Goal: Task Accomplishment & Management: Complete application form

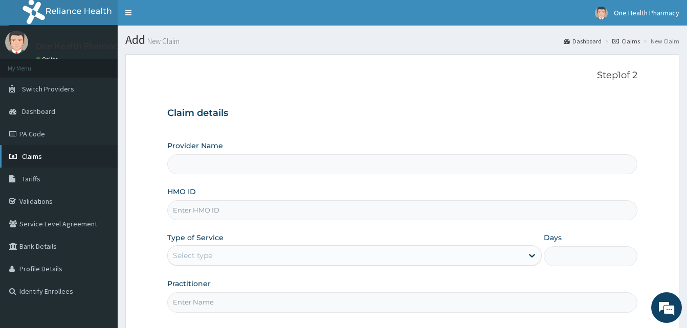
click at [55, 159] on link "Claims" at bounding box center [59, 156] width 118 height 22
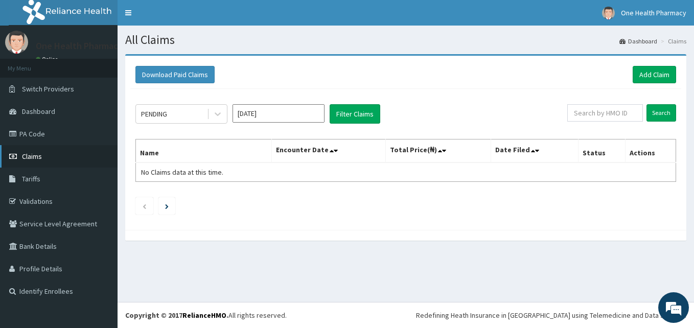
click at [52, 153] on link "Claims" at bounding box center [59, 156] width 118 height 22
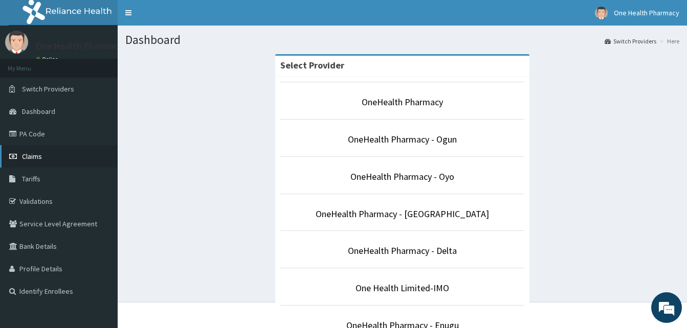
click at [47, 154] on link "Claims" at bounding box center [59, 156] width 118 height 22
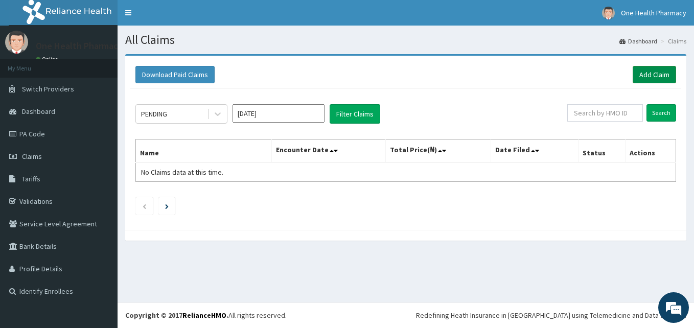
click at [641, 76] on link "Add Claim" at bounding box center [654, 74] width 43 height 17
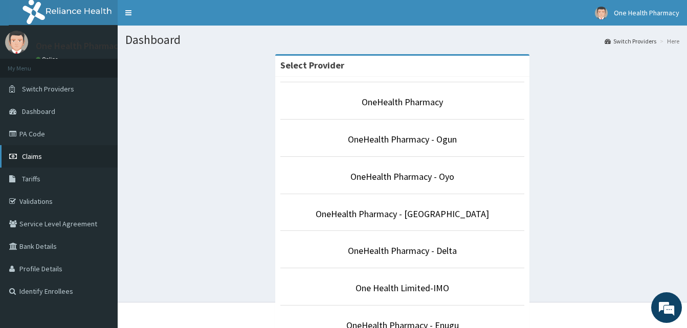
click at [60, 158] on link "Claims" at bounding box center [59, 156] width 118 height 22
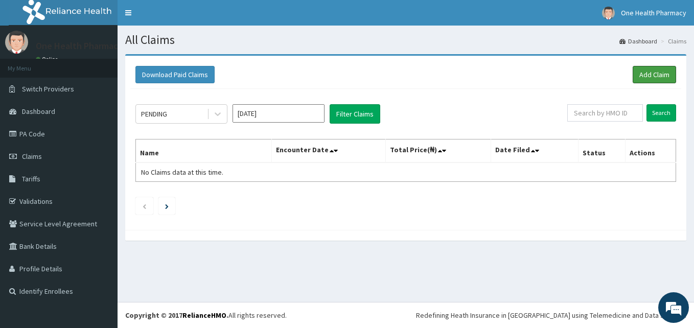
click at [639, 76] on link "Add Claim" at bounding box center [654, 74] width 43 height 17
click at [639, 73] on link "Add Claim" at bounding box center [654, 74] width 43 height 17
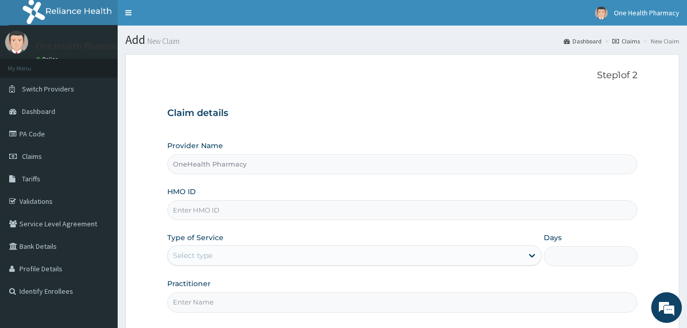
click at [232, 209] on input "HMO ID" at bounding box center [402, 210] width 470 height 20
paste input "MPP/10732/A"
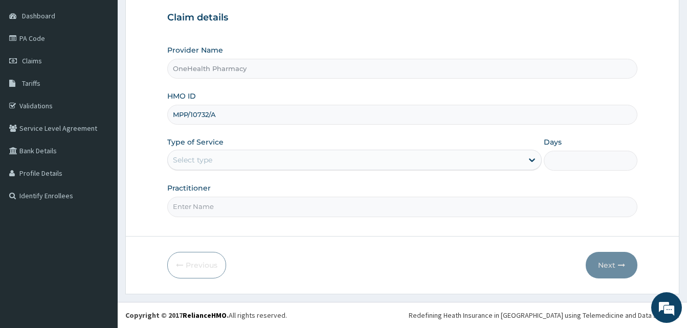
type input "MPP/10732/A"
click at [326, 164] on div "Select type" at bounding box center [345, 160] width 355 height 16
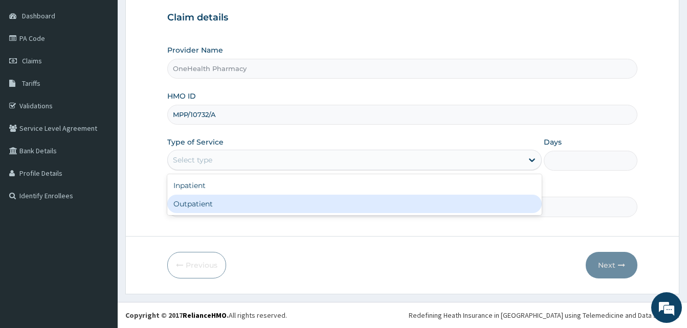
click at [312, 209] on div "Outpatient" at bounding box center [354, 204] width 374 height 18
type input "1"
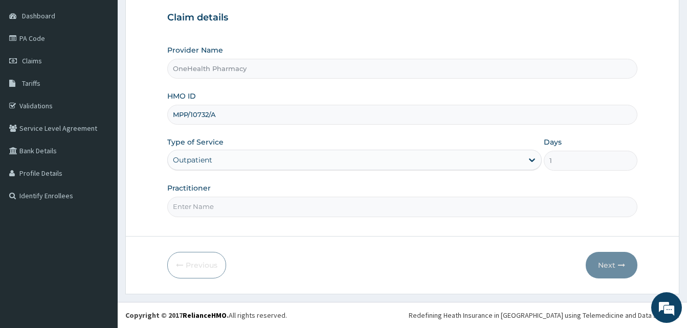
click at [312, 209] on input "Practitioner" at bounding box center [402, 207] width 470 height 20
type input "ONEHEALTH"
click at [604, 264] on button "Next" at bounding box center [611, 265] width 52 height 27
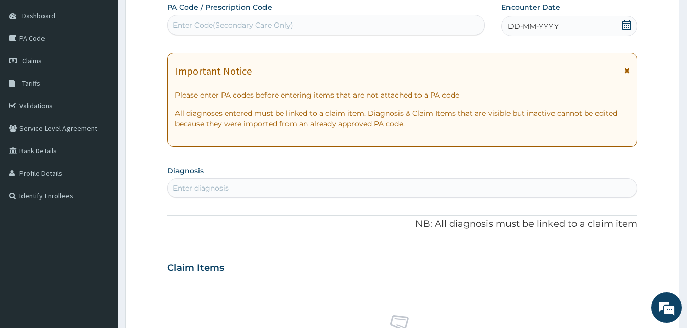
click at [580, 22] on div "DD-MM-YYYY" at bounding box center [569, 26] width 136 height 20
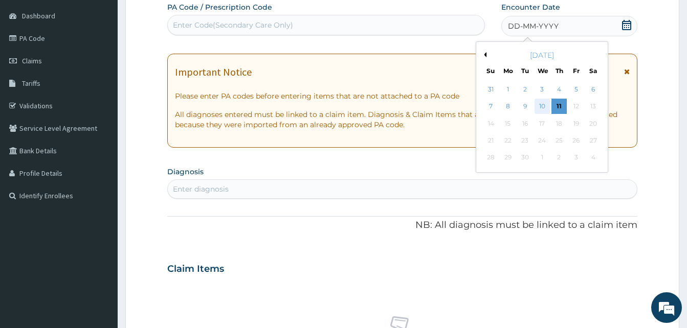
click at [536, 106] on div "10" at bounding box center [541, 106] width 15 height 15
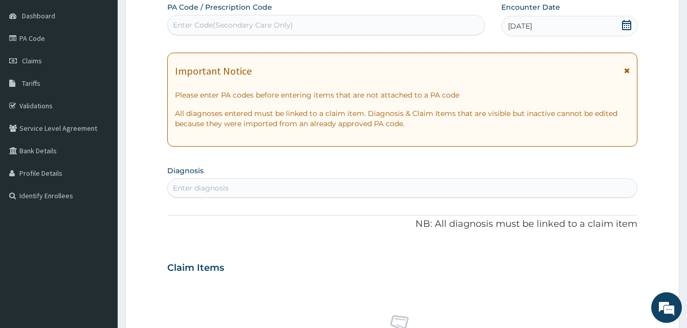
click at [316, 182] on div "Enter diagnosis" at bounding box center [402, 188] width 469 height 16
type input "cough"
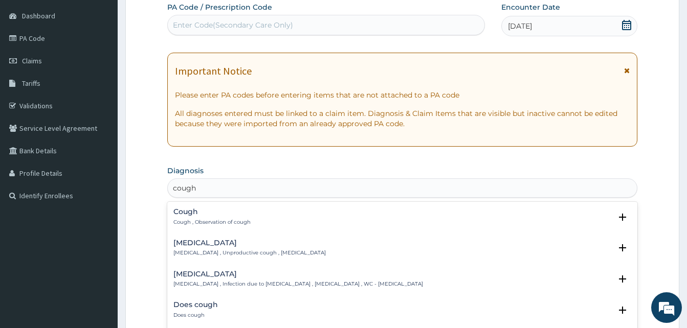
click at [260, 215] on div "Cough Cough , Observation of cough" at bounding box center [402, 217] width 458 height 18
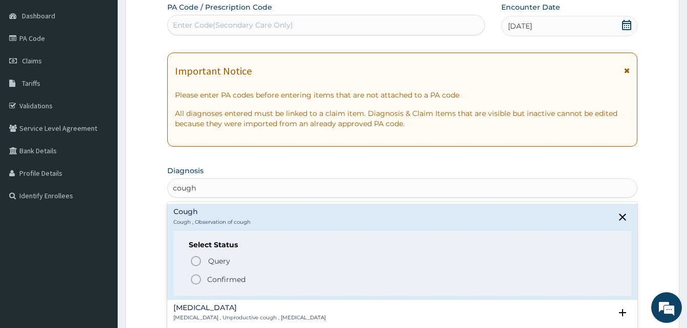
click at [268, 274] on span "Confirmed" at bounding box center [403, 280] width 426 height 12
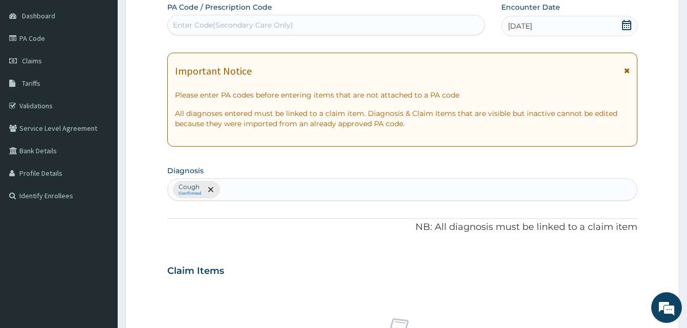
scroll to position [409, 0]
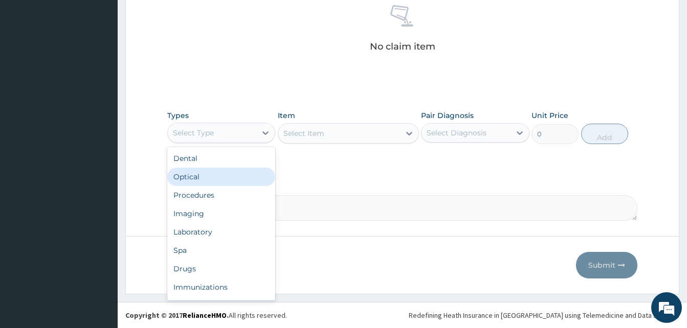
drag, startPoint x: 248, startPoint y: 135, endPoint x: 269, endPoint y: 189, distance: 57.0
click at [269, 143] on div "option Optical focused, 2 of 10. 10 results available. Use Up and Down to choos…" at bounding box center [221, 133] width 108 height 20
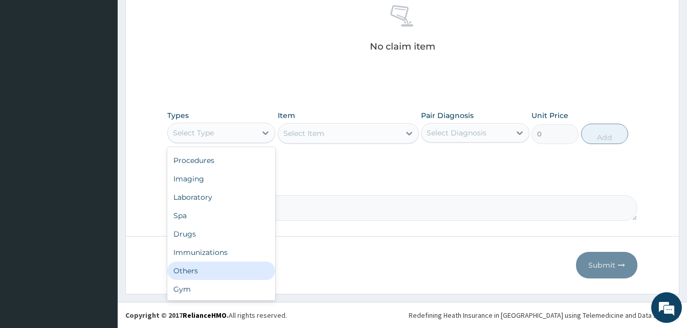
click at [225, 270] on div "Others" at bounding box center [221, 271] width 108 height 18
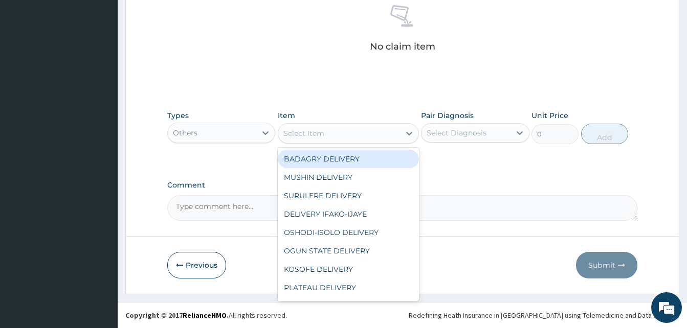
click at [318, 138] on div "Select Item" at bounding box center [303, 133] width 41 height 10
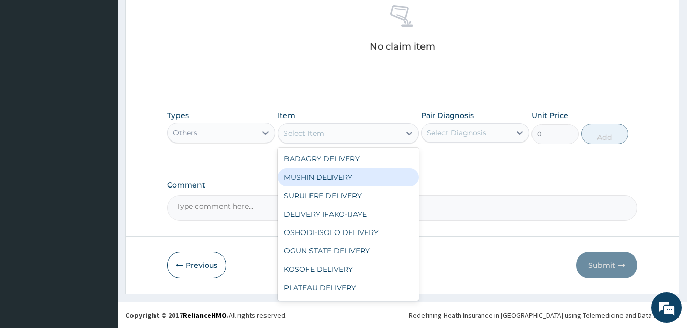
click at [348, 177] on div "MUSHIN DELIVERY" at bounding box center [348, 177] width 141 height 18
type input "2200"
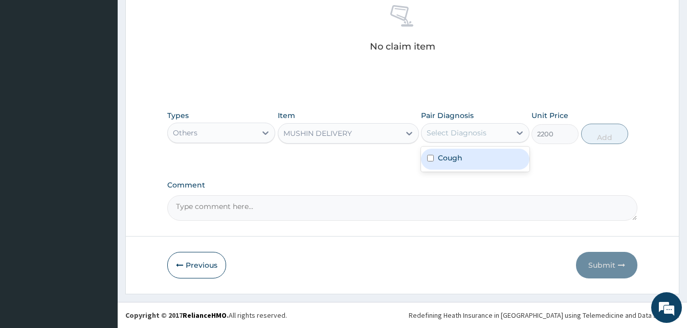
drag, startPoint x: 458, startPoint y: 133, endPoint x: 466, endPoint y: 155, distance: 23.5
click at [466, 143] on div "option Cough focused, 1 of 1. 1 result available. Use Up and Down to choose opt…" at bounding box center [475, 132] width 108 height 19
click at [466, 155] on div "Cough" at bounding box center [475, 159] width 108 height 21
checkbox input "true"
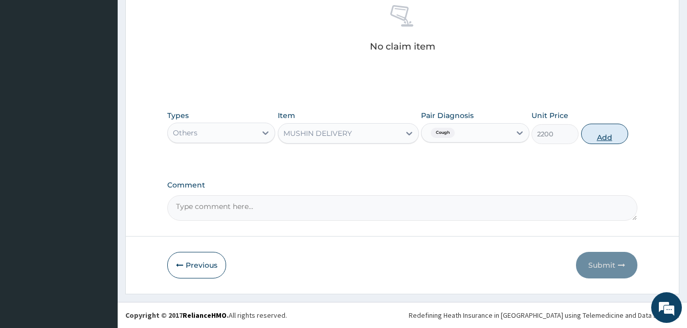
click at [600, 131] on button "Add" at bounding box center [604, 134] width 47 height 20
type input "0"
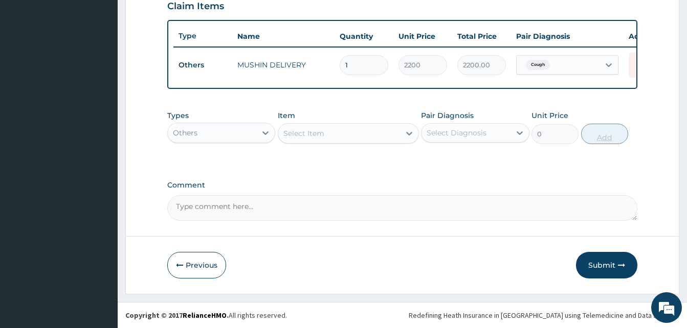
scroll to position [368, 0]
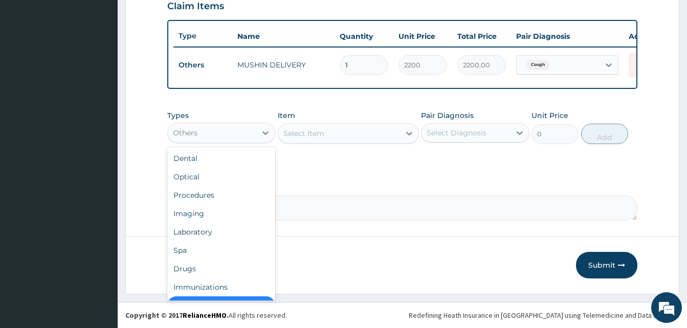
click at [253, 138] on div "Others" at bounding box center [212, 133] width 88 height 16
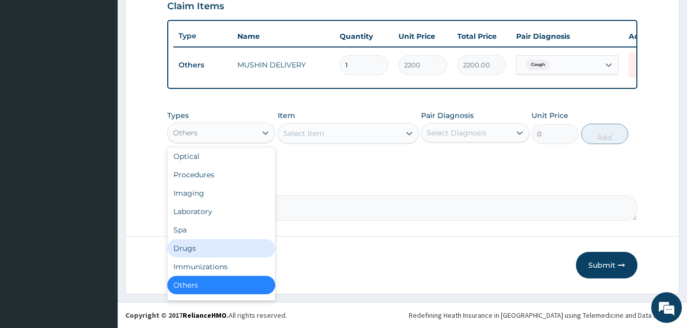
click at [223, 250] on div "Drugs" at bounding box center [221, 248] width 108 height 18
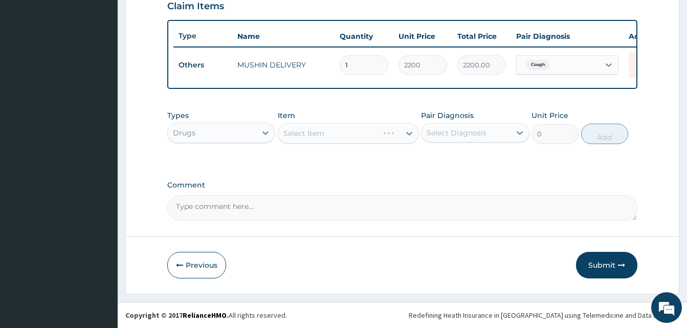
click at [315, 133] on div "Select Item" at bounding box center [348, 133] width 141 height 20
click at [323, 133] on div "Select Item" at bounding box center [303, 133] width 41 height 10
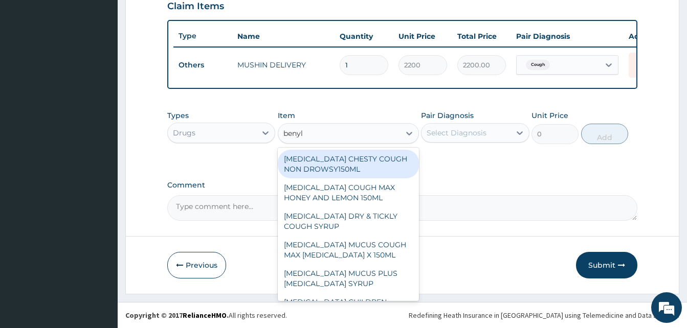
type input "benyli"
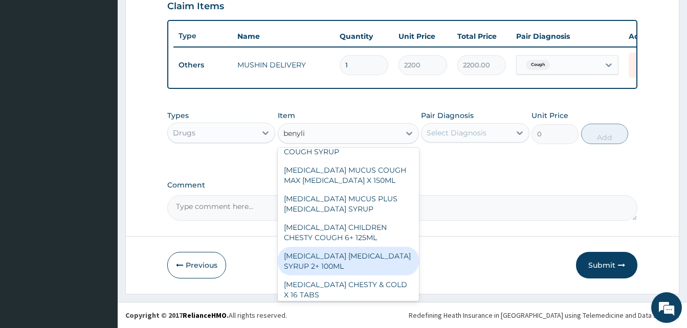
click at [352, 256] on div "BENYLIN DRY COUGH SYRUP 2+ 100ML" at bounding box center [348, 261] width 141 height 29
type input "2100"
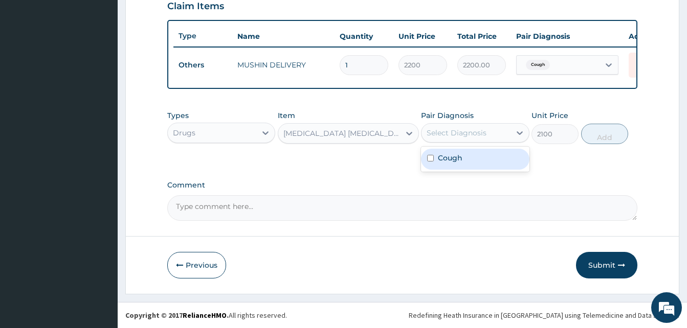
click at [475, 135] on div "Select Diagnosis" at bounding box center [456, 133] width 60 height 10
click at [485, 153] on div "Cough" at bounding box center [475, 159] width 108 height 21
checkbox input "true"
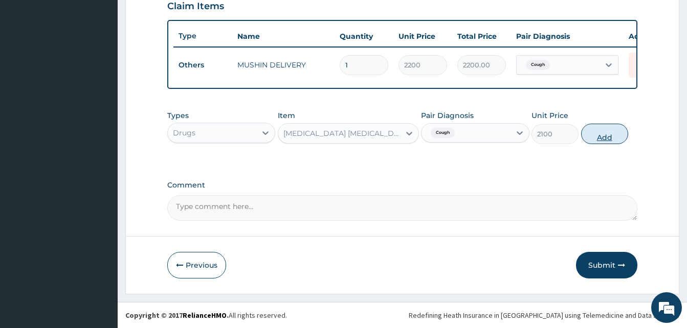
click at [603, 132] on button "Add" at bounding box center [604, 134] width 47 height 20
type input "0"
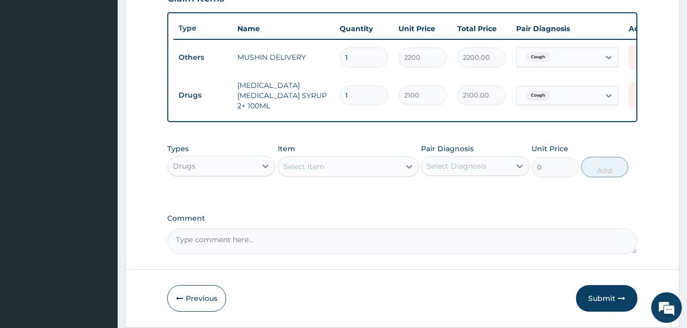
click at [334, 168] on div "Select Item" at bounding box center [339, 166] width 122 height 16
type input "zyn"
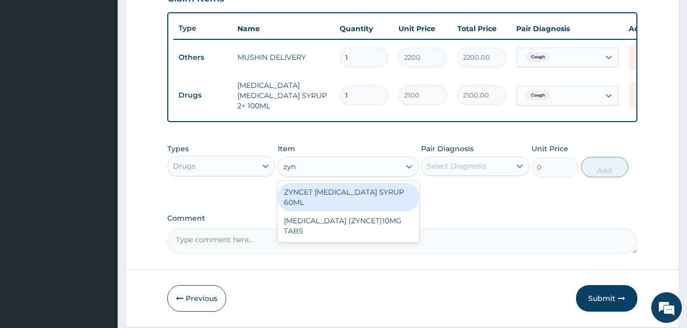
click at [392, 193] on div "ZYNCET [MEDICAL_DATA] SYRUP 60ML" at bounding box center [348, 197] width 141 height 29
type input "2240"
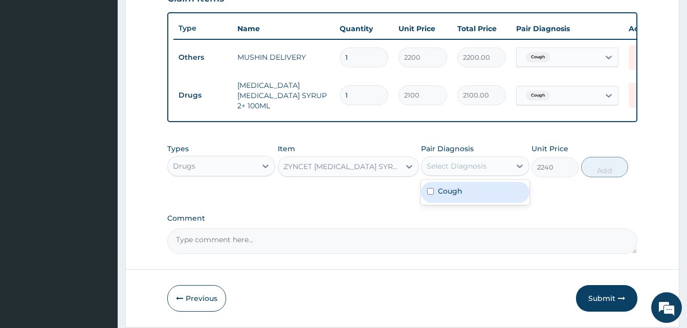
drag, startPoint x: 454, startPoint y: 164, endPoint x: 473, endPoint y: 194, distance: 35.3
click at [473, 176] on div "option Cough, selected. option Cough focused, 1 of 1. 1 result available. Use U…" at bounding box center [475, 165] width 108 height 19
click at [473, 194] on div "Cough" at bounding box center [475, 192] width 108 height 21
checkbox input "true"
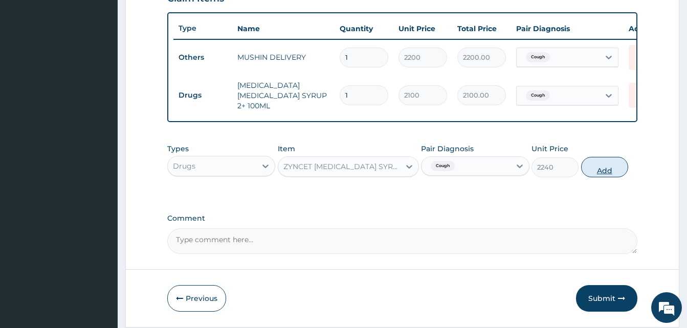
click at [603, 172] on button "Add" at bounding box center [604, 167] width 47 height 20
type input "0"
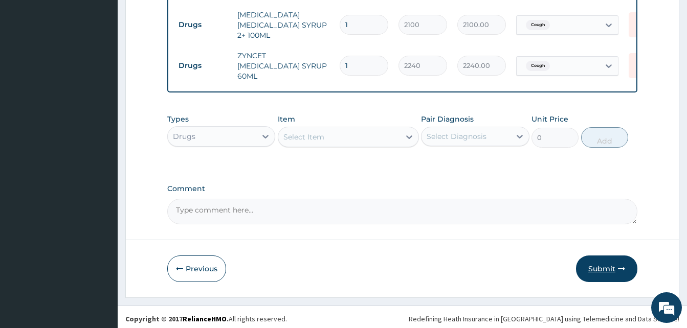
click at [619, 266] on icon "button" at bounding box center [621, 268] width 7 height 7
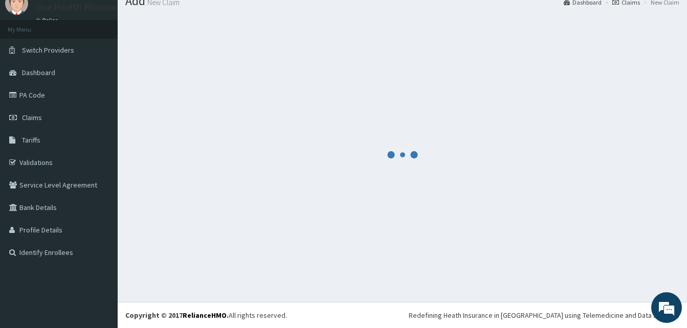
scroll to position [439, 0]
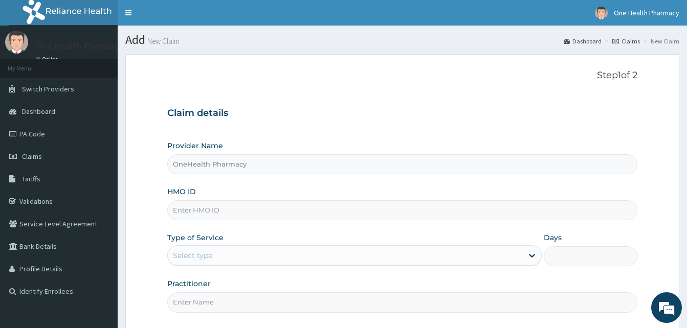
click at [214, 199] on div "HMO ID" at bounding box center [402, 204] width 470 height 34
click at [214, 202] on input "HMO ID" at bounding box center [402, 210] width 470 height 20
paste input "AET/10168/A"
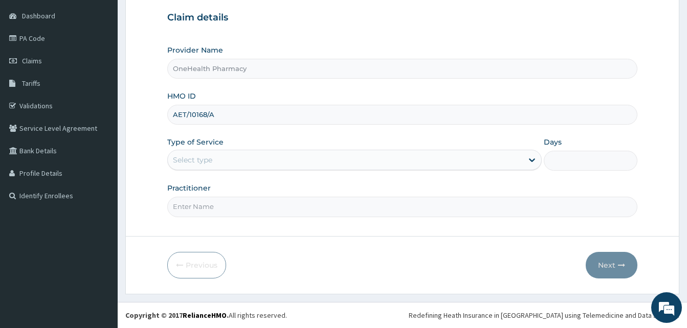
type input "AET/10168/A"
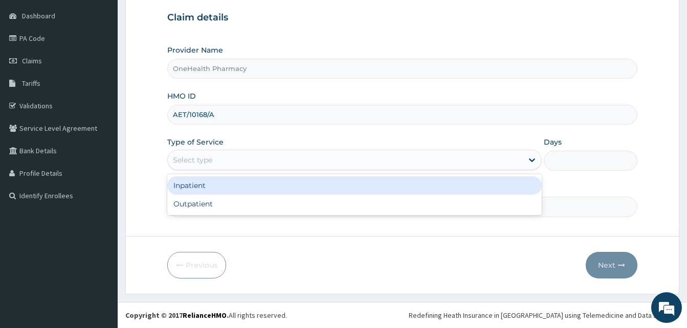
click at [276, 156] on div "Select type" at bounding box center [345, 160] width 355 height 16
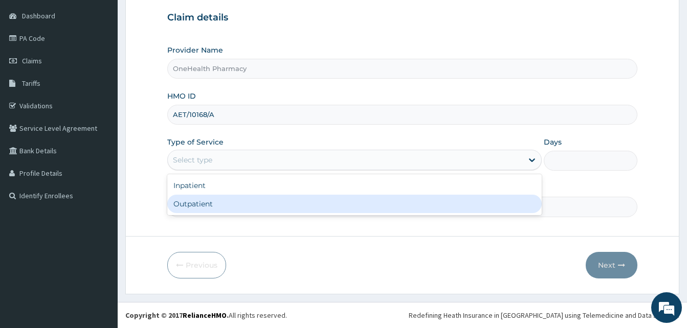
click at [269, 208] on div "Outpatient" at bounding box center [354, 204] width 374 height 18
type input "1"
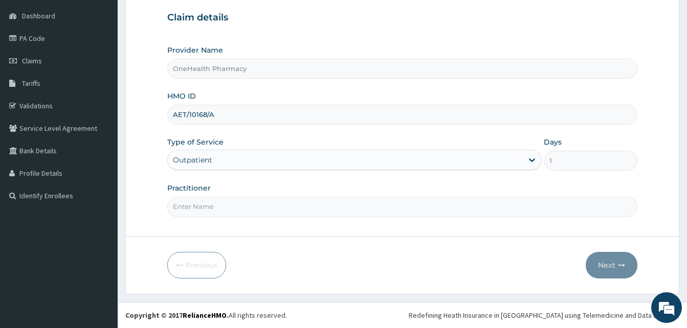
click at [269, 208] on input "Practitioner" at bounding box center [402, 207] width 470 height 20
type input "ONE HEALTH"
click at [597, 258] on button "Next" at bounding box center [611, 265] width 52 height 27
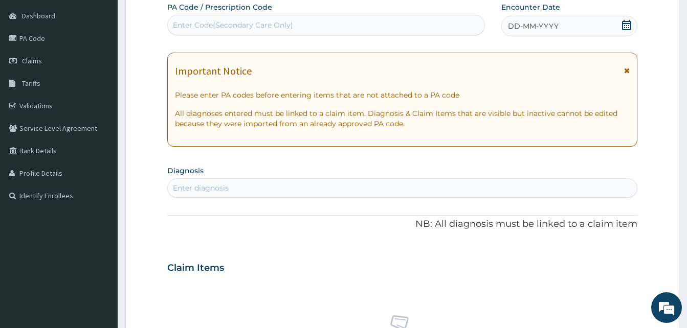
click at [575, 34] on div "DD-MM-YYYY" at bounding box center [569, 26] width 136 height 20
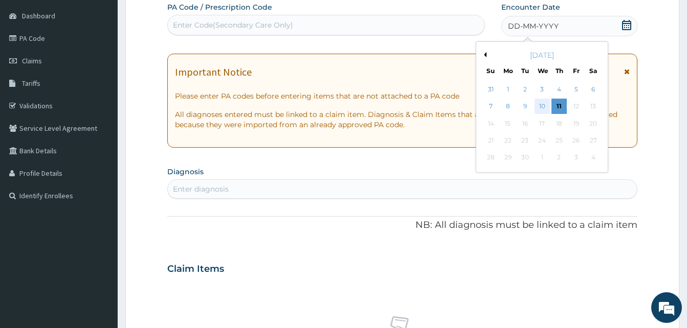
click at [541, 103] on div "10" at bounding box center [541, 106] width 15 height 15
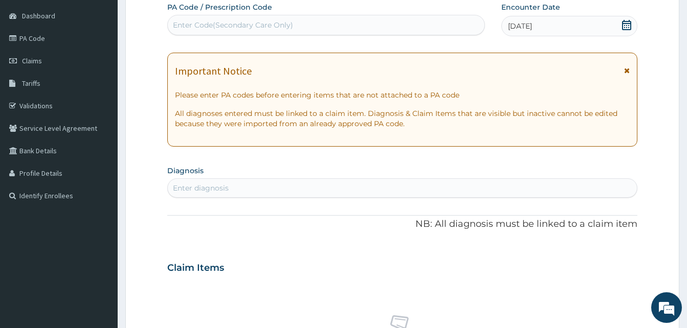
click at [335, 187] on div "Enter diagnosis" at bounding box center [402, 188] width 469 height 16
type input "pain"
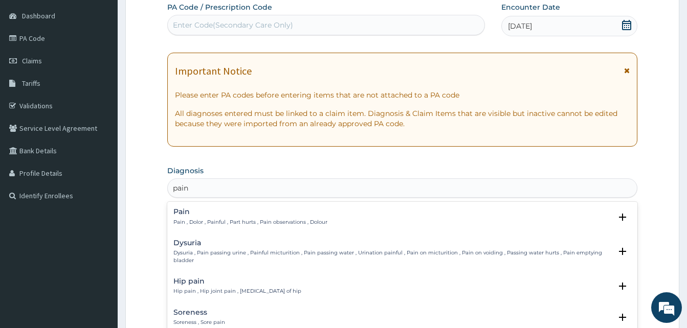
click at [264, 221] on p "Pain , Dolor , Painful , Part hurts , Pain observations , Dolour" at bounding box center [250, 222] width 154 height 7
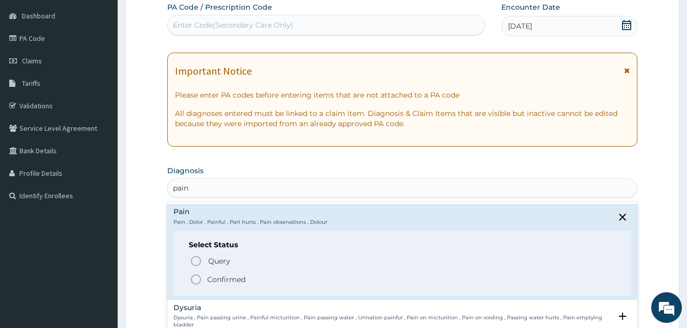
click at [273, 281] on span "Confirmed" at bounding box center [403, 280] width 426 height 12
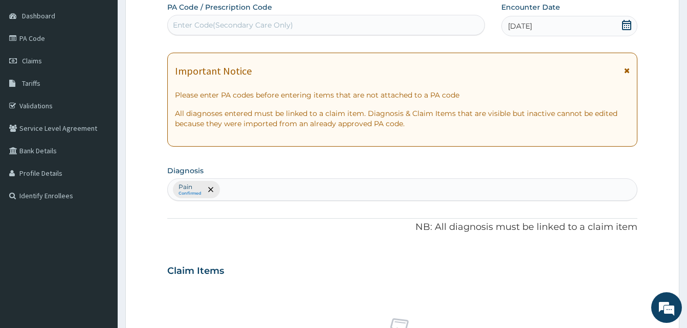
scroll to position [409, 0]
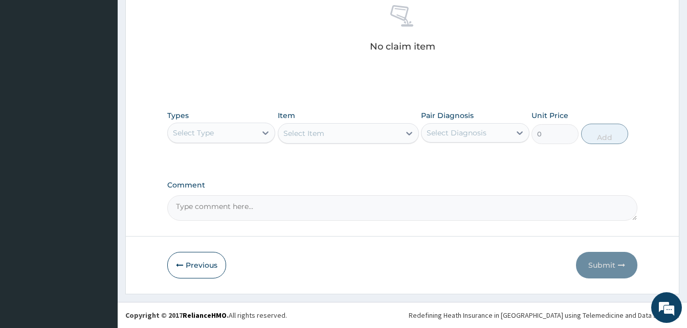
click at [225, 126] on div "Select Type" at bounding box center [212, 133] width 88 height 16
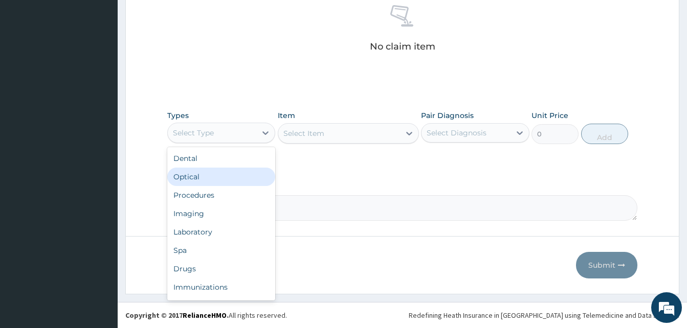
scroll to position [33, 0]
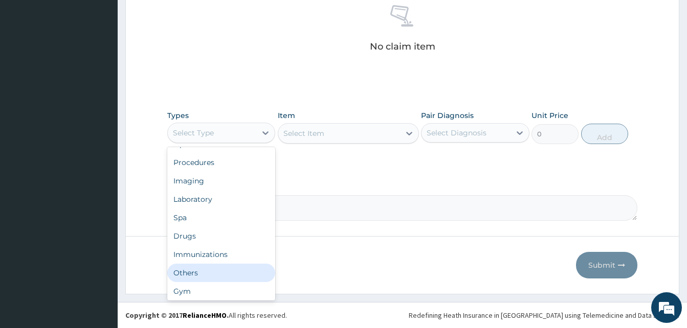
click at [221, 270] on div "Others" at bounding box center [221, 273] width 108 height 18
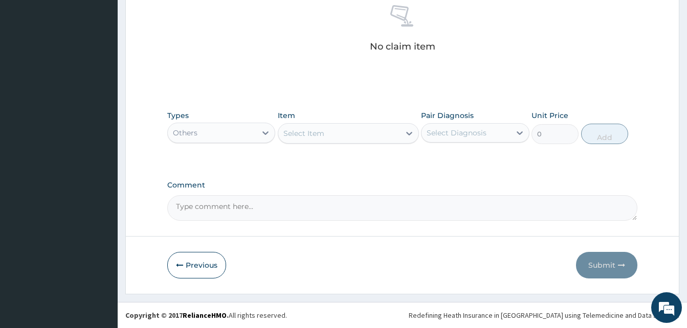
click at [345, 135] on div "Select Item" at bounding box center [339, 133] width 122 height 16
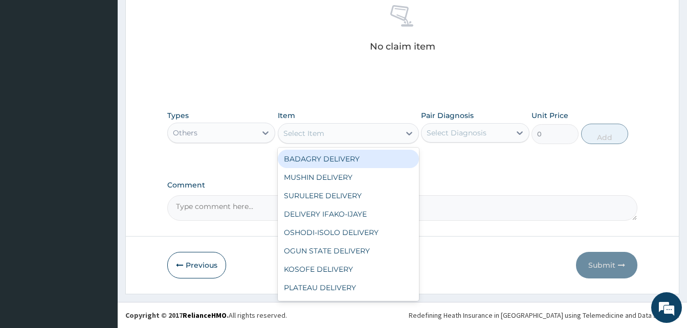
click at [362, 157] on div "BADAGRY DELIVERY" at bounding box center [348, 159] width 141 height 18
type input "3700"
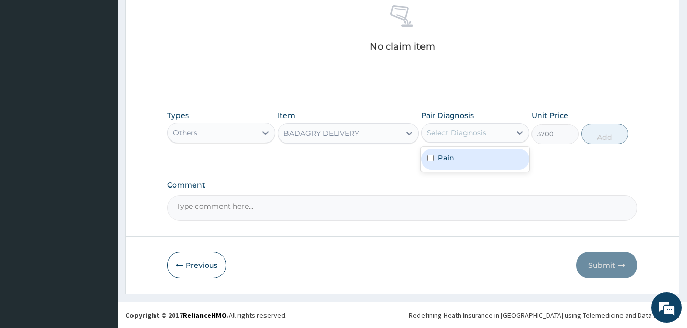
drag, startPoint x: 443, startPoint y: 135, endPoint x: 479, endPoint y: 159, distance: 42.4
click at [479, 143] on div "option Pain focused, 1 of 1. 1 result available. Use Up and Down to choose opti…" at bounding box center [475, 132] width 108 height 19
click at [479, 159] on div "Pain" at bounding box center [475, 159] width 108 height 21
checkbox input "true"
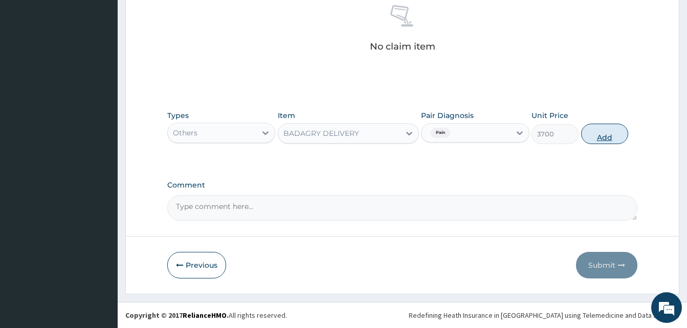
click at [608, 124] on button "Add" at bounding box center [604, 134] width 47 height 20
type input "0"
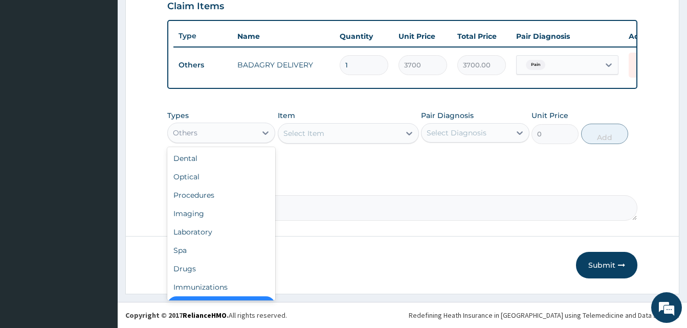
scroll to position [20, 0]
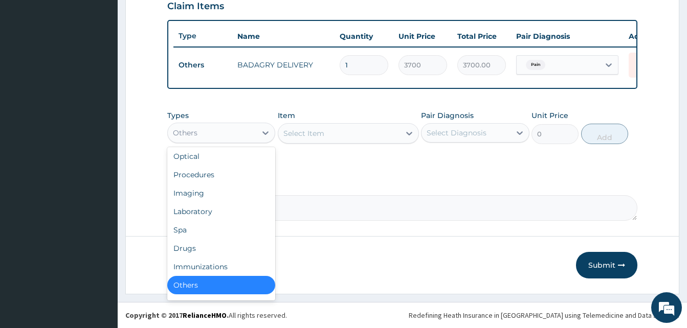
click at [243, 130] on div "Others" at bounding box center [212, 133] width 88 height 16
click at [206, 247] on div "Drugs" at bounding box center [221, 248] width 108 height 18
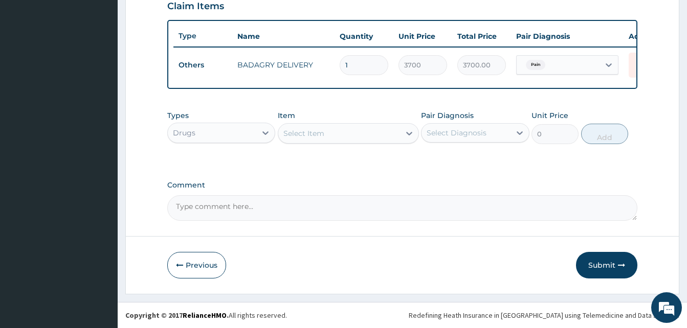
click at [305, 130] on div "Select Item" at bounding box center [303, 133] width 41 height 10
type input "benyli"
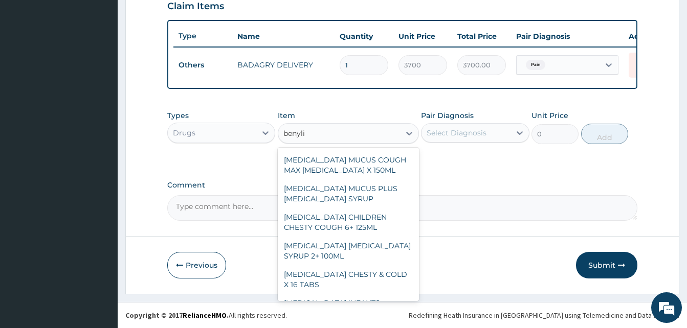
scroll to position [89, 0]
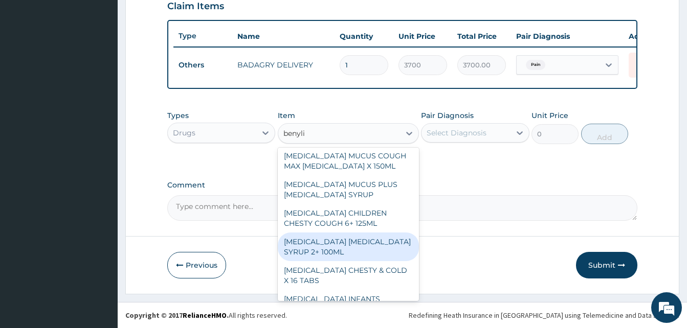
click at [350, 241] on div "BENYLIN DRY COUGH SYRUP 2+ 100ML" at bounding box center [348, 247] width 141 height 29
type input "2100"
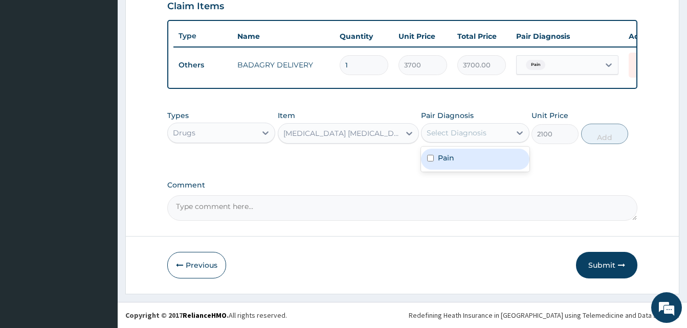
click at [481, 131] on div "Select Diagnosis" at bounding box center [456, 133] width 60 height 10
click at [489, 154] on div "Pain" at bounding box center [475, 159] width 108 height 21
checkbox input "true"
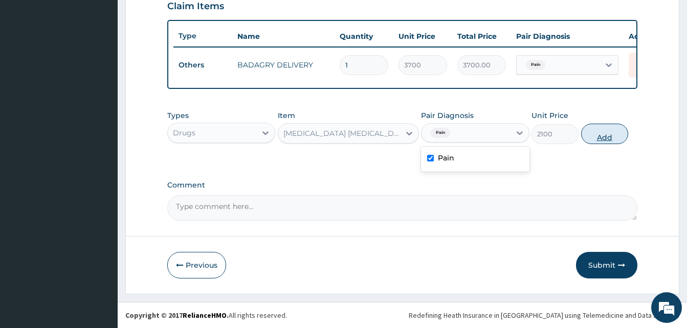
click at [596, 140] on button "Add" at bounding box center [604, 134] width 47 height 20
type input "0"
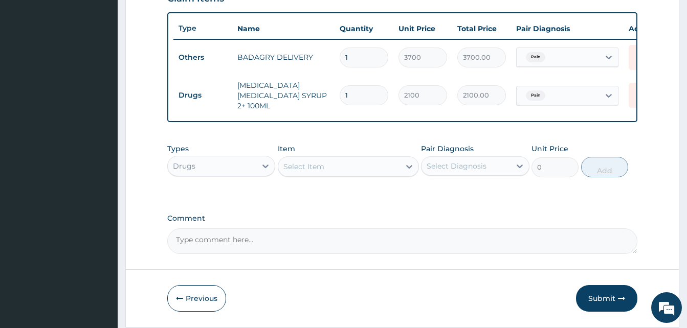
click at [349, 173] on div "Select Item" at bounding box center [339, 166] width 122 height 16
type input "zyn"
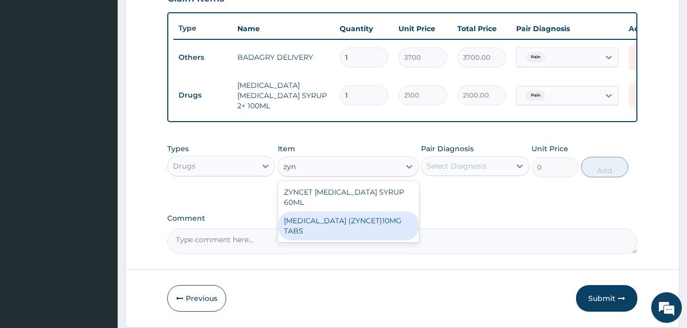
click at [383, 212] on div "[MEDICAL_DATA] (ZYNCET)10MG TABS" at bounding box center [348, 226] width 141 height 29
type input "119"
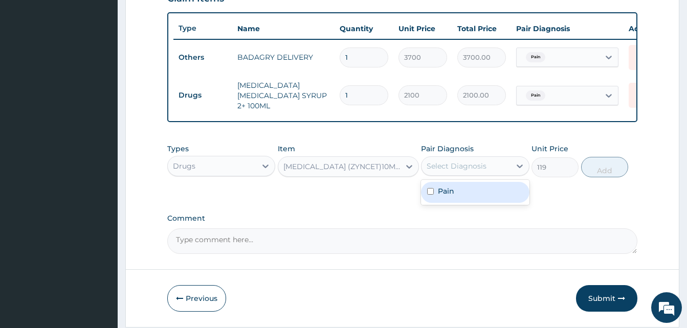
drag, startPoint x: 447, startPoint y: 172, endPoint x: 460, endPoint y: 187, distance: 19.2
click at [460, 176] on div "option Pain, selected. option Pain focused, 1 of 1. 1 result available. Use Up …" at bounding box center [475, 165] width 108 height 19
click at [460, 187] on div "Pain" at bounding box center [475, 192] width 108 height 21
checkbox input "true"
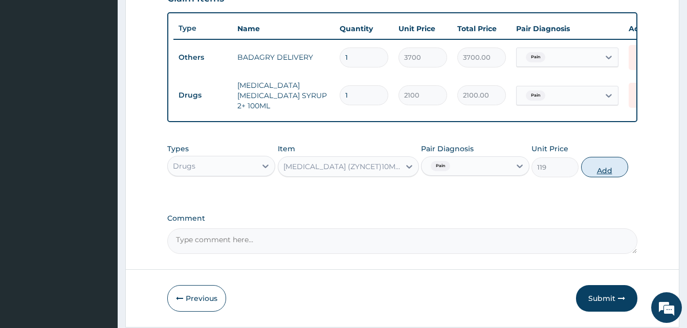
click at [596, 173] on button "Add" at bounding box center [604, 167] width 47 height 20
type input "0"
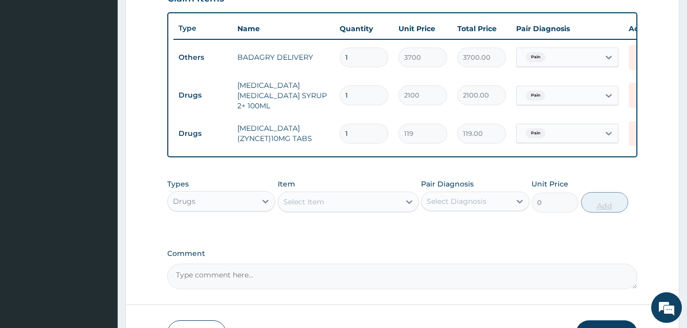
type input "10"
type input "1190.00"
type input "10"
click at [375, 197] on div "Select Item" at bounding box center [339, 202] width 122 height 16
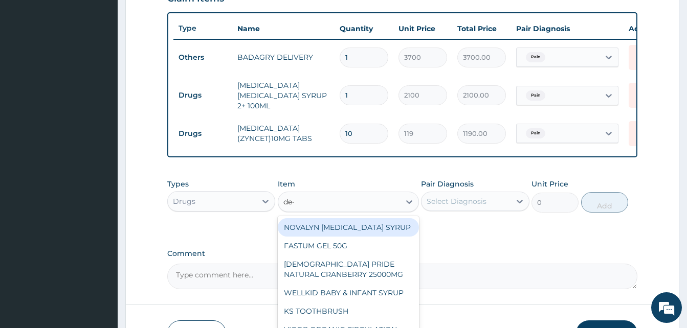
type input "de-s"
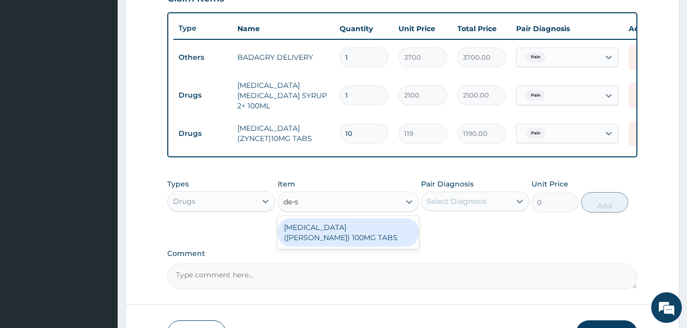
click at [374, 228] on div "[MEDICAL_DATA] ([PERSON_NAME]) 100MG TABS" at bounding box center [348, 232] width 141 height 29
type input "63"
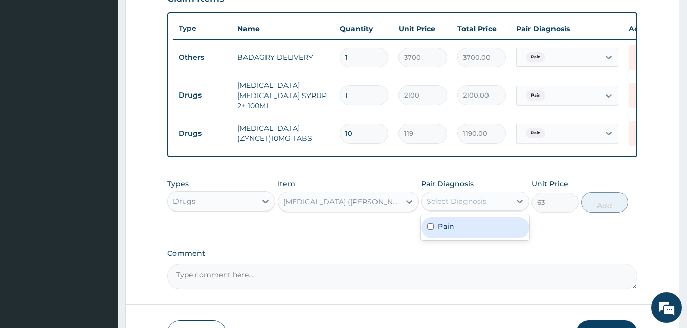
drag, startPoint x: 446, startPoint y: 207, endPoint x: 464, endPoint y: 229, distance: 27.9
click at [464, 211] on div "option Pain, selected. option Pain focused, 1 of 1. 1 result available. Use Up …" at bounding box center [475, 201] width 108 height 19
click at [464, 229] on div "Pain" at bounding box center [475, 227] width 108 height 21
checkbox input "true"
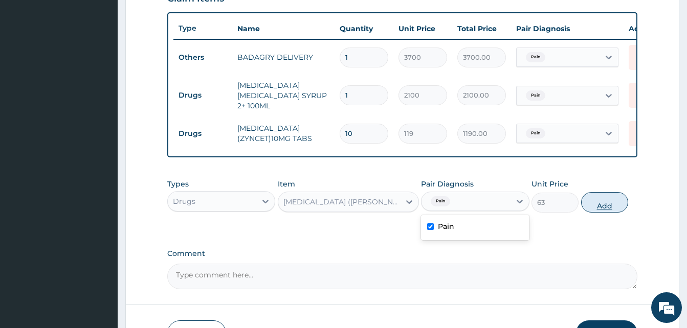
click at [587, 206] on button "Add" at bounding box center [604, 202] width 47 height 20
type input "0"
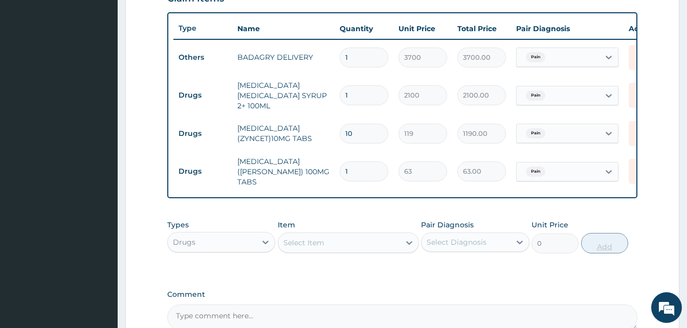
type input "0.00"
type input "2"
type input "126.00"
type input "20"
type input "1260.00"
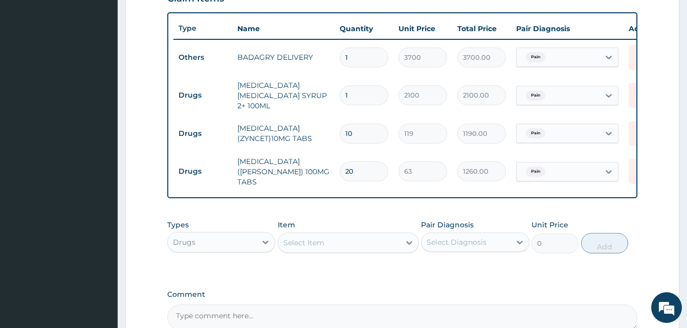
type input "20"
click at [387, 235] on div "Select Item" at bounding box center [339, 243] width 122 height 16
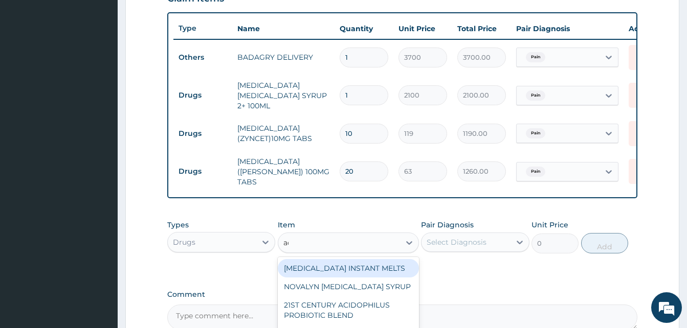
type input "aqua"
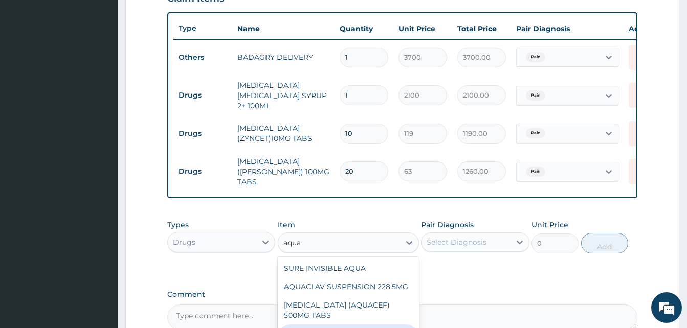
type input "190"
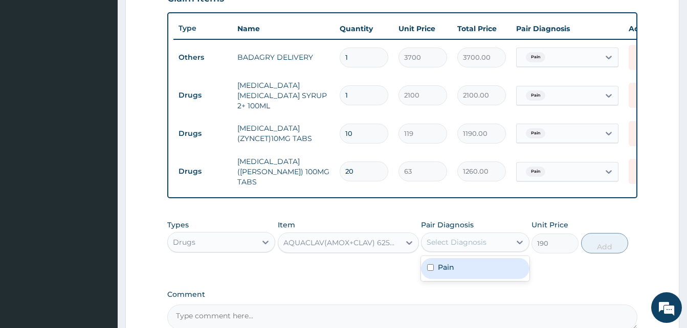
drag, startPoint x: 487, startPoint y: 234, endPoint x: 492, endPoint y: 260, distance: 26.5
click at [492, 252] on div "option Pain, selected. option Pain focused, 1 of 1. 1 result available. Use Up …" at bounding box center [475, 242] width 108 height 19
click at [492, 260] on div "Pain" at bounding box center [475, 268] width 108 height 21
checkbox input "true"
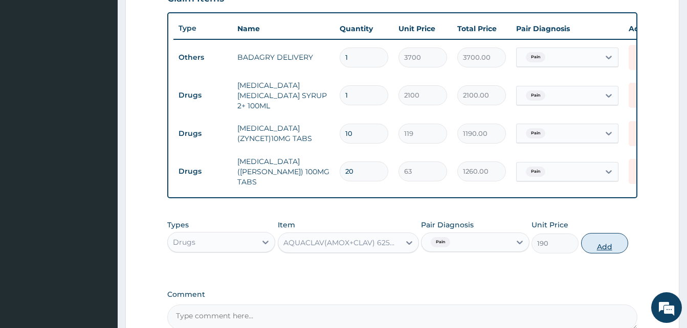
click at [601, 239] on button "Add" at bounding box center [604, 243] width 47 height 20
type input "0"
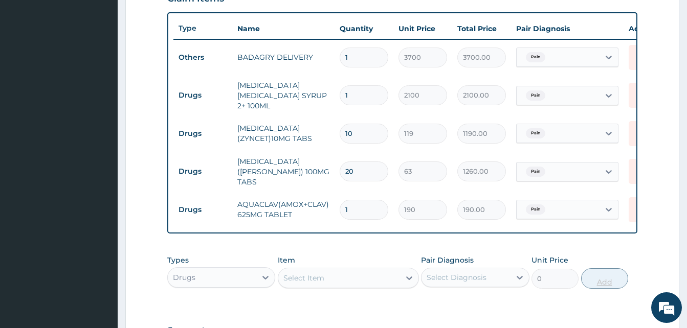
type input "14"
type input "2660.00"
type input "14"
click at [336, 277] on div "Select Item" at bounding box center [339, 278] width 122 height 16
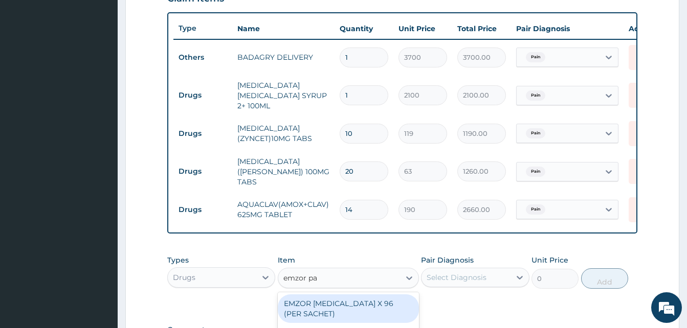
type input "emzor par"
click at [361, 297] on div "EMZOR PARACETAMOL X 96 (PER SACHET)" at bounding box center [348, 308] width 141 height 29
type input "17.5"
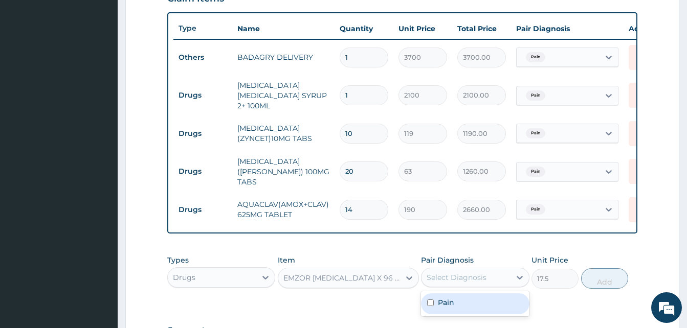
drag, startPoint x: 454, startPoint y: 270, endPoint x: 468, endPoint y: 297, distance: 29.7
click at [468, 287] on div "option Pain, selected. option Pain focused, 1 of 1. 1 result available. Use Up …" at bounding box center [475, 277] width 108 height 19
click at [468, 297] on div "Pain" at bounding box center [475, 303] width 108 height 21
checkbox input "true"
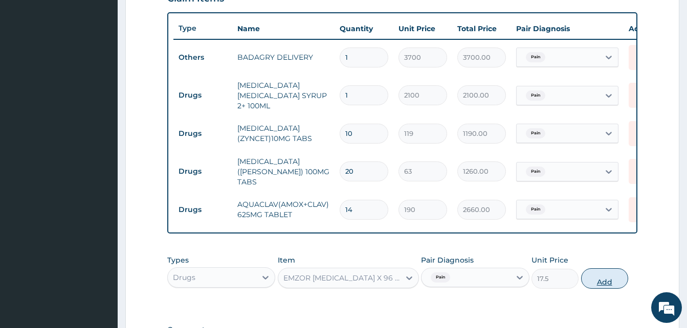
click at [594, 274] on button "Add" at bounding box center [604, 278] width 47 height 20
type input "0"
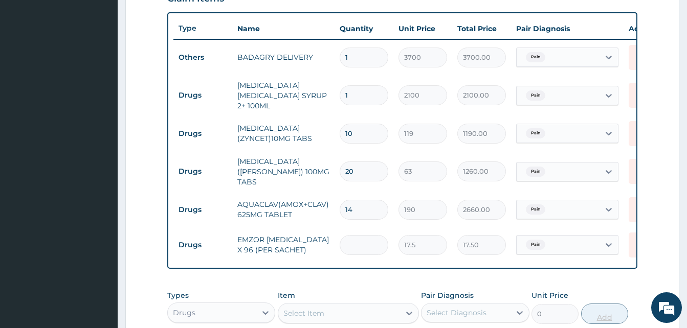
type input "0.00"
type input "3"
type input "52.50"
type input "36"
type input "630.00"
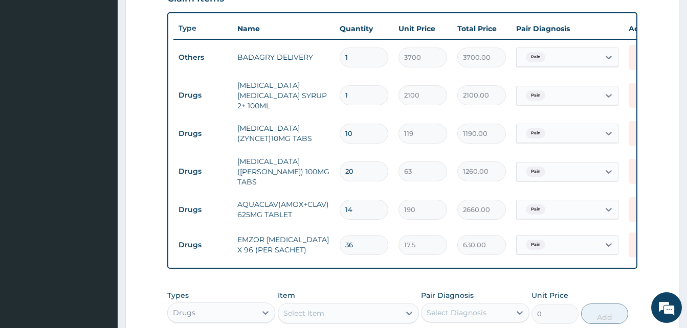
type input "36"
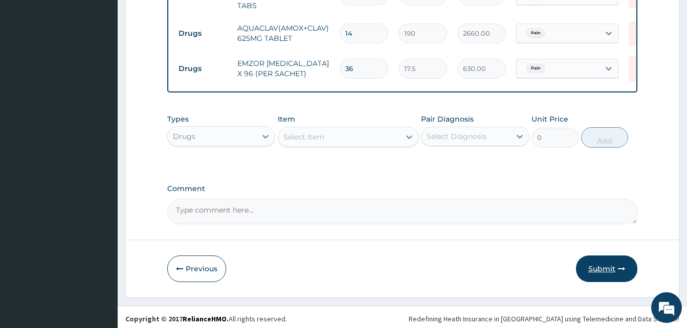
click at [624, 265] on icon "button" at bounding box center [621, 268] width 7 height 7
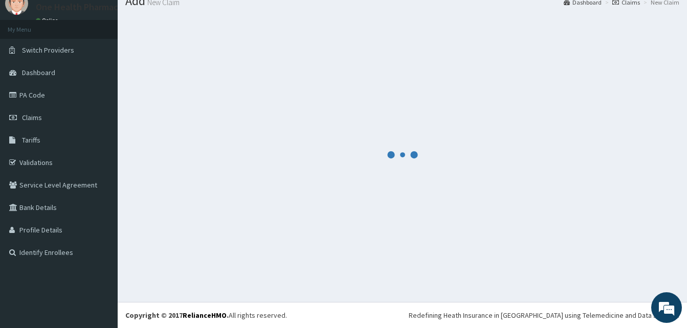
scroll to position [39, 0]
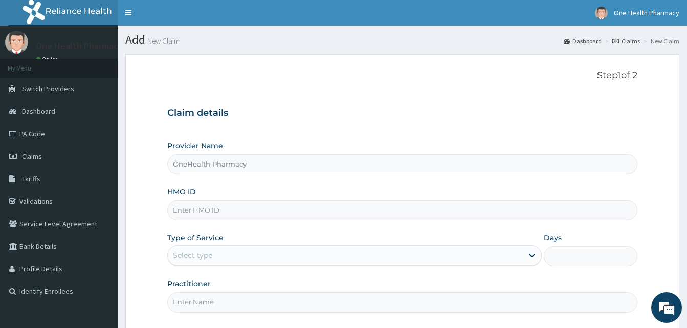
click at [222, 210] on input "HMO ID" at bounding box center [402, 210] width 470 height 20
paste input "GBI/10095/E"
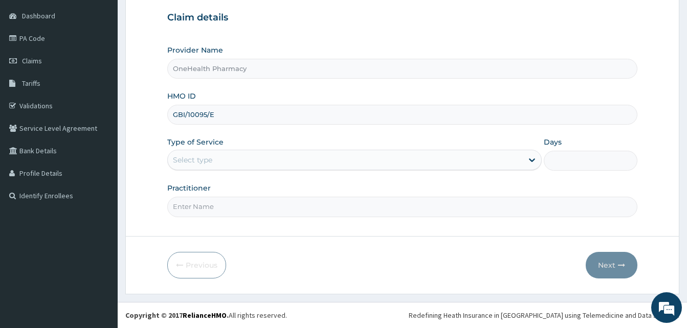
type input "GBI/10095/E"
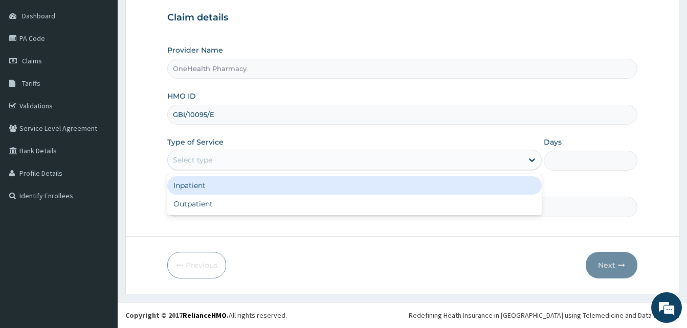
click at [286, 156] on div "Select type" at bounding box center [345, 160] width 355 height 16
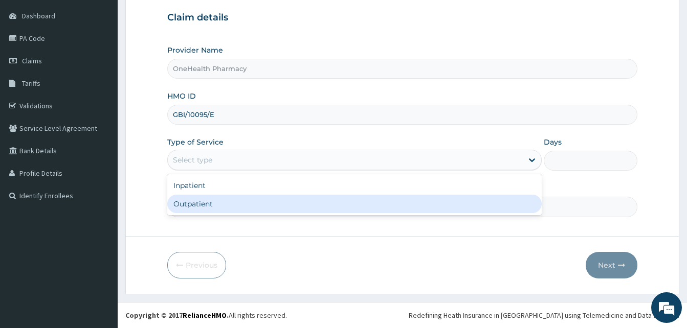
click at [282, 206] on div "Outpatient" at bounding box center [354, 204] width 374 height 18
type input "1"
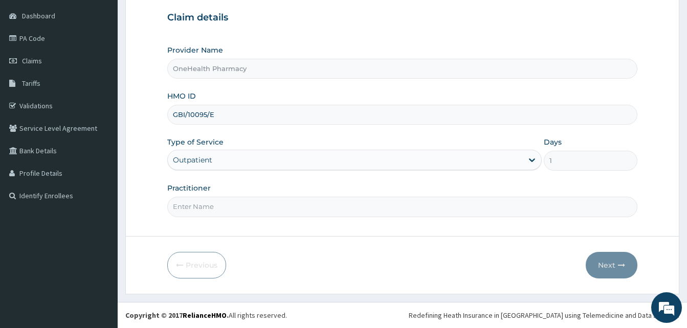
click at [282, 206] on input "Practitioner" at bounding box center [402, 207] width 470 height 20
type input "one health"
click at [605, 265] on button "Next" at bounding box center [611, 265] width 52 height 27
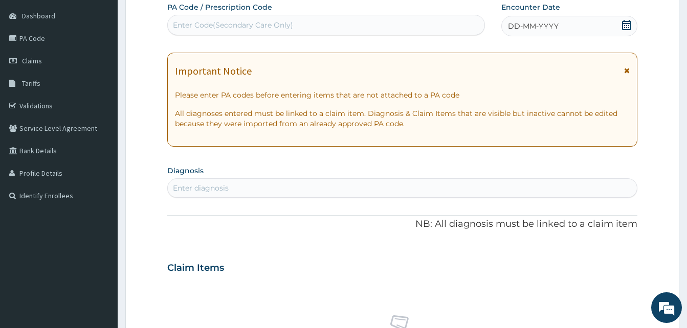
click at [572, 25] on div "DD-MM-YYYY" at bounding box center [569, 26] width 136 height 20
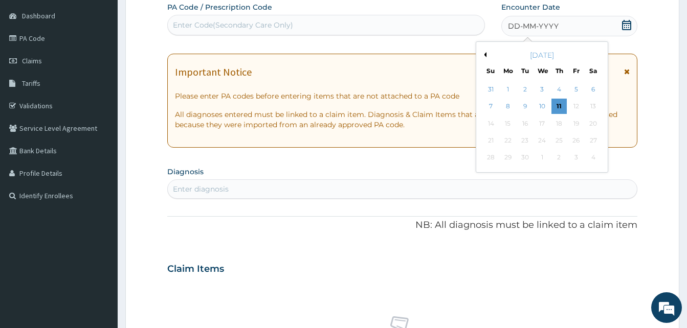
scroll to position [0, 0]
click at [540, 105] on div "10" at bounding box center [541, 106] width 15 height 15
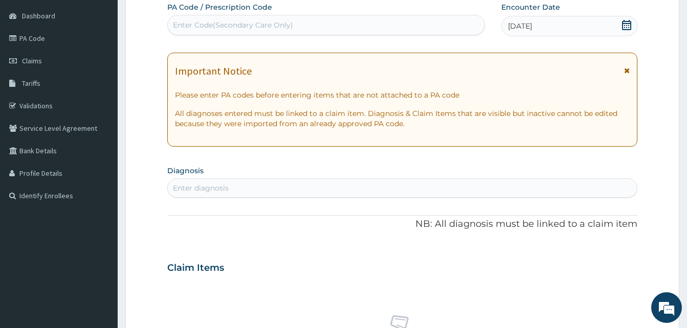
click at [288, 194] on div "Enter diagnosis" at bounding box center [402, 188] width 469 height 16
type input "pain"
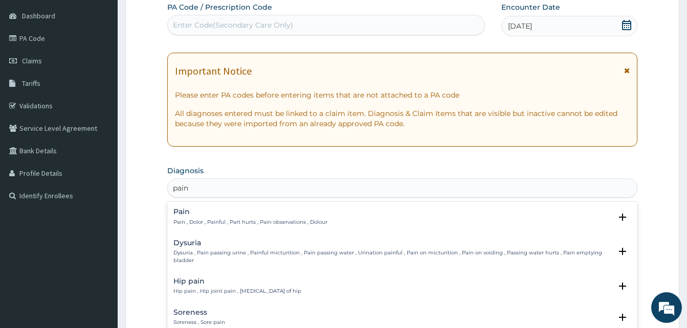
click at [226, 215] on h4 "Pain" at bounding box center [250, 212] width 154 height 8
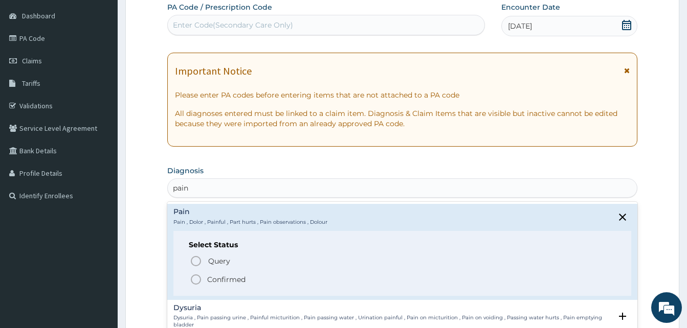
click at [267, 277] on span "Confirmed" at bounding box center [403, 280] width 426 height 12
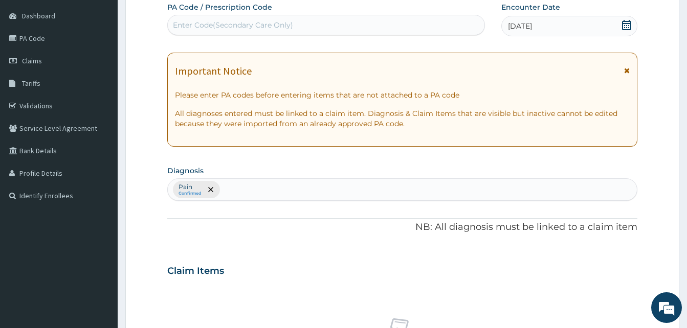
scroll to position [409, 0]
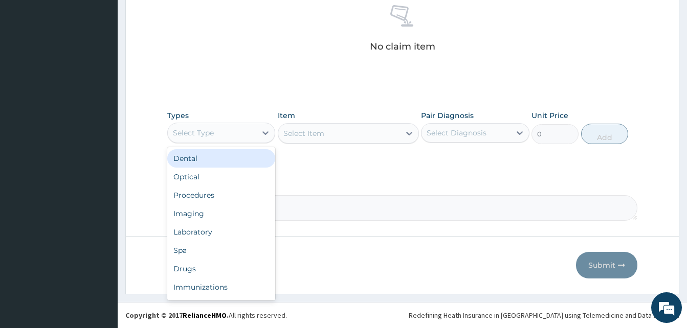
drag, startPoint x: 255, startPoint y: 137, endPoint x: 274, endPoint y: 173, distance: 41.2
click at [274, 143] on div "option Dental focused, 1 of 10. 10 results available. Use Up and Down to choose…" at bounding box center [221, 133] width 108 height 20
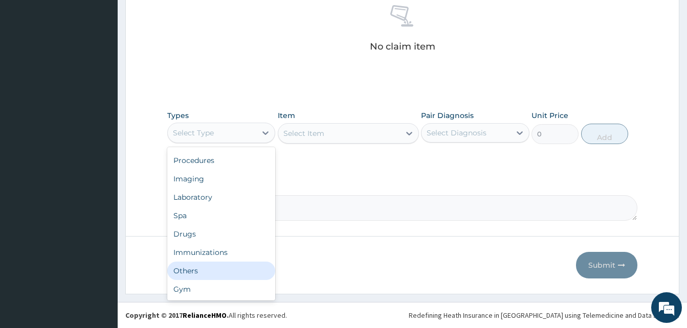
click at [229, 276] on div "Others" at bounding box center [221, 271] width 108 height 18
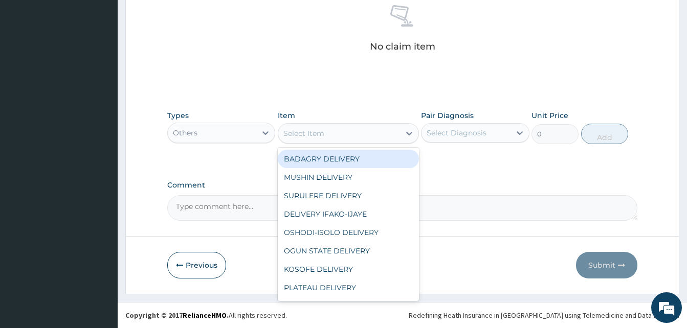
click at [345, 132] on div "Select Item" at bounding box center [339, 133] width 122 height 16
click at [366, 156] on div "BADAGRY DELIVERY" at bounding box center [348, 159] width 141 height 18
type input "3700"
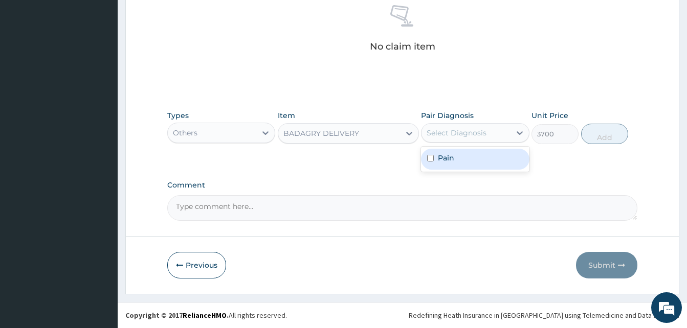
drag, startPoint x: 454, startPoint y: 127, endPoint x: 467, endPoint y: 156, distance: 32.1
click at [467, 143] on div "option Pain focused, 1 of 1. 1 result available. Use Up and Down to choose opti…" at bounding box center [475, 132] width 108 height 19
click at [467, 156] on div "Pain" at bounding box center [475, 159] width 108 height 21
checkbox input "true"
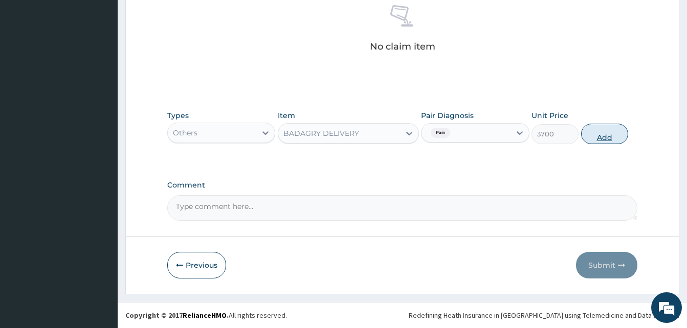
click at [597, 124] on button "Add" at bounding box center [604, 134] width 47 height 20
type input "0"
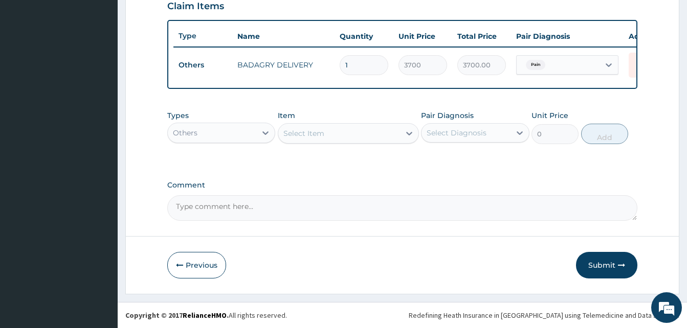
scroll to position [368, 0]
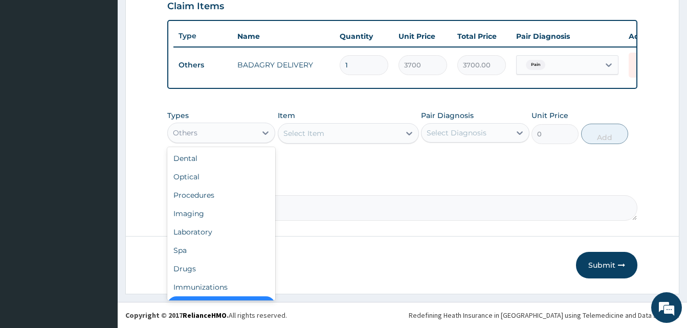
click at [234, 129] on div "Others" at bounding box center [212, 133] width 88 height 16
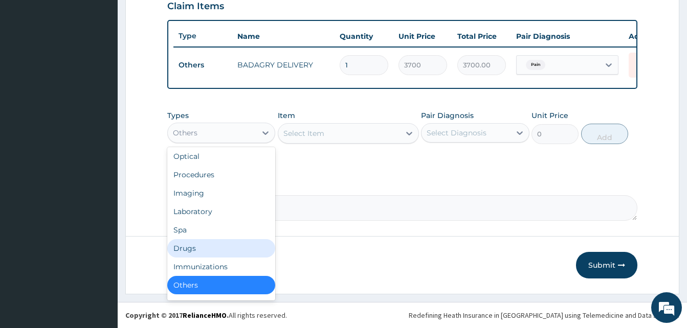
click at [209, 251] on div "Drugs" at bounding box center [221, 248] width 108 height 18
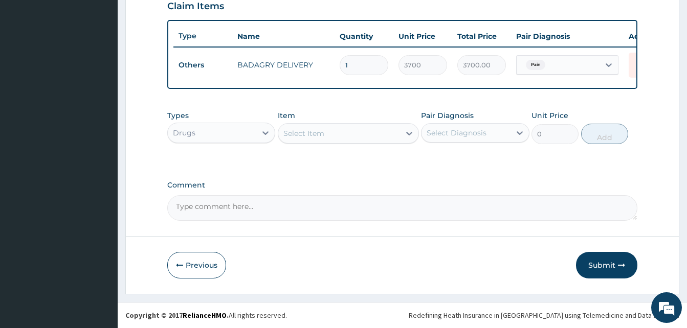
click at [332, 132] on div "Select Item" at bounding box center [339, 133] width 122 height 16
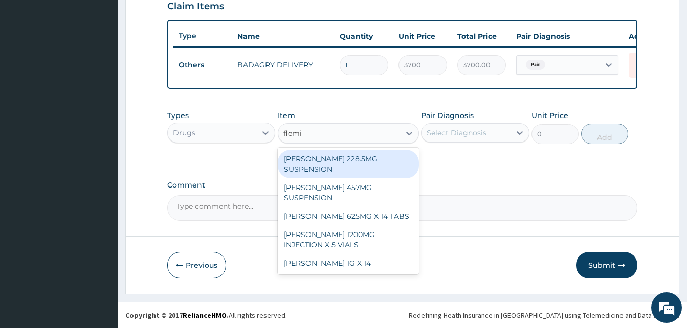
type input "[PERSON_NAME]"
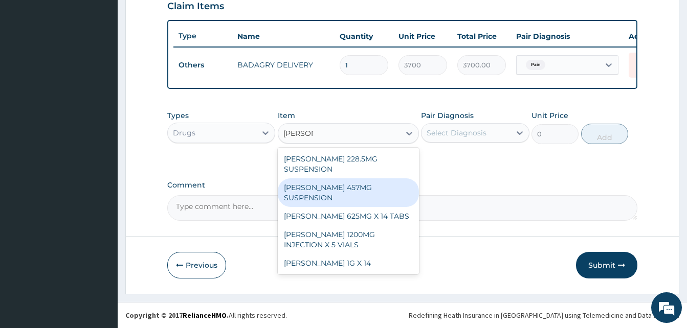
click at [366, 178] on div "[PERSON_NAME] 457MG SUSPENSION" at bounding box center [348, 192] width 141 height 29
type input "3360"
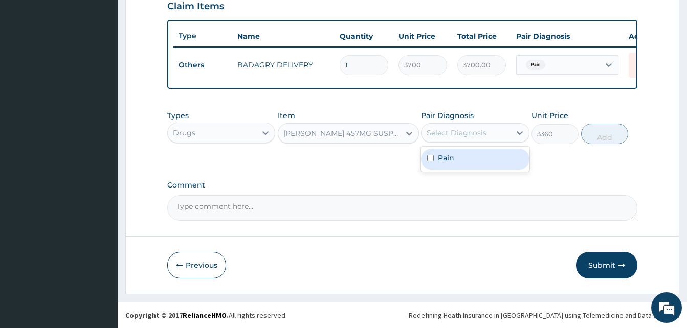
drag, startPoint x: 445, startPoint y: 131, endPoint x: 461, endPoint y: 154, distance: 27.2
click at [461, 143] on div "option Pain, selected. option Pain focused, 1 of 1. 1 result available. Use Up …" at bounding box center [475, 132] width 108 height 19
click at [461, 154] on div "Pain" at bounding box center [475, 159] width 108 height 21
checkbox input "true"
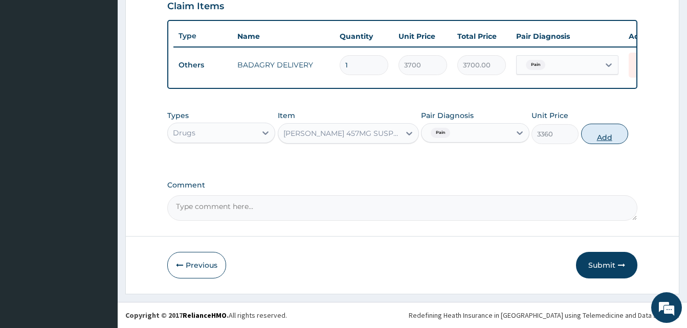
click at [591, 133] on button "Add" at bounding box center [604, 134] width 47 height 20
type input "0"
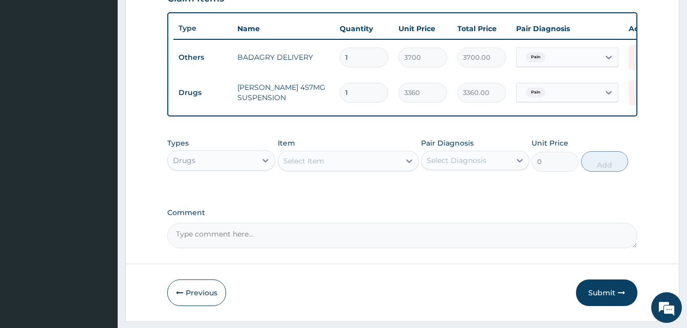
click at [386, 168] on div "Select Item" at bounding box center [339, 161] width 122 height 16
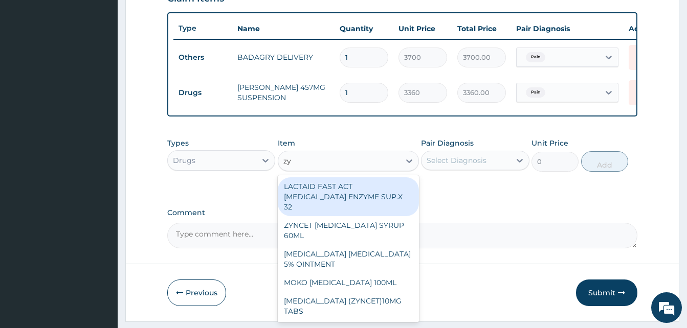
type input "zyn"
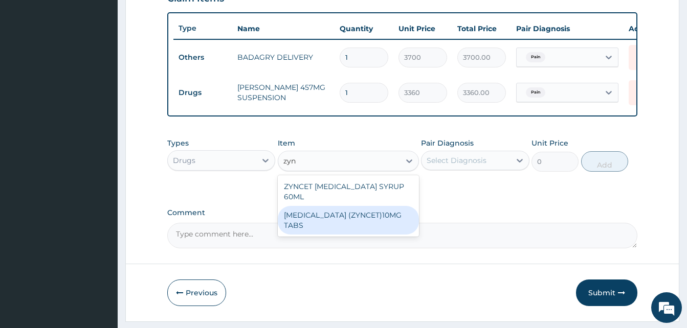
click at [389, 210] on div "[MEDICAL_DATA] (ZYNCET)10MG TABS" at bounding box center [348, 220] width 141 height 29
type input "119"
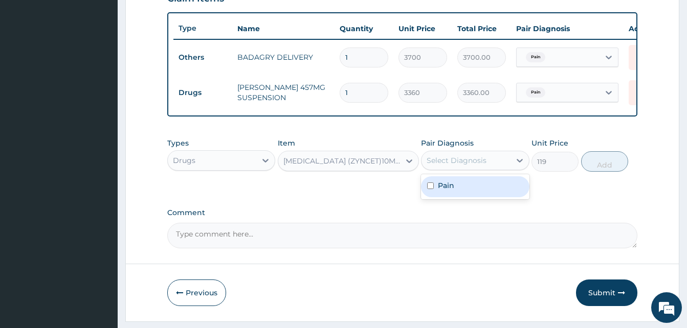
drag, startPoint x: 450, startPoint y: 177, endPoint x: 488, endPoint y: 190, distance: 40.1
click at [488, 170] on div "option Pain, selected. option Pain focused, 1 of 1. 1 result available. Use Up …" at bounding box center [475, 160] width 108 height 19
click at [488, 190] on div "Pain" at bounding box center [475, 186] width 108 height 21
checkbox input "true"
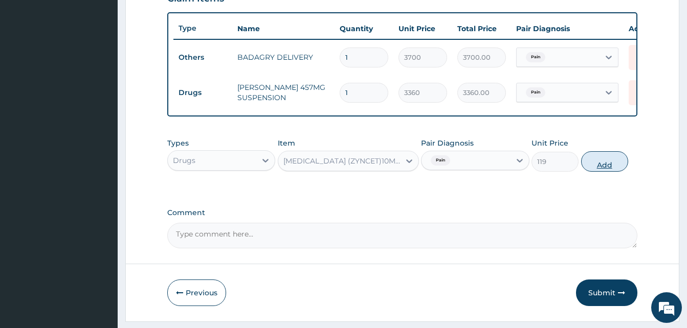
click at [586, 171] on button "Add" at bounding box center [604, 161] width 47 height 20
type input "0"
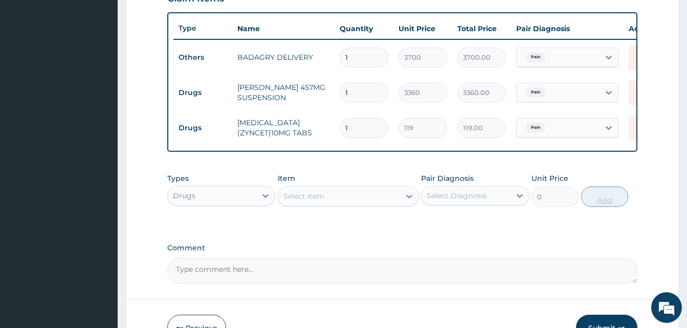
type input "10"
type input "1190.00"
type input "10"
click at [343, 200] on div "Select Item" at bounding box center [339, 196] width 122 height 16
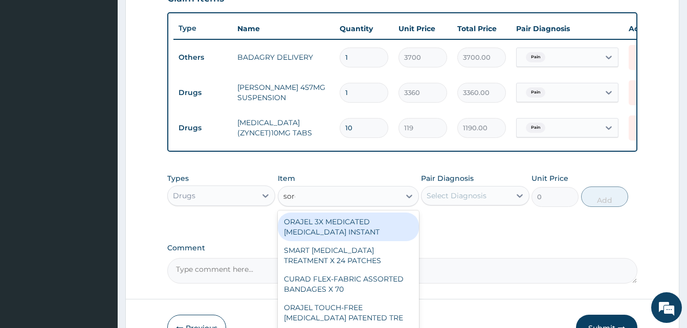
type input "sorep"
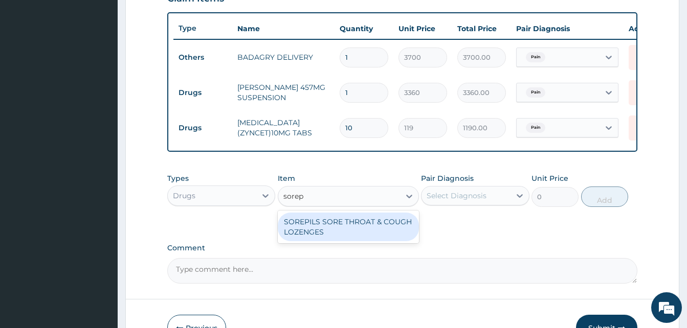
click at [363, 221] on div "SOREPILS SORE THROAT & COUGH LOZENGES" at bounding box center [348, 227] width 141 height 29
type input "40.83333206176758"
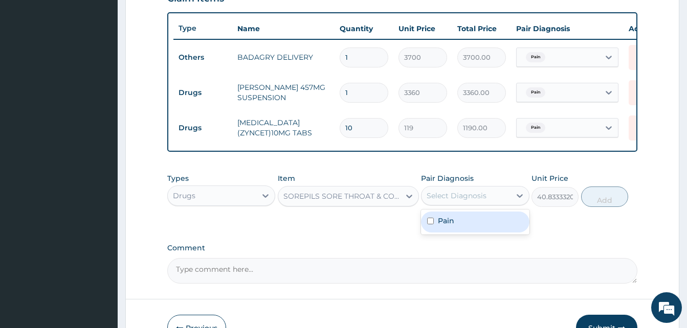
drag, startPoint x: 439, startPoint y: 205, endPoint x: 464, endPoint y: 226, distance: 32.6
click at [464, 206] on div "option Pain, selected. option Pain focused, 1 of 1. 1 result available. Use Up …" at bounding box center [475, 195] width 108 height 19
click at [464, 226] on div "Pain" at bounding box center [475, 222] width 108 height 21
checkbox input "true"
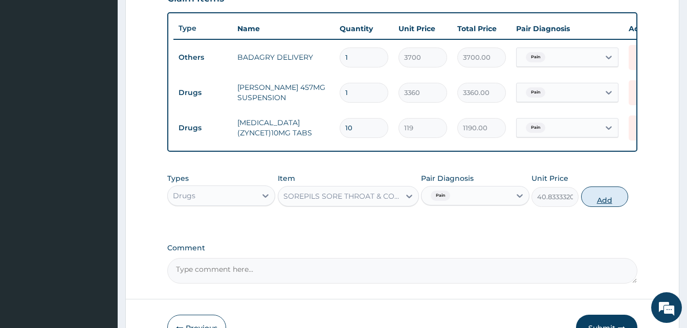
click at [589, 204] on button "Add" at bounding box center [604, 197] width 47 height 20
type input "0"
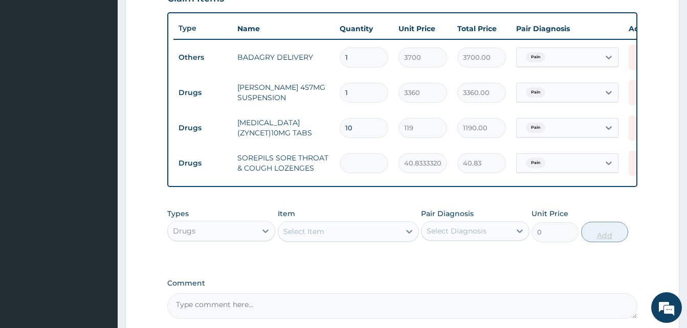
type input "0.00"
type input "2"
type input "81.67"
type input "24"
type input "980.00"
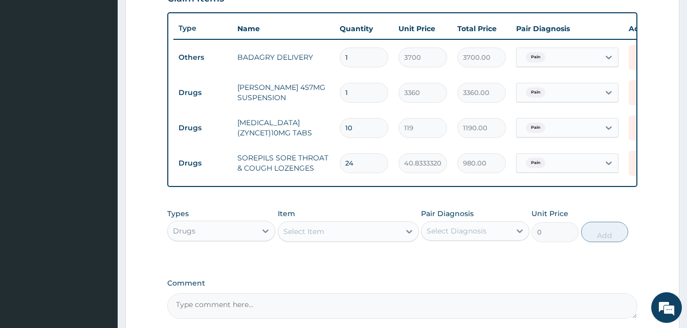
scroll to position [474, 0]
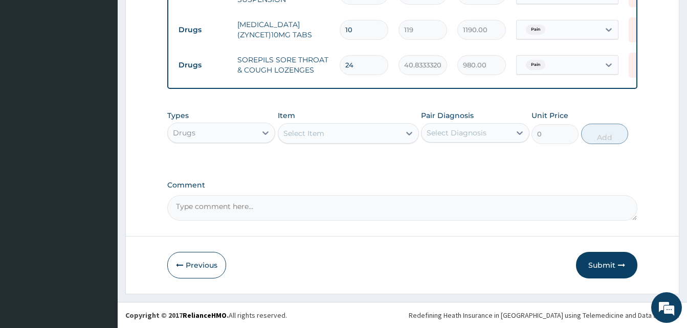
type input "24"
click at [600, 274] on button "Submit" at bounding box center [606, 265] width 61 height 27
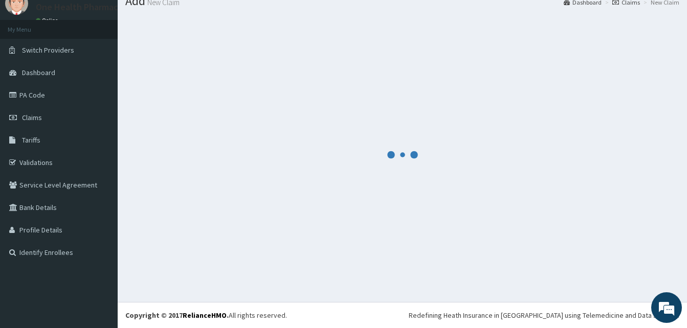
scroll to position [39, 0]
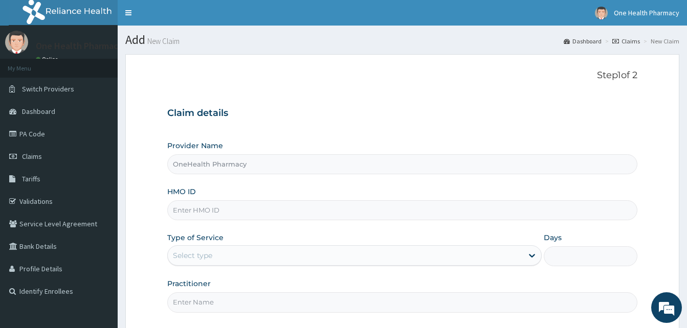
click at [211, 211] on input "HMO ID" at bounding box center [402, 210] width 470 height 20
paste input "RYO/10001/A"
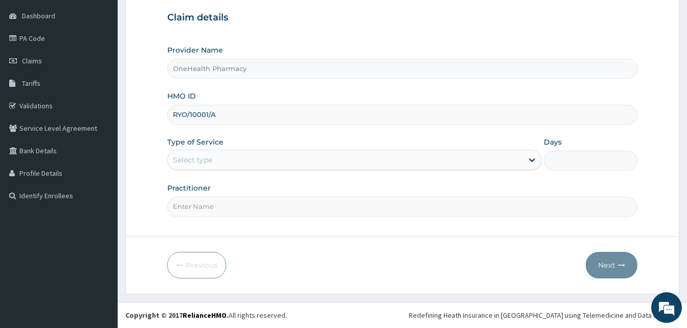
type input "RYO/10001/A"
click at [338, 152] on div "Select type" at bounding box center [345, 160] width 355 height 16
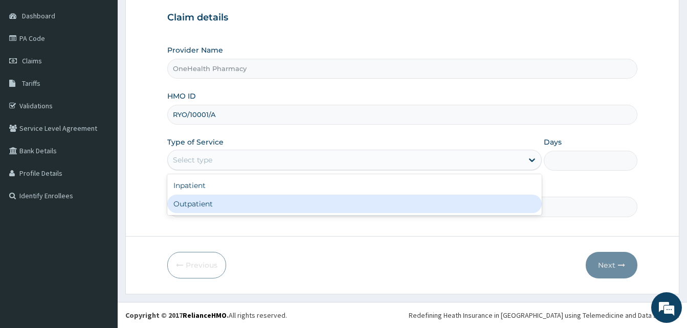
click at [298, 200] on div "Outpatient" at bounding box center [354, 204] width 374 height 18
type input "1"
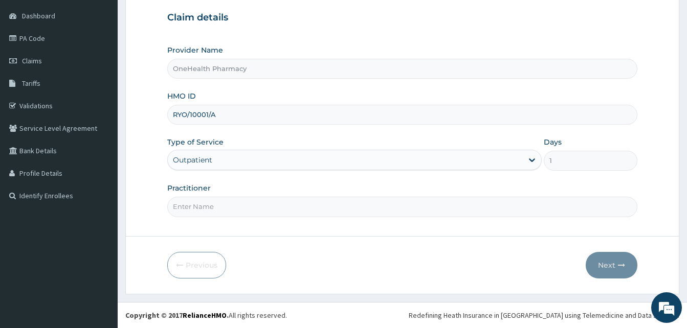
click at [298, 200] on input "Practitioner" at bounding box center [402, 207] width 470 height 20
type input "ONE HEALTH PHARMACY"
click at [603, 264] on button "Next" at bounding box center [611, 265] width 52 height 27
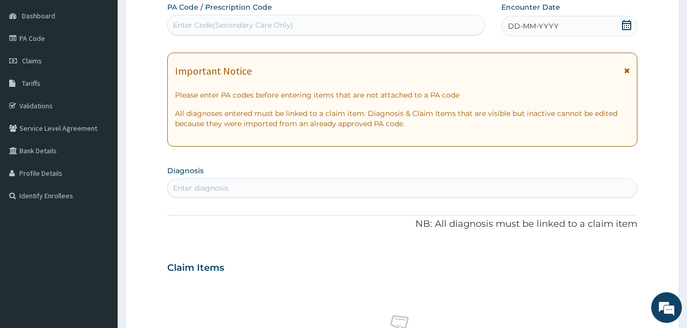
click at [553, 32] on div "DD-MM-YYYY" at bounding box center [569, 26] width 136 height 20
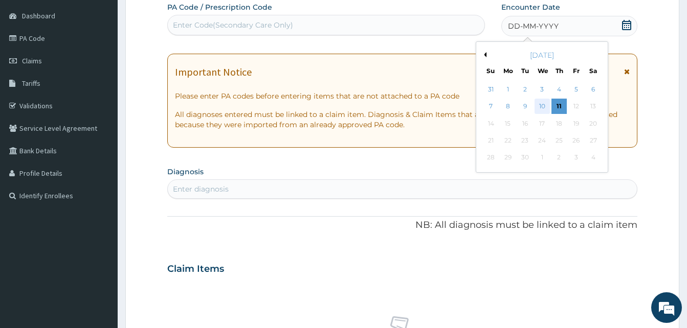
click at [543, 108] on div "10" at bounding box center [541, 106] width 15 height 15
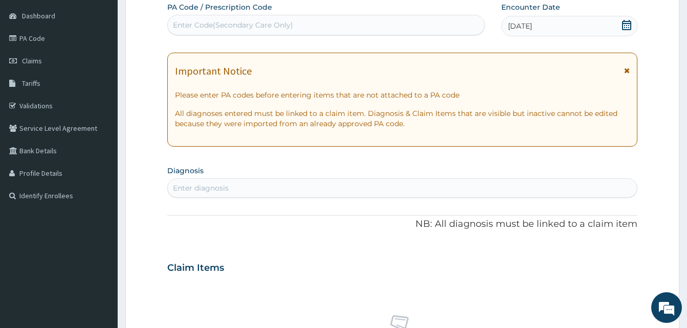
click at [289, 184] on div "Enter diagnosis" at bounding box center [402, 188] width 469 height 16
type input "malari"
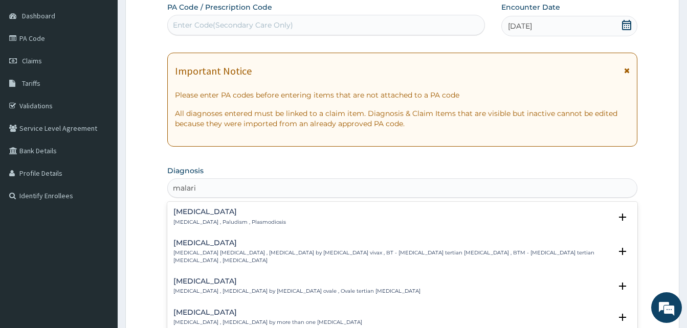
click at [234, 213] on h4 "[MEDICAL_DATA]" at bounding box center [229, 212] width 112 height 8
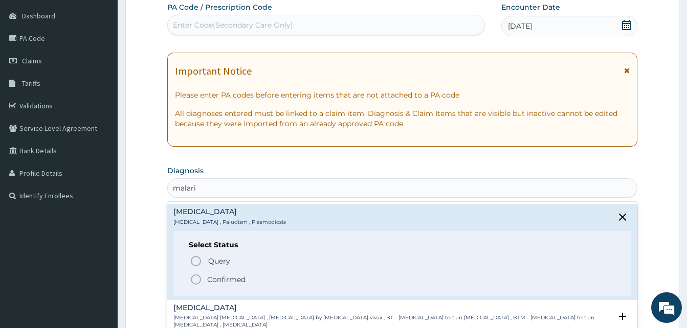
click at [252, 275] on span "Confirmed" at bounding box center [403, 280] width 426 height 12
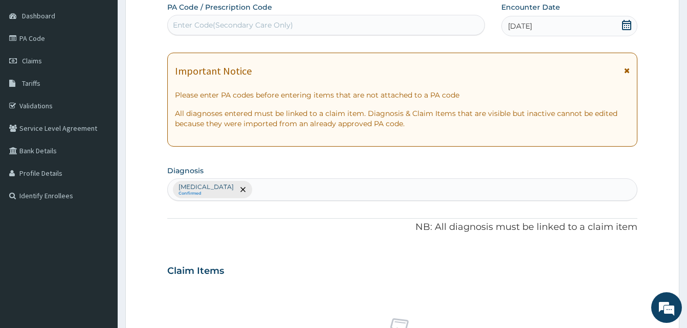
scroll to position [409, 0]
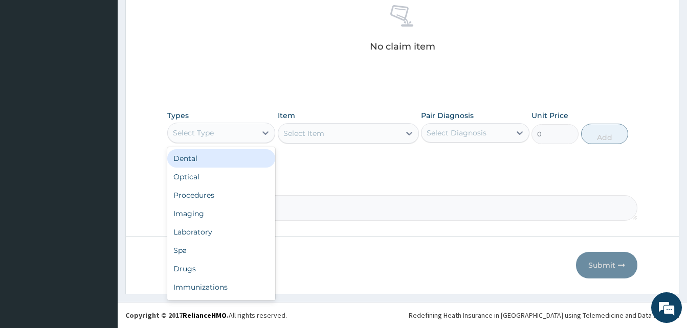
drag, startPoint x: 253, startPoint y: 128, endPoint x: 271, endPoint y: 180, distance: 55.1
click at [271, 143] on div "option Dental focused, 1 of 10. 10 results available. Use Up and Down to choose…" at bounding box center [221, 133] width 108 height 20
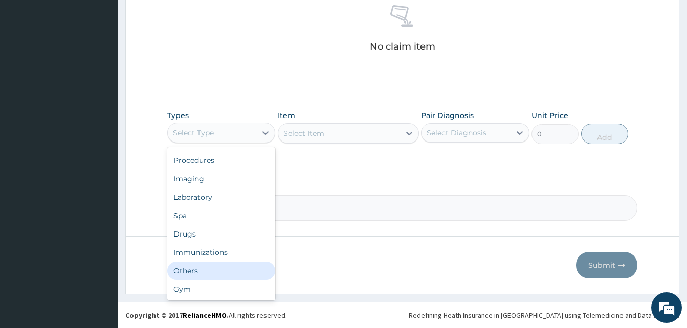
click at [226, 265] on div "Others" at bounding box center [221, 271] width 108 height 18
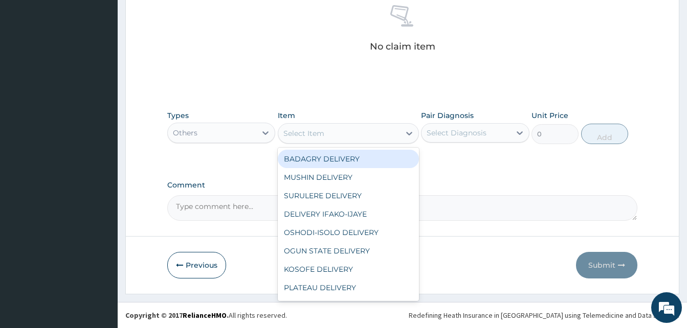
click at [347, 130] on div "Select Item" at bounding box center [339, 133] width 122 height 16
click at [363, 155] on div "BADAGRY DELIVERY" at bounding box center [348, 159] width 141 height 18
type input "3700"
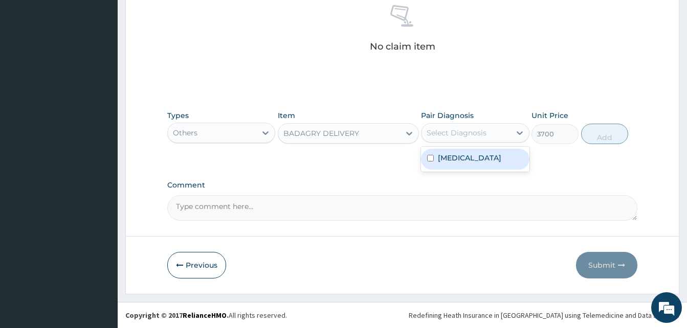
drag, startPoint x: 452, startPoint y: 128, endPoint x: 467, endPoint y: 155, distance: 31.1
click at [467, 143] on div "option [MEDICAL_DATA] focused, 1 of 1. 1 result available. Use Up and Down to c…" at bounding box center [475, 132] width 108 height 19
click at [467, 155] on div "[MEDICAL_DATA]" at bounding box center [475, 159] width 108 height 21
checkbox input "true"
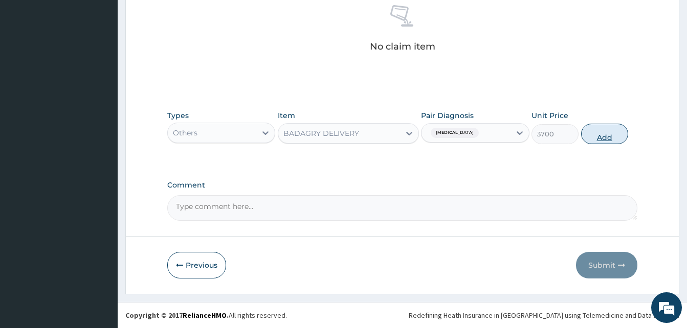
click at [611, 137] on button "Add" at bounding box center [604, 134] width 47 height 20
type input "0"
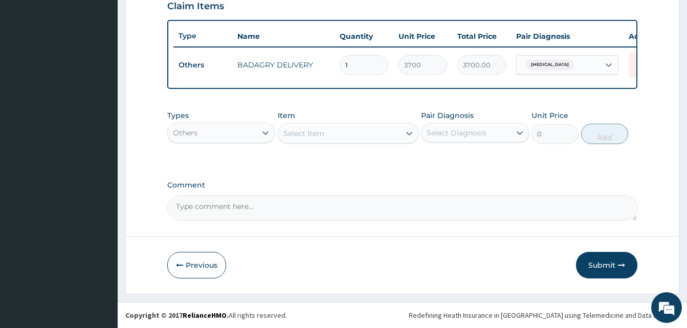
scroll to position [368, 0]
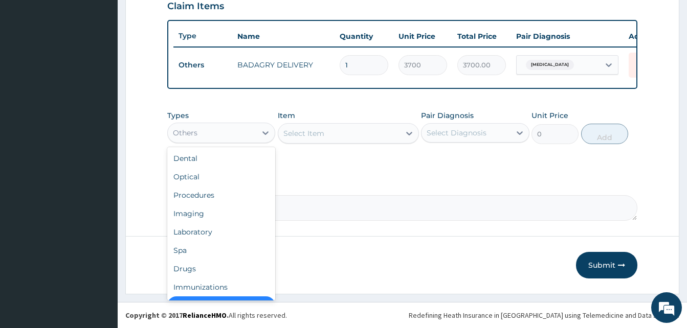
click at [227, 136] on div "Others" at bounding box center [212, 133] width 88 height 16
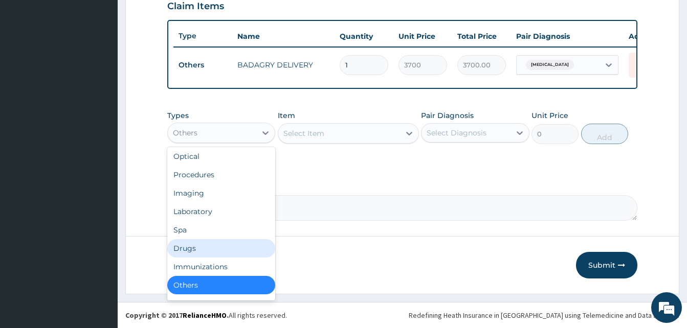
click at [207, 243] on div "Drugs" at bounding box center [221, 248] width 108 height 18
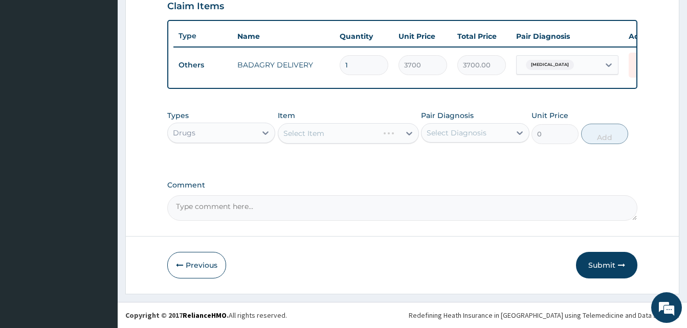
click at [340, 131] on div "Select Item" at bounding box center [348, 133] width 141 height 20
click at [343, 132] on div "Select Item" at bounding box center [339, 133] width 122 height 16
type input "benyli"
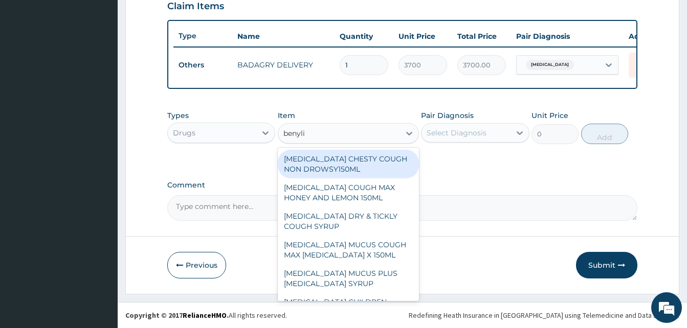
scroll to position [66, 0]
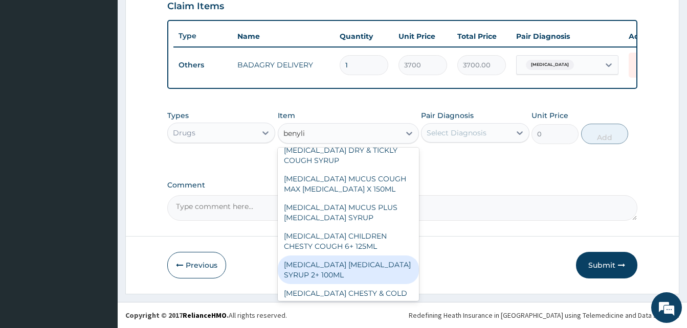
click at [357, 263] on div "BENYLIN DRY COUGH SYRUP 2+ 100ML" at bounding box center [348, 270] width 141 height 29
type input "2100"
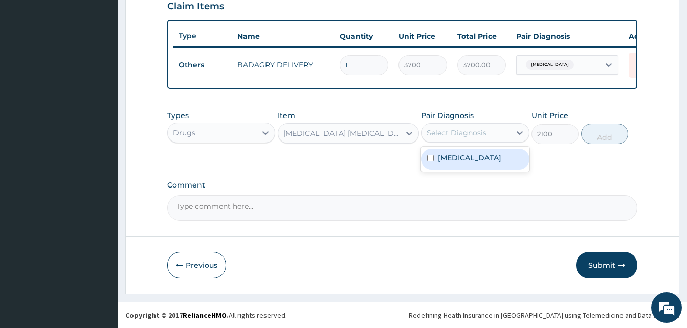
click at [465, 137] on div "Select Diagnosis" at bounding box center [456, 133] width 60 height 10
click at [481, 160] on div "Malaria" at bounding box center [475, 159] width 108 height 21
checkbox input "true"
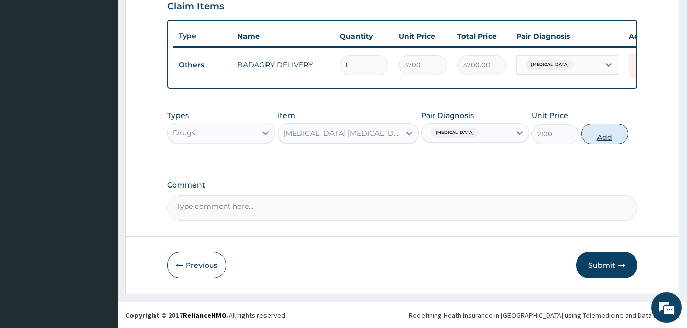
click at [605, 137] on button "Add" at bounding box center [604, 134] width 47 height 20
type input "0"
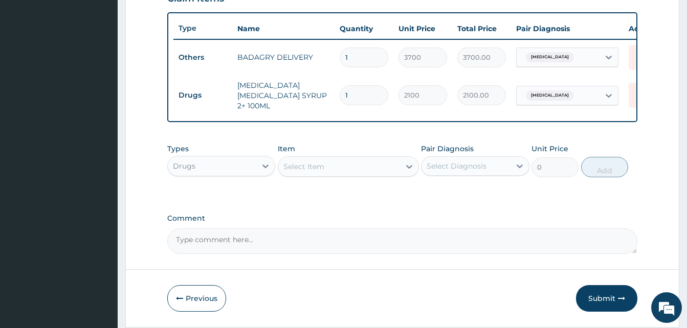
click at [359, 166] on div "Select Item" at bounding box center [339, 166] width 122 height 16
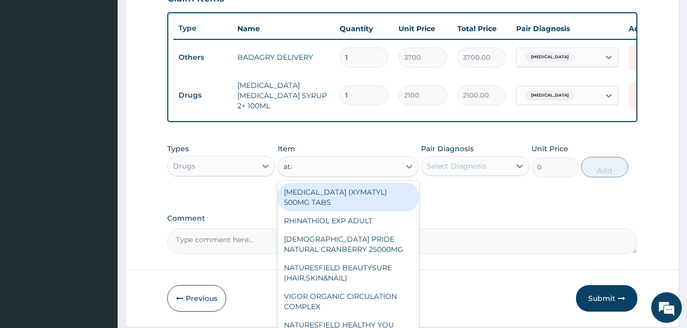
type input "atady"
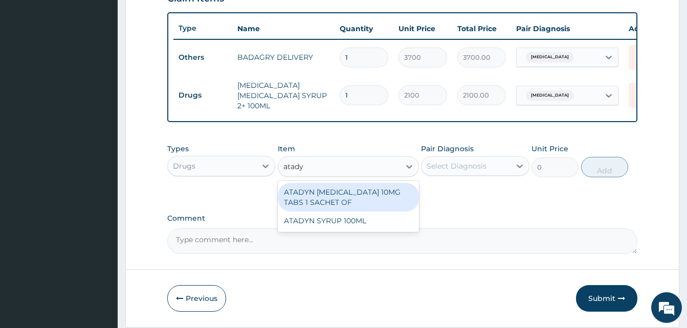
click at [370, 199] on div "ATADYN LORATADINE 10MG TABS 1 SACHET OF" at bounding box center [348, 197] width 141 height 29
type input "350"
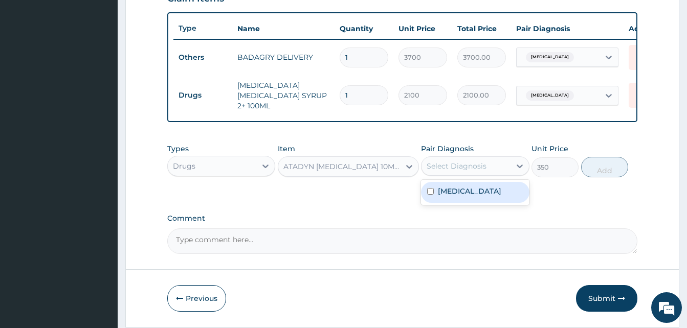
drag, startPoint x: 430, startPoint y: 172, endPoint x: 460, endPoint y: 193, distance: 37.0
click at [460, 176] on div "option Malaria, selected. option Malaria focused, 1 of 1. 1 result available. U…" at bounding box center [475, 165] width 108 height 19
click at [460, 193] on label "[MEDICAL_DATA]" at bounding box center [469, 191] width 63 height 10
checkbox input "true"
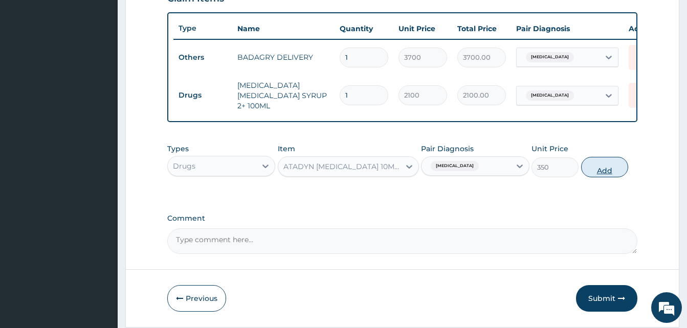
click at [586, 169] on button "Add" at bounding box center [604, 167] width 47 height 20
type input "0"
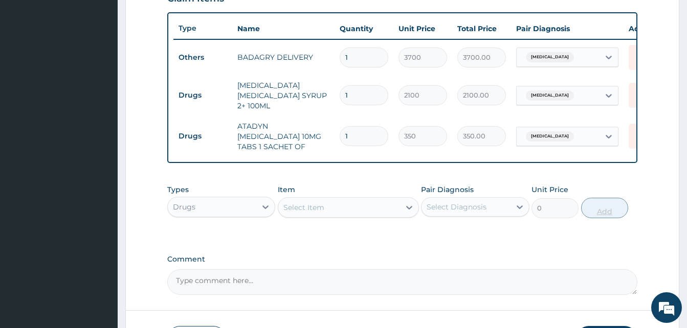
type input "10"
type input "3500.00"
type input "10"
click at [345, 199] on div "Select Item" at bounding box center [339, 207] width 122 height 16
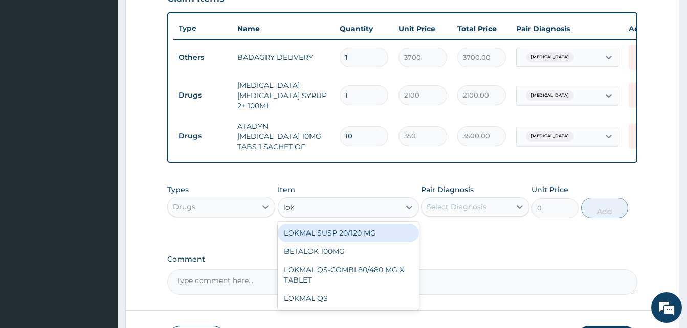
type input "lokm"
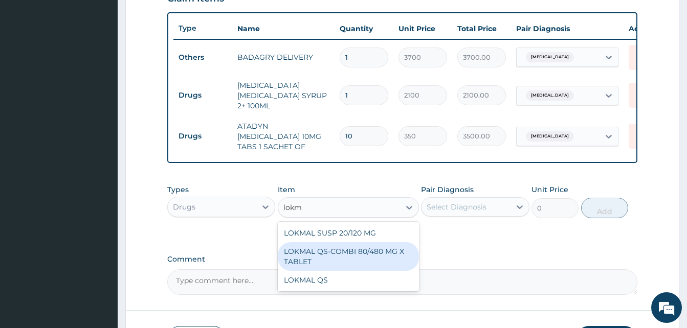
click at [352, 242] on div "LOKMAL QS-COMBI 80/480 MG X TABLET" at bounding box center [348, 256] width 141 height 29
type input "245"
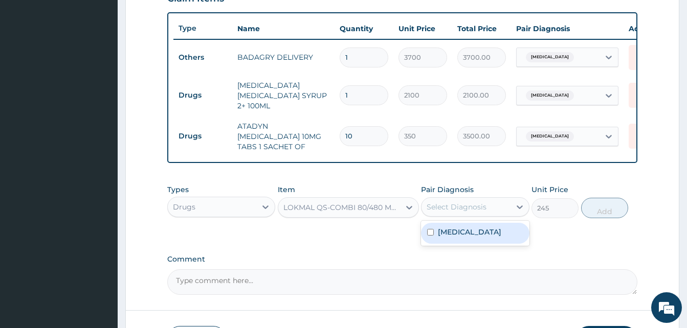
drag, startPoint x: 443, startPoint y: 211, endPoint x: 475, endPoint y: 230, distance: 37.8
click at [475, 217] on div "option Malaria, selected. option Malaria focused, 1 of 1. 1 result available. U…" at bounding box center [475, 206] width 108 height 19
click at [475, 230] on div "[MEDICAL_DATA]" at bounding box center [475, 233] width 108 height 21
checkbox input "true"
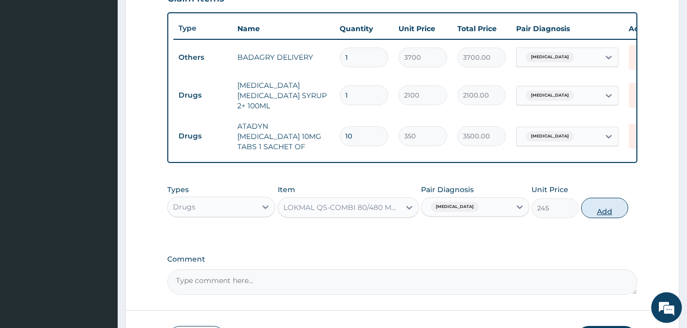
click at [588, 212] on button "Add" at bounding box center [604, 208] width 47 height 20
type input "0"
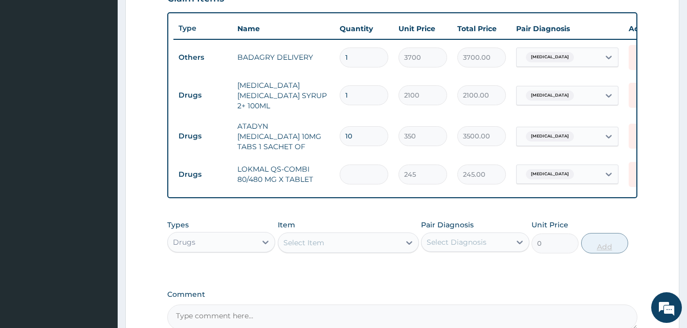
type input "0.00"
type input "6"
type input "1470.00"
type input "6"
click at [369, 239] on div "Select Item" at bounding box center [339, 243] width 122 height 16
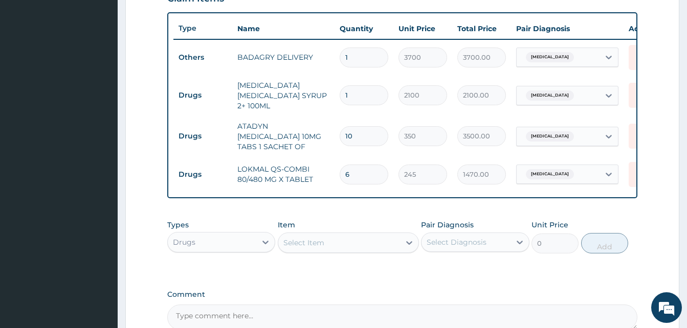
type input "sorep"
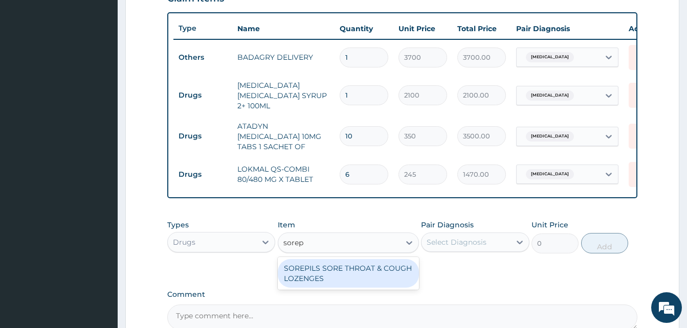
click at [378, 260] on div "SOREPILS SORE THROAT & COUGH LOZENGES" at bounding box center [348, 273] width 141 height 29
type input "40.83333206176758"
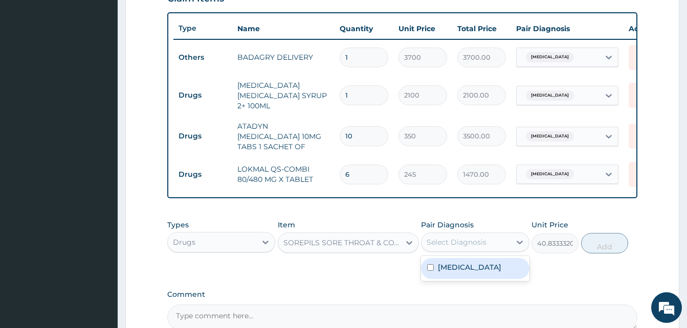
drag, startPoint x: 444, startPoint y: 242, endPoint x: 467, endPoint y: 264, distance: 32.2
click at [467, 252] on div "option Malaria, selected. option Malaria focused, 1 of 1. 1 result available. U…" at bounding box center [475, 242] width 108 height 19
click at [467, 264] on div "[MEDICAL_DATA]" at bounding box center [475, 268] width 108 height 21
checkbox input "true"
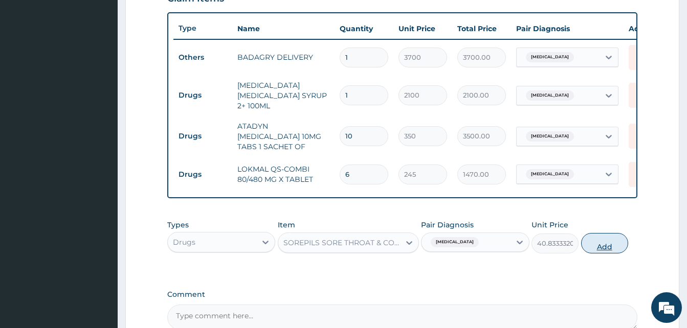
click at [590, 238] on button "Add" at bounding box center [604, 243] width 47 height 20
type input "0"
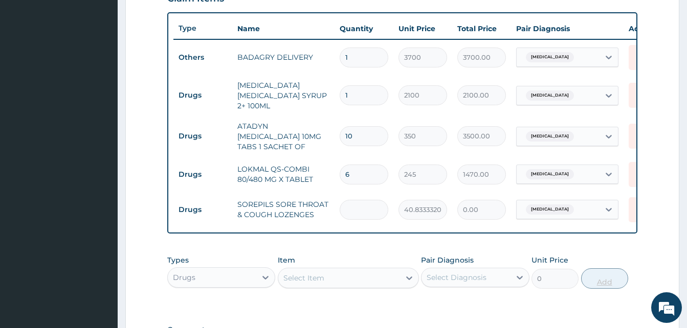
type input "2"
type input "81.67"
type input "24"
type input "980.00"
type input "24"
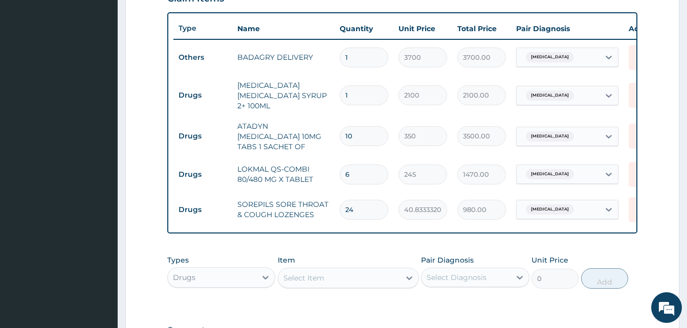
click at [386, 270] on div "Select Item" at bounding box center [339, 278] width 122 height 16
type input "emzor par"
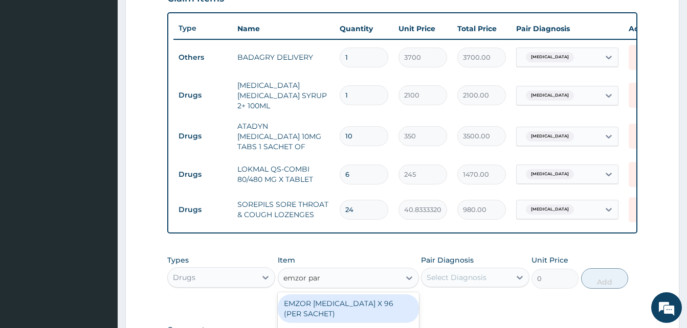
click at [379, 303] on div "EMZOR PARACETAMOL X 96 (PER SACHET)" at bounding box center [348, 308] width 141 height 29
type input "17.5"
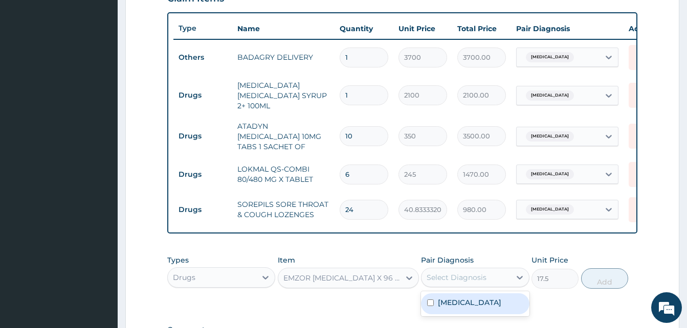
drag, startPoint x: 436, startPoint y: 277, endPoint x: 465, endPoint y: 301, distance: 37.8
click at [465, 287] on div "option Malaria, selected. option Malaria focused, 1 of 1. 1 result available. U…" at bounding box center [475, 277] width 108 height 19
click at [465, 301] on div "Malaria" at bounding box center [475, 303] width 108 height 21
checkbox input "true"
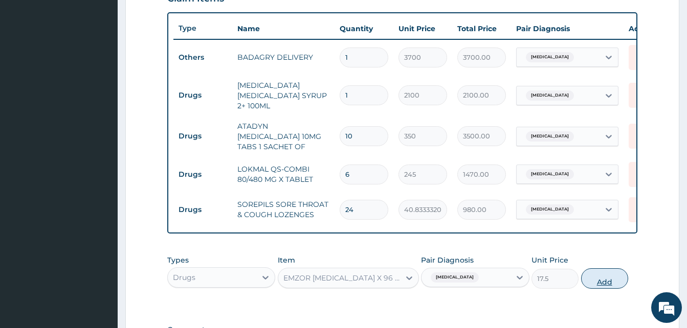
click at [583, 278] on button "Add" at bounding box center [604, 278] width 47 height 20
type input "0"
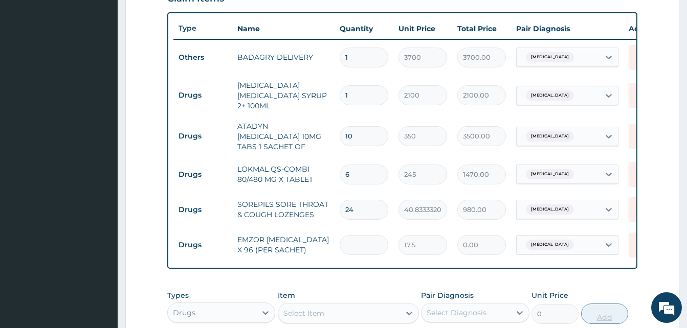
type input "3"
type input "52.50"
type input "36"
type input "630.00"
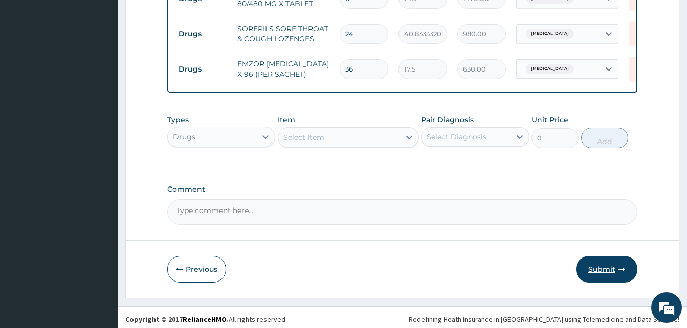
type input "36"
click at [625, 269] on button "Submit" at bounding box center [606, 269] width 61 height 27
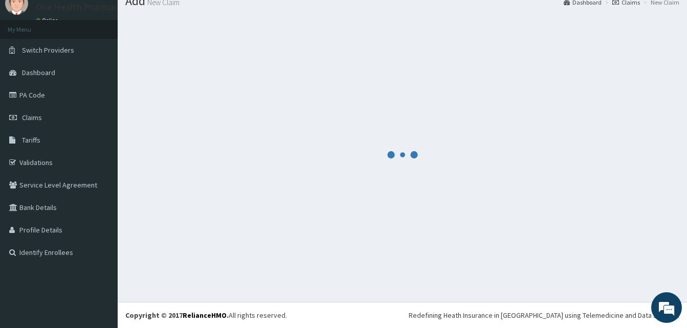
scroll to position [39, 0]
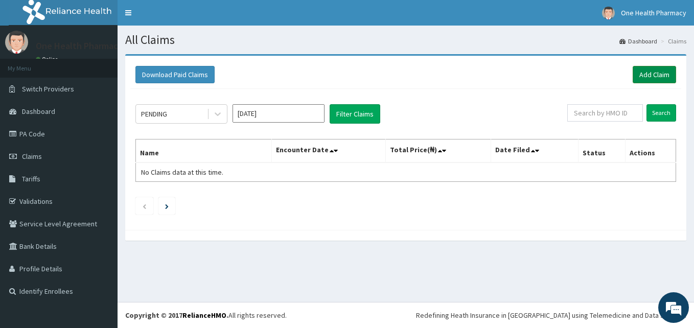
click at [650, 82] on link "Add Claim" at bounding box center [654, 74] width 43 height 17
click at [647, 73] on link "Add Claim" at bounding box center [654, 74] width 43 height 17
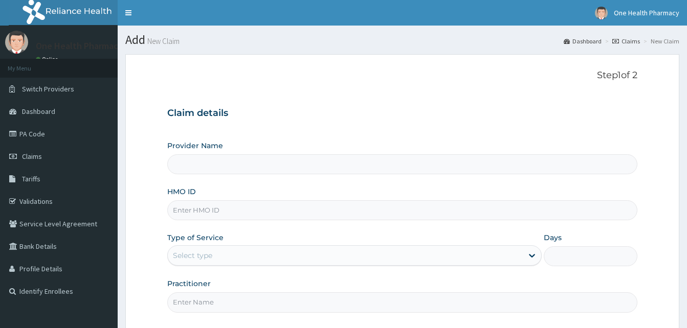
type input "OneHealth Pharmacy"
click at [224, 211] on input "HMO ID" at bounding box center [402, 210] width 470 height 20
paste input "OHT/12092/A"
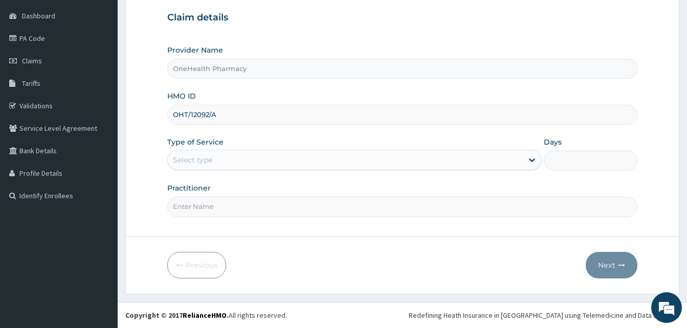
type input "OHT/12092/A"
click at [324, 163] on div "Select type" at bounding box center [345, 160] width 355 height 16
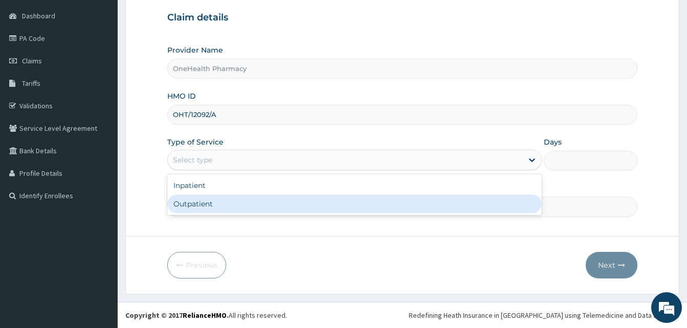
click at [321, 208] on div "Outpatient" at bounding box center [354, 204] width 374 height 18
type input "1"
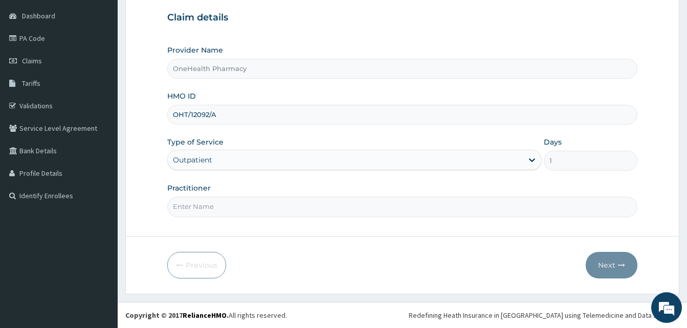
click at [321, 208] on input "Practitioner" at bounding box center [402, 207] width 470 height 20
type input "onehealth"
click at [610, 274] on button "Next" at bounding box center [611, 265] width 52 height 27
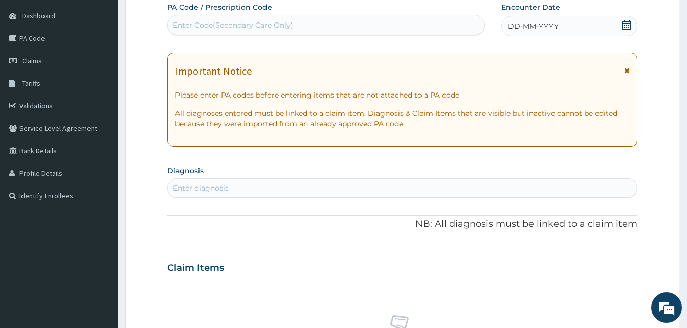
click at [566, 26] on div "DD-MM-YYYY" at bounding box center [569, 26] width 136 height 20
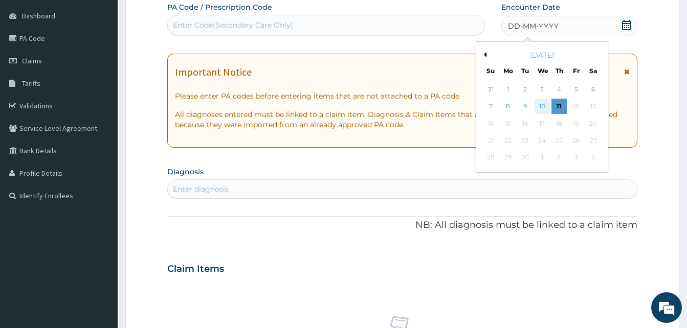
click at [543, 107] on div "10" at bounding box center [541, 106] width 15 height 15
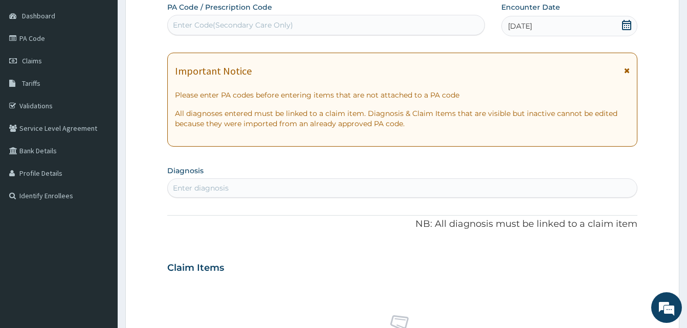
click at [314, 186] on div "Enter diagnosis" at bounding box center [402, 188] width 469 height 16
type input "pain"
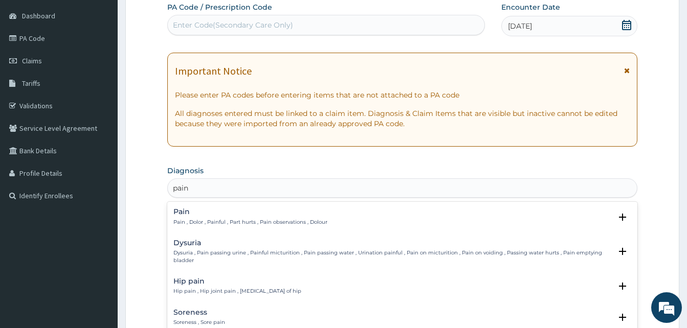
click at [300, 219] on p "Pain , Dolor , Painful , Part hurts , Pain observations , Dolour" at bounding box center [250, 222] width 154 height 7
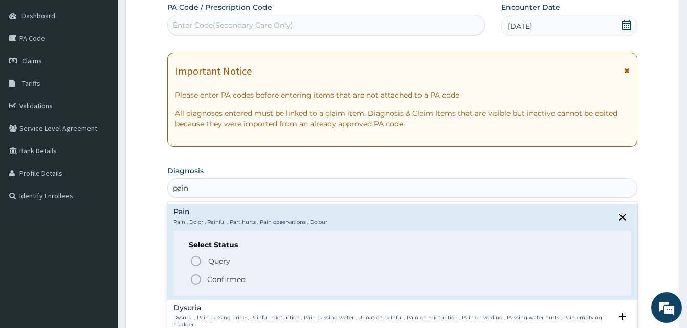
click at [257, 277] on span "Confirmed" at bounding box center [403, 280] width 426 height 12
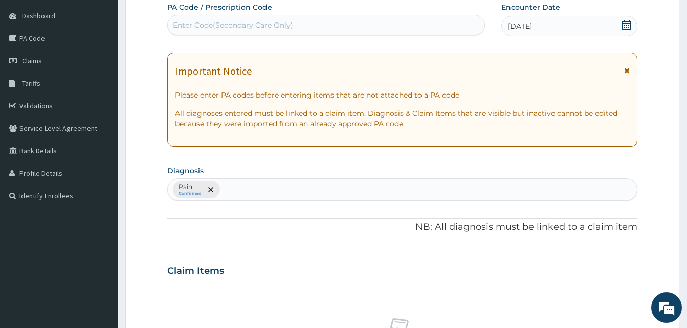
scroll to position [409, 0]
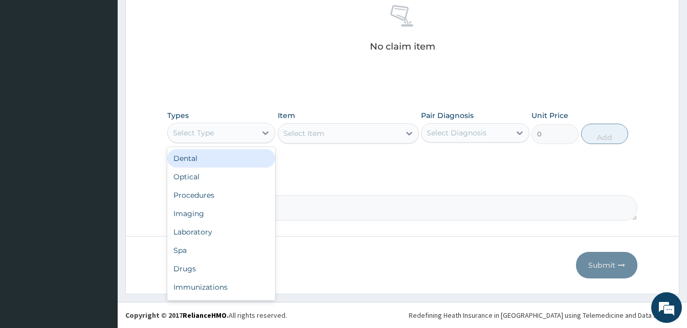
drag, startPoint x: 269, startPoint y: 140, endPoint x: 269, endPoint y: 168, distance: 28.1
click at [269, 143] on div "option Dental focused, 1 of 10. 10 results available. Use Up and Down to choose…" at bounding box center [221, 133] width 108 height 20
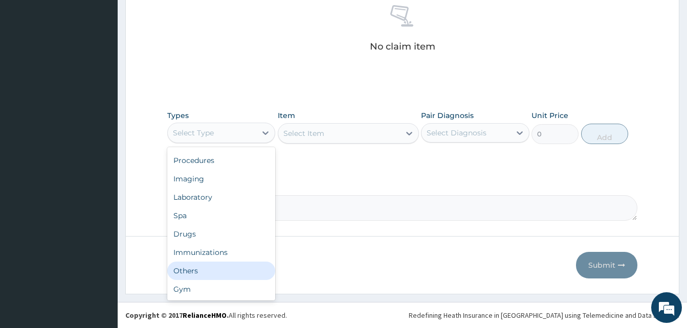
click at [225, 273] on div "Others" at bounding box center [221, 271] width 108 height 18
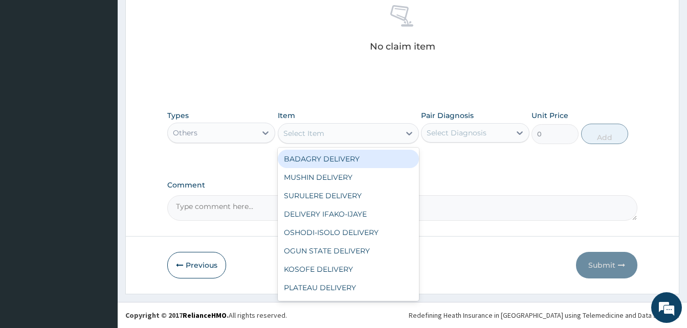
click at [348, 130] on div "Select Item" at bounding box center [339, 133] width 122 height 16
click at [370, 157] on div "BADAGRY DELIVERY" at bounding box center [348, 159] width 141 height 18
type input "3700"
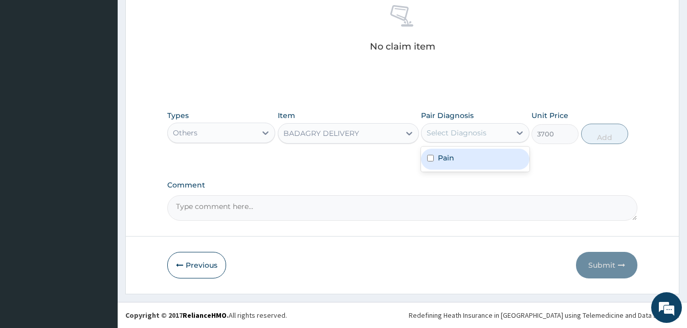
drag, startPoint x: 452, startPoint y: 134, endPoint x: 476, endPoint y: 156, distance: 32.2
click at [476, 143] on div "option Pain focused, 1 of 1. 1 result available. Use Up and Down to choose opti…" at bounding box center [475, 132] width 108 height 19
click at [476, 156] on div "Pain" at bounding box center [475, 159] width 108 height 21
checkbox input "true"
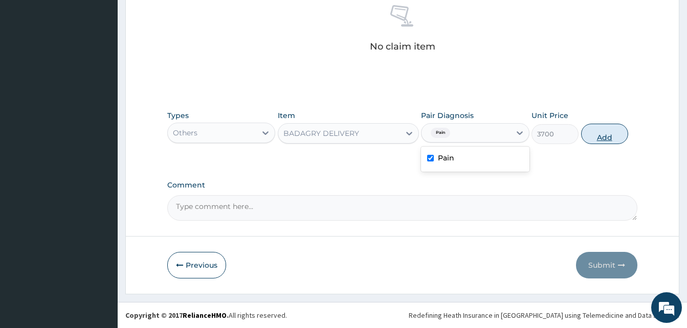
click at [595, 137] on button "Add" at bounding box center [604, 134] width 47 height 20
type input "0"
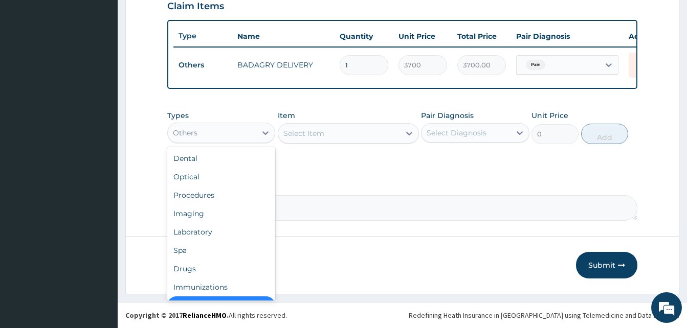
scroll to position [20, 0]
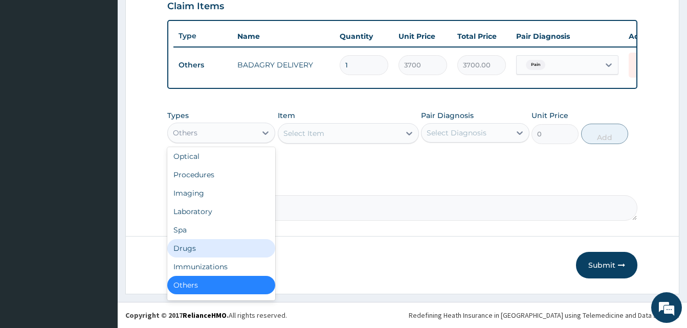
drag, startPoint x: 235, startPoint y: 134, endPoint x: 219, endPoint y: 249, distance: 115.6
click at [219, 143] on div "option Others, selected. option Drugs focused, 7 of 10. 10 results available. U…" at bounding box center [221, 133] width 108 height 20
click at [219, 249] on div "Drugs" at bounding box center [221, 248] width 108 height 18
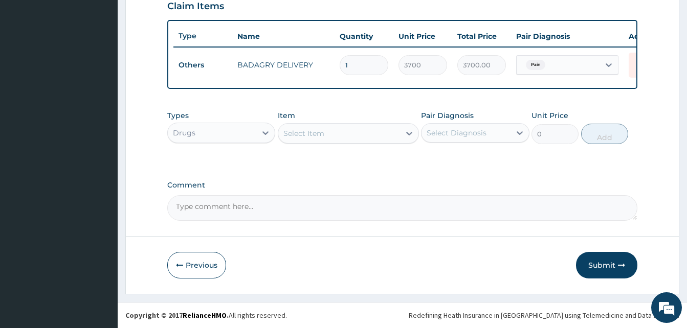
click at [316, 132] on div "Select Item" at bounding box center [303, 133] width 41 height 10
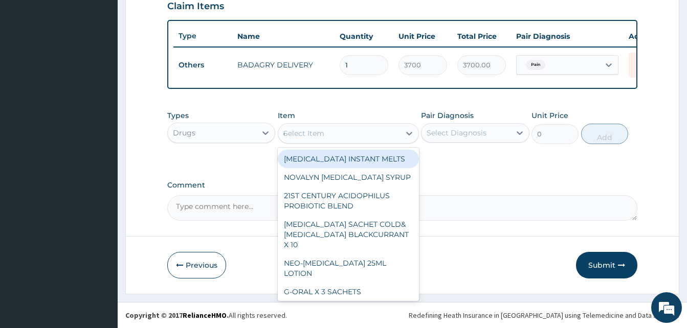
type input "orph"
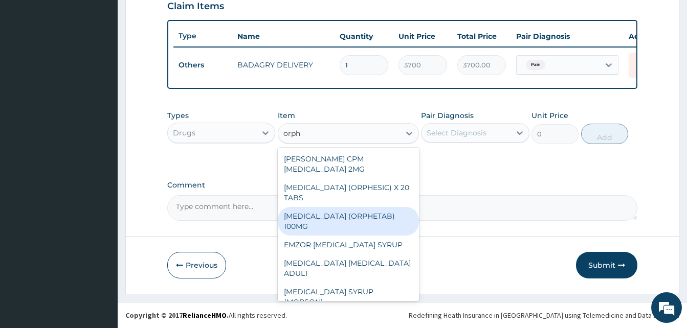
click at [364, 211] on div "ORPHENADRINE (ORPHETAB) 100MG" at bounding box center [348, 221] width 141 height 29
type input "112"
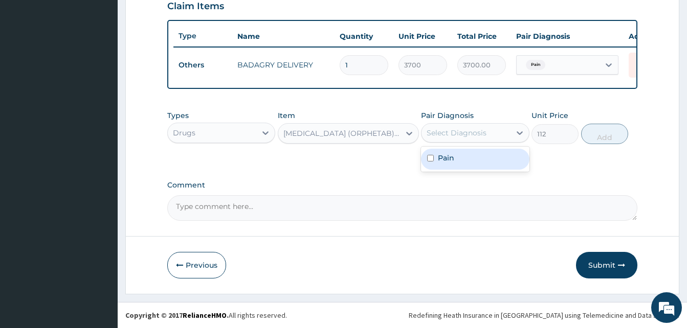
click at [450, 138] on div "Select Diagnosis" at bounding box center [456, 133] width 60 height 10
click at [468, 155] on div "Pain" at bounding box center [475, 159] width 108 height 21
checkbox input "true"
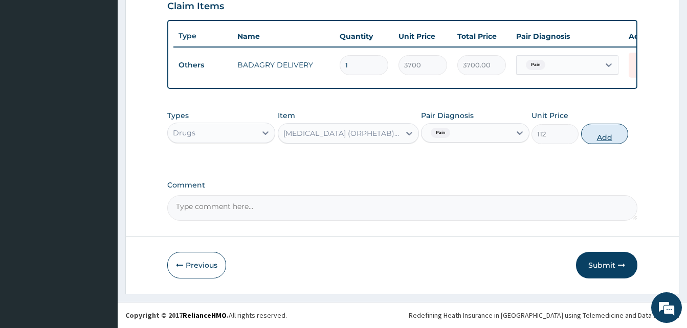
click at [591, 139] on button "Add" at bounding box center [604, 134] width 47 height 20
type input "0"
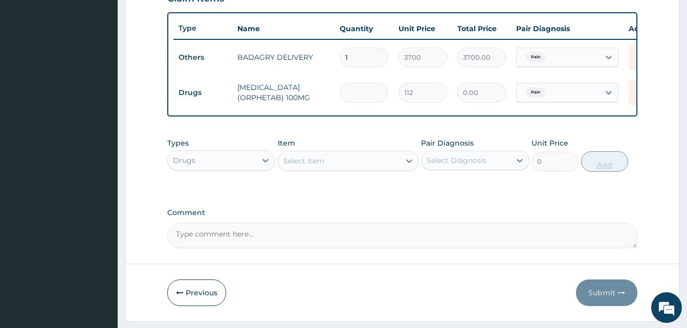
type input "2"
type input "224.00"
type input "20"
type input "2240.00"
type input "20"
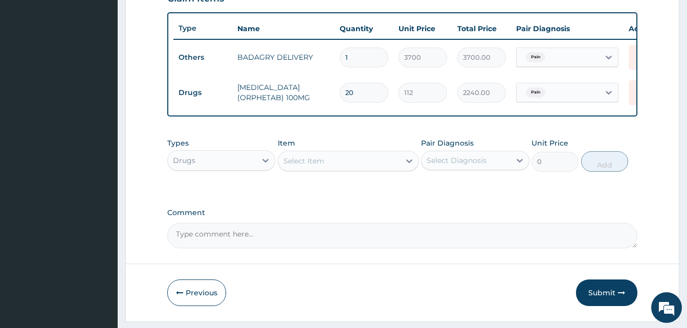
click at [356, 168] on div "Select Item" at bounding box center [339, 161] width 122 height 16
type input "sorep"
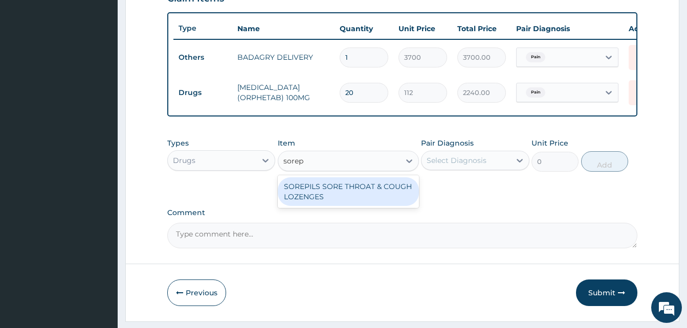
click at [378, 192] on div "SOREPILS SORE THROAT & COUGH LOZENGES" at bounding box center [348, 191] width 141 height 29
type input "40.83333206176758"
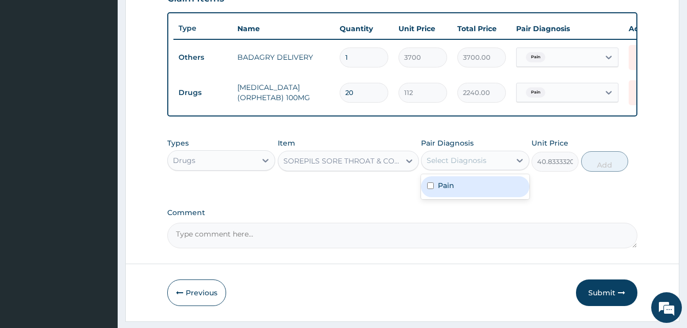
drag, startPoint x: 441, startPoint y: 172, endPoint x: 471, endPoint y: 190, distance: 34.4
click at [471, 170] on div "option Pain, selected. option Pain focused, 1 of 1. 1 result available. Use Up …" at bounding box center [475, 160] width 108 height 19
click at [471, 190] on div "Pain" at bounding box center [475, 186] width 108 height 21
checkbox input "true"
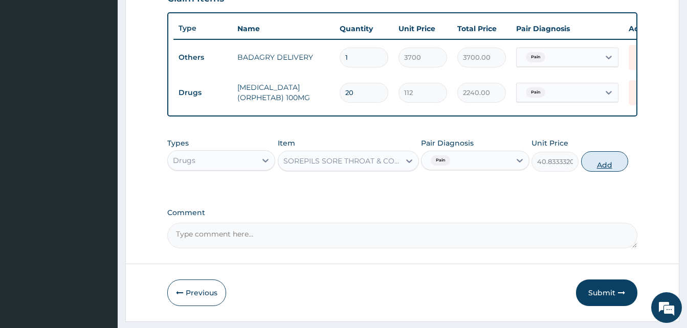
click at [611, 170] on button "Add" at bounding box center [604, 161] width 47 height 20
type input "0"
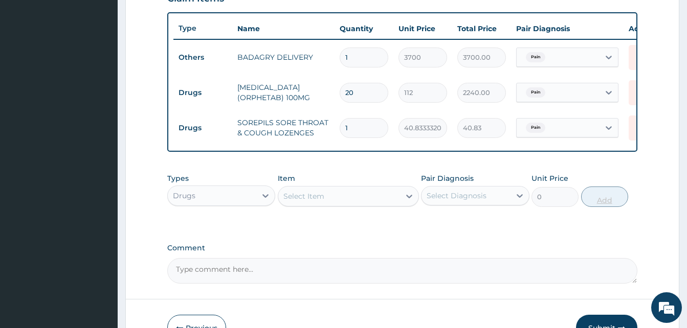
type input "0.00"
type input "2"
type input "81.67"
type input "24"
type input "980.00"
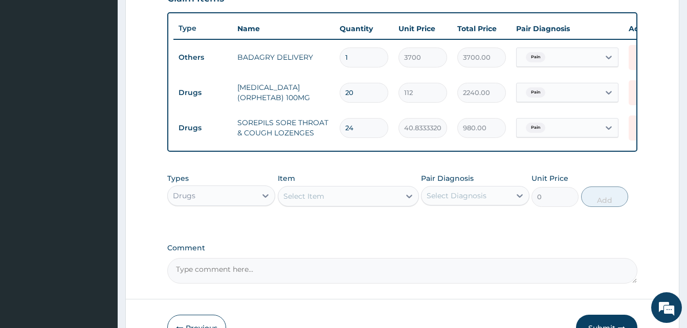
type input "24"
click at [381, 204] on div "Select Item" at bounding box center [339, 196] width 122 height 16
click at [381, 204] on div "Select Item e" at bounding box center [339, 196] width 122 height 16
type input "emzor par"
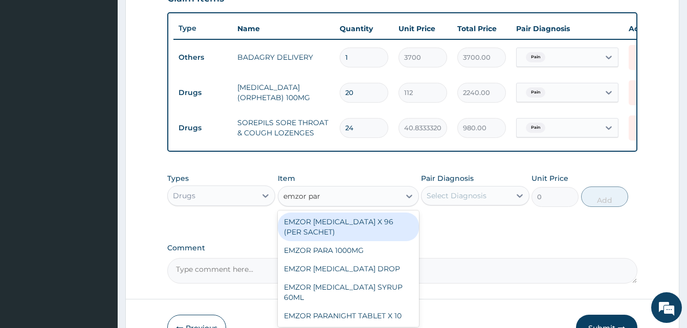
click at [379, 231] on div "EMZOR PARACETAMOL X 96 (PER SACHET)" at bounding box center [348, 227] width 141 height 29
type input "17.5"
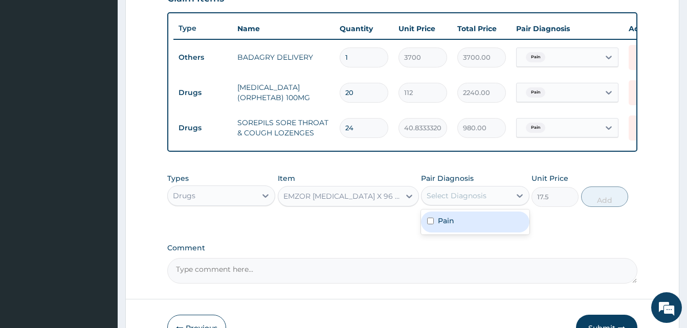
drag, startPoint x: 452, startPoint y: 208, endPoint x: 468, endPoint y: 221, distance: 20.7
click at [468, 206] on div "option Pain, selected. option Pain focused, 1 of 1. 1 result available. Use Up …" at bounding box center [475, 195] width 108 height 19
click at [468, 221] on div "Pain" at bounding box center [475, 222] width 108 height 21
checkbox input "true"
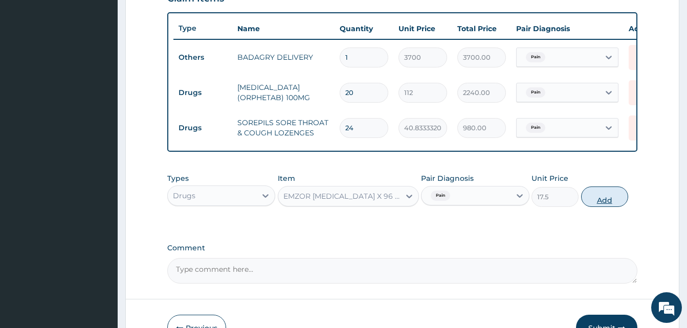
click at [583, 206] on div "Types Drugs Item EMZOR PARACETAMOL X 96 (PER SACHET) Pair Diagnosis Pain Unit P…" at bounding box center [402, 190] width 470 height 44
click at [583, 206] on button "Add" at bounding box center [604, 197] width 47 height 20
type input "0"
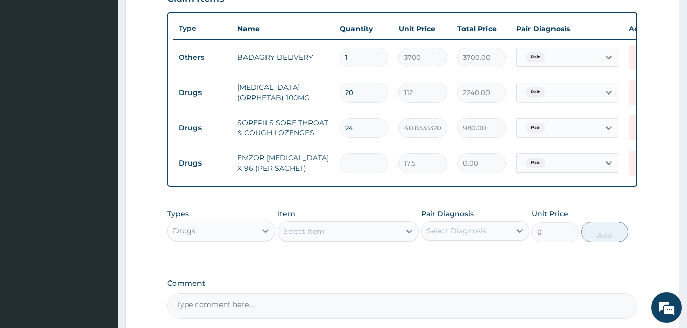
type input "3"
type input "52.50"
type input "36"
type input "630.00"
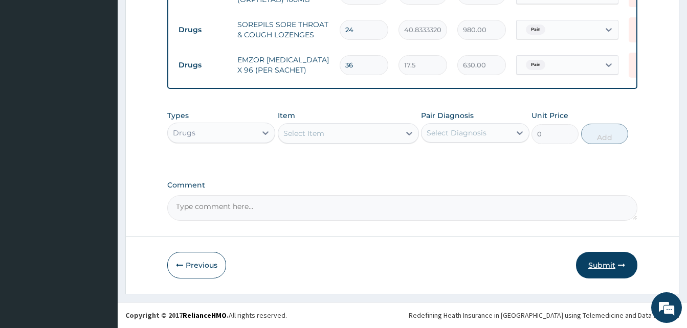
type input "36"
click at [613, 264] on button "Submit" at bounding box center [606, 265] width 61 height 27
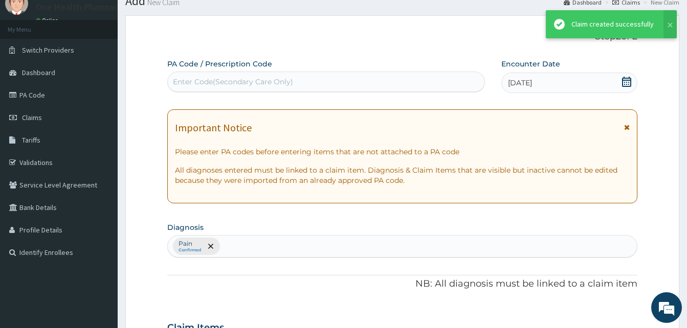
scroll to position [474, 0]
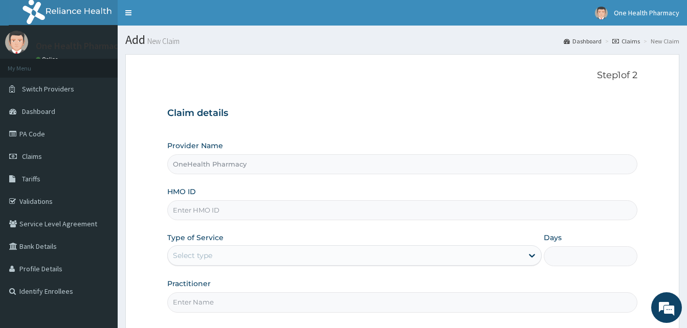
click at [233, 208] on input "HMO ID" at bounding box center [402, 210] width 470 height 20
paste input "WFE/10030/A"
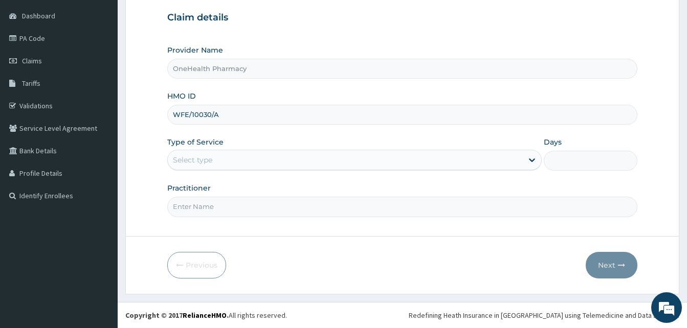
type input "WFE/10030/A"
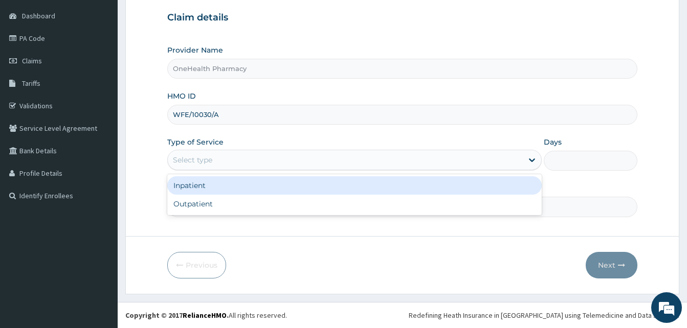
drag, startPoint x: 293, startPoint y: 162, endPoint x: 318, endPoint y: 206, distance: 50.6
click at [318, 170] on div "option Inpatient focused, 1 of 2. 2 results available. Use Up and Down to choos…" at bounding box center [354, 160] width 374 height 20
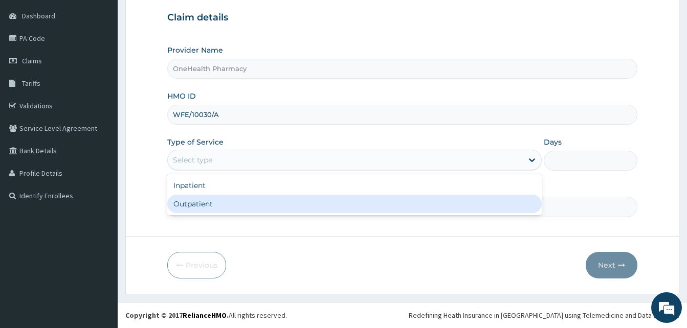
click at [318, 206] on div "Outpatient" at bounding box center [354, 204] width 374 height 18
type input "1"
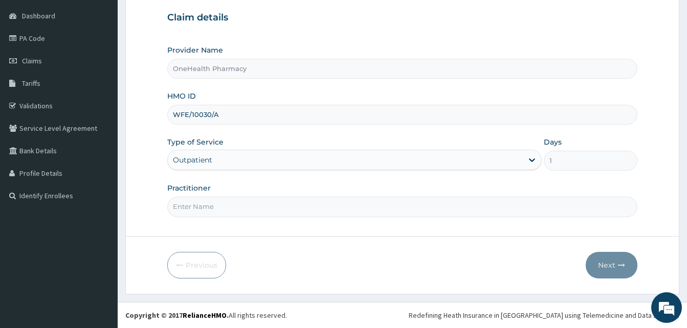
click at [318, 206] on input "Practitioner" at bounding box center [402, 207] width 470 height 20
type input "One Health"
click at [613, 260] on button "Next" at bounding box center [611, 265] width 52 height 27
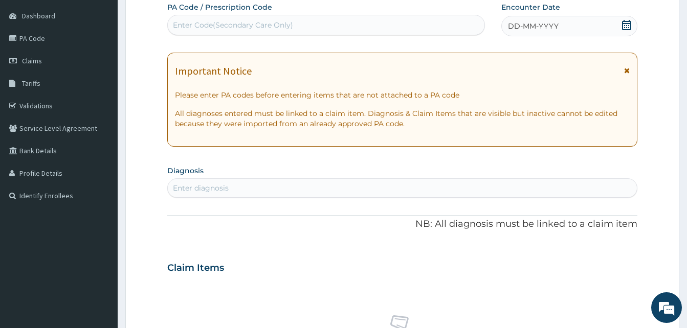
click at [536, 25] on span "DD-MM-YYYY" at bounding box center [533, 26] width 51 height 10
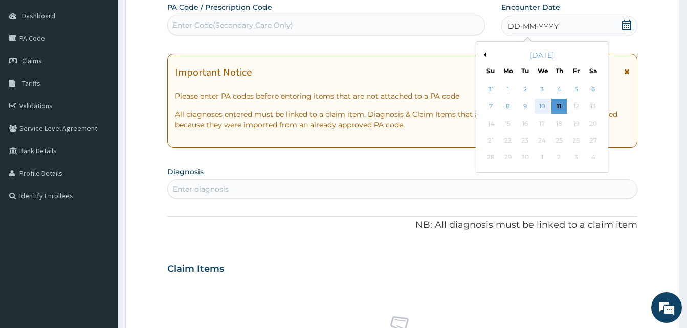
click at [538, 100] on div "10" at bounding box center [541, 106] width 15 height 15
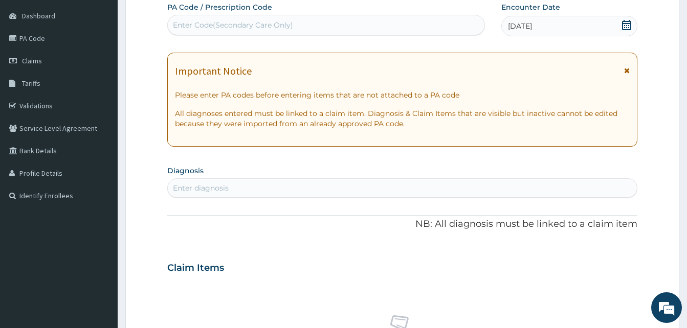
click at [323, 186] on div "Enter diagnosis" at bounding box center [402, 188] width 469 height 16
type input "malari"
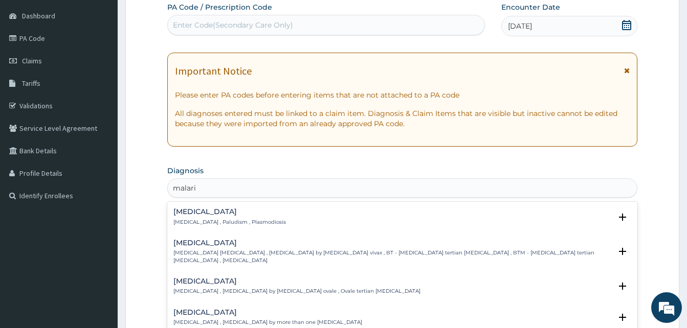
click at [234, 216] on div "[MEDICAL_DATA] [MEDICAL_DATA] , Paludism , Plasmodiosis" at bounding box center [229, 217] width 112 height 18
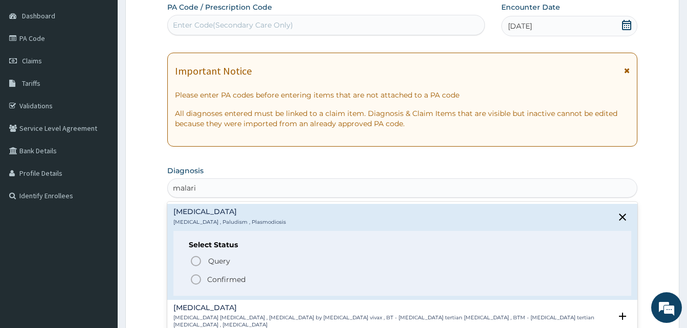
click at [259, 278] on span "Confirmed" at bounding box center [403, 280] width 426 height 12
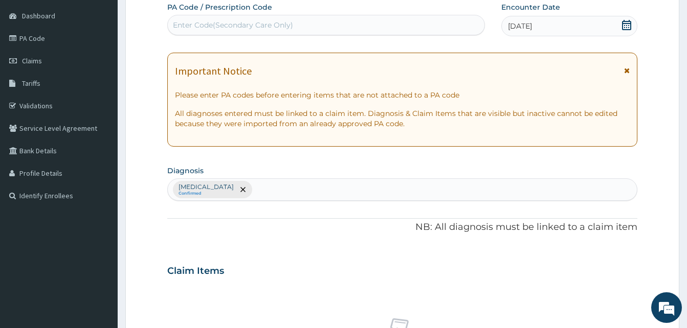
scroll to position [409, 0]
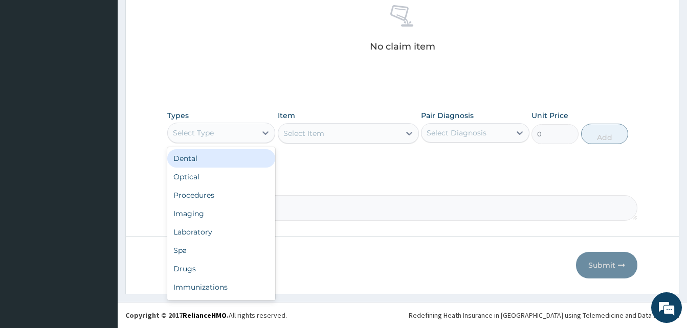
click at [241, 133] on div "Select Type" at bounding box center [212, 133] width 88 height 16
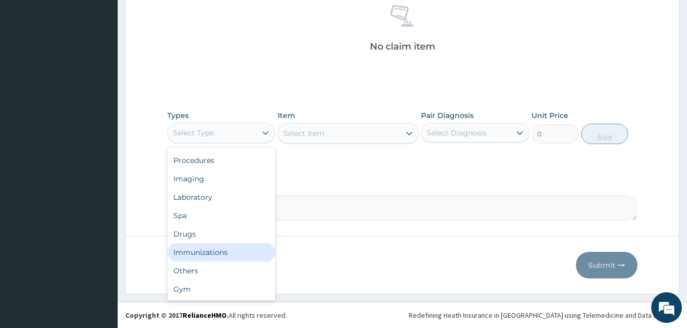
click at [221, 261] on div "Immunizations" at bounding box center [221, 252] width 108 height 18
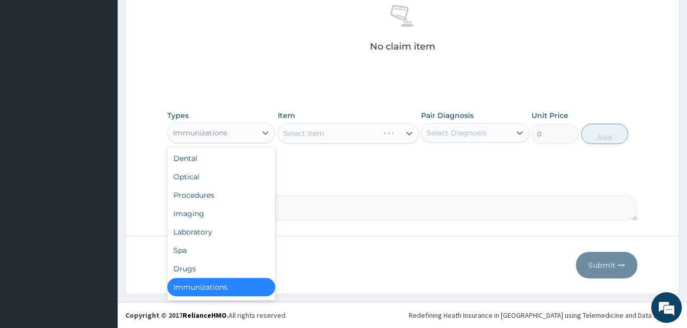
click at [220, 140] on div "Immunizations" at bounding box center [212, 133] width 88 height 16
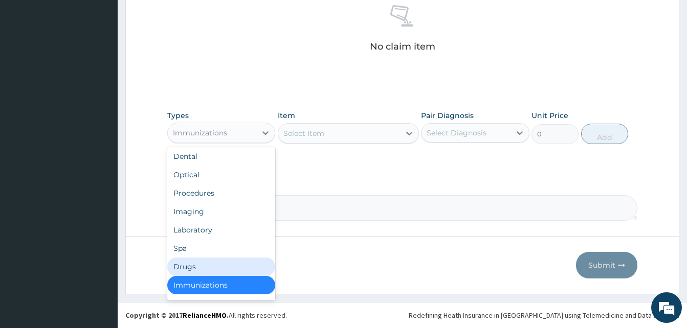
click at [212, 260] on div "Drugs" at bounding box center [221, 267] width 108 height 18
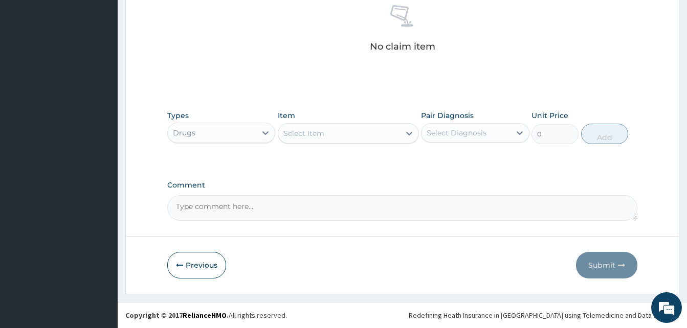
click at [336, 133] on div "Select Item" at bounding box center [339, 133] width 122 height 16
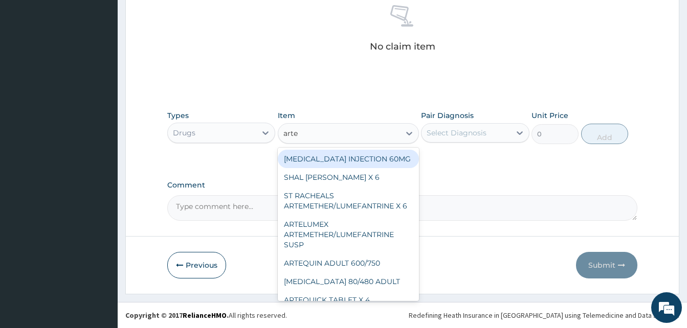
type input "artel"
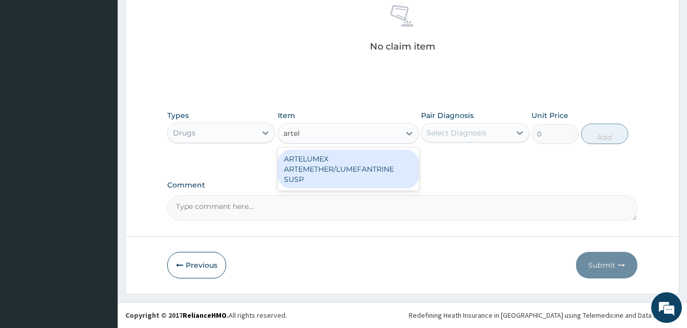
click at [359, 161] on div "ARTELUMEX ARTEMETHER/LUMEFANTRINE SUSP" at bounding box center [348, 169] width 141 height 39
type input "1260"
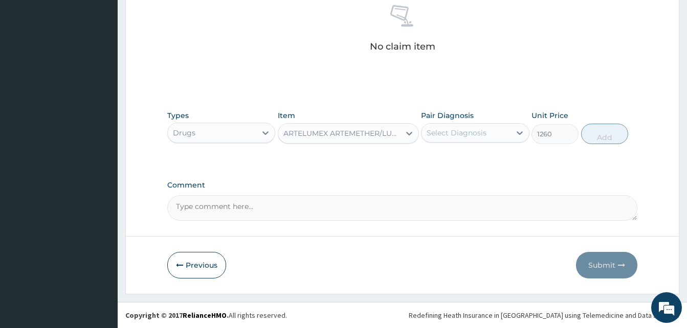
click at [435, 138] on div "Select Diagnosis" at bounding box center [465, 133] width 88 height 16
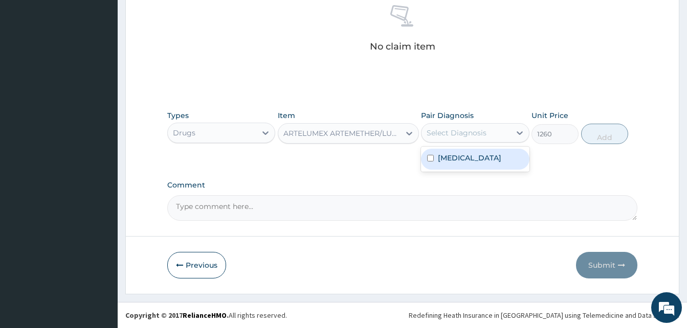
click at [467, 155] on div "Malaria" at bounding box center [475, 159] width 108 height 21
checkbox input "true"
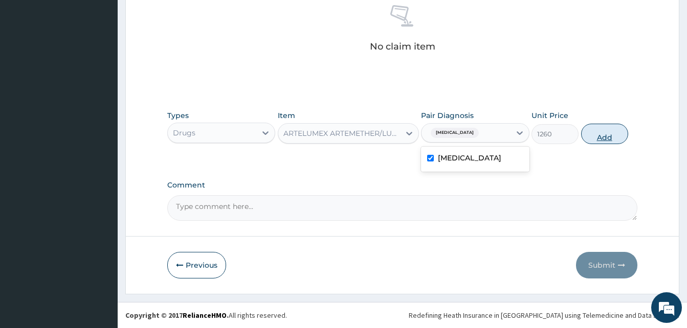
click at [592, 130] on button "Add" at bounding box center [604, 134] width 47 height 20
type input "0"
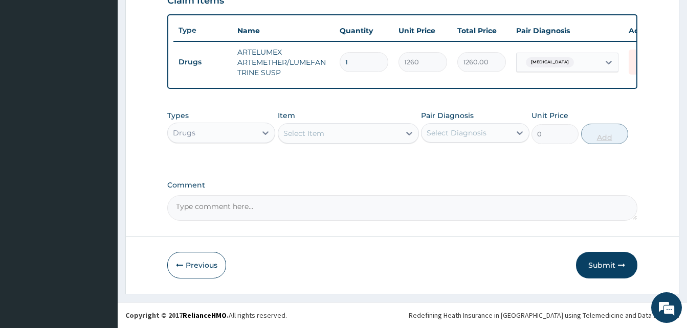
scroll to position [374, 0]
click at [317, 136] on div "Select Item" at bounding box center [303, 133] width 41 height 10
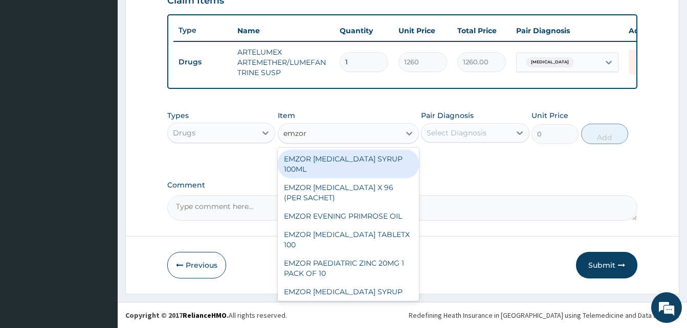
type input "emzor par"
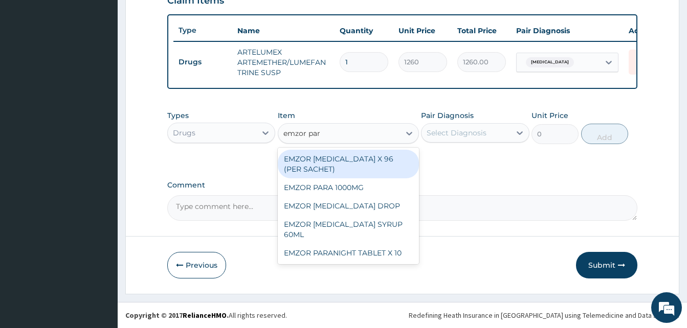
click at [362, 163] on div "EMZOR PARACETAMOL X 96 (PER SACHET)" at bounding box center [348, 164] width 141 height 29
type input "17.5"
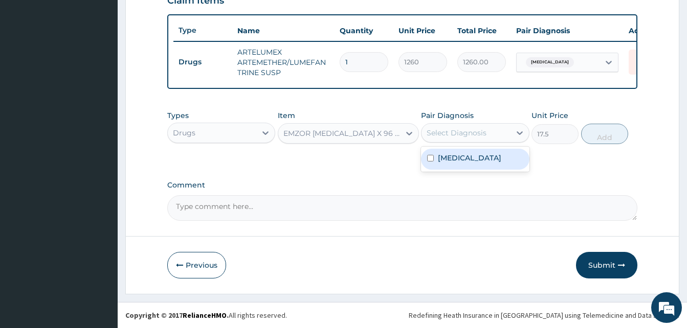
click at [437, 133] on div "Select Diagnosis" at bounding box center [456, 133] width 60 height 10
click at [469, 162] on div "Malaria" at bounding box center [475, 159] width 108 height 21
checkbox input "true"
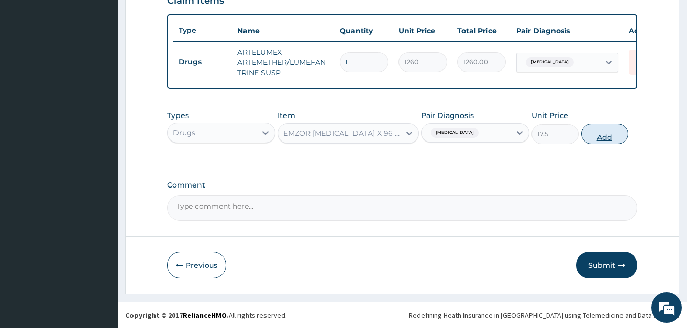
click at [605, 134] on button "Add" at bounding box center [604, 134] width 47 height 20
type input "0"
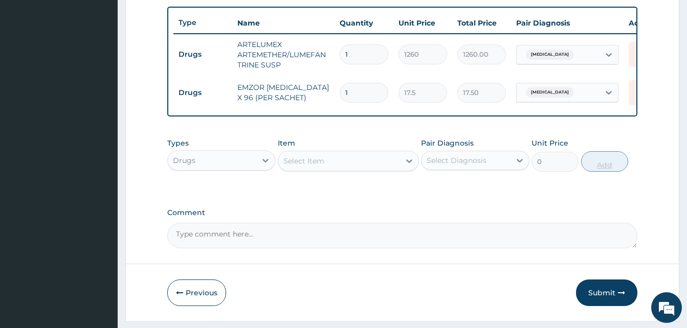
type input "0.00"
type input "3"
type input "52.50"
type input "36"
type input "630.00"
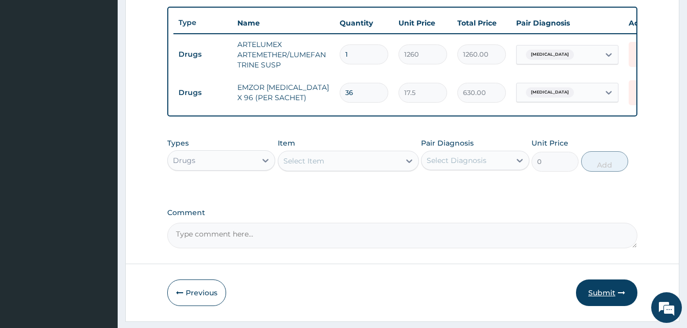
type input "36"
click at [609, 300] on button "Submit" at bounding box center [606, 293] width 61 height 27
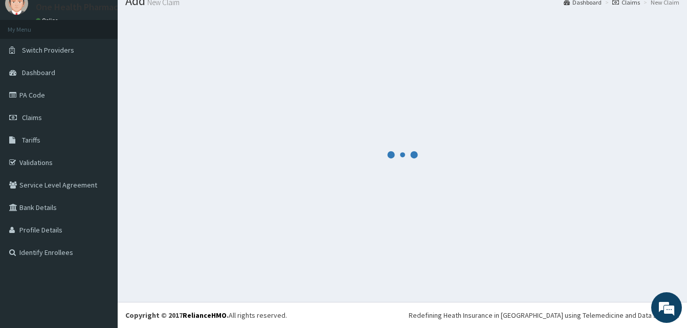
scroll to position [39, 0]
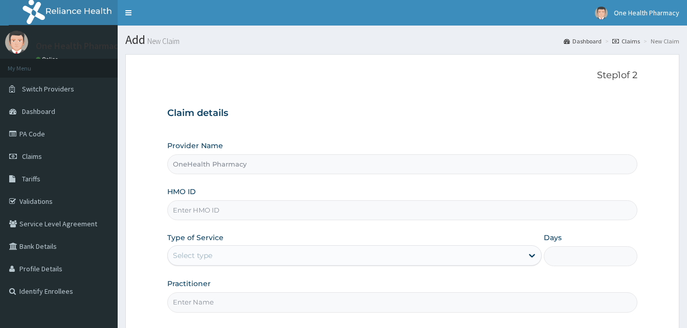
type input "OneHealth Pharmacy"
click at [234, 208] on input "HMO ID" at bounding box center [402, 210] width 470 height 20
paste input "MHN/10026/A"
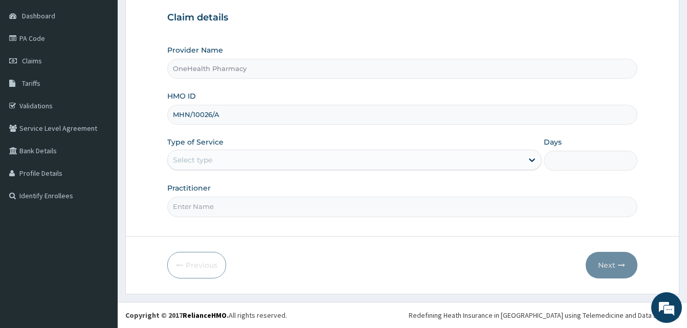
type input "MHN/10026/A"
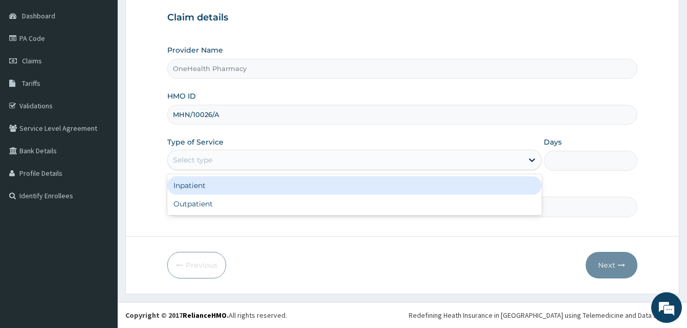
click at [330, 160] on div "Select type" at bounding box center [345, 160] width 355 height 16
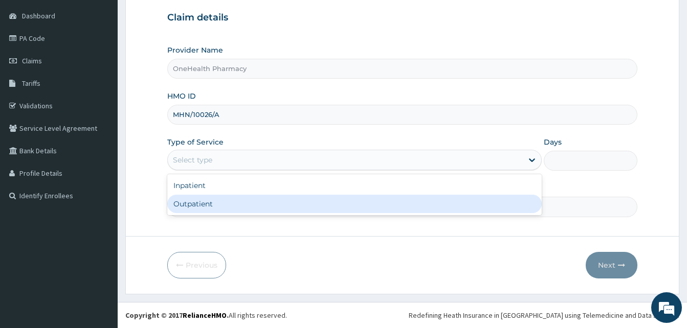
click at [302, 203] on div "Outpatient" at bounding box center [354, 204] width 374 height 18
type input "1"
click at [302, 203] on input "Practitioner" at bounding box center [402, 207] width 470 height 20
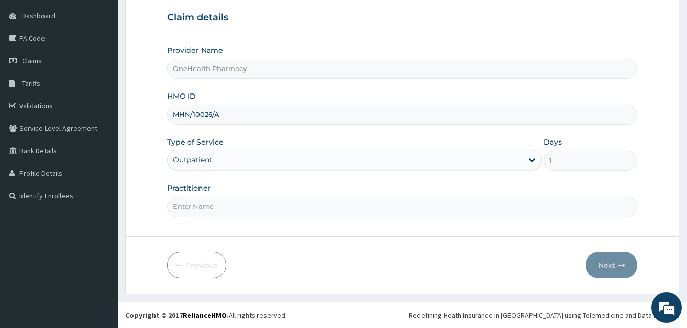
type input "one health"
click at [616, 260] on button "Next" at bounding box center [611, 265] width 52 height 27
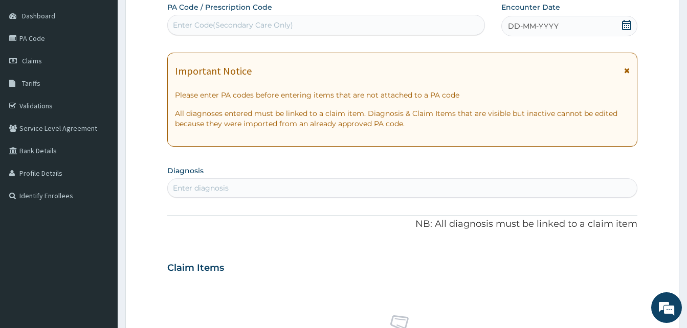
click at [570, 20] on div "DD-MM-YYYY" at bounding box center [569, 26] width 136 height 20
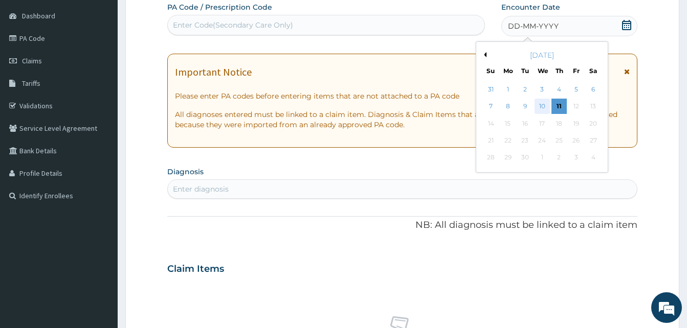
click at [539, 108] on div "10" at bounding box center [541, 106] width 15 height 15
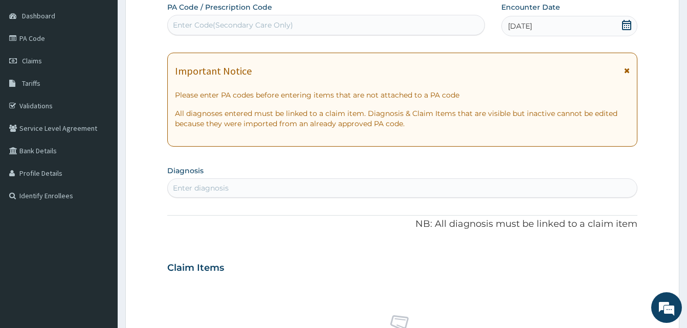
click at [345, 186] on div "Enter diagnosis" at bounding box center [402, 188] width 469 height 16
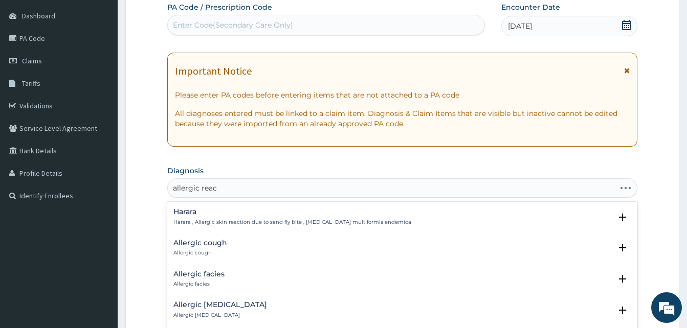
type input "allergic react"
click at [235, 277] on div "Allergic reaction Allergic reaction" at bounding box center [402, 279] width 458 height 18
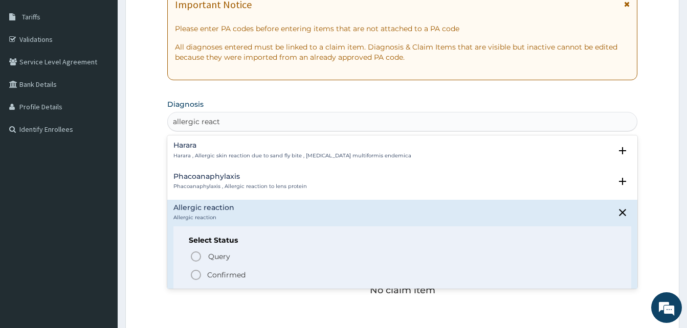
scroll to position [165, 0]
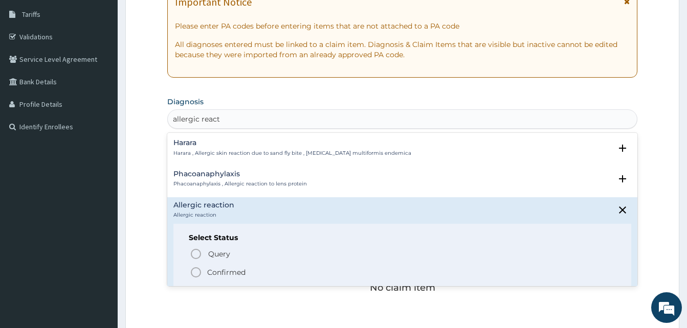
click at [253, 267] on span "Confirmed" at bounding box center [403, 272] width 426 height 12
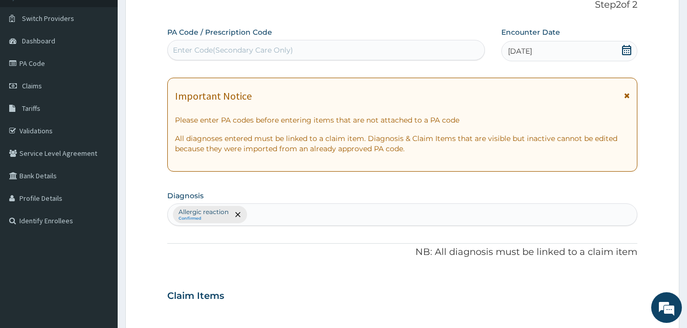
scroll to position [409, 0]
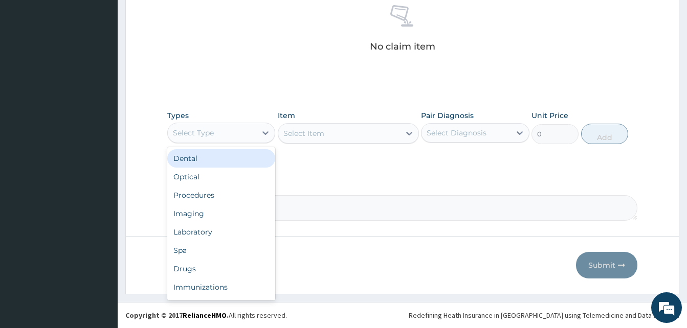
click at [232, 131] on div "Select Type" at bounding box center [212, 133] width 88 height 16
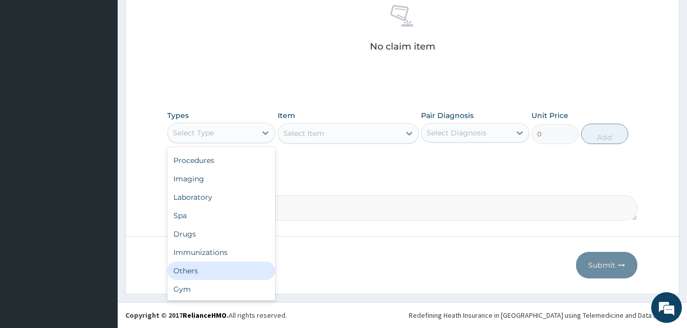
click at [219, 268] on div "Others" at bounding box center [221, 271] width 108 height 18
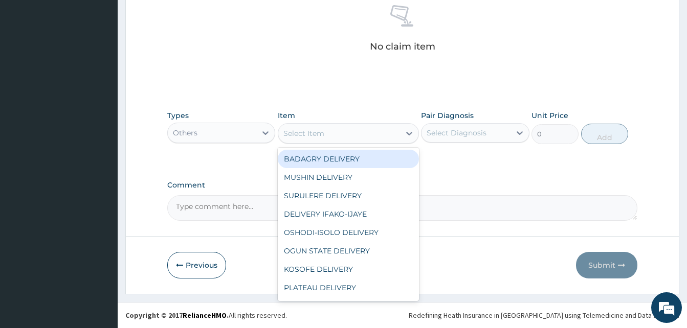
click at [320, 138] on div "Select Item" at bounding box center [303, 133] width 41 height 10
click at [365, 156] on div "BADAGRY DELIVERY" at bounding box center [348, 159] width 141 height 18
type input "3700"
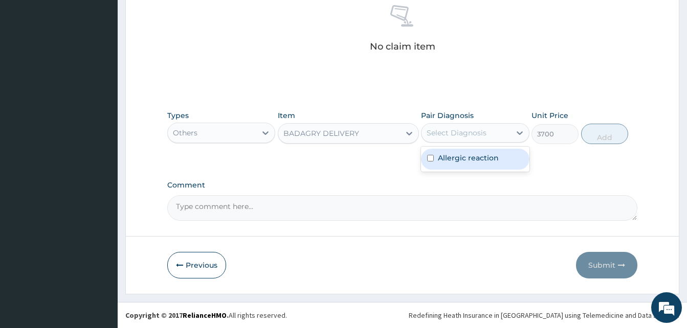
drag, startPoint x: 448, startPoint y: 131, endPoint x: 466, endPoint y: 151, distance: 26.5
click at [466, 143] on div "option Allergic reaction focused, 1 of 1. 1 result available. Use Up and Down t…" at bounding box center [475, 132] width 108 height 19
click at [466, 151] on div "Allergic reaction" at bounding box center [475, 159] width 108 height 21
checkbox input "true"
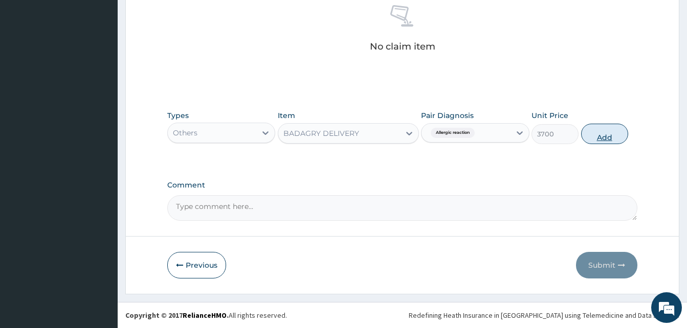
click at [599, 136] on button "Add" at bounding box center [604, 134] width 47 height 20
type input "0"
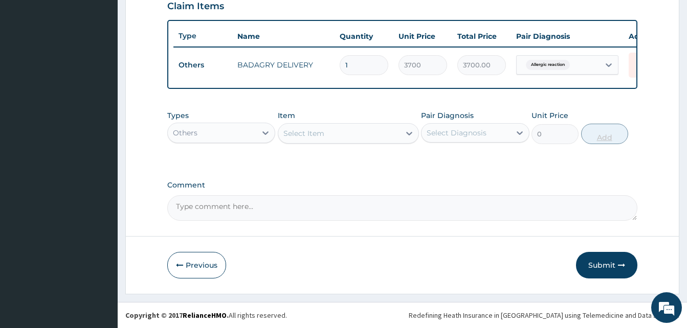
scroll to position [368, 0]
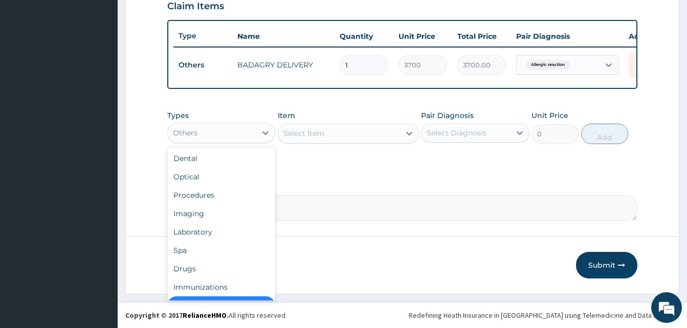
click at [240, 140] on div "Others" at bounding box center [212, 133] width 88 height 16
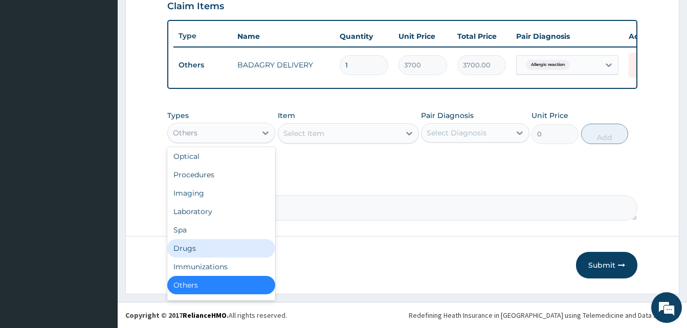
click at [213, 247] on div "Drugs" at bounding box center [221, 248] width 108 height 18
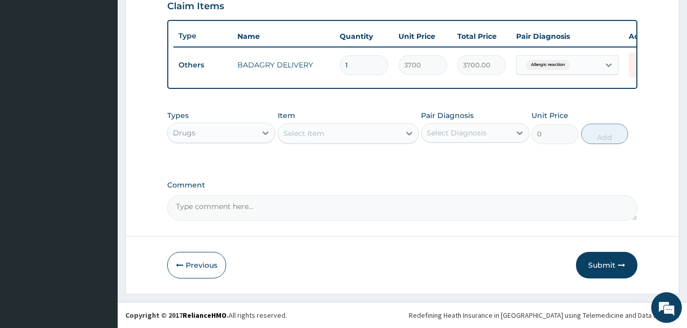
click at [327, 129] on div "Select Item" at bounding box center [339, 133] width 122 height 16
type input "antall"
click at [366, 156] on div "ANTALLERGE EYEDROP" at bounding box center [348, 159] width 141 height 18
type input "1820"
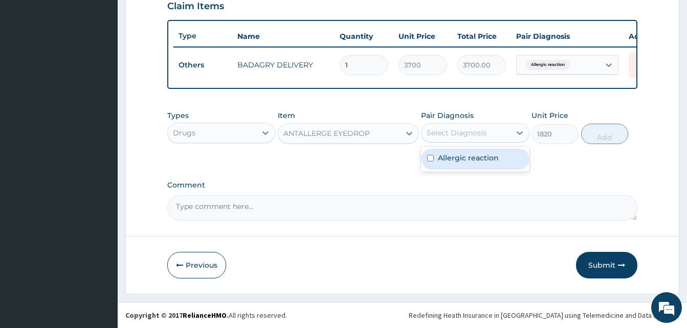
drag, startPoint x: 451, startPoint y: 136, endPoint x: 473, endPoint y: 153, distance: 27.7
click at [473, 143] on div "option Allergic reaction, selected. option Allergic reaction focused, 1 of 1. 1…" at bounding box center [475, 132] width 108 height 19
click at [473, 153] on label "Allergic reaction" at bounding box center [468, 158] width 61 height 10
checkbox input "true"
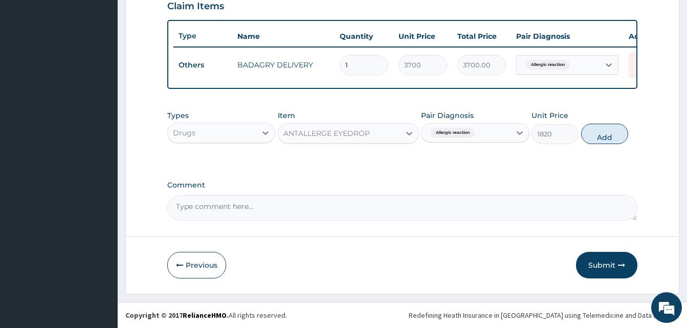
click at [597, 144] on div "Types Drugs Item ANTALLERGE EYEDROP Pair Diagnosis Allergic reaction Unit Price…" at bounding box center [402, 127] width 470 height 44
click at [598, 135] on button "Add" at bounding box center [604, 134] width 47 height 20
type input "0"
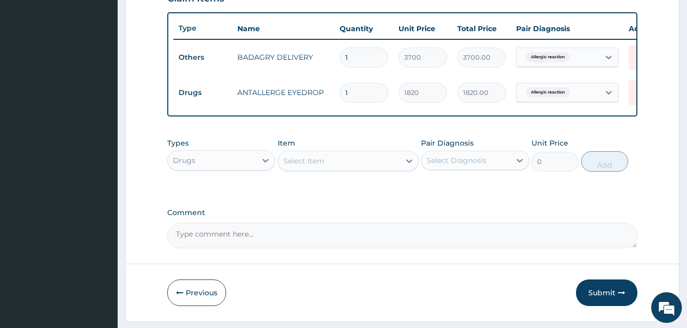
click at [299, 166] on div "Select Item" at bounding box center [303, 161] width 41 height 10
type input "sorep"
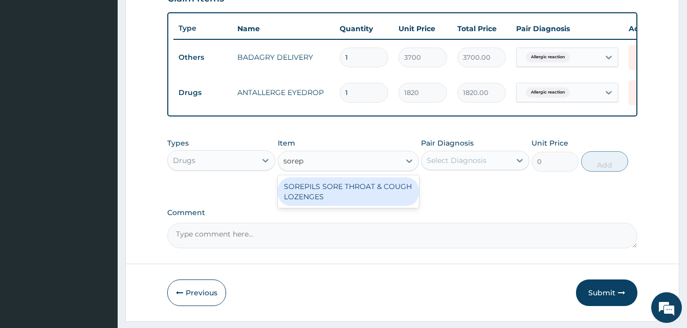
click at [347, 190] on div "SOREPILS SORE THROAT & COUGH LOZENGES" at bounding box center [348, 191] width 141 height 29
type input "40.83333206176758"
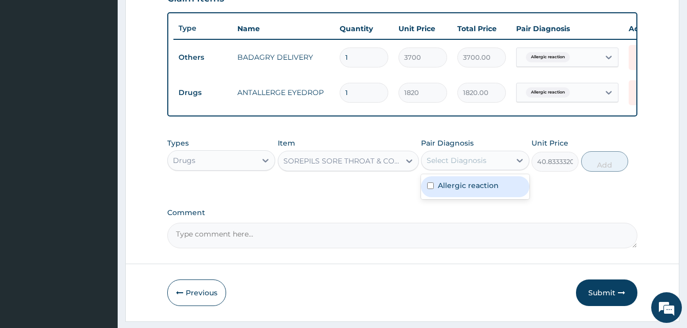
drag, startPoint x: 446, startPoint y: 171, endPoint x: 480, endPoint y: 192, distance: 39.5
click at [480, 170] on div "option Allergic reaction, selected. option Allergic reaction focused, 1 of 1. 1…" at bounding box center [475, 160] width 108 height 19
click at [480, 191] on label "Allergic reaction" at bounding box center [468, 185] width 61 height 10
checkbox input "true"
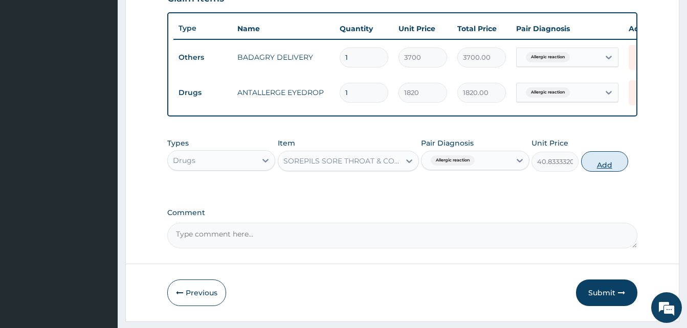
click at [607, 165] on button "Add" at bounding box center [604, 161] width 47 height 20
type input "0"
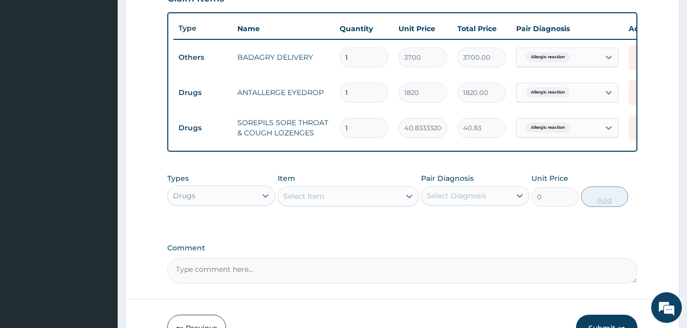
type input "0.00"
type input "2"
type input "81.67"
type input "24"
type input "980.00"
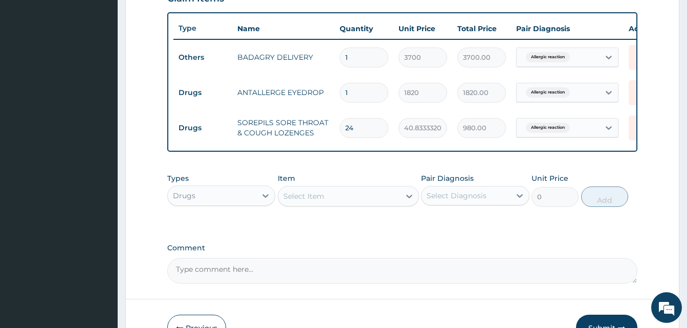
scroll to position [439, 0]
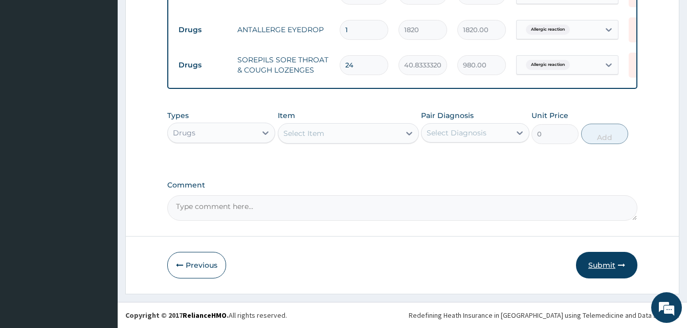
type input "24"
click at [621, 259] on button "Submit" at bounding box center [606, 265] width 61 height 27
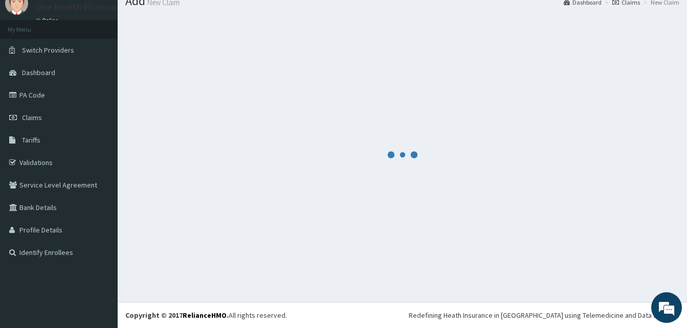
scroll to position [39, 0]
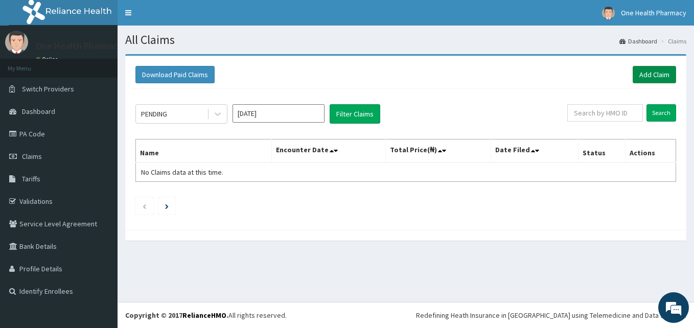
click at [640, 77] on link "Add Claim" at bounding box center [654, 74] width 43 height 17
click at [641, 78] on link "Add Claim" at bounding box center [654, 74] width 43 height 17
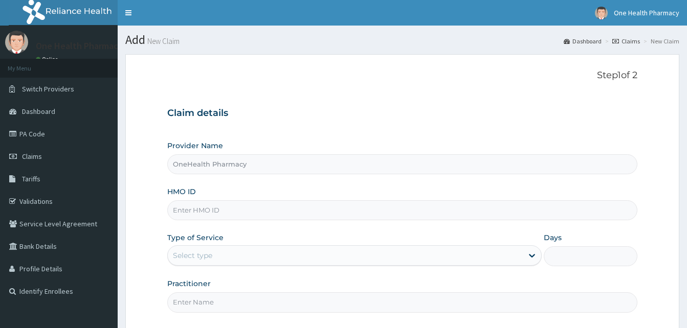
click at [226, 208] on input "HMO ID" at bounding box center [402, 210] width 470 height 20
paste input "BOI/10004/A"
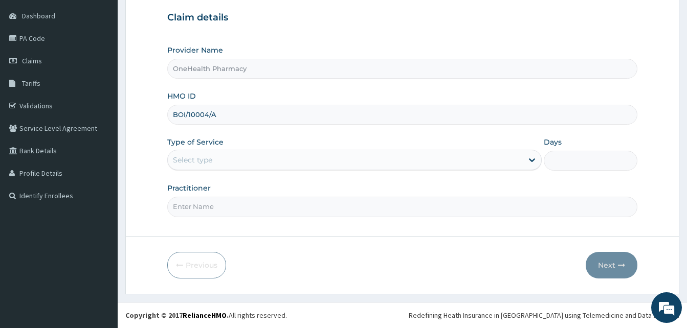
type input "BOI/10004/A"
click at [304, 164] on div "Select type" at bounding box center [345, 160] width 355 height 16
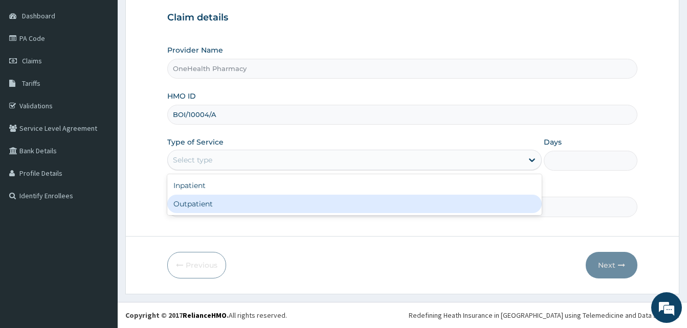
click at [315, 204] on div "Outpatient" at bounding box center [354, 204] width 374 height 18
type input "1"
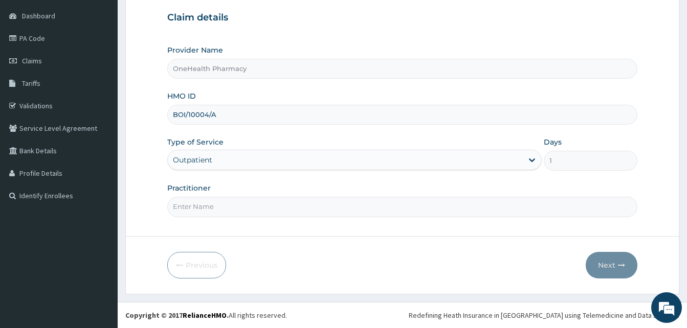
click at [315, 204] on input "Practitioner" at bounding box center [402, 207] width 470 height 20
type input "ONE HEALTH PHARMACY"
click at [599, 265] on button "Next" at bounding box center [611, 265] width 52 height 27
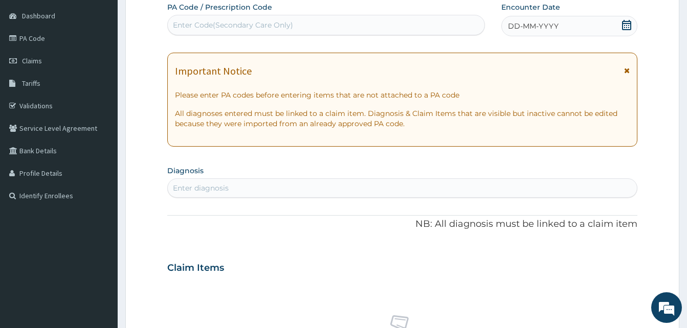
click at [567, 29] on div "DD-MM-YYYY" at bounding box center [569, 26] width 136 height 20
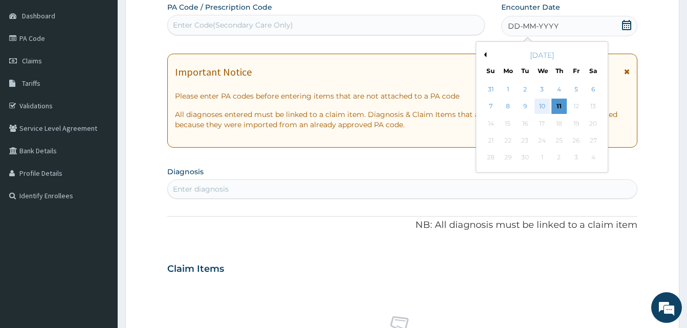
click at [538, 102] on div "10" at bounding box center [541, 106] width 15 height 15
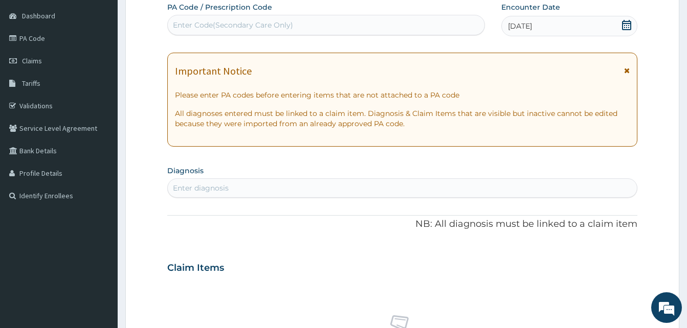
click at [313, 188] on div "Enter diagnosis" at bounding box center [402, 188] width 469 height 16
type input "pain"
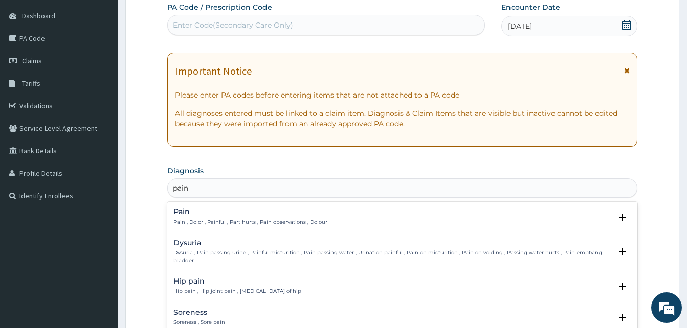
scroll to position [0, 0]
click at [252, 221] on p "Pain , Dolor , Painful , Part hurts , Pain observations , Dolour" at bounding box center [250, 222] width 154 height 7
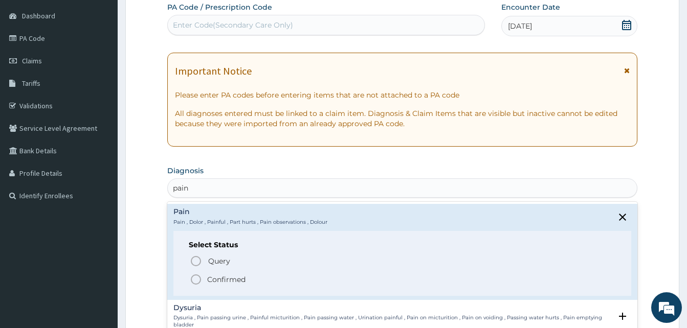
click at [255, 280] on span "Confirmed" at bounding box center [403, 280] width 426 height 12
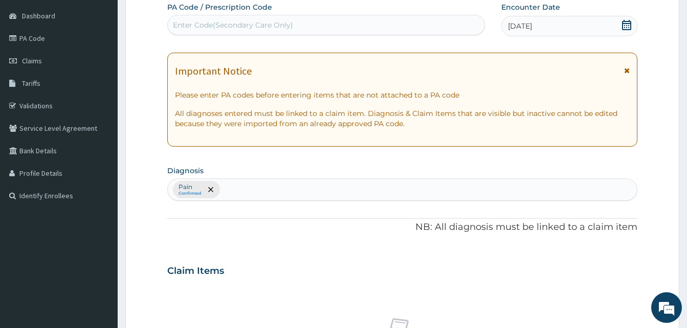
scroll to position [409, 0]
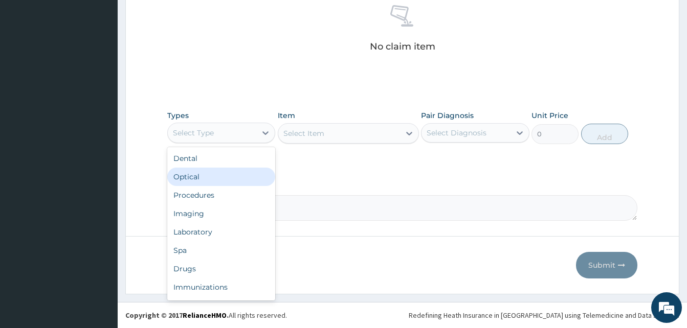
drag, startPoint x: 233, startPoint y: 129, endPoint x: 271, endPoint y: 184, distance: 67.2
click at [271, 143] on div "option Optical focused, 2 of 10. 10 results available. Use Up and Down to choos…" at bounding box center [221, 133] width 108 height 20
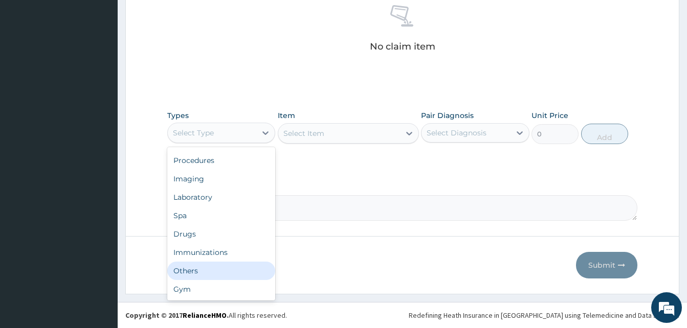
click at [222, 270] on div "Others" at bounding box center [221, 271] width 108 height 18
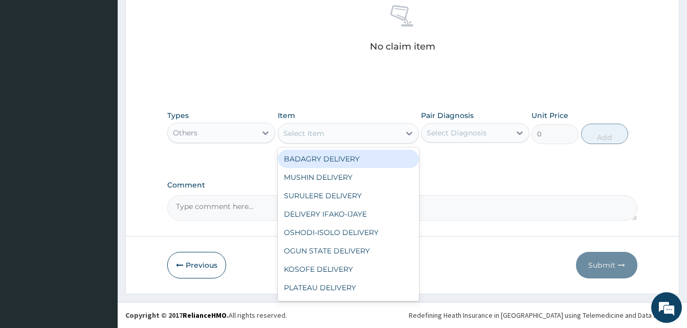
click at [333, 128] on div "Select Item" at bounding box center [339, 133] width 122 height 16
click at [366, 163] on div "BADAGRY DELIVERY" at bounding box center [348, 159] width 141 height 18
type input "3700"
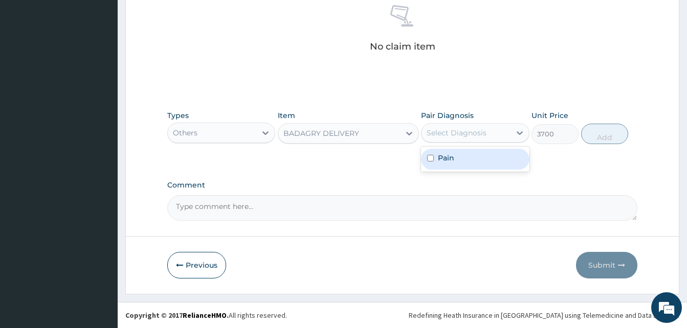
drag, startPoint x: 447, startPoint y: 138, endPoint x: 470, endPoint y: 155, distance: 29.2
click at [470, 143] on div "option Pain focused, 1 of 1. 1 result available. Use Up and Down to choose opti…" at bounding box center [475, 132] width 108 height 19
click at [470, 155] on div "Pain" at bounding box center [475, 159] width 108 height 21
checkbox input "true"
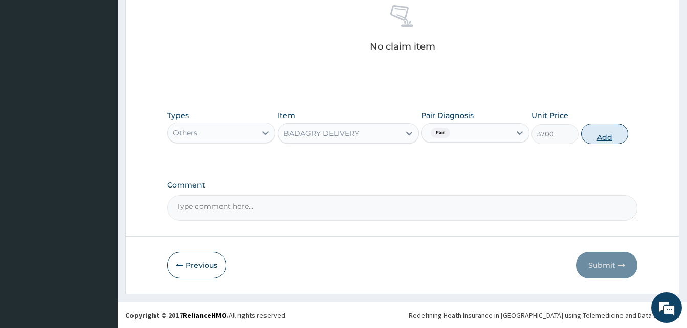
click at [591, 136] on button "Add" at bounding box center [604, 134] width 47 height 20
type input "0"
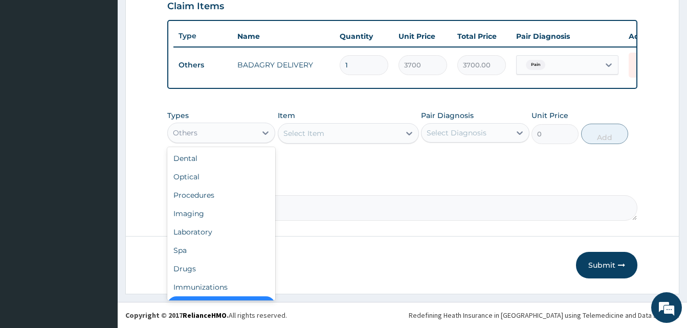
scroll to position [20, 0]
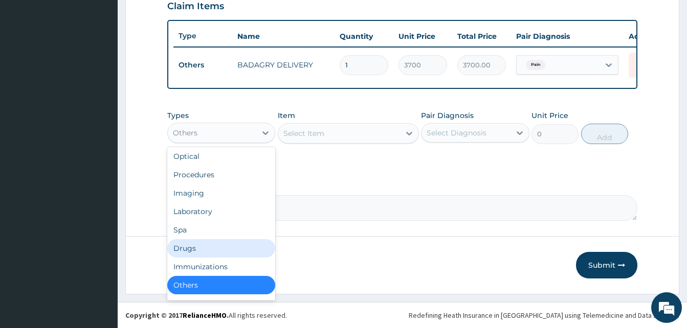
drag, startPoint x: 225, startPoint y: 134, endPoint x: 211, endPoint y: 250, distance: 117.0
click at [211, 143] on div "option Others, selected. option Drugs focused, 7 of 10. 10 results available. U…" at bounding box center [221, 133] width 108 height 20
click at [211, 250] on div "Drugs" at bounding box center [221, 248] width 108 height 18
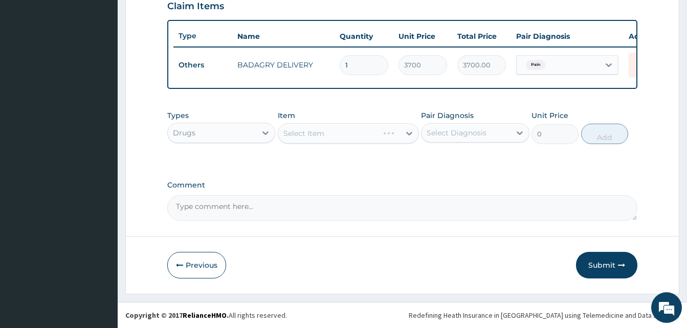
click at [339, 138] on div "Select Item" at bounding box center [348, 133] width 141 height 20
click at [339, 138] on div "Select Item" at bounding box center [339, 133] width 122 height 16
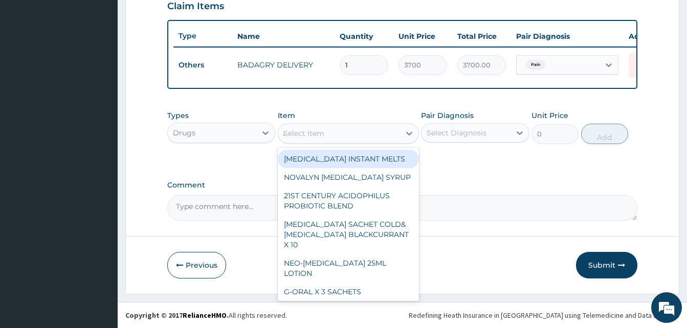
type input "atady"
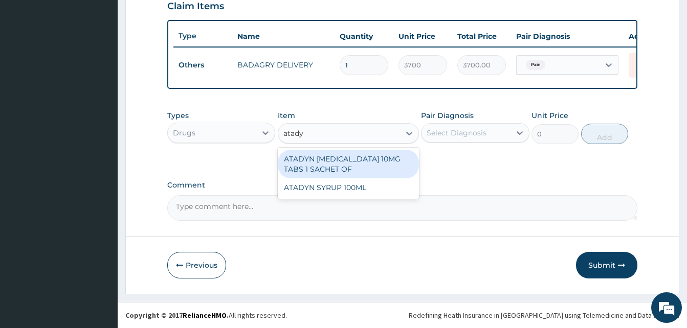
click at [364, 162] on div "ATADYN LORATADINE 10MG TABS 1 SACHET OF" at bounding box center [348, 164] width 141 height 29
type input "350"
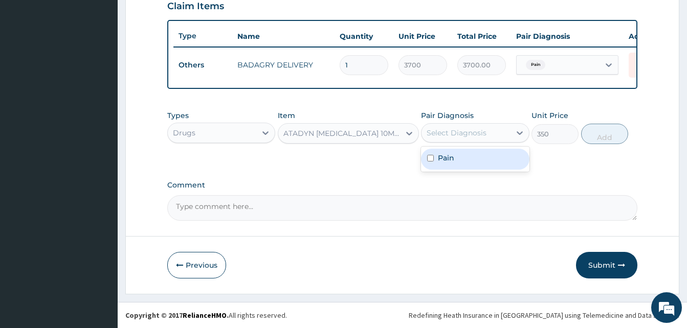
drag, startPoint x: 479, startPoint y: 128, endPoint x: 491, endPoint y: 163, distance: 37.2
click at [491, 143] on div "option Pain, selected. option Pain focused, 1 of 1. 1 result available. Use Up …" at bounding box center [475, 132] width 108 height 19
click at [491, 163] on div "Pain" at bounding box center [475, 159] width 108 height 21
checkbox input "true"
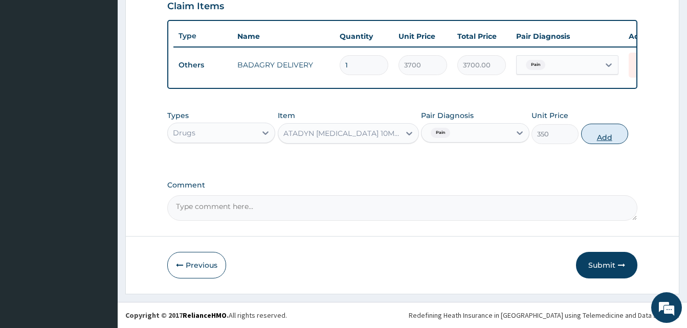
click at [590, 141] on button "Add" at bounding box center [604, 134] width 47 height 20
type input "0"
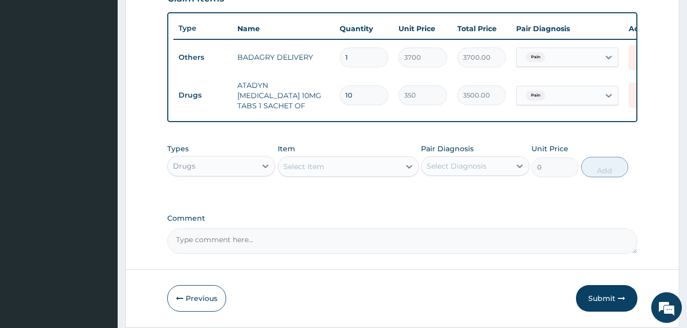
type input "10"
click at [367, 163] on div "Select Item" at bounding box center [339, 166] width 122 height 16
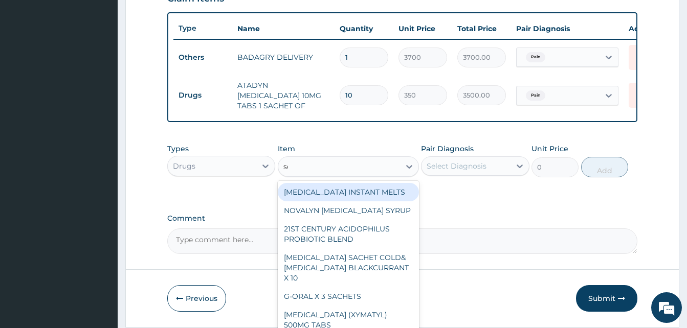
type input "sorep"
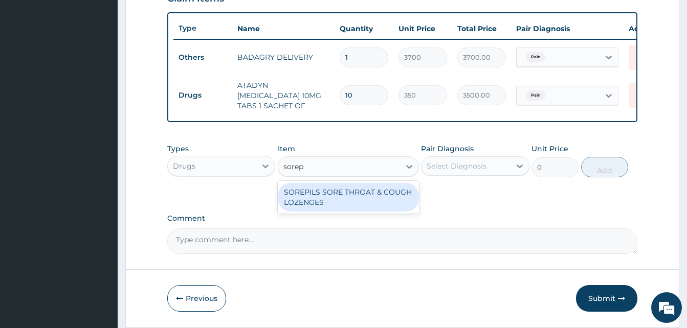
click at [379, 195] on div "SOREPILS SORE THROAT & COUGH LOZENGES" at bounding box center [348, 197] width 141 height 29
type input "40.83333206176758"
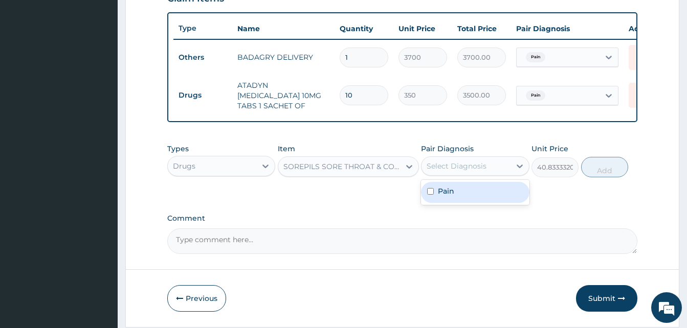
drag, startPoint x: 444, startPoint y: 172, endPoint x: 459, endPoint y: 191, distance: 24.4
click at [459, 176] on div "option Pain, selected. option Pain focused, 1 of 1. 1 result available. Use Up …" at bounding box center [475, 165] width 108 height 19
click at [459, 191] on div "Pain" at bounding box center [475, 192] width 108 height 21
checkbox input "true"
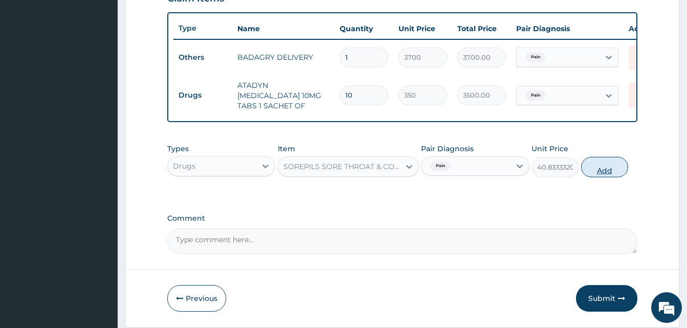
click at [604, 171] on button "Add" at bounding box center [604, 167] width 47 height 20
type input "0"
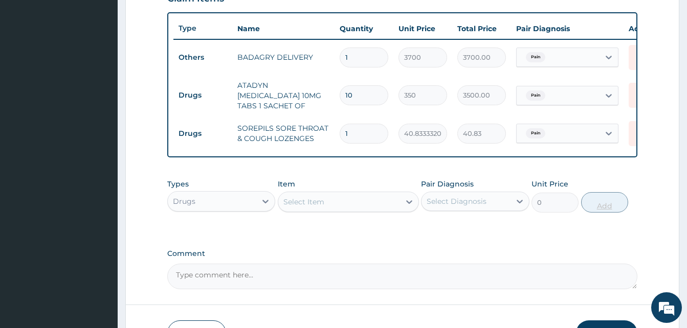
type input "0.00"
type input "2"
type input "81.67"
type input "24"
type input "980.00"
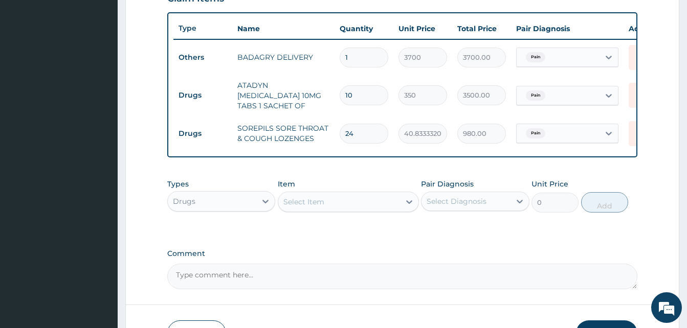
type input "24"
click at [341, 205] on div "Select Item" at bounding box center [339, 202] width 122 height 16
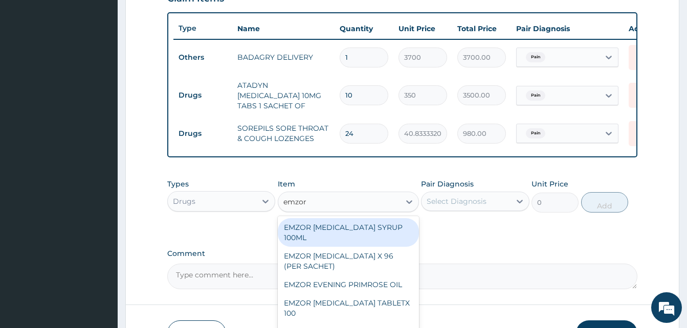
type input "emzor par"
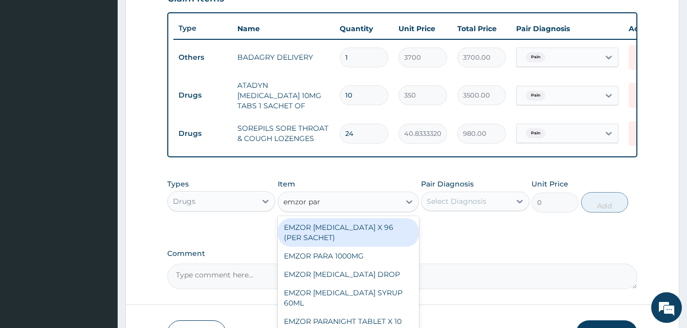
click at [368, 229] on div "EMZOR PARACETAMOL X 96 (PER SACHET)" at bounding box center [348, 232] width 141 height 29
type input "17.5"
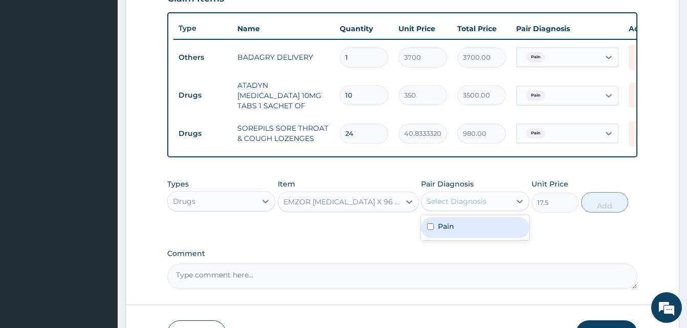
drag, startPoint x: 450, startPoint y: 210, endPoint x: 461, endPoint y: 220, distance: 14.8
click at [461, 211] on div "option Pain, selected. option Pain focused, 1 of 1. 1 result available. Use Up …" at bounding box center [475, 201] width 108 height 19
click at [461, 220] on div "Pain" at bounding box center [475, 227] width 108 height 21
checkbox input "true"
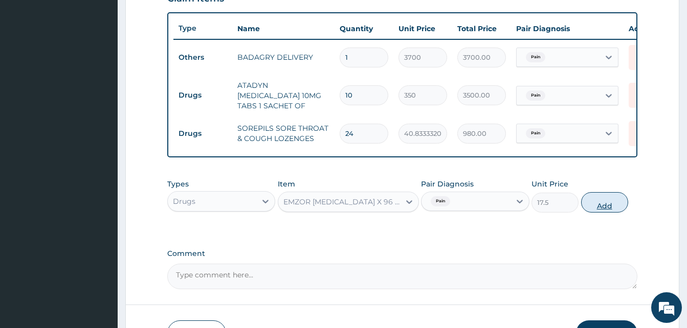
click at [586, 207] on button "Add" at bounding box center [604, 202] width 47 height 20
type input "0"
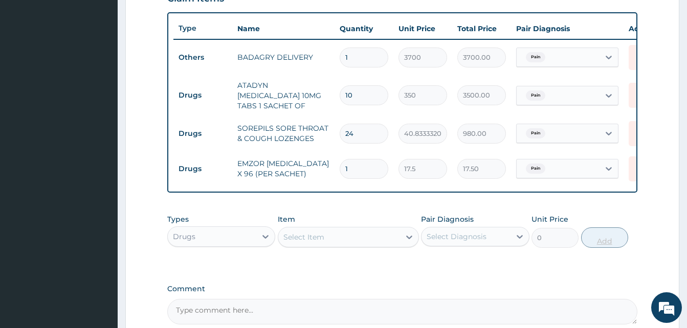
type input "0.00"
type input "3"
type input "52.50"
type input "36"
type input "630.00"
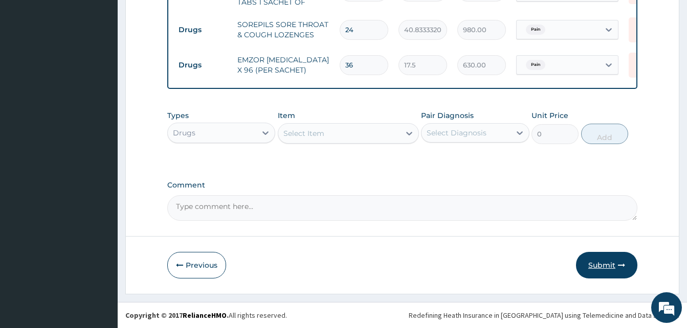
type input "36"
click at [613, 267] on button "Submit" at bounding box center [606, 265] width 61 height 27
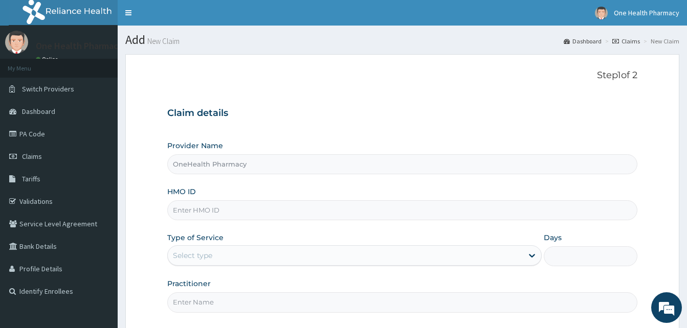
click at [212, 209] on input "HMO ID" at bounding box center [402, 210] width 470 height 20
paste input "DFD/10024/A"
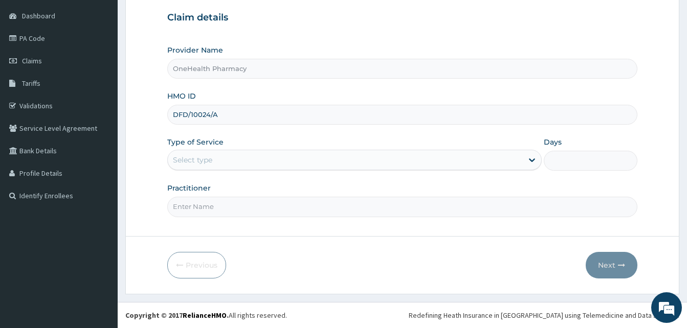
type input "DFD/10024/A"
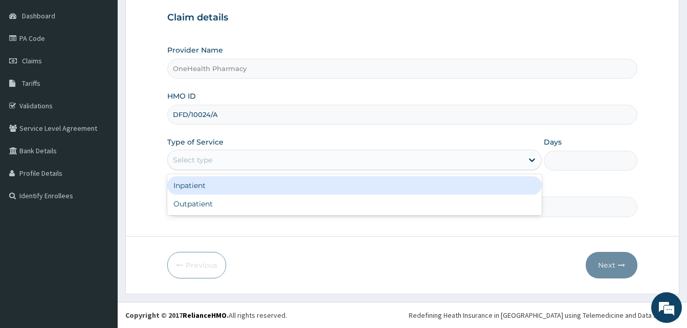
drag, startPoint x: 261, startPoint y: 164, endPoint x: 315, endPoint y: 203, distance: 66.6
click at [315, 170] on div "option Inpatient focused, 1 of 2. 2 results available. Use Up and Down to choos…" at bounding box center [354, 160] width 374 height 20
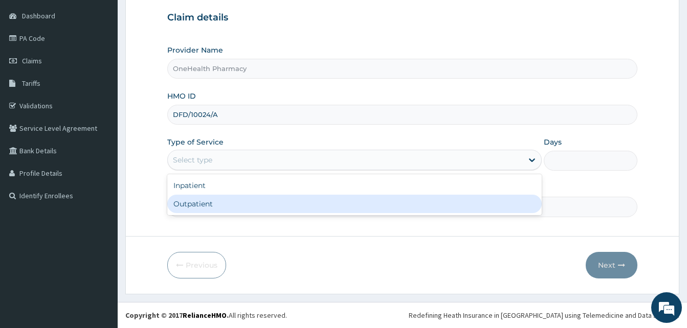
click at [315, 203] on div "Outpatient" at bounding box center [354, 204] width 374 height 18
type input "1"
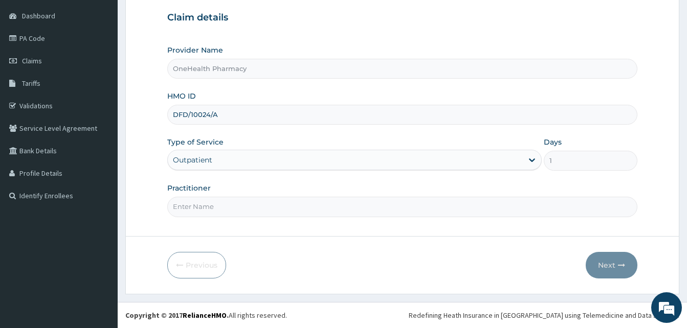
click at [315, 203] on input "Practitioner" at bounding box center [402, 207] width 470 height 20
type input "ONE HEALTH"
click at [599, 256] on button "Next" at bounding box center [611, 265] width 52 height 27
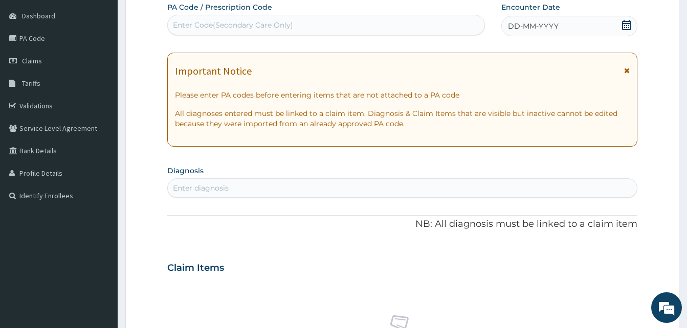
click at [543, 19] on div "DD-MM-YYYY" at bounding box center [569, 26] width 136 height 20
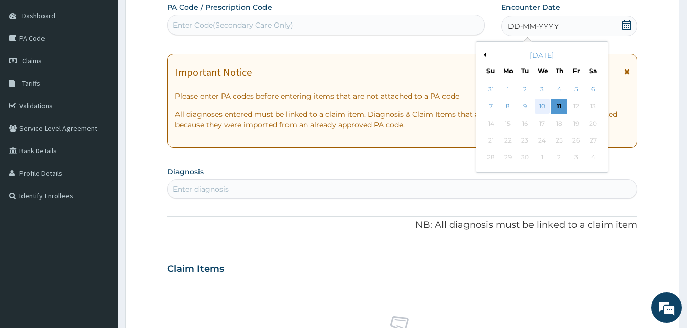
click at [543, 105] on div "10" at bounding box center [541, 106] width 15 height 15
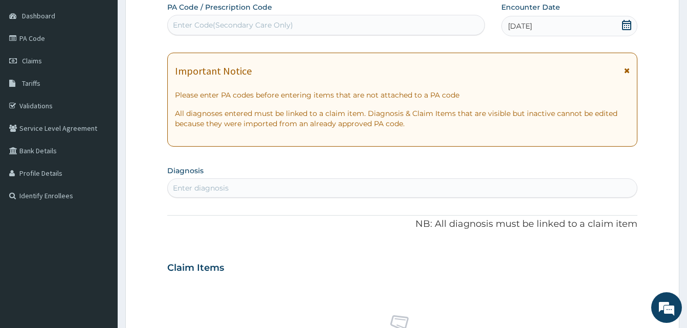
click at [337, 190] on div "Enter diagnosis" at bounding box center [402, 188] width 469 height 16
type input "malari"
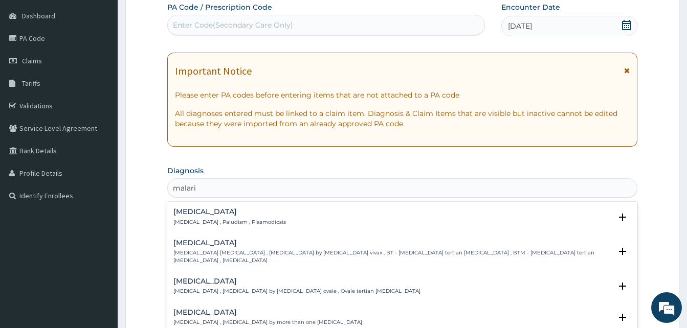
click at [247, 216] on div "[MEDICAL_DATA] [MEDICAL_DATA] , Paludism , Plasmodiosis" at bounding box center [229, 217] width 112 height 18
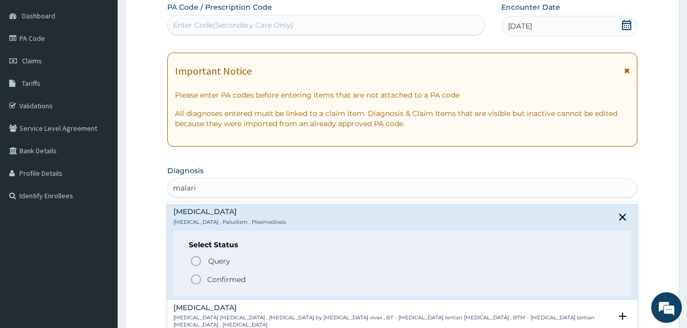
click at [259, 283] on span "Confirmed" at bounding box center [403, 280] width 426 height 12
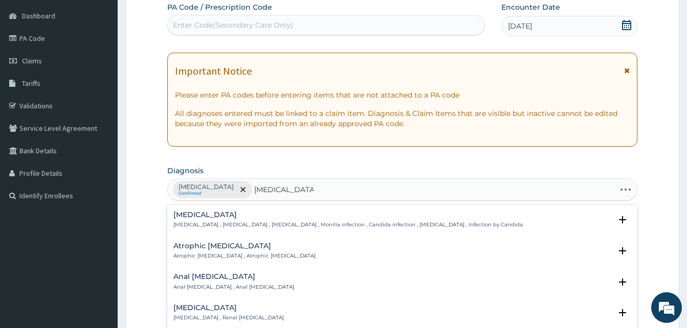
type input "[MEDICAL_DATA] of vag"
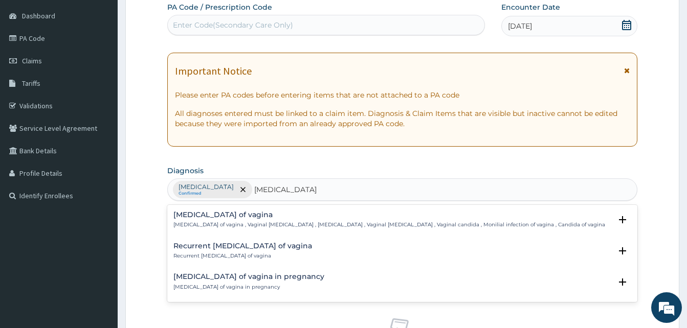
click at [262, 222] on p "[MEDICAL_DATA] of vagina , Vaginal [MEDICAL_DATA] , [MEDICAL_DATA] , Vaginal [M…" at bounding box center [388, 224] width 431 height 7
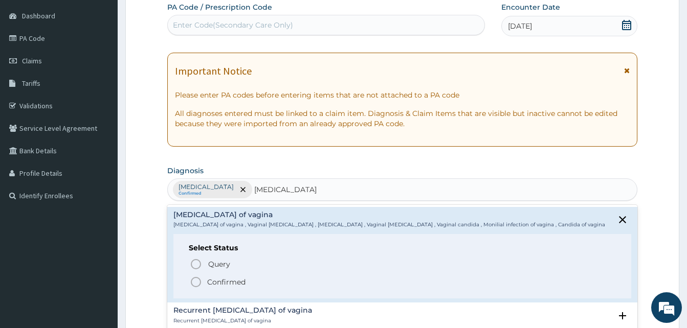
click at [256, 283] on span "Confirmed" at bounding box center [403, 282] width 426 height 12
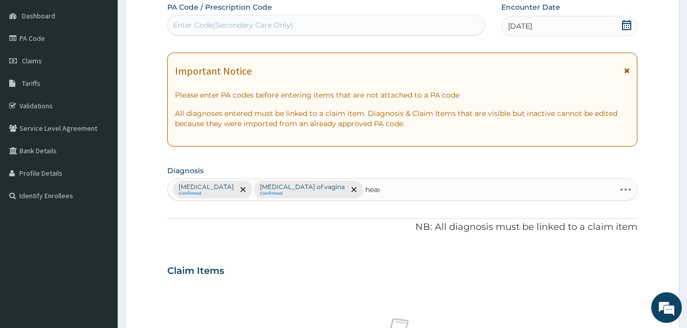
type input "heart"
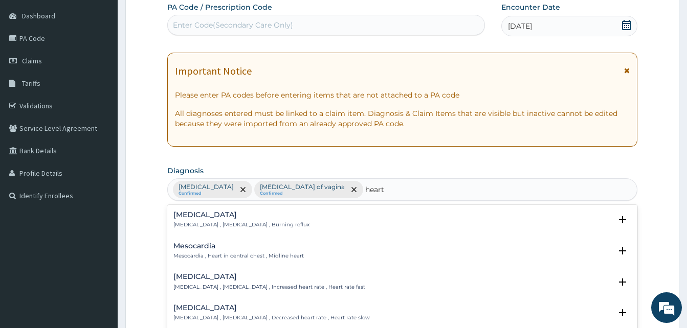
click at [240, 223] on p "[MEDICAL_DATA] , [MEDICAL_DATA] , Burning reflux" at bounding box center [241, 224] width 136 height 7
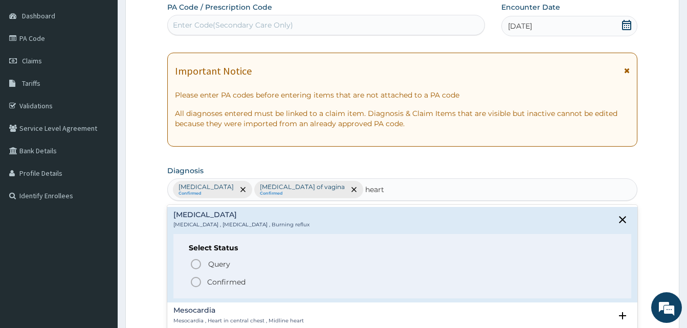
click at [253, 281] on span "Confirmed" at bounding box center [403, 282] width 426 height 12
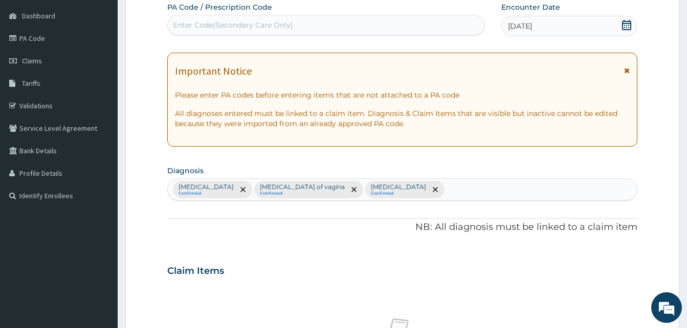
scroll to position [409, 0]
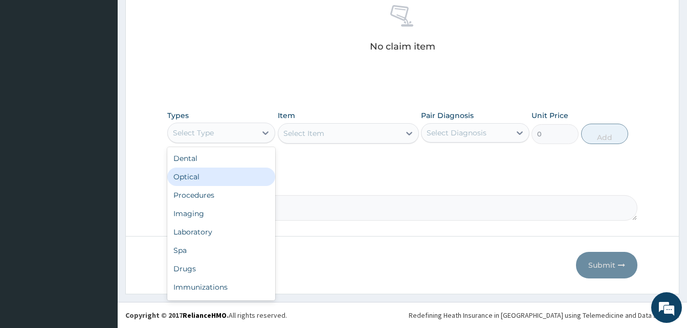
drag, startPoint x: 225, startPoint y: 128, endPoint x: 272, endPoint y: 188, distance: 76.2
click at [272, 143] on div "option Optical focused, 2 of 10. 10 results available. Use Up and Down to choos…" at bounding box center [221, 133] width 108 height 20
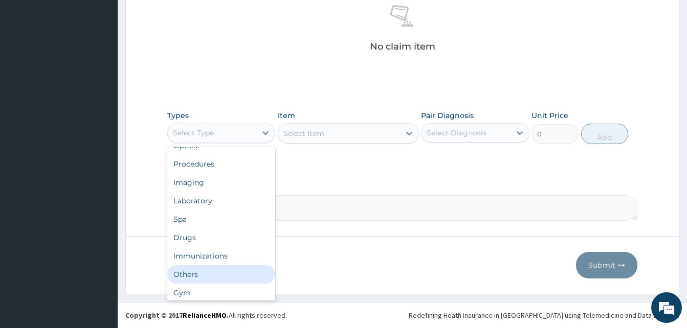
click at [224, 273] on div "Others" at bounding box center [221, 274] width 108 height 18
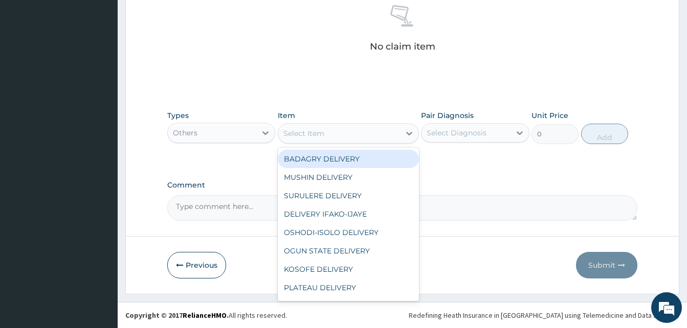
click at [345, 131] on div "Select Item" at bounding box center [339, 133] width 122 height 16
click at [365, 157] on div "BADAGRY DELIVERY" at bounding box center [348, 159] width 141 height 18
type input "3700"
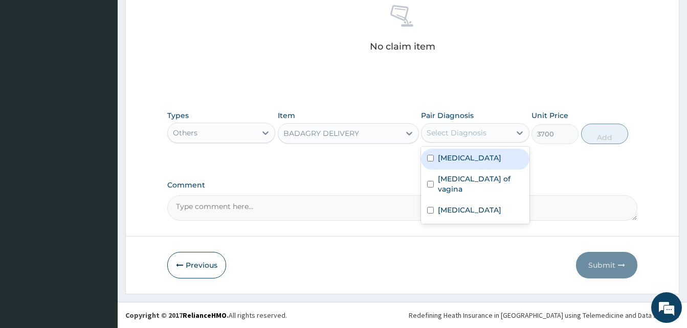
click at [433, 135] on div "Select Diagnosis" at bounding box center [456, 133] width 60 height 10
click at [462, 157] on label "Malaria" at bounding box center [469, 158] width 63 height 10
checkbox input "true"
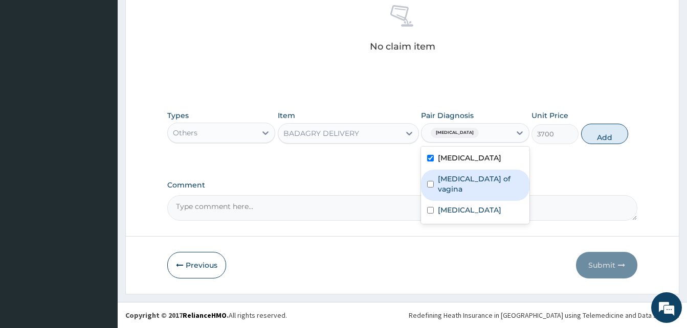
click at [483, 179] on label "Candidiasis of vagina" at bounding box center [480, 184] width 85 height 20
checkbox input "true"
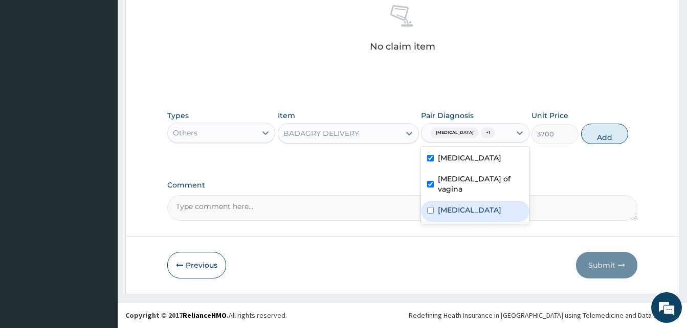
click at [495, 201] on div "Heartburn" at bounding box center [475, 211] width 108 height 21
checkbox input "true"
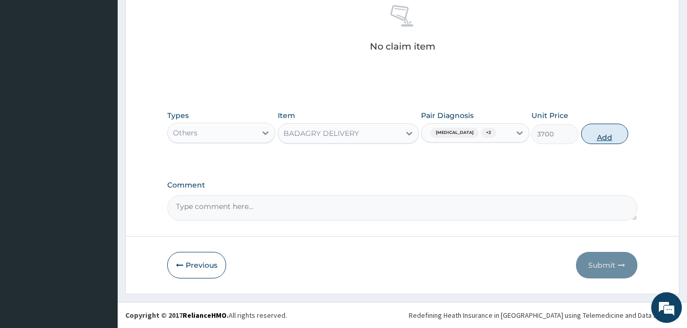
click at [601, 130] on button "Add" at bounding box center [604, 134] width 47 height 20
type input "0"
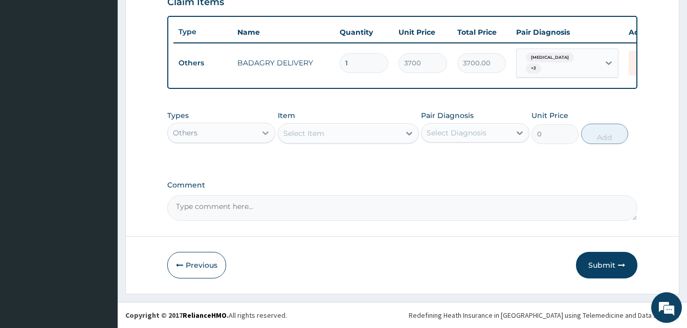
scroll to position [368, 0]
click at [225, 131] on div "Others" at bounding box center [212, 133] width 88 height 16
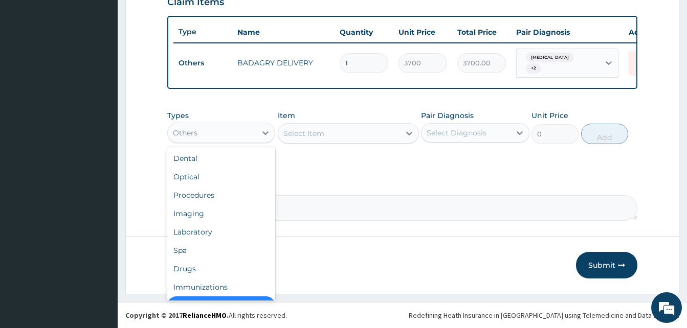
scroll to position [20, 0]
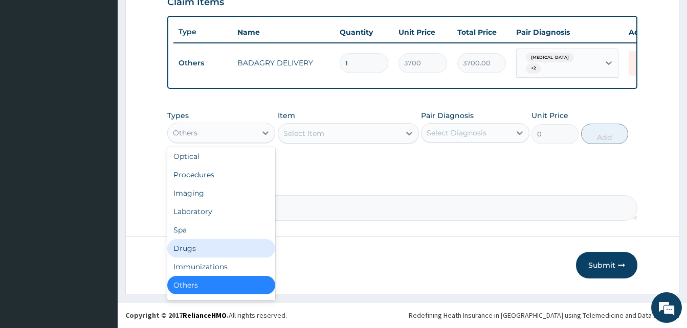
click at [213, 248] on div "Drugs" at bounding box center [221, 248] width 108 height 18
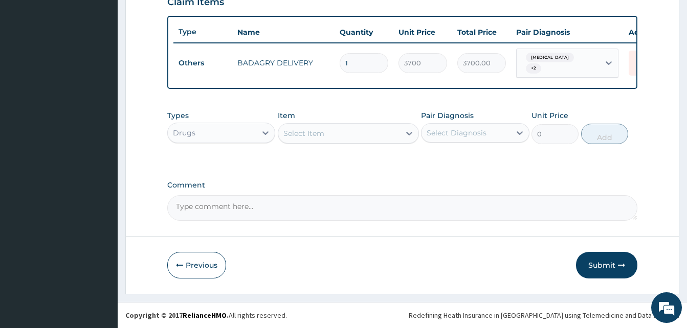
click at [318, 132] on div "Select Item" at bounding box center [303, 133] width 41 height 10
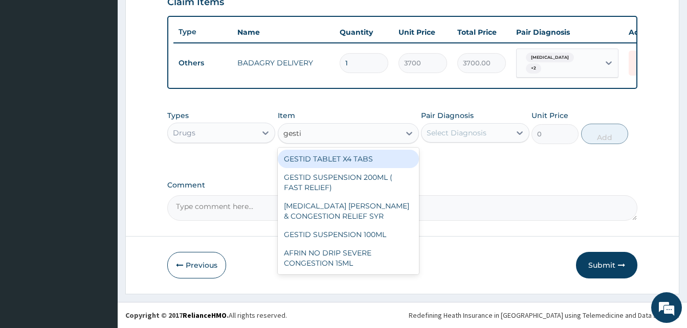
type input "gestid"
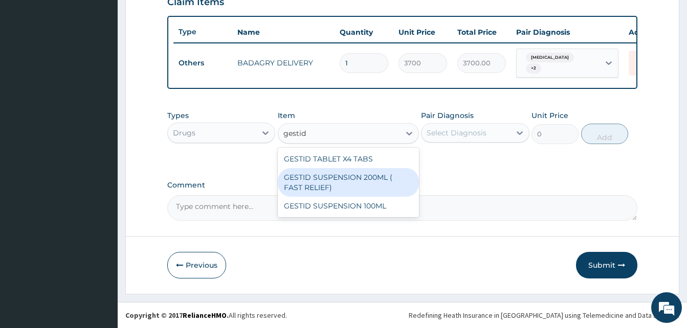
click at [369, 180] on div "GESTID SUSPENSION 200ML ( FAST RELIEF)" at bounding box center [348, 182] width 141 height 29
type input "1540"
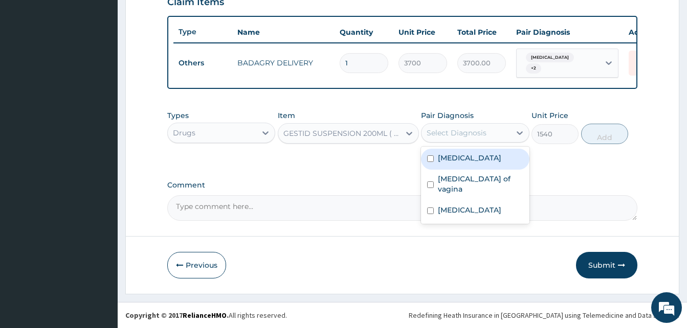
click at [460, 125] on div "Select Diagnosis" at bounding box center [465, 133] width 88 height 16
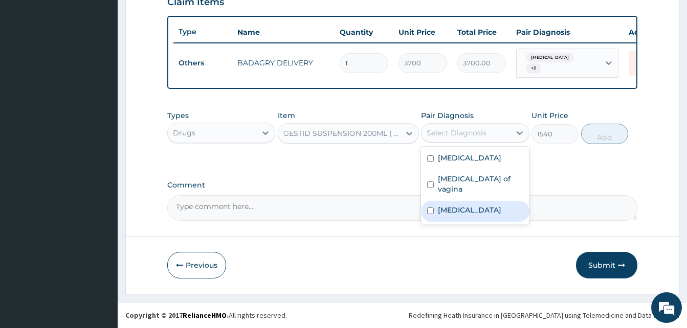
click at [483, 201] on div "Heartburn" at bounding box center [475, 211] width 108 height 21
checkbox input "true"
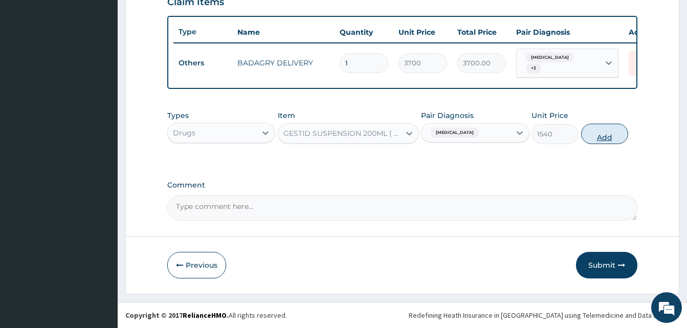
click at [598, 131] on button "Add" at bounding box center [604, 134] width 47 height 20
type input "0"
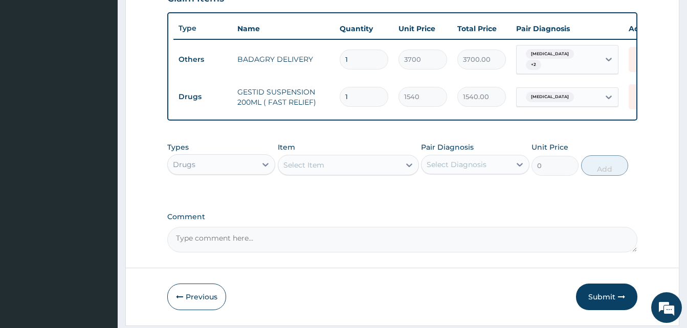
click at [345, 173] on div "Select Item" at bounding box center [339, 165] width 122 height 16
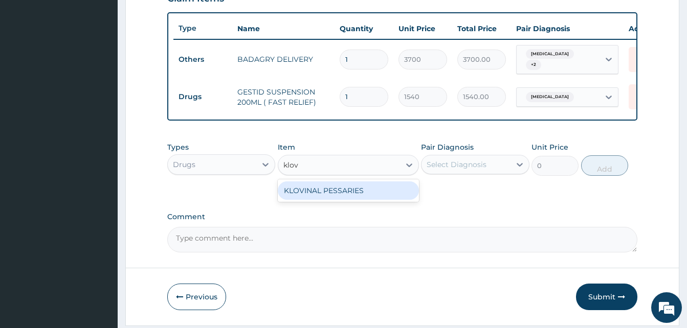
type input "klovi"
click at [353, 192] on div "KLOVINAL PESSARIES" at bounding box center [348, 190] width 141 height 18
type input "560"
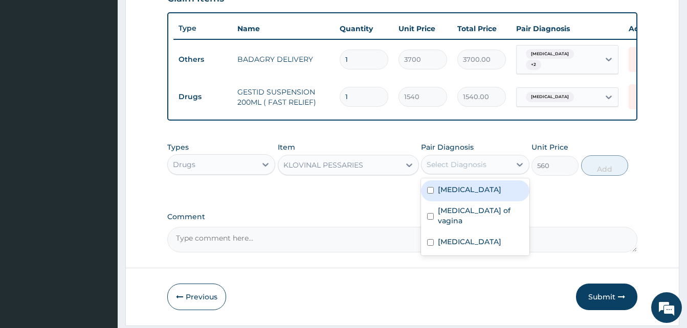
click at [438, 169] on div "Select Diagnosis" at bounding box center [456, 165] width 60 height 10
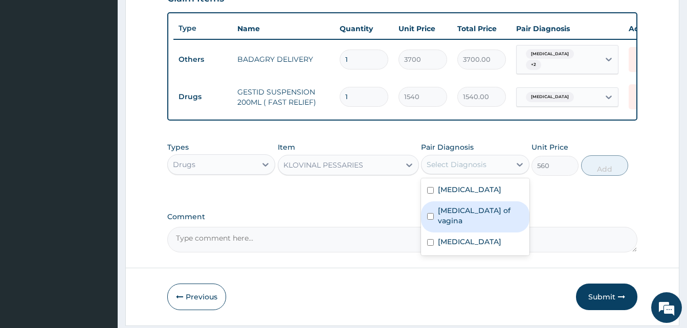
click at [473, 214] on label "Candidiasis of vagina" at bounding box center [480, 216] width 85 height 20
checkbox input "true"
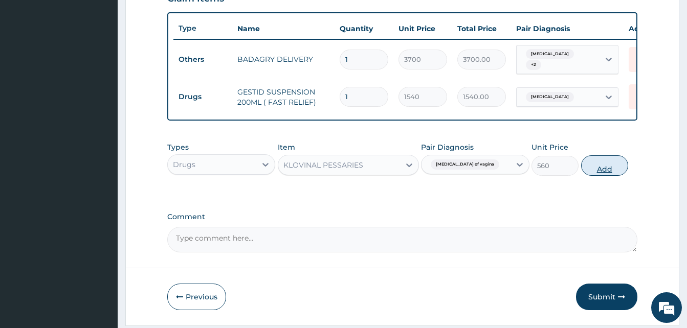
click at [594, 174] on button "Add" at bounding box center [604, 165] width 47 height 20
type input "0"
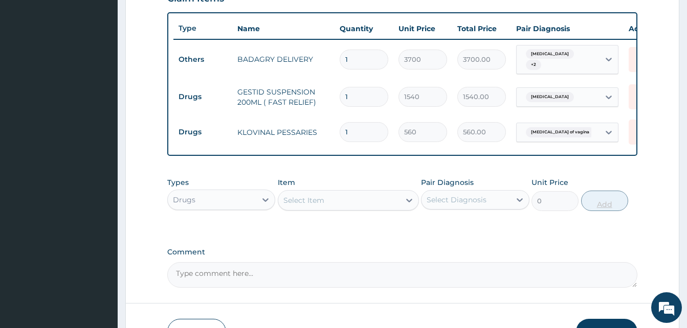
type input "10"
type input "5600.00"
type input "10"
click at [331, 200] on div "Select Item" at bounding box center [339, 200] width 122 height 16
type input "atady"
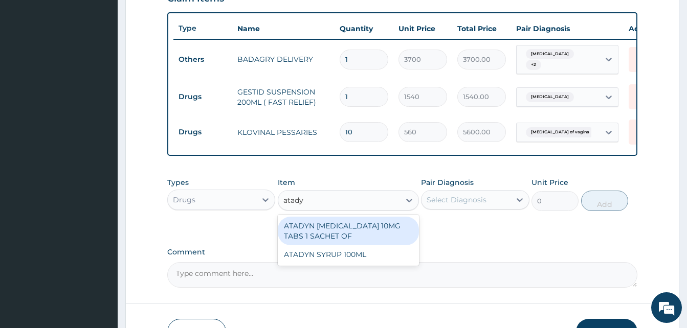
click at [372, 229] on div "ATADYN [MEDICAL_DATA] 10MG TABS 1 SACHET OF" at bounding box center [348, 231] width 141 height 29
type input "350"
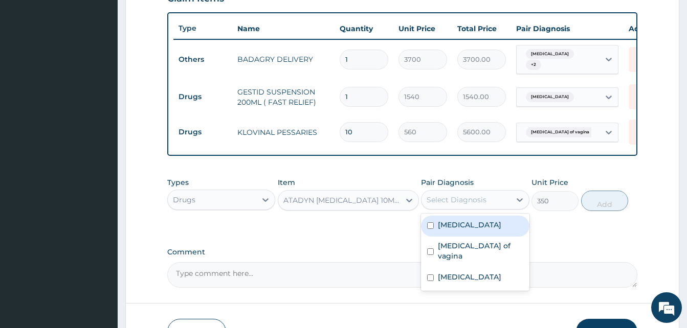
drag, startPoint x: 459, startPoint y: 200, endPoint x: 492, endPoint y: 231, distance: 45.9
click at [492, 210] on div "option Candidiasis of vagina, selected. option Malaria focused, 1 of 3. 3 resul…" at bounding box center [475, 199] width 108 height 19
click at [492, 231] on div "Malaria" at bounding box center [475, 226] width 108 height 21
checkbox input "true"
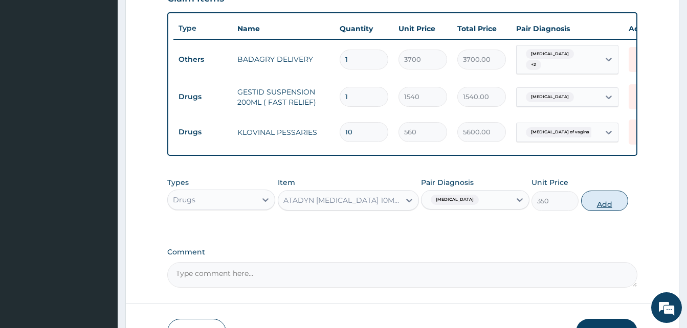
click at [602, 210] on button "Add" at bounding box center [604, 201] width 47 height 20
type input "0"
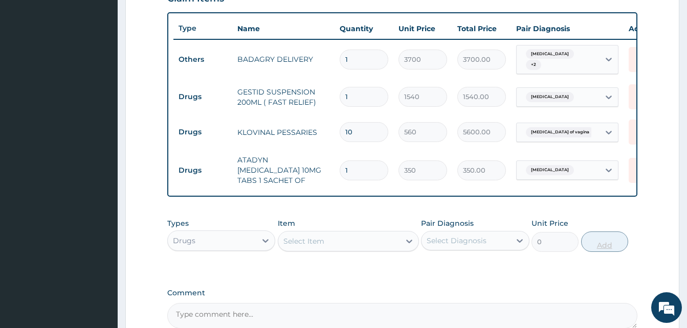
type input "10"
type input "3500.00"
type input "10"
click at [341, 243] on div "Select Item" at bounding box center [339, 241] width 122 height 16
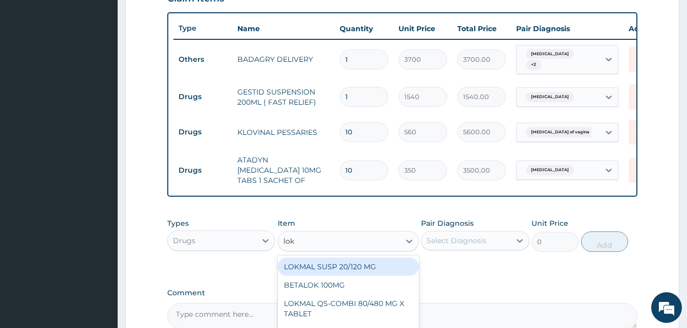
type input "lokm"
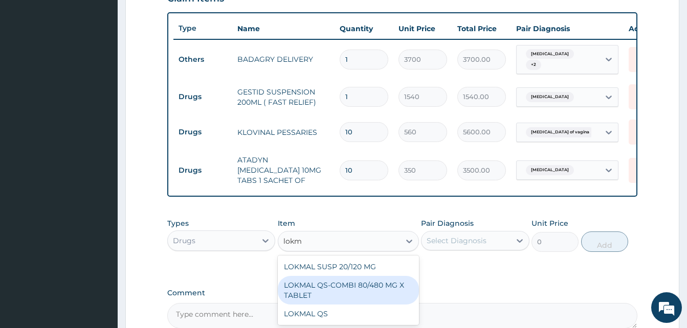
click at [360, 281] on div "LOKMAL QS-COMBI 80/480 MG X TABLET" at bounding box center [348, 290] width 141 height 29
type input "245"
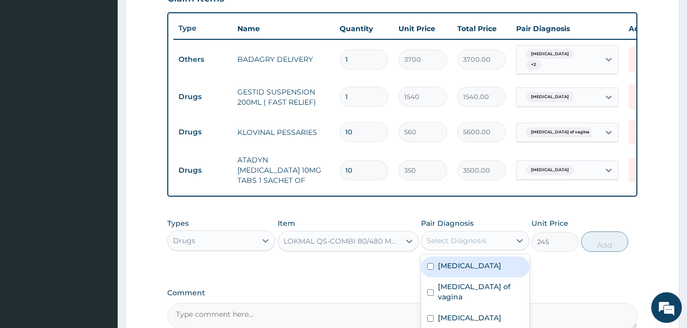
drag, startPoint x: 438, startPoint y: 247, endPoint x: 480, endPoint y: 267, distance: 46.4
click at [480, 250] on div "option Malaria, selected. option Malaria focused, 1 of 3. 3 results available. …" at bounding box center [475, 240] width 108 height 19
click at [480, 267] on div "Malaria" at bounding box center [475, 267] width 108 height 21
checkbox input "true"
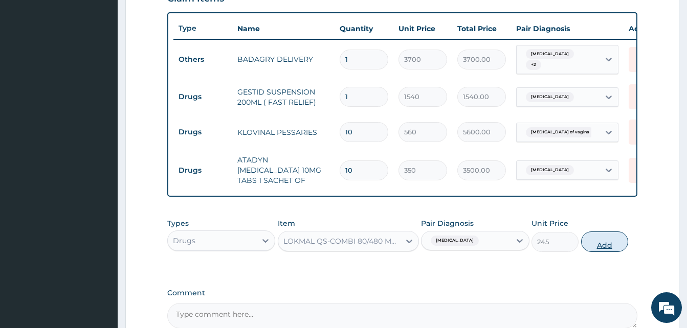
click at [587, 246] on button "Add" at bounding box center [604, 242] width 47 height 20
type input "0"
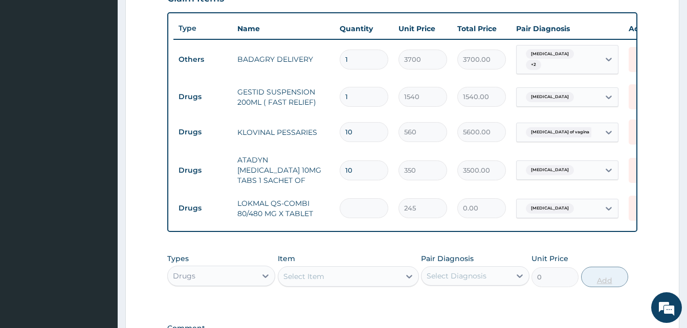
type input "6"
type input "1470.00"
type input "6"
click at [373, 274] on div "Select Item" at bounding box center [339, 276] width 122 height 16
type input "amoxil"
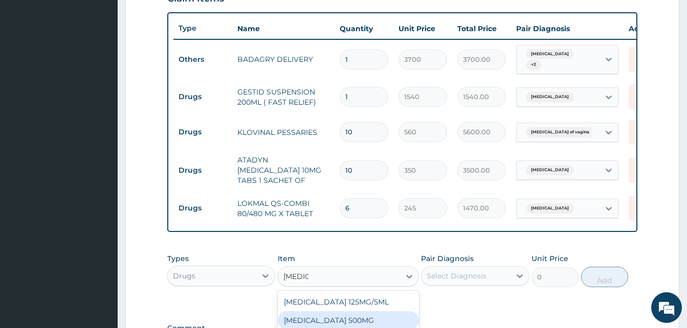
click at [358, 321] on div "[MEDICAL_DATA] 500MG" at bounding box center [348, 320] width 141 height 18
type input "126"
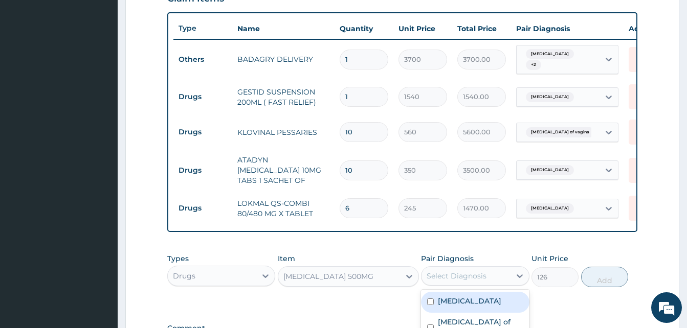
click at [461, 277] on div "Select Diagnosis" at bounding box center [456, 276] width 60 height 10
click at [477, 303] on div "Malaria" at bounding box center [475, 302] width 108 height 21
checkbox input "true"
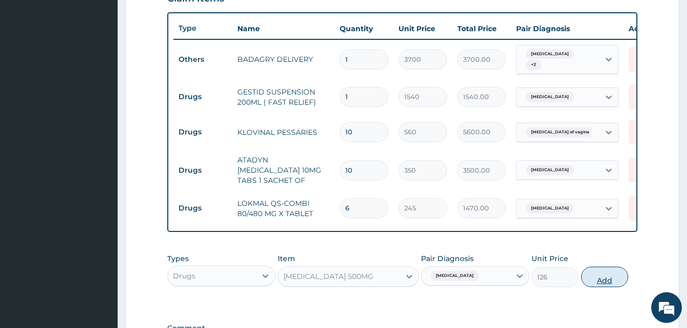
click at [601, 268] on button "Add" at bounding box center [604, 277] width 47 height 20
type input "0"
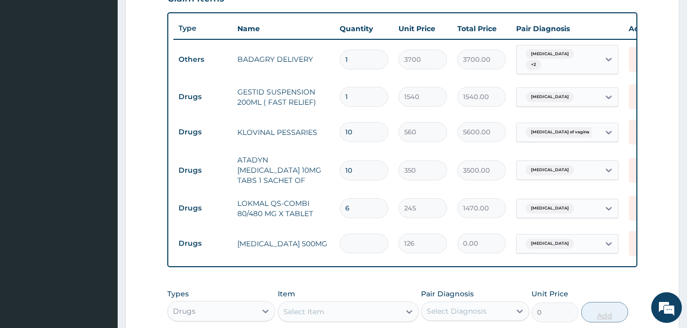
type input "2"
type input "252.00"
type input "20"
type input "2520.00"
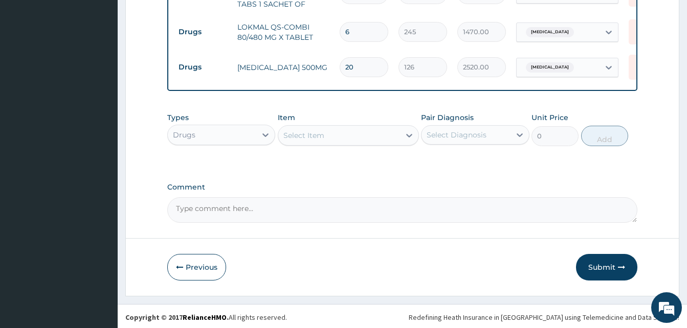
type input "20"
click at [331, 133] on div "Select Item" at bounding box center [339, 135] width 122 height 16
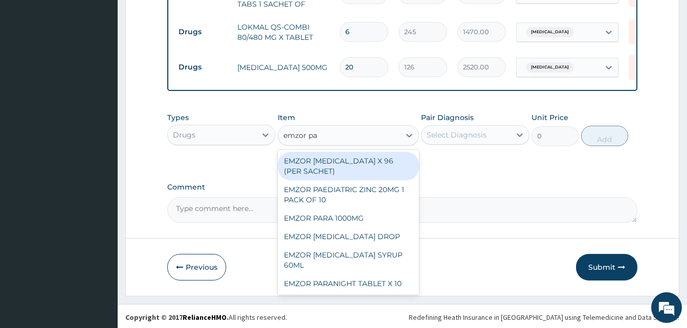
type input "emzor par"
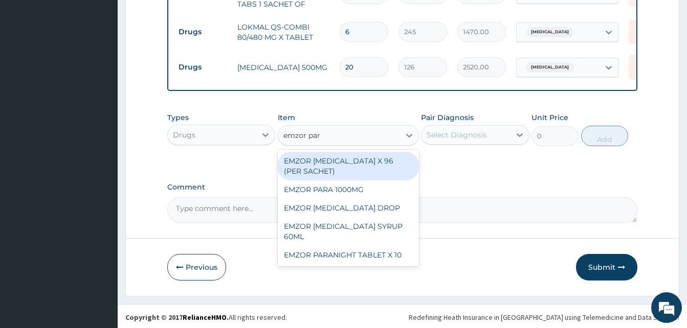
click at [358, 154] on div "EMZOR [MEDICAL_DATA] X 96 (PER SACHET)" at bounding box center [348, 166] width 141 height 29
type input "17.5"
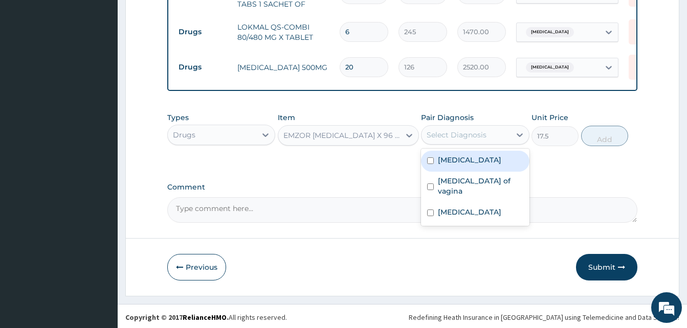
drag, startPoint x: 440, startPoint y: 134, endPoint x: 465, endPoint y: 162, distance: 36.9
click at [465, 145] on div "option Malaria, selected. option Malaria focused, 1 of 3. 3 results available. …" at bounding box center [475, 134] width 108 height 19
click at [465, 162] on div "Malaria" at bounding box center [475, 161] width 108 height 21
checkbox input "true"
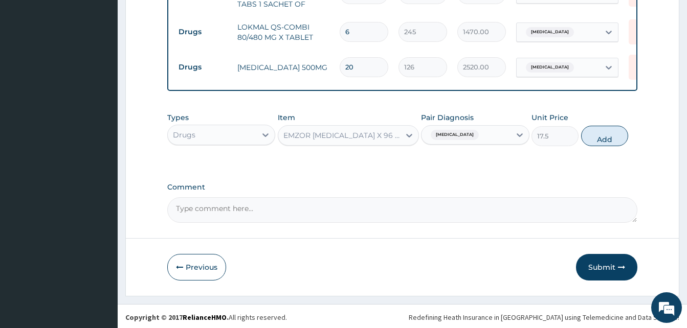
click at [604, 144] on div "Types Drugs Item EMZOR PARACETAMOL X 96 (PER SACHET) Pair Diagnosis Malaria Uni…" at bounding box center [402, 129] width 470 height 44
click at [599, 131] on button "Add" at bounding box center [604, 136] width 47 height 20
type input "0"
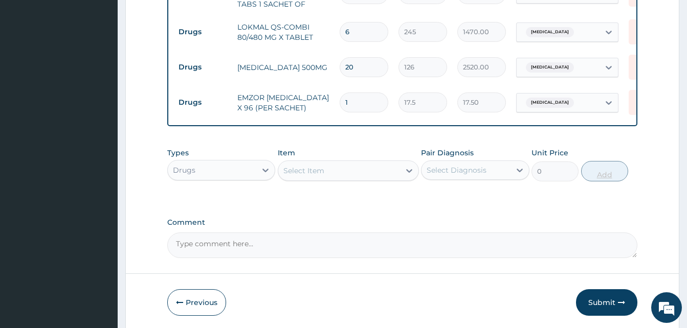
type input "0.00"
type input "3"
type input "52.50"
type input "36"
type input "630.00"
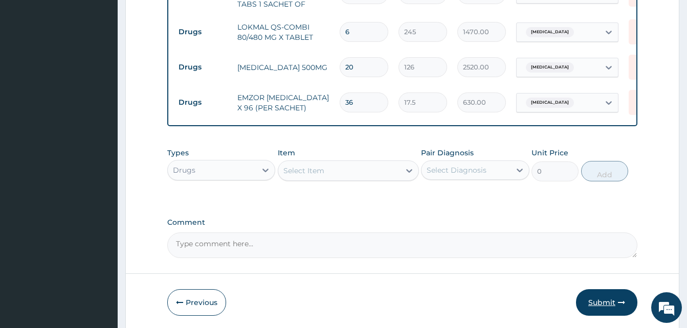
type input "36"
click at [606, 305] on button "Submit" at bounding box center [606, 302] width 61 height 27
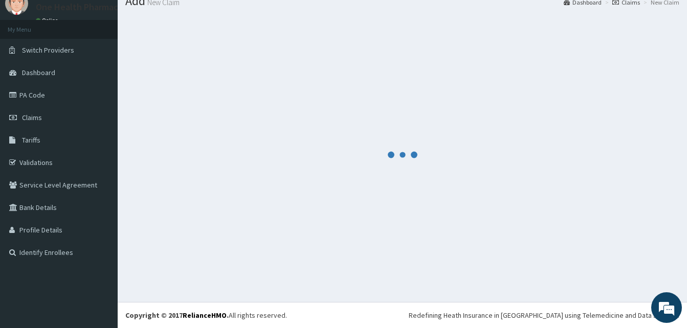
scroll to position [39, 0]
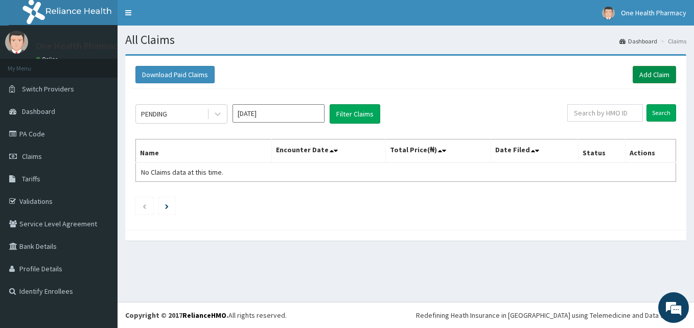
click at [648, 77] on link "Add Claim" at bounding box center [654, 74] width 43 height 17
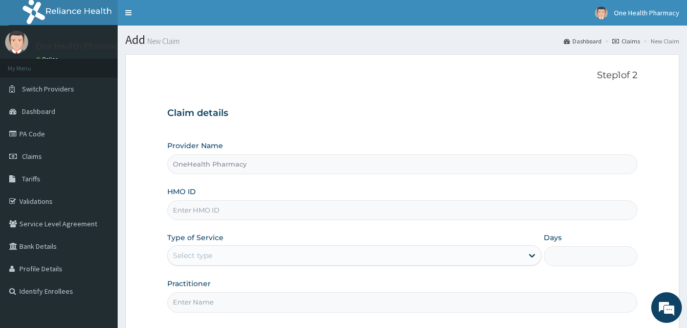
type input "OneHealth Pharmacy"
click at [238, 218] on input "HMO ID" at bounding box center [402, 210] width 470 height 20
paste input "BOF/10125/A"
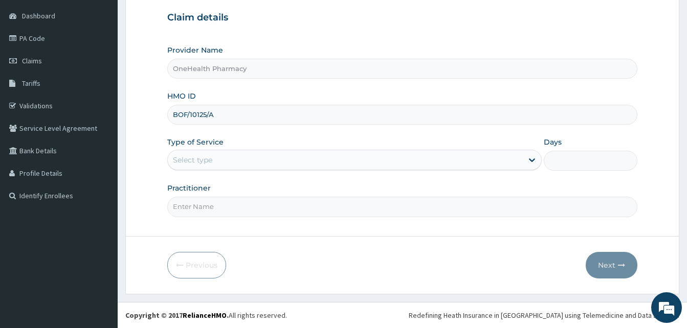
type input "BOF/10125/A"
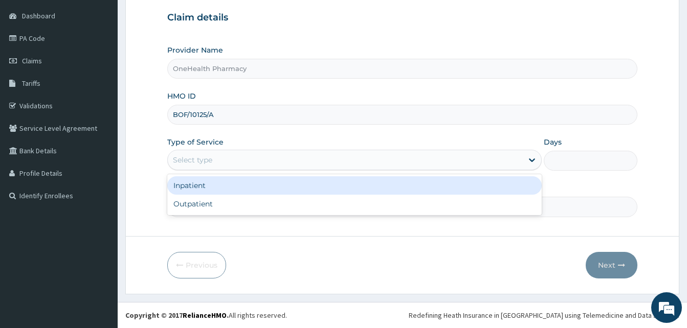
click at [306, 159] on div "Select type" at bounding box center [345, 160] width 355 height 16
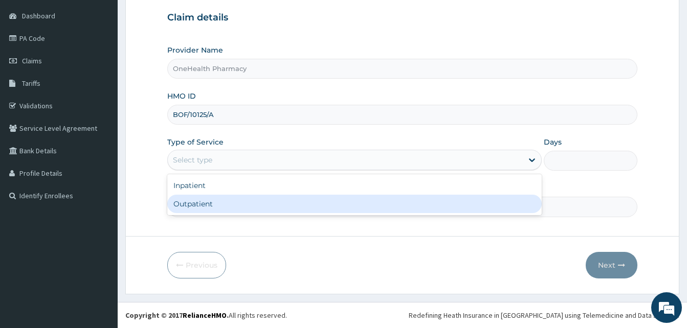
click at [312, 202] on div "Outpatient" at bounding box center [354, 204] width 374 height 18
type input "1"
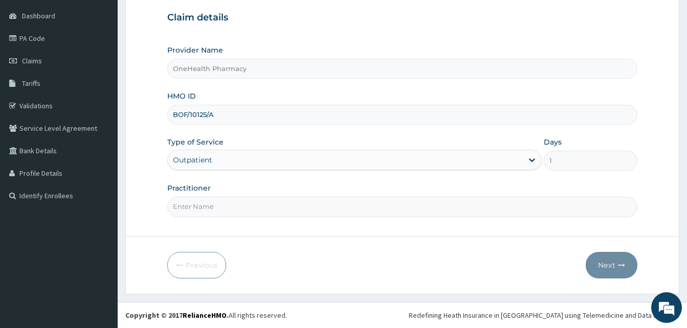
click at [312, 202] on input "Practitioner" at bounding box center [402, 207] width 470 height 20
type input "ONEHEALTH"
click at [609, 256] on button "Next" at bounding box center [611, 265] width 52 height 27
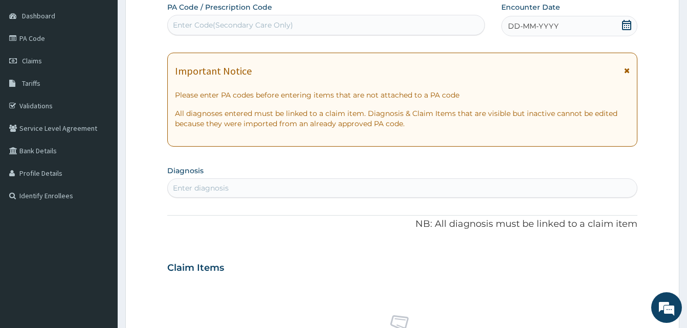
click at [559, 21] on div "DD-MM-YYYY" at bounding box center [569, 26] width 136 height 20
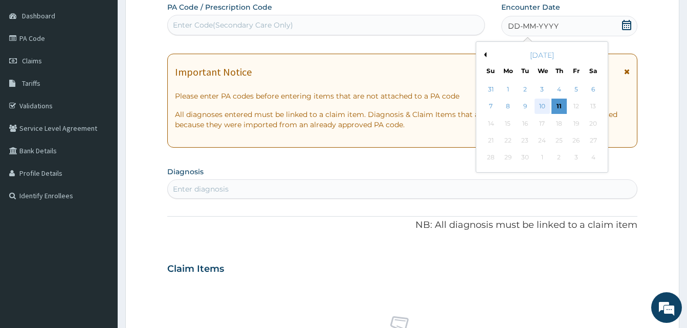
click at [540, 105] on div "10" at bounding box center [541, 106] width 15 height 15
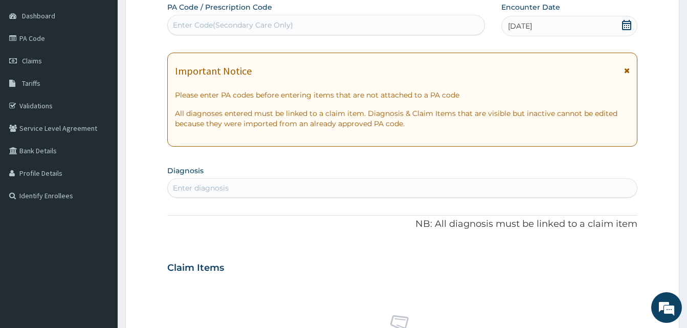
click at [282, 184] on div "Enter diagnosis" at bounding box center [402, 188] width 469 height 16
type input "malari"
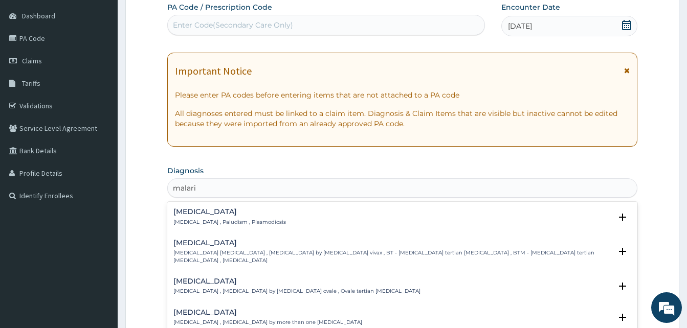
click at [240, 210] on h4 "[MEDICAL_DATA]" at bounding box center [229, 212] width 112 height 8
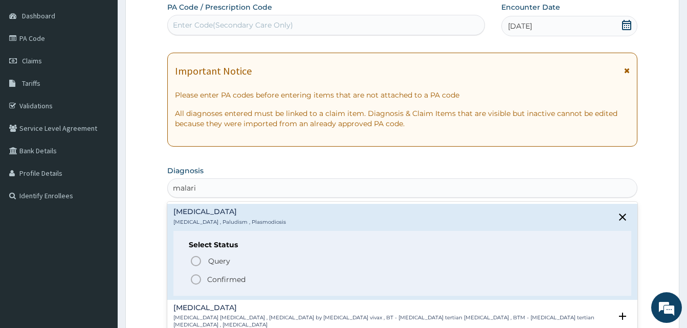
click at [257, 277] on span "Confirmed" at bounding box center [403, 280] width 426 height 12
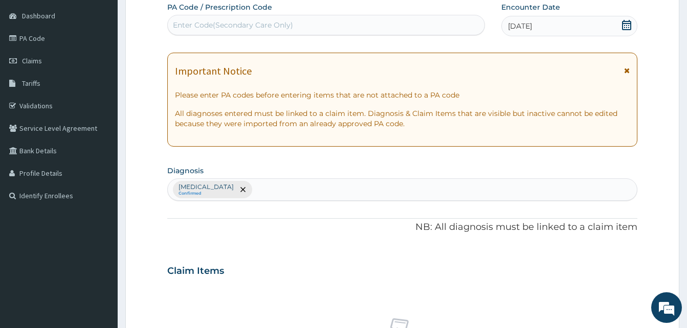
scroll to position [409, 0]
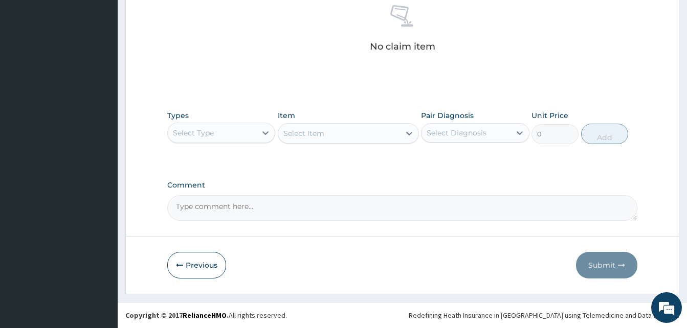
click at [249, 131] on div "Select Type" at bounding box center [212, 133] width 88 height 16
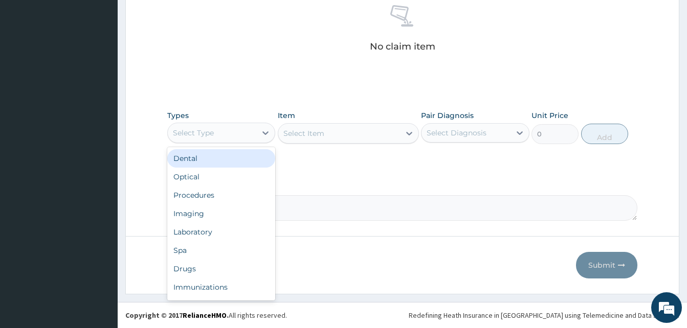
scroll to position [35, 0]
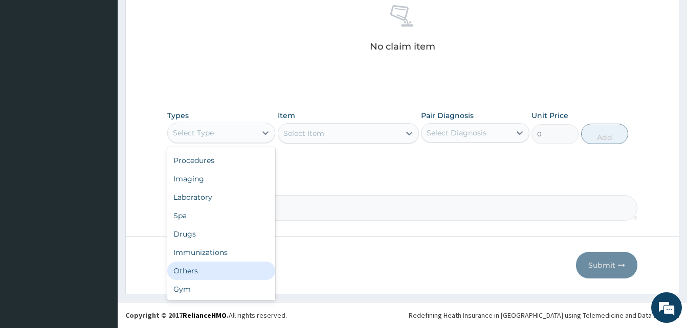
click at [225, 267] on div "Others" at bounding box center [221, 271] width 108 height 18
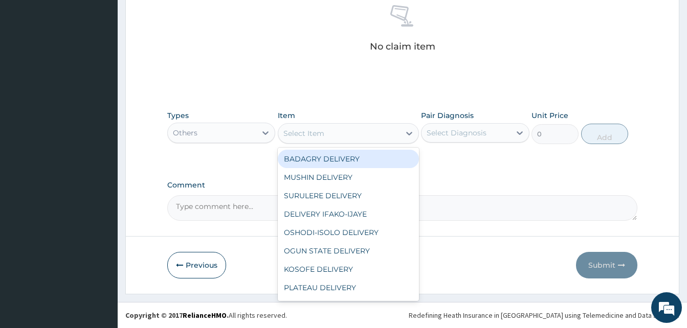
click at [346, 132] on div "Select Item" at bounding box center [339, 133] width 122 height 16
click at [376, 165] on div "BADAGRY DELIVERY" at bounding box center [348, 159] width 141 height 18
type input "3700"
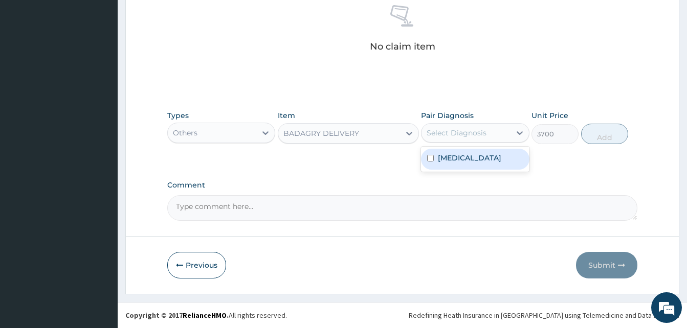
drag, startPoint x: 444, startPoint y: 138, endPoint x: 471, endPoint y: 153, distance: 31.1
click at [471, 143] on div "option Malaria focused, 1 of 1. 1 result available. Use Up and Down to choose o…" at bounding box center [475, 132] width 108 height 19
click at [471, 153] on div "Malaria" at bounding box center [475, 159] width 108 height 21
checkbox input "true"
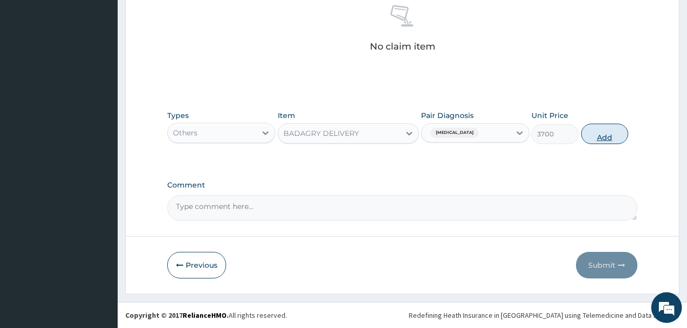
click at [614, 130] on button "Add" at bounding box center [604, 134] width 47 height 20
type input "0"
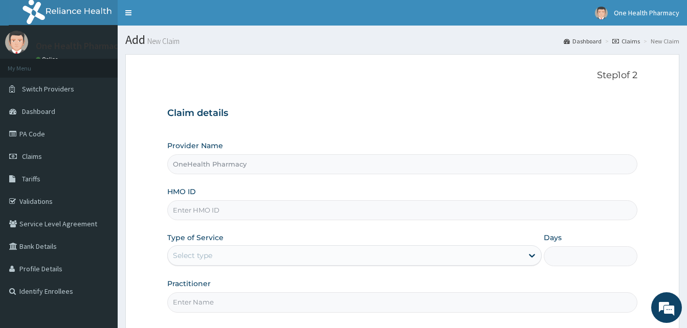
click at [232, 208] on input "HMO ID" at bounding box center [402, 210] width 470 height 20
paste input "RET/30180/A"
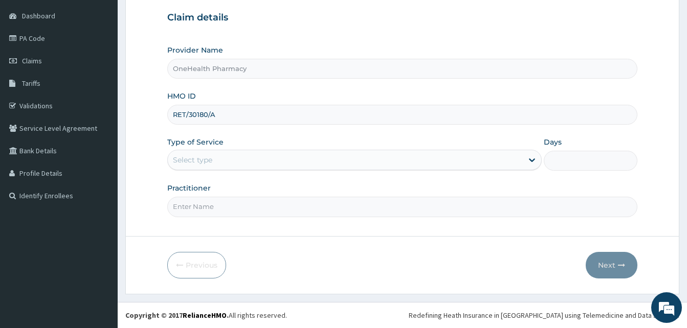
type input "RET/30180/A"
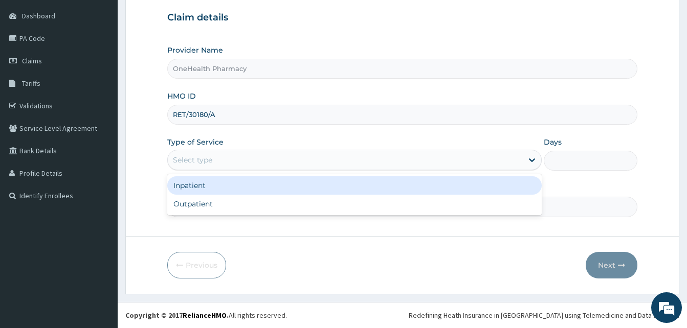
click at [297, 162] on div "Select type" at bounding box center [345, 160] width 355 height 16
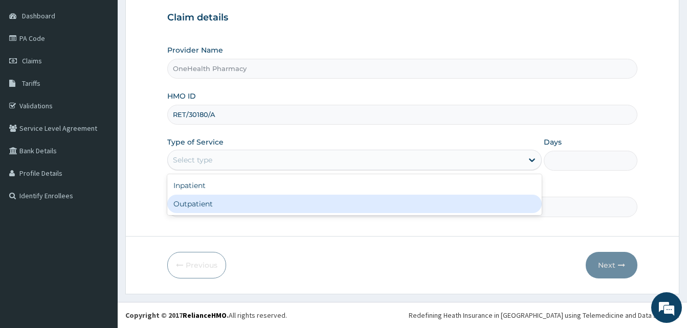
click at [291, 201] on div "Outpatient" at bounding box center [354, 204] width 374 height 18
type input "1"
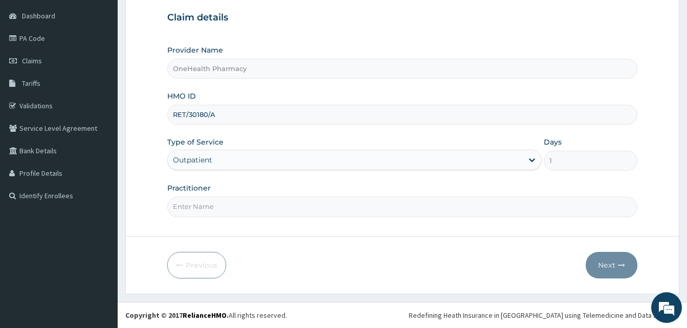
click at [291, 201] on input "Practitioner" at bounding box center [402, 207] width 470 height 20
type input "One Health"
click at [604, 263] on button "Next" at bounding box center [611, 265] width 52 height 27
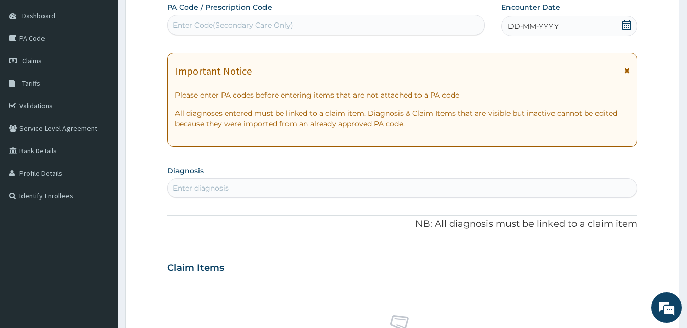
click at [560, 26] on div "DD-MM-YYYY" at bounding box center [569, 26] width 136 height 20
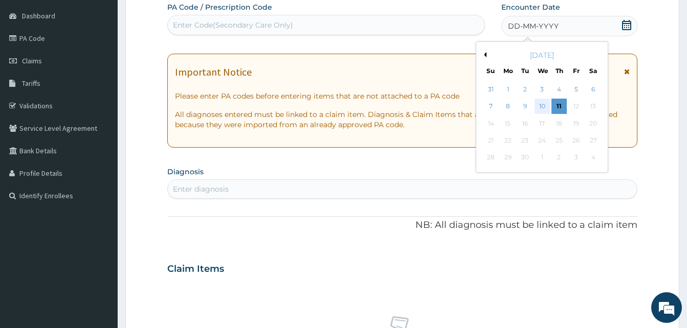
click at [540, 103] on div "10" at bounding box center [541, 106] width 15 height 15
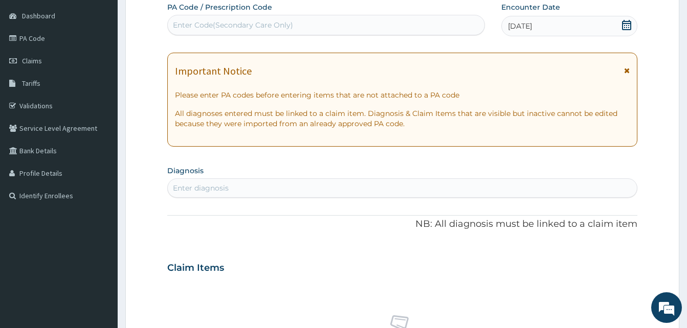
click at [339, 194] on div "Enter diagnosis" at bounding box center [402, 188] width 469 height 16
type input "pain"
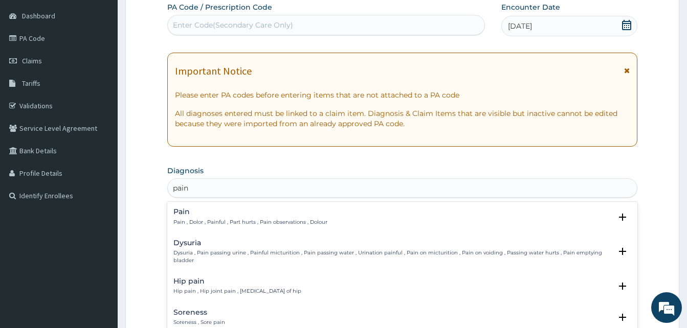
click at [253, 213] on h4 "Pain" at bounding box center [250, 212] width 154 height 8
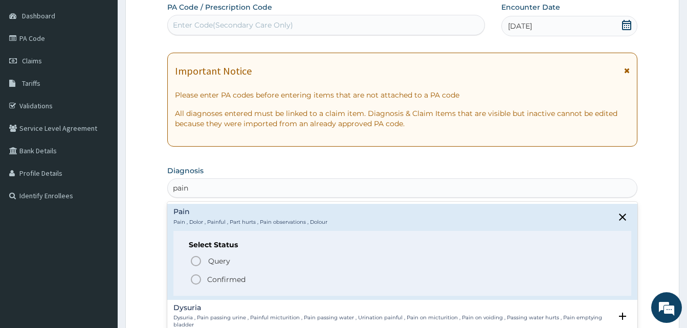
click at [246, 282] on span "Confirmed" at bounding box center [403, 280] width 426 height 12
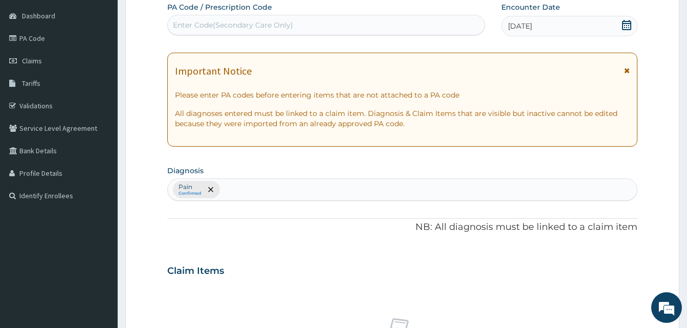
scroll to position [409, 0]
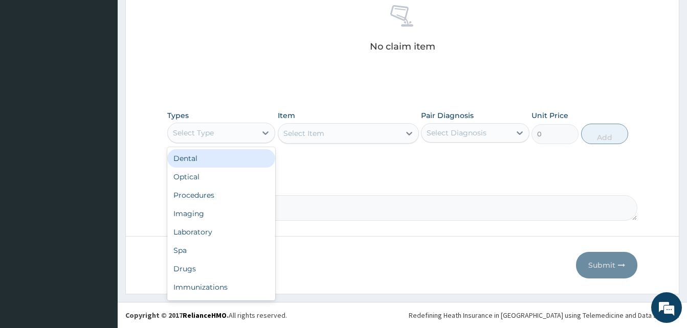
drag, startPoint x: 257, startPoint y: 135, endPoint x: 272, endPoint y: 172, distance: 39.7
click at [272, 143] on div "option Dental focused, 1 of 10. 10 results available. Use Up and Down to choose…" at bounding box center [221, 133] width 108 height 20
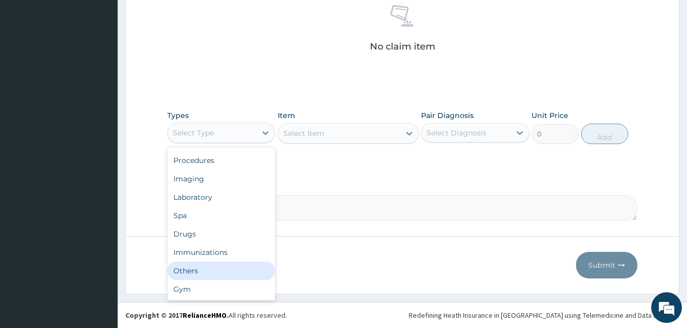
click at [230, 270] on div "Others" at bounding box center [221, 271] width 108 height 18
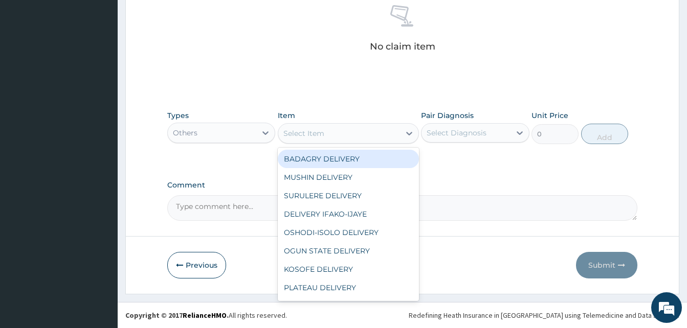
click at [344, 138] on div "Select Item" at bounding box center [339, 133] width 122 height 16
click at [369, 157] on div "BADAGRY DELIVERY" at bounding box center [348, 159] width 141 height 18
type input "3700"
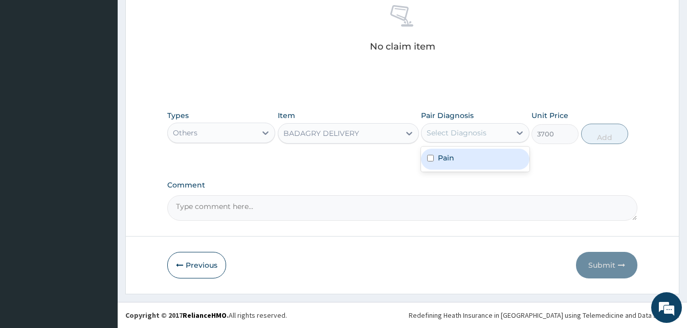
drag, startPoint x: 444, startPoint y: 138, endPoint x: 459, endPoint y: 154, distance: 22.5
click at [459, 143] on div "option Pain focused, 1 of 1. 1 result available. Use Up and Down to choose opti…" at bounding box center [475, 132] width 108 height 19
click at [459, 154] on div "Pain" at bounding box center [475, 159] width 108 height 21
checkbox input "true"
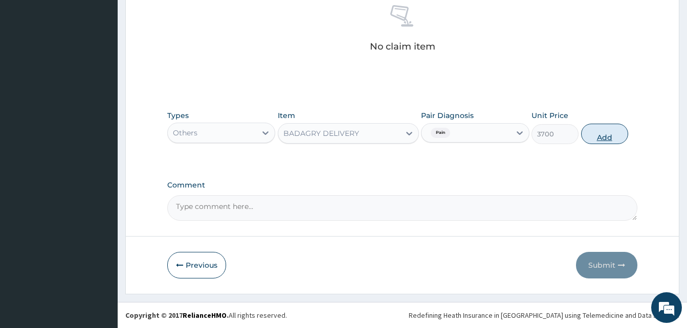
click at [589, 138] on button "Add" at bounding box center [604, 134] width 47 height 20
type input "0"
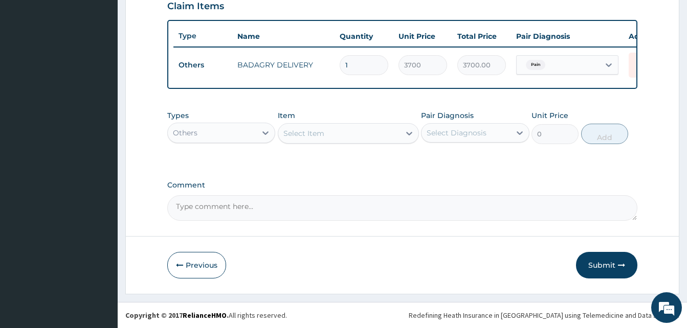
scroll to position [368, 0]
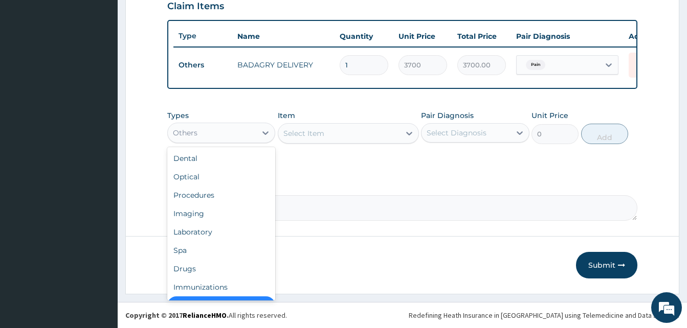
click at [229, 136] on div "Others" at bounding box center [212, 133] width 88 height 16
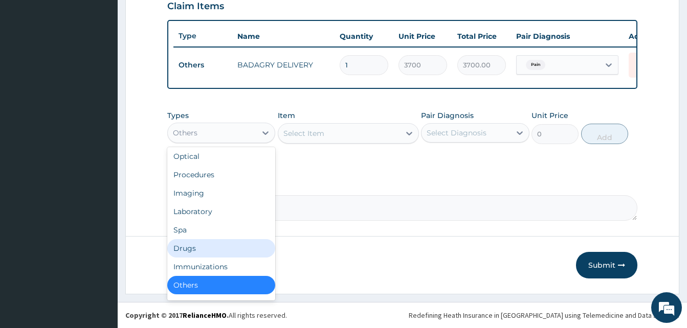
click at [219, 246] on div "Drugs" at bounding box center [221, 248] width 108 height 18
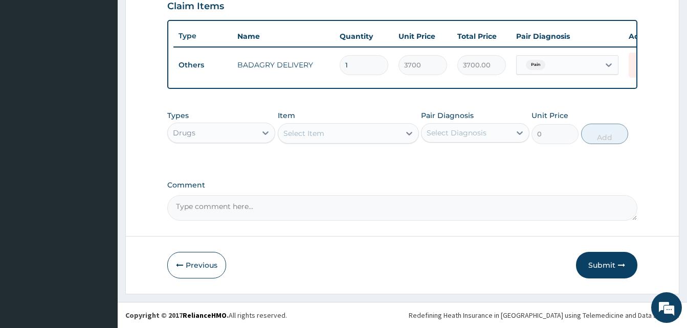
click at [343, 125] on div "Select Item" at bounding box center [339, 133] width 122 height 16
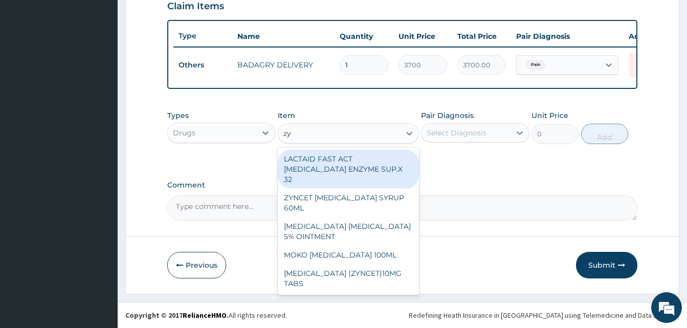
type input "zyn"
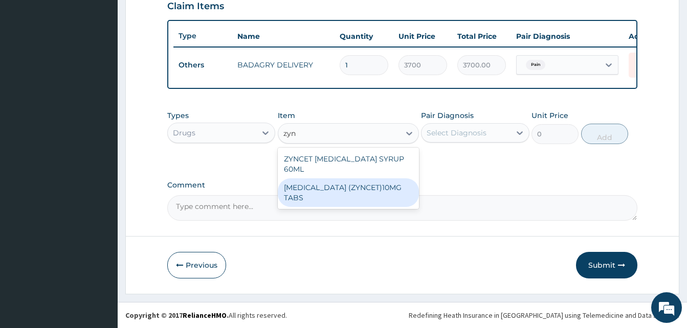
click at [390, 178] on div "[MEDICAL_DATA] (ZYNCET)10MG TABS" at bounding box center [348, 192] width 141 height 29
type input "119"
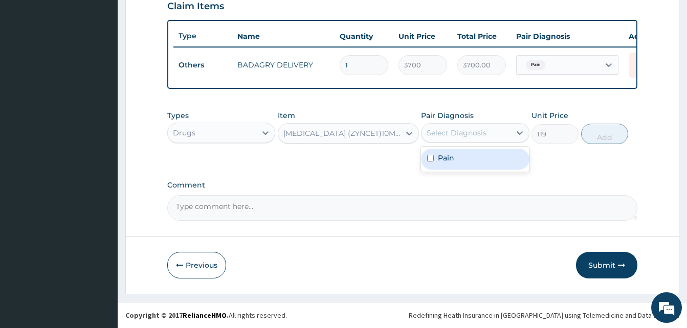
drag, startPoint x: 455, startPoint y: 142, endPoint x: 477, endPoint y: 157, distance: 27.5
click at [477, 143] on div "option Pain, selected. option Pain focused, 1 of 1. 1 result available. Use Up …" at bounding box center [475, 132] width 108 height 19
click at [477, 157] on div "Pain" at bounding box center [475, 159] width 108 height 21
checkbox input "true"
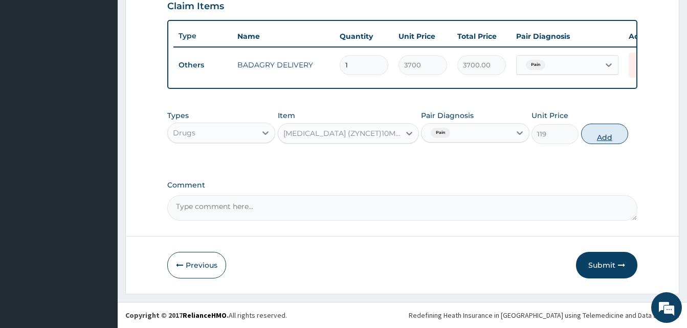
click at [598, 141] on button "Add" at bounding box center [604, 134] width 47 height 20
type input "0"
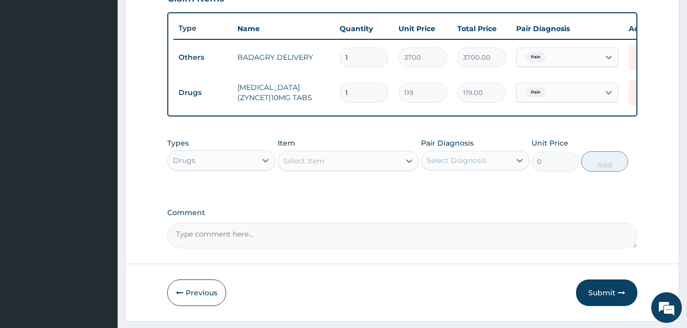
type input "0.00"
type input "1"
type input "119.00"
type input "10"
type input "1190.00"
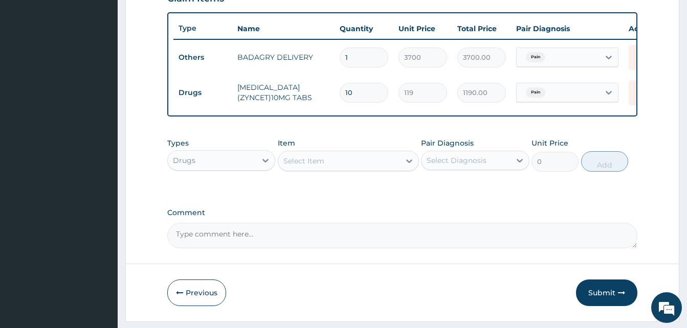
type input "10"
click at [356, 168] on div "Select Item" at bounding box center [339, 161] width 122 height 16
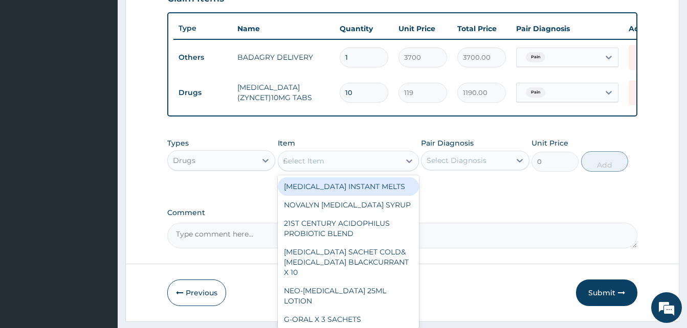
type input "sorep"
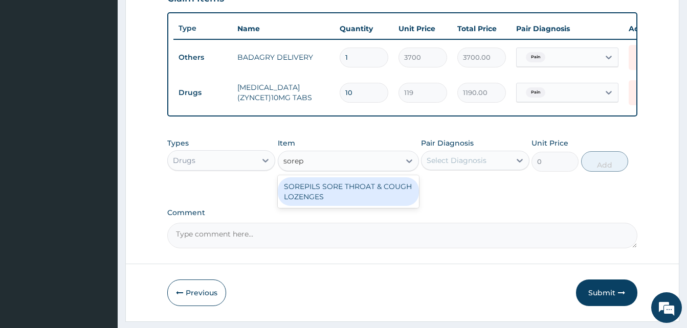
click at [359, 194] on div "SOREPILS SORE THROAT & COUGH LOZENGES" at bounding box center [348, 191] width 141 height 29
type input "40.83333206176758"
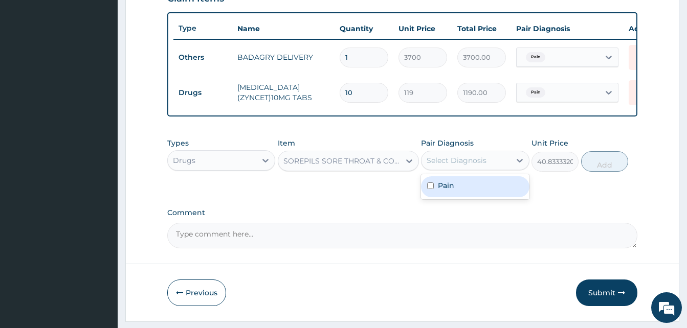
drag, startPoint x: 430, startPoint y: 169, endPoint x: 451, endPoint y: 193, distance: 31.9
click at [451, 170] on div "option Pain, selected. option Pain focused, 1 of 1. 1 result available. Use Up …" at bounding box center [475, 160] width 108 height 19
click at [451, 191] on label "Pain" at bounding box center [446, 185] width 16 height 10
checkbox input "true"
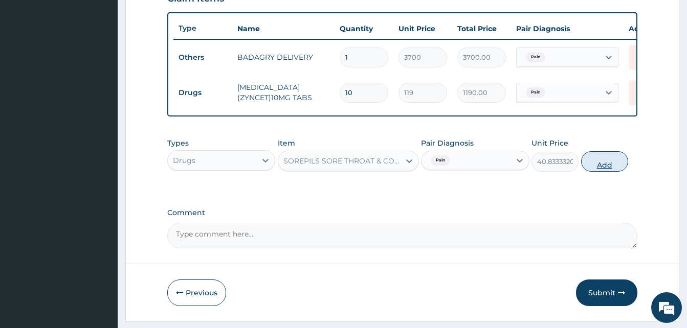
click at [598, 167] on button "Add" at bounding box center [604, 161] width 47 height 20
type input "0"
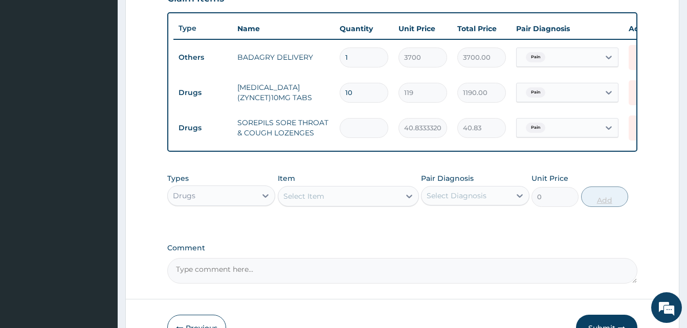
type input "0.00"
type input "2"
type input "81.67"
type input "24"
type input "980.00"
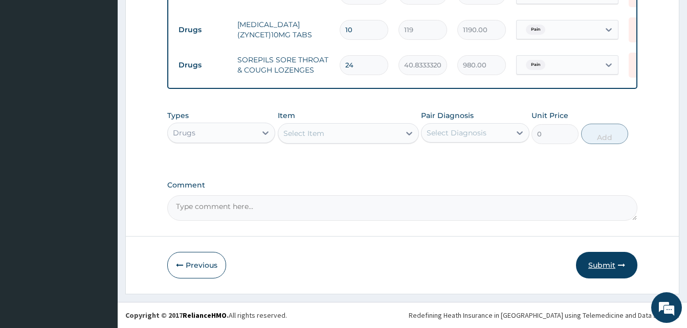
type input "24"
click at [607, 259] on button "Submit" at bounding box center [606, 265] width 61 height 27
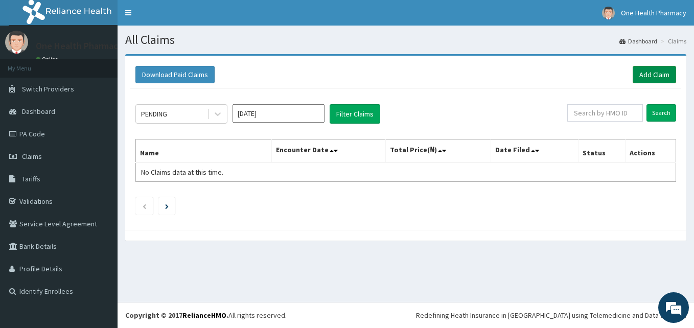
click at [640, 76] on link "Add Claim" at bounding box center [654, 74] width 43 height 17
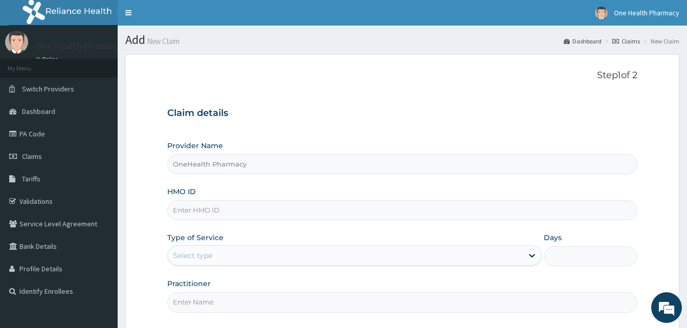
paste input "KNL/10063/A"
click at [223, 209] on input "HMO ID" at bounding box center [402, 210] width 470 height 20
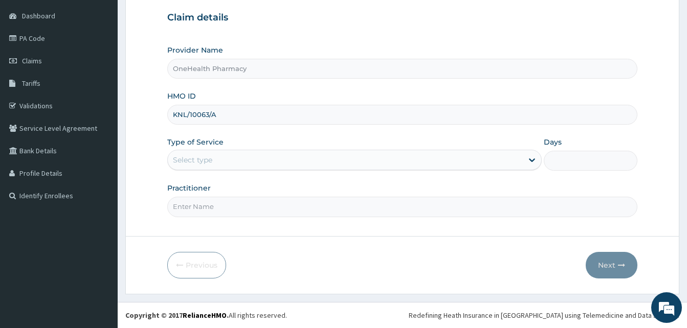
type input "KNL/10063/A"
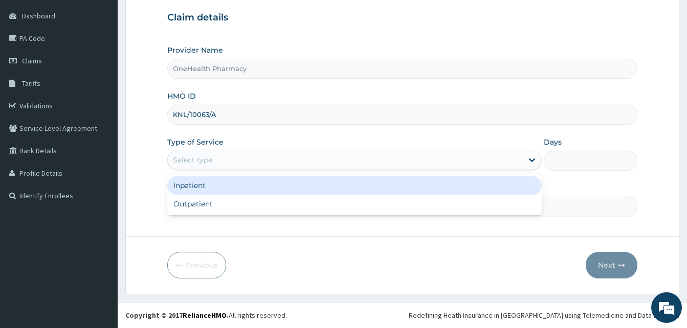
drag, startPoint x: 274, startPoint y: 160, endPoint x: 286, endPoint y: 201, distance: 43.3
click at [286, 170] on div "option Inpatient focused, 1 of 2. 2 results available. Use Up and Down to choos…" at bounding box center [354, 160] width 374 height 20
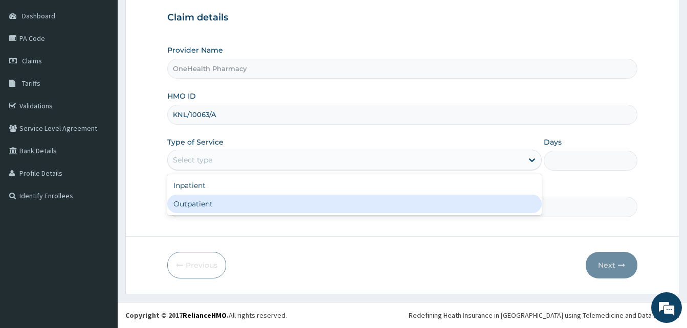
click at [286, 201] on div "Outpatient" at bounding box center [354, 204] width 374 height 18
type input "1"
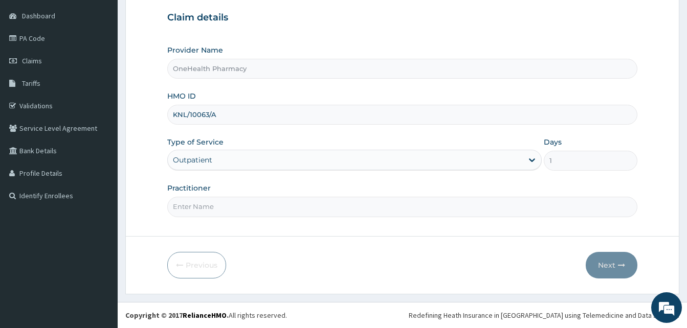
click at [286, 201] on input "Practitioner" at bounding box center [402, 207] width 470 height 20
type input "onehealth"
click at [589, 259] on button "Next" at bounding box center [611, 265] width 52 height 27
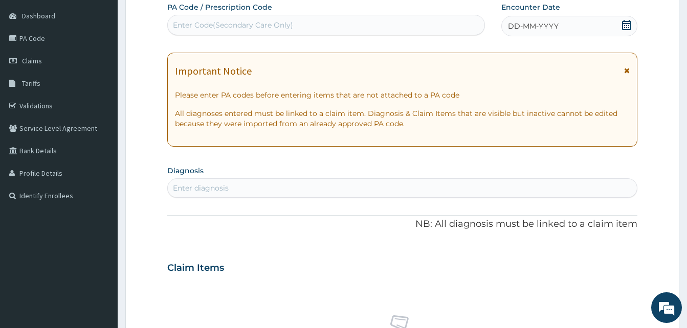
click at [559, 31] on div "DD-MM-YYYY" at bounding box center [569, 26] width 136 height 20
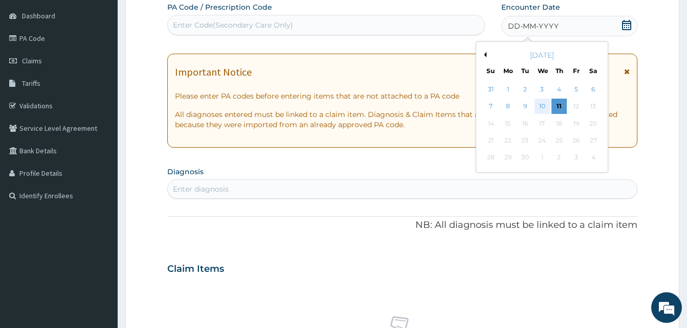
click at [540, 106] on div "10" at bounding box center [541, 106] width 15 height 15
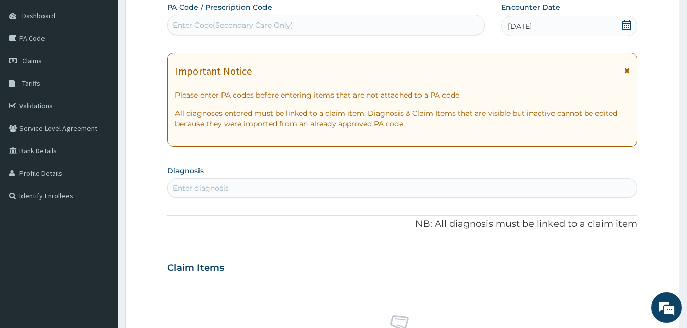
click at [212, 185] on div "Enter diagnosis" at bounding box center [201, 188] width 56 height 10
type input "pain"
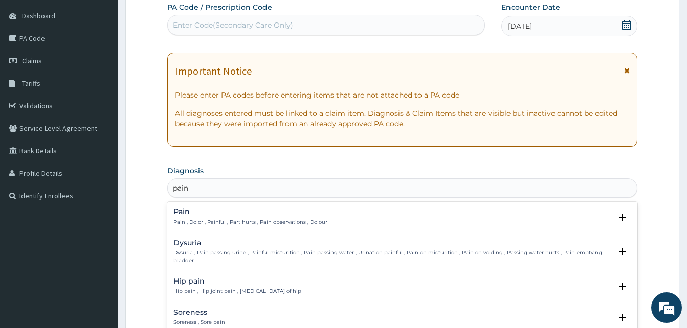
click at [254, 212] on h4 "Pain" at bounding box center [250, 212] width 154 height 8
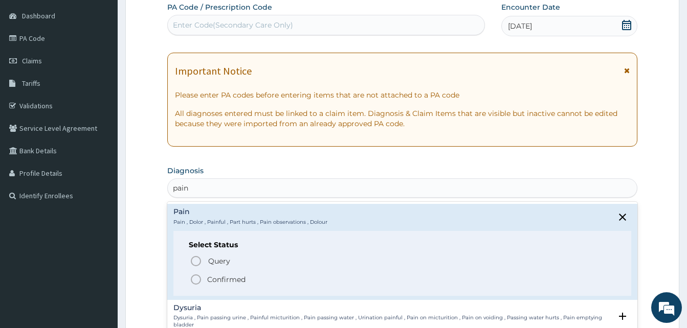
click at [261, 280] on span "Confirmed" at bounding box center [403, 280] width 426 height 12
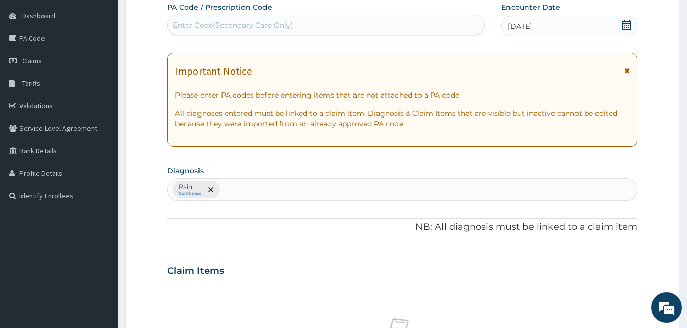
scroll to position [409, 0]
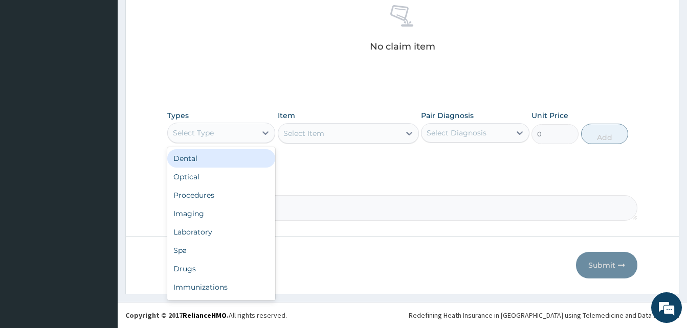
click at [233, 127] on div "Select Type" at bounding box center [212, 133] width 88 height 16
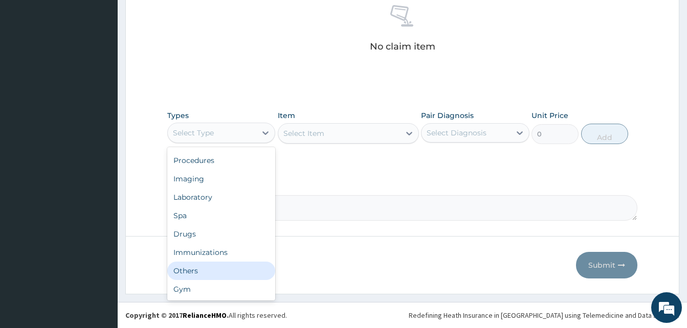
click at [216, 275] on div "Others" at bounding box center [221, 271] width 108 height 18
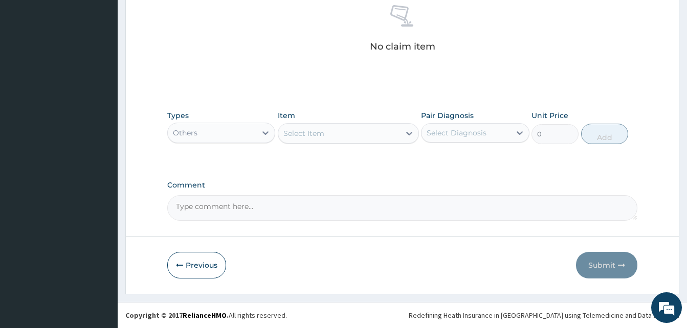
click at [326, 134] on div "Select Item" at bounding box center [339, 133] width 122 height 16
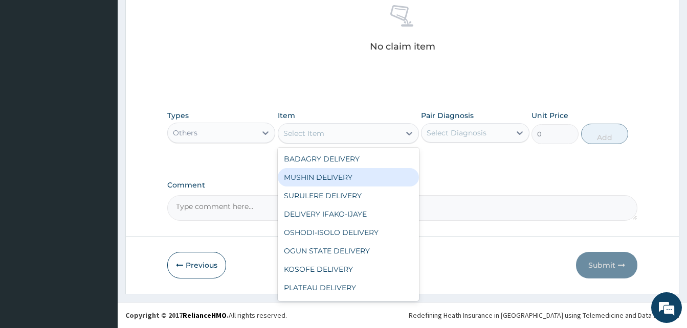
click at [345, 174] on div "MUSHIN DELIVERY" at bounding box center [348, 177] width 141 height 18
type input "2200"
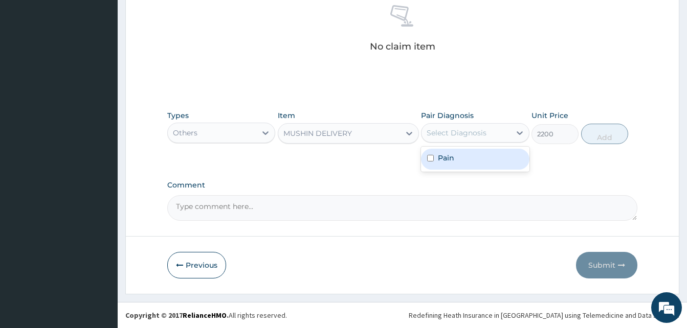
drag, startPoint x: 451, startPoint y: 131, endPoint x: 464, endPoint y: 155, distance: 27.2
click at [464, 143] on div "option Pain focused, 1 of 1. 1 result available. Use Up and Down to choose opti…" at bounding box center [475, 132] width 108 height 19
click at [464, 155] on div "Pain" at bounding box center [475, 159] width 108 height 21
checkbox input "true"
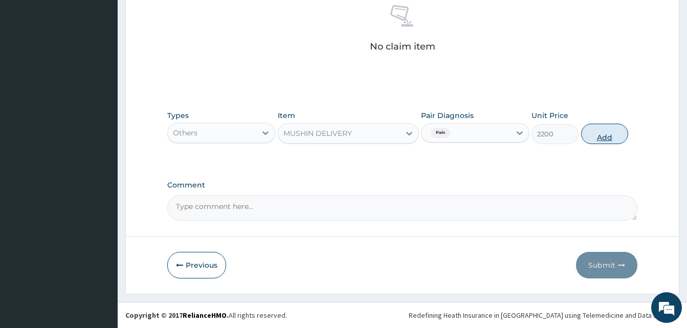
click at [594, 139] on button "Add" at bounding box center [604, 134] width 47 height 20
type input "0"
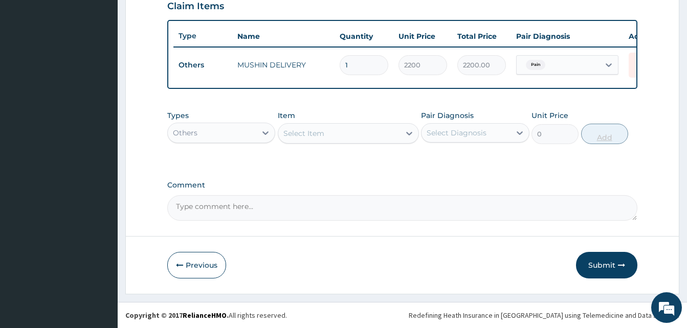
scroll to position [368, 0]
click at [262, 133] on icon at bounding box center [265, 133] width 10 height 10
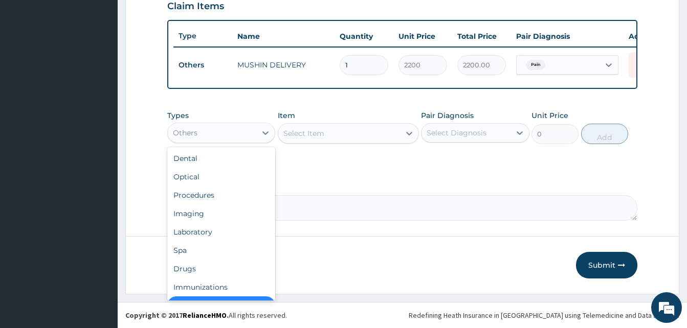
scroll to position [20, 0]
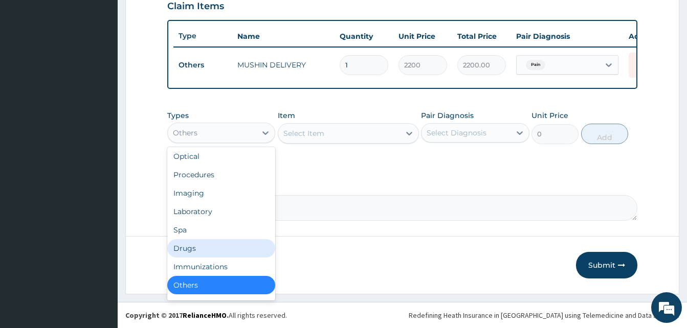
click at [218, 254] on div "Drugs" at bounding box center [221, 248] width 108 height 18
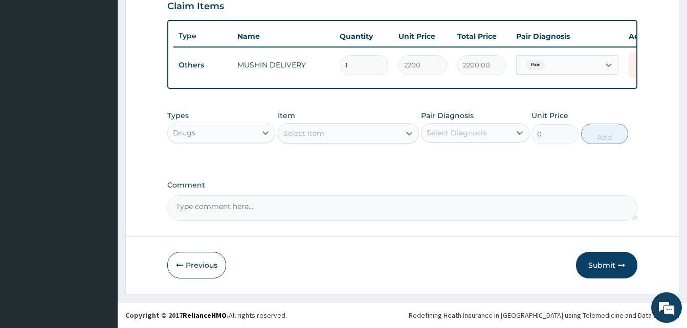
click at [314, 132] on div "Select Item" at bounding box center [303, 133] width 41 height 10
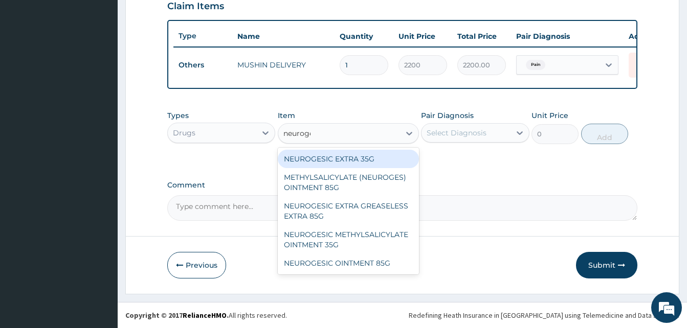
type input "neuroges"
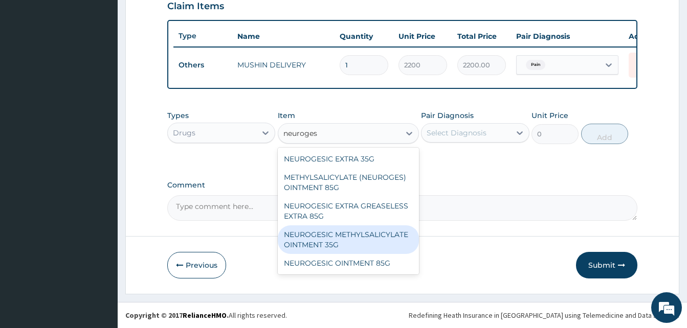
click at [359, 239] on div "NEUROGESIC METHYLSALICYLATE OINTMENT 35G" at bounding box center [348, 239] width 141 height 29
type input "1330"
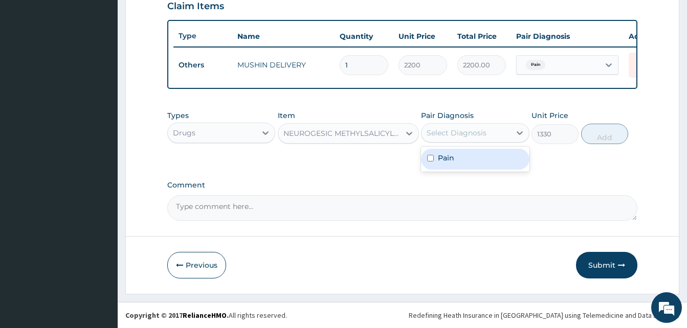
click at [457, 140] on div "Select Diagnosis" at bounding box center [465, 133] width 88 height 16
click at [485, 158] on div "Pain" at bounding box center [475, 159] width 108 height 21
checkbox input "true"
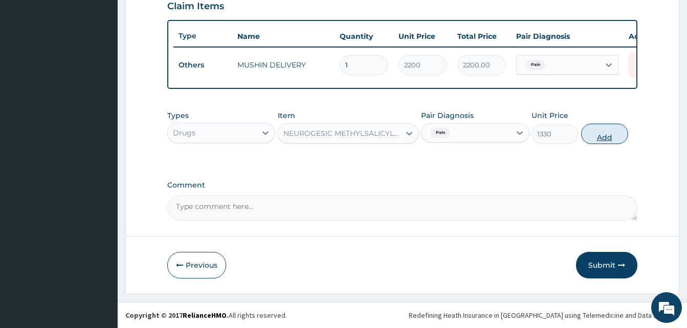
click at [601, 132] on button "Add" at bounding box center [604, 134] width 47 height 20
type input "0"
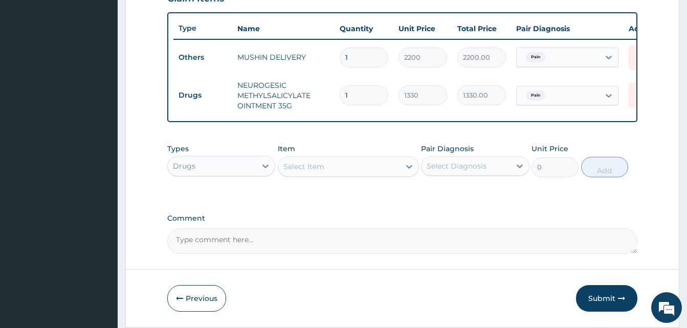
click at [372, 169] on div "Select Item" at bounding box center [339, 166] width 122 height 16
type input "[PERSON_NAME]"
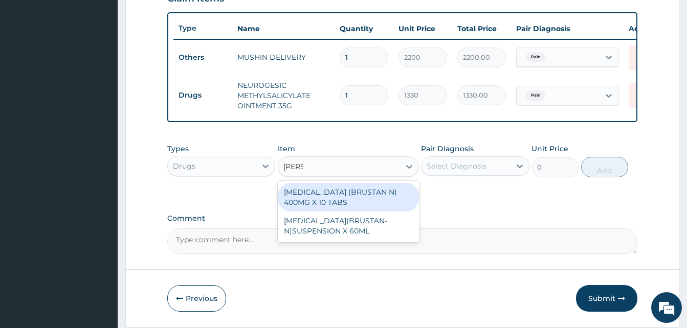
click at [373, 197] on div "[MEDICAL_DATA] (BRUSTAN N) 400MG X 10 TABS" at bounding box center [348, 197] width 141 height 29
type input "63"
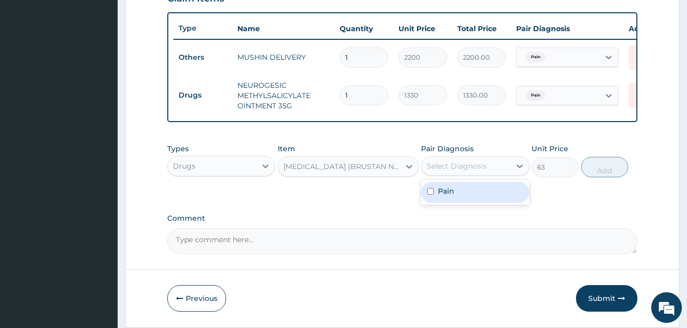
drag, startPoint x: 433, startPoint y: 175, endPoint x: 467, endPoint y: 195, distance: 39.5
click at [467, 176] on div "option Pain, selected. option Pain focused, 1 of 1. 1 result available. Use Up …" at bounding box center [475, 165] width 108 height 19
click at [467, 195] on div "Pain" at bounding box center [475, 192] width 108 height 21
checkbox input "true"
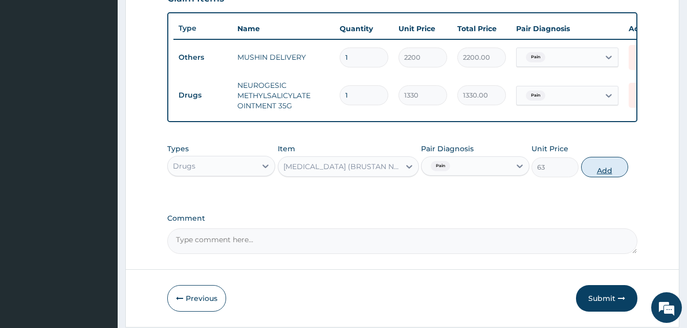
click at [596, 177] on button "Add" at bounding box center [604, 167] width 47 height 20
type input "0"
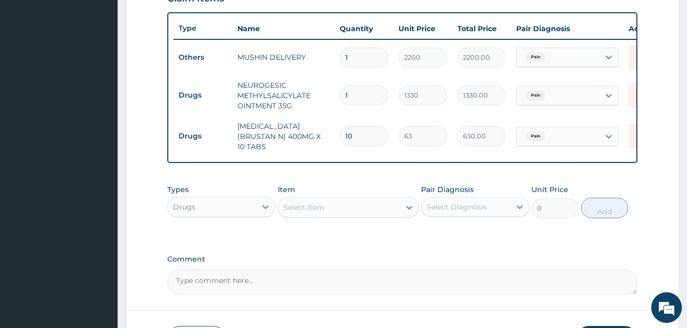
scroll to position [444, 0]
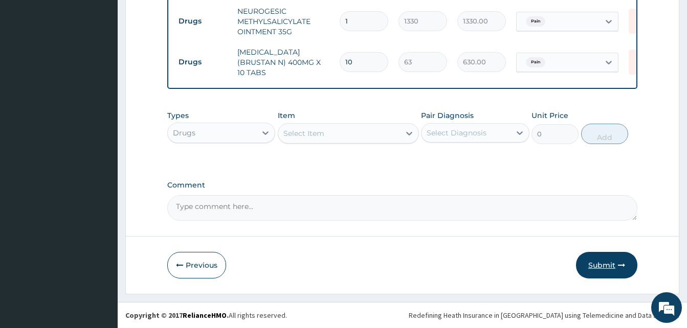
type input "10"
click at [616, 257] on button "Submit" at bounding box center [606, 265] width 61 height 27
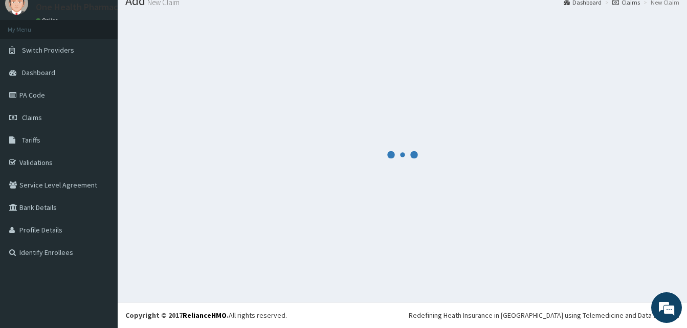
scroll to position [39, 0]
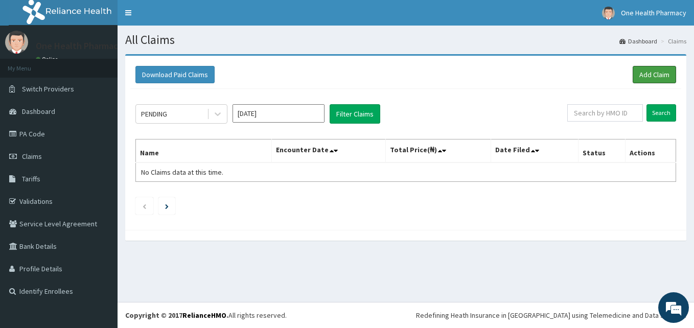
drag, startPoint x: 650, startPoint y: 73, endPoint x: 603, endPoint y: 81, distance: 48.3
click at [650, 73] on link "Add Claim" at bounding box center [654, 74] width 43 height 17
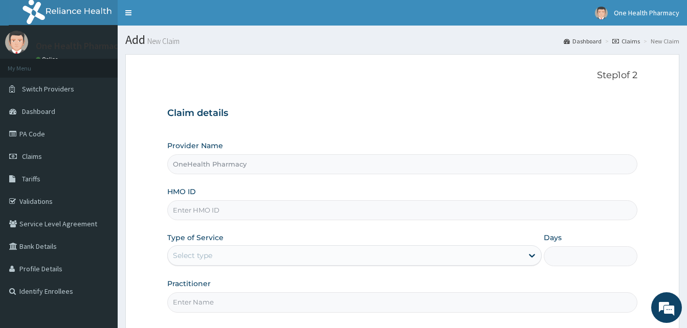
click at [214, 214] on input "HMO ID" at bounding box center [402, 210] width 470 height 20
paste input "SUN/10028/A"
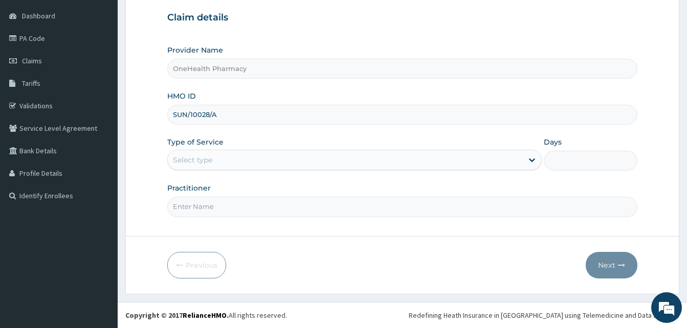
type input "SUN/10028/A"
click at [314, 167] on div "Select type" at bounding box center [345, 160] width 355 height 16
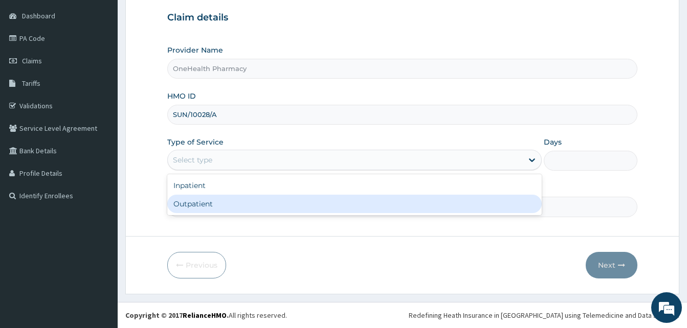
click at [343, 203] on div "Outpatient" at bounding box center [354, 204] width 374 height 18
type input "1"
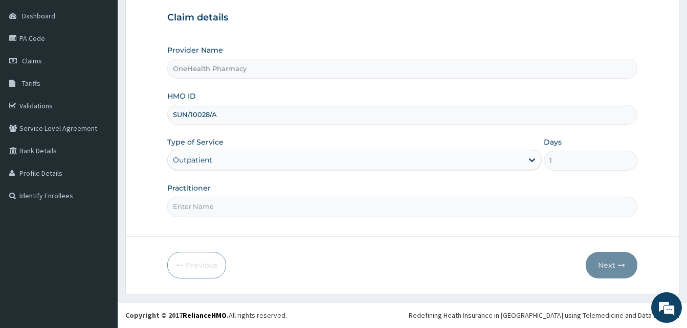
click at [343, 203] on input "Practitioner" at bounding box center [402, 207] width 470 height 20
type input "one health"
click at [611, 256] on button "Next" at bounding box center [611, 265] width 52 height 27
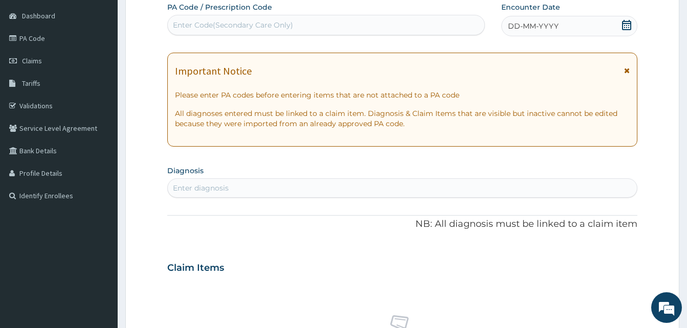
click at [554, 21] on span "DD-MM-YYYY" at bounding box center [533, 26] width 51 height 10
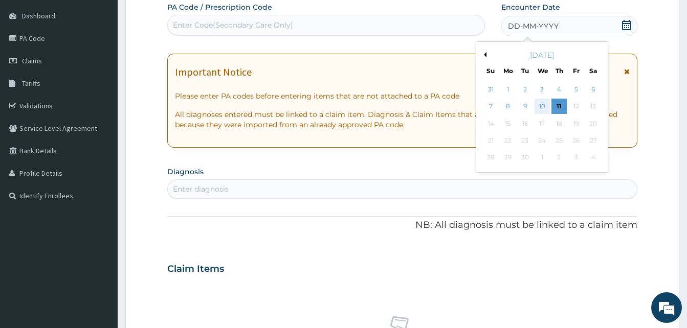
click at [537, 103] on div "10" at bounding box center [541, 106] width 15 height 15
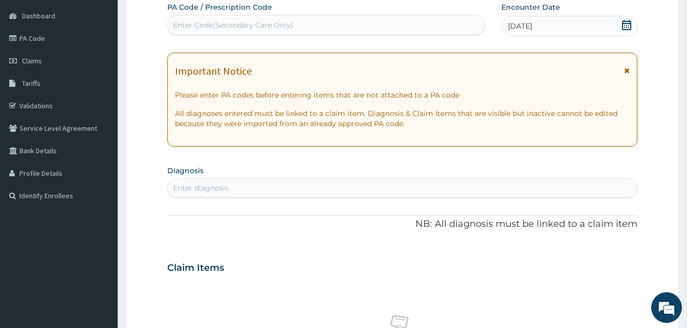
click at [357, 188] on div "Enter diagnosis" at bounding box center [402, 188] width 469 height 16
type input "pain"
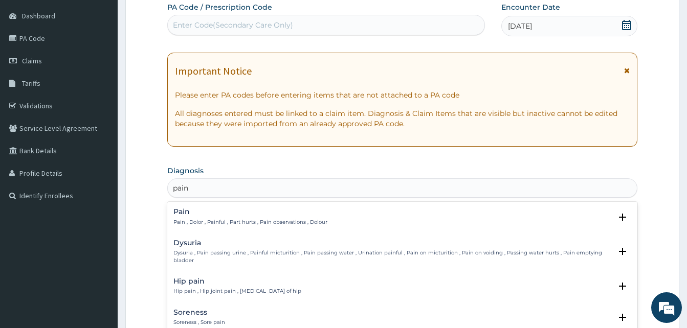
click at [289, 218] on div "Pain Pain , Dolor , Painful , Part hurts , Pain observations , Dolour" at bounding box center [250, 217] width 154 height 18
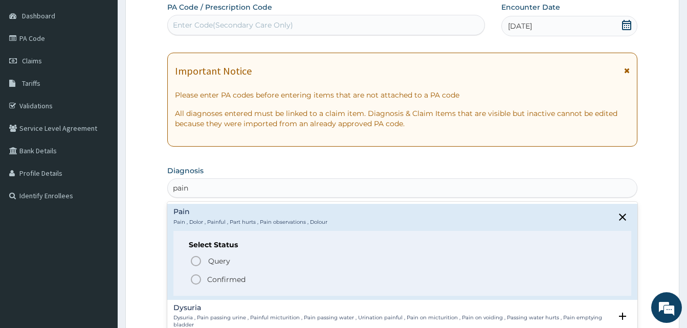
click at [276, 278] on span "Confirmed" at bounding box center [403, 280] width 426 height 12
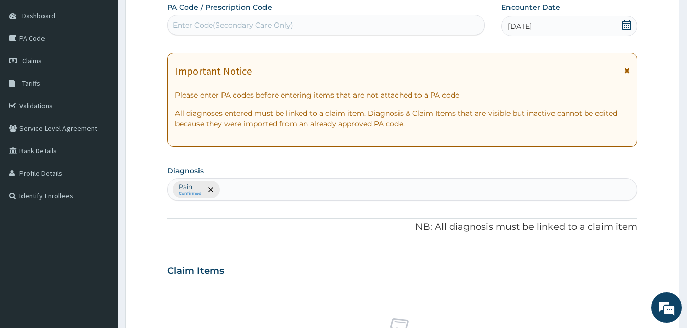
scroll to position [402, 0]
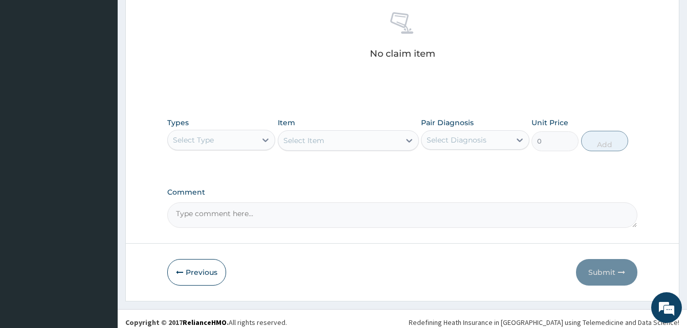
click at [232, 147] on div "Select Type" at bounding box center [212, 140] width 88 height 16
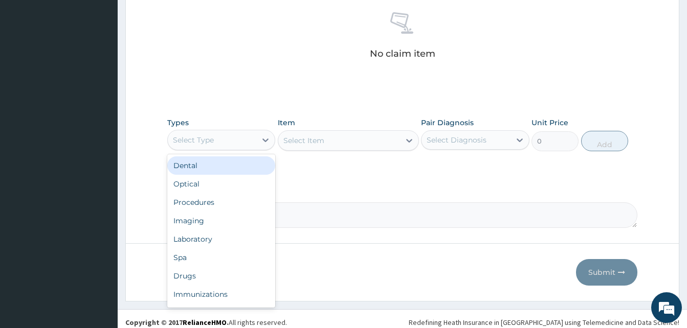
scroll to position [35, 0]
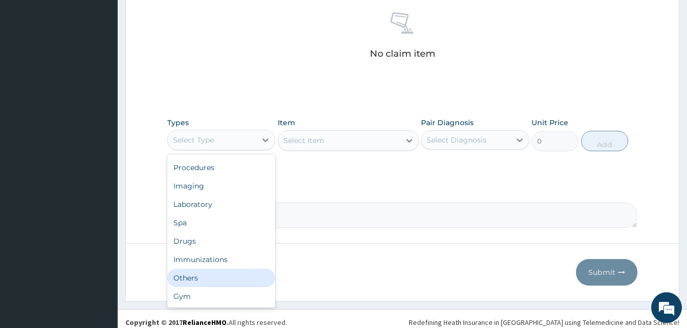
click at [217, 276] on div "Others" at bounding box center [221, 278] width 108 height 18
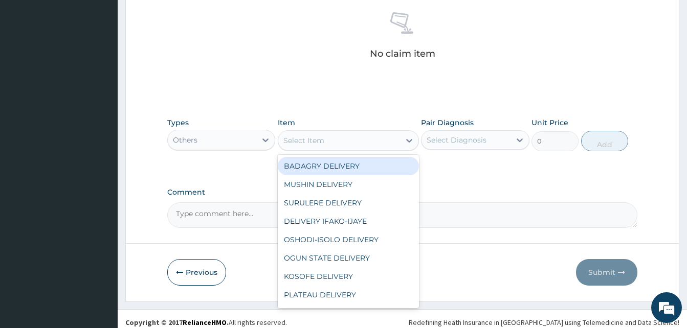
click at [355, 135] on div "Select Item" at bounding box center [339, 140] width 122 height 16
click at [373, 160] on div "BADAGRY DELIVERY" at bounding box center [348, 166] width 141 height 18
type input "3700"
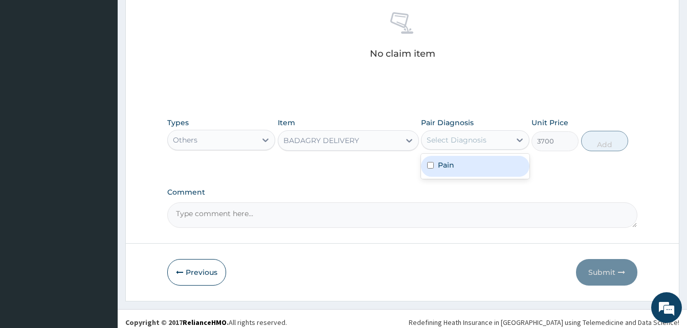
drag, startPoint x: 443, startPoint y: 142, endPoint x: 460, endPoint y: 170, distance: 32.8
click at [460, 150] on div "option Pain focused, 1 of 1. 1 result available. Use Up and Down to choose opti…" at bounding box center [475, 139] width 108 height 19
click at [460, 170] on div "Pain" at bounding box center [475, 166] width 108 height 21
checkbox input "true"
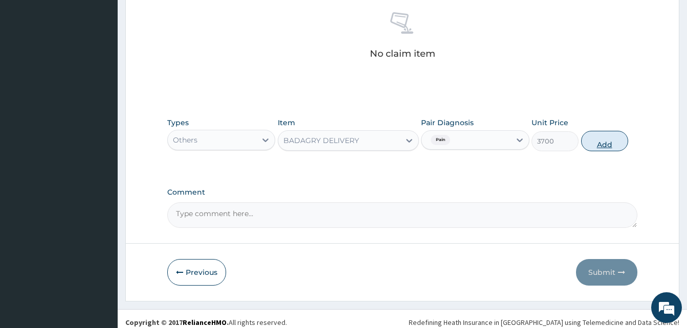
click at [608, 137] on button "Add" at bounding box center [604, 141] width 47 height 20
type input "0"
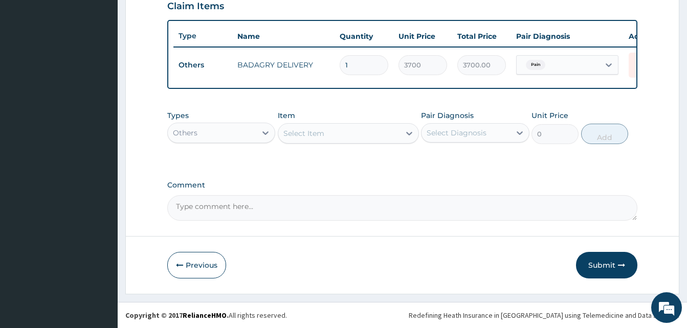
scroll to position [368, 0]
click at [224, 135] on div "Others" at bounding box center [212, 133] width 88 height 16
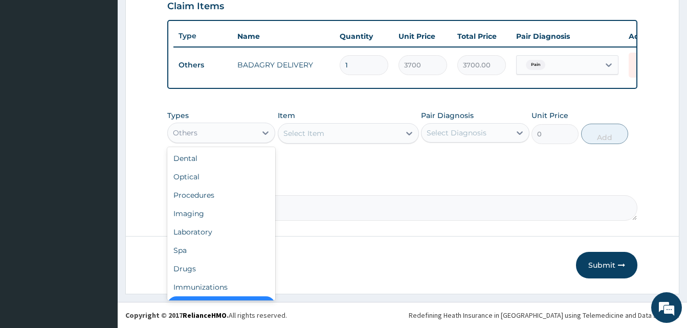
scroll to position [20, 0]
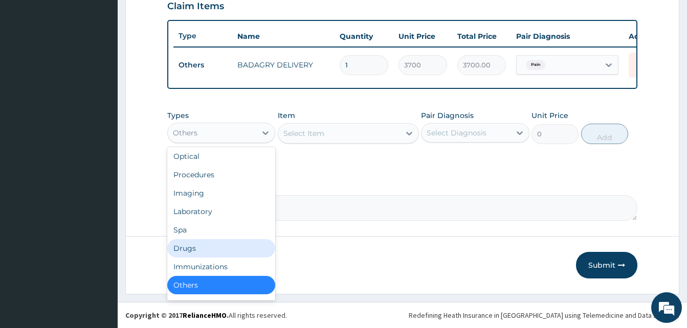
click at [209, 243] on div "Drugs" at bounding box center [221, 248] width 108 height 18
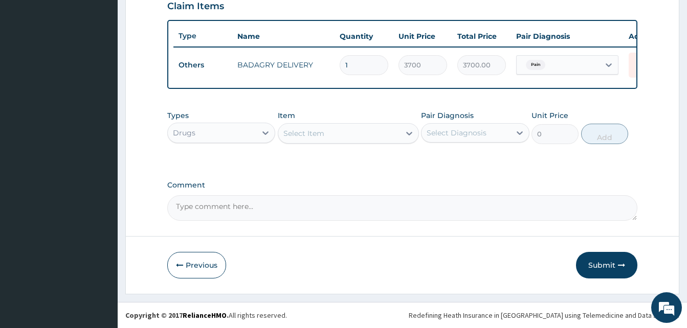
click at [321, 128] on div "Select Item" at bounding box center [303, 133] width 41 height 10
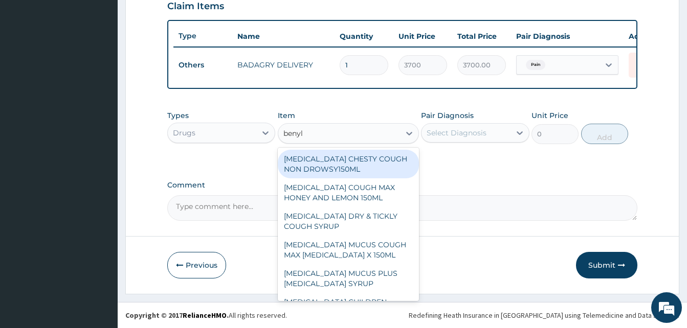
type input "benyli"
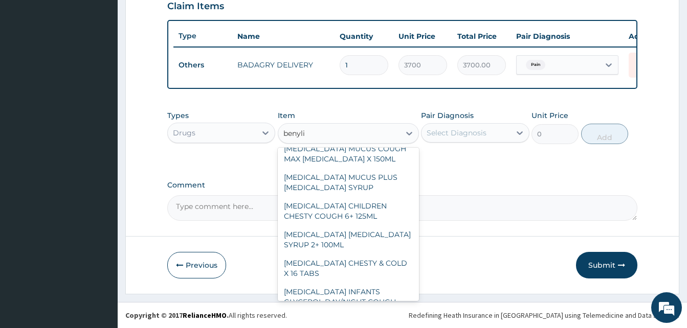
scroll to position [106, 0]
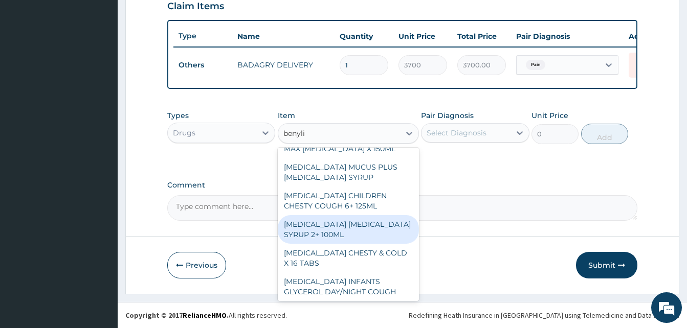
click at [355, 237] on div "[MEDICAL_DATA] [MEDICAL_DATA] SYRUP 2+ 100ML" at bounding box center [348, 229] width 141 height 29
type input "2100"
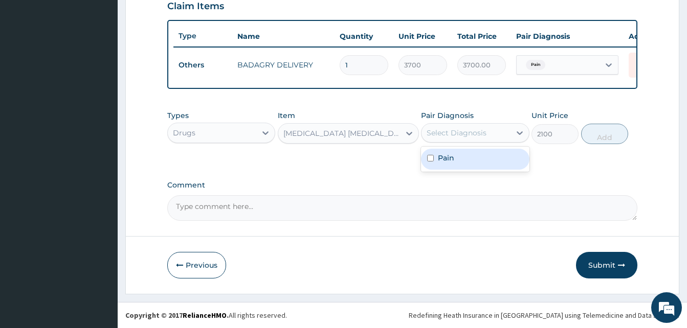
click at [470, 133] on div "Select Diagnosis" at bounding box center [456, 133] width 60 height 10
click at [482, 159] on div "Pain" at bounding box center [475, 159] width 108 height 21
checkbox input "true"
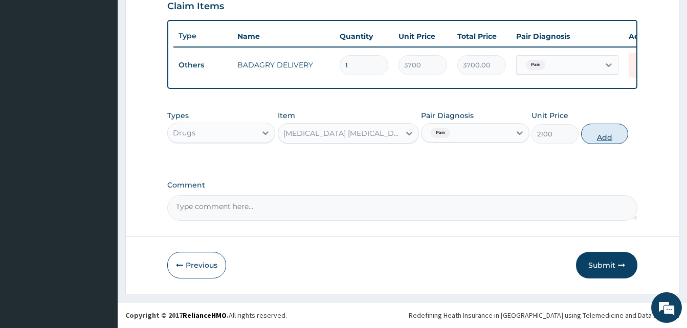
click at [595, 135] on button "Add" at bounding box center [604, 134] width 47 height 20
type input "0"
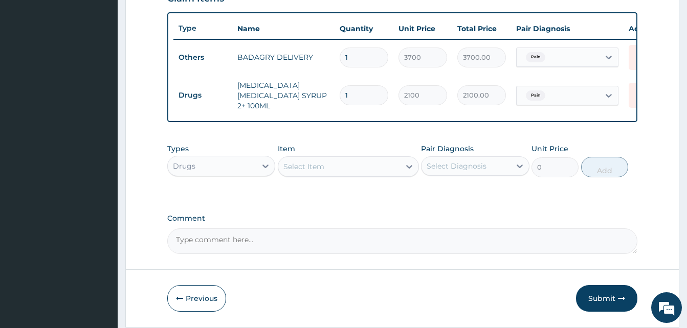
click at [329, 160] on div "Select Item" at bounding box center [339, 166] width 122 height 16
type input "amaxil"
click at [333, 164] on div "amaxil" at bounding box center [339, 166] width 122 height 16
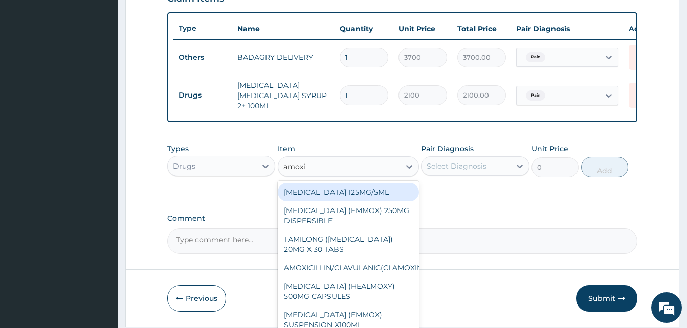
type input "[MEDICAL_DATA]"
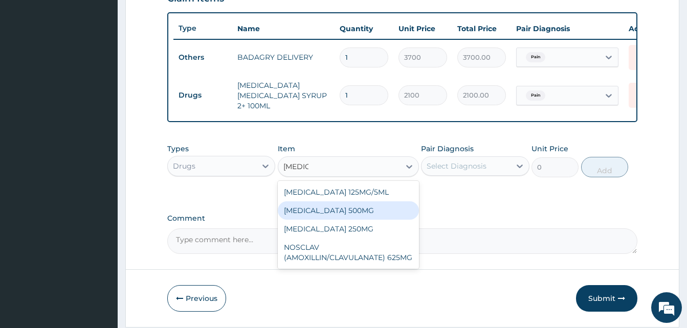
click at [334, 213] on div "[MEDICAL_DATA] 500MG" at bounding box center [348, 210] width 141 height 18
type input "126"
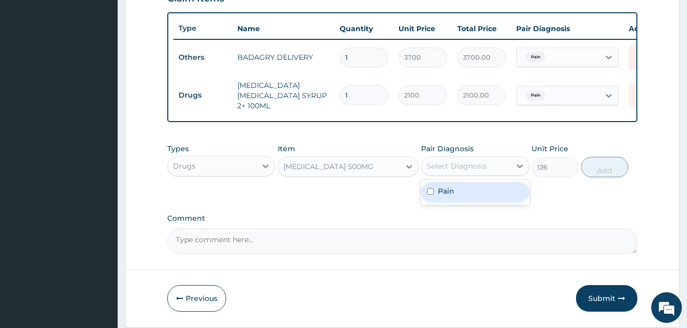
drag, startPoint x: 450, startPoint y: 169, endPoint x: 461, endPoint y: 192, distance: 25.2
click at [461, 176] on div "option Pain, selected. option Pain focused, 1 of 1. 1 result available. Use Up …" at bounding box center [475, 165] width 108 height 19
click at [461, 192] on div "Pain" at bounding box center [475, 192] width 108 height 21
checkbox input "true"
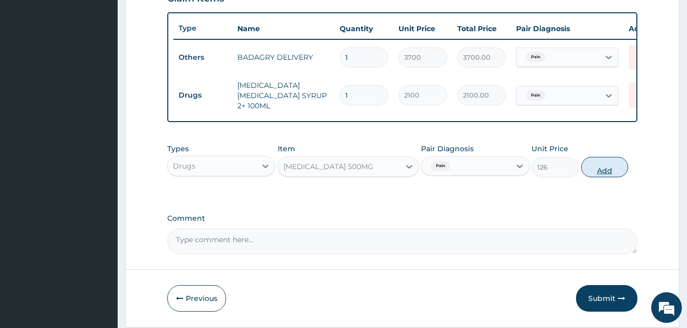
click at [601, 170] on button "Add" at bounding box center [604, 167] width 47 height 20
type input "0"
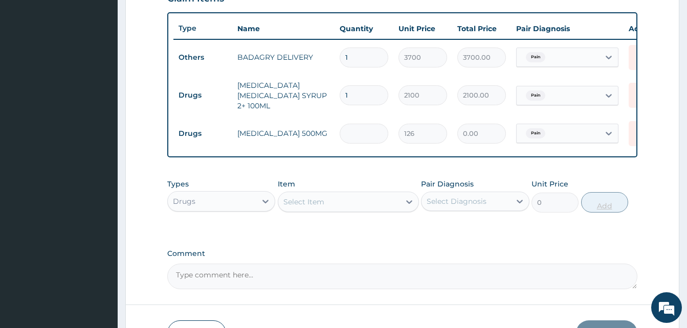
type input "2"
type input "252.00"
type input "20"
type input "2520.00"
type input "20"
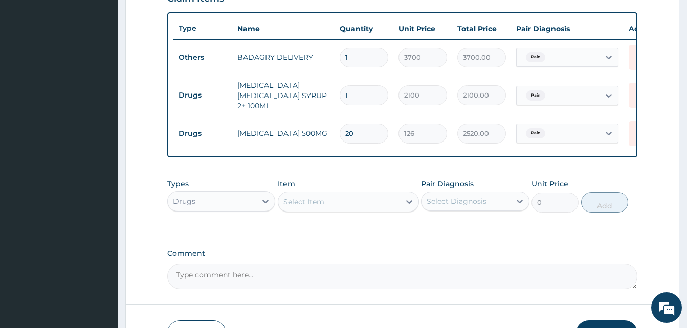
click at [394, 203] on div "Select Item" at bounding box center [339, 202] width 122 height 16
type input "sorep"
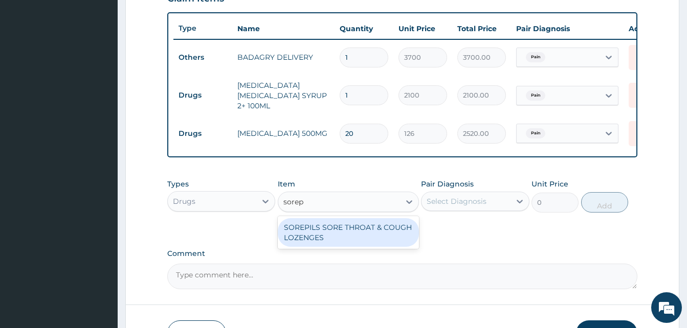
click at [368, 230] on div "SOREPILS SORE THROAT & COUGH LOZENGES" at bounding box center [348, 232] width 141 height 29
type input "40.83333206176758"
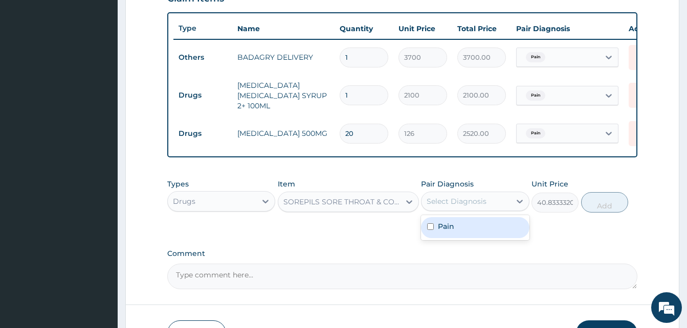
drag, startPoint x: 461, startPoint y: 199, endPoint x: 472, endPoint y: 223, distance: 26.3
click at [472, 211] on div "option Pain, selected. option Pain focused, 1 of 1. 1 result available. Use Up …" at bounding box center [475, 201] width 108 height 19
click at [472, 223] on div "Pain" at bounding box center [475, 227] width 108 height 21
checkbox input "true"
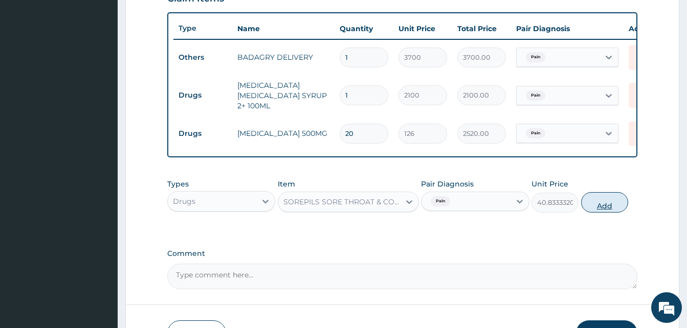
click at [599, 200] on button "Add" at bounding box center [604, 202] width 47 height 20
type input "0"
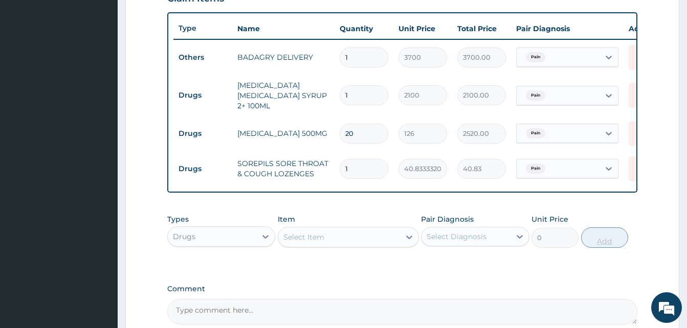
type input "0.00"
type input "2"
type input "81.67"
type input "24"
type input "980.00"
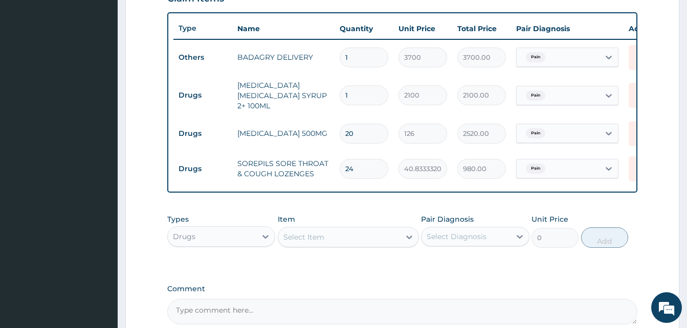
type input "24"
click at [323, 245] on div "Select Item" at bounding box center [339, 237] width 122 height 16
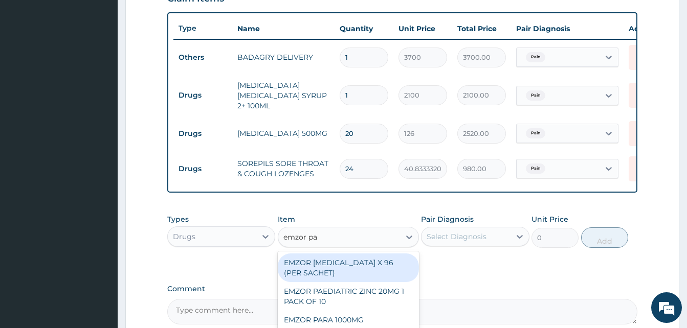
type input "emzor par"
click at [357, 263] on div "EMZOR [MEDICAL_DATA] X 96 (PER SACHET)" at bounding box center [348, 268] width 141 height 29
type input "17.5"
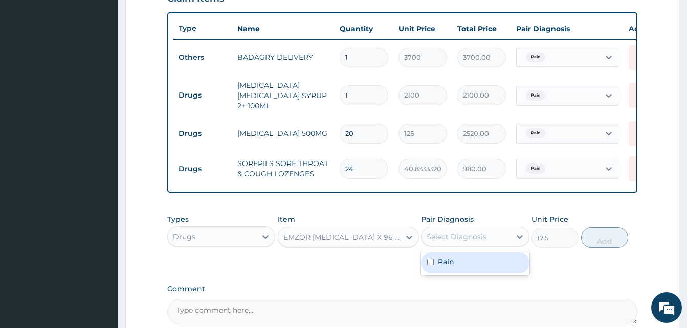
drag, startPoint x: 445, startPoint y: 239, endPoint x: 466, endPoint y: 267, distance: 35.5
click at [466, 246] on div "option Pain, selected. option Pain focused, 1 of 1. 1 result available. Use Up …" at bounding box center [475, 236] width 108 height 19
click at [466, 267] on div "Pain" at bounding box center [475, 263] width 108 height 21
checkbox input "true"
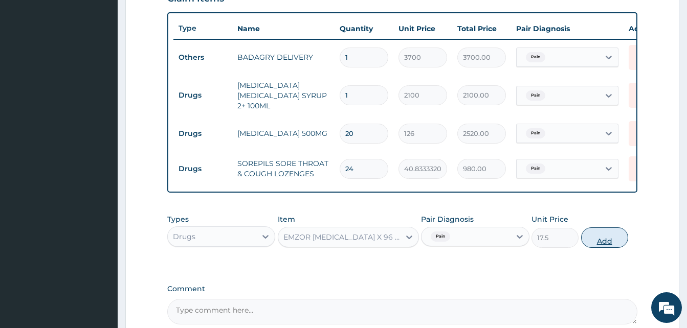
click at [603, 237] on button "Add" at bounding box center [604, 237] width 47 height 20
type input "0"
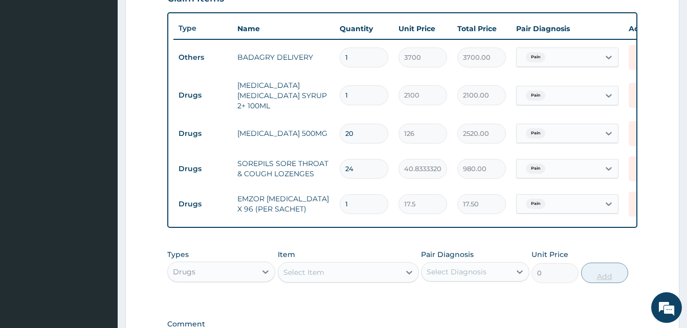
type input "0.00"
type input "3"
type input "52.50"
type input "36"
type input "630.00"
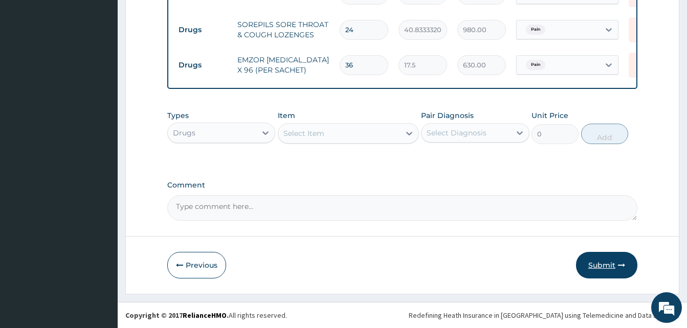
type input "36"
click at [604, 261] on button "Submit" at bounding box center [606, 265] width 61 height 27
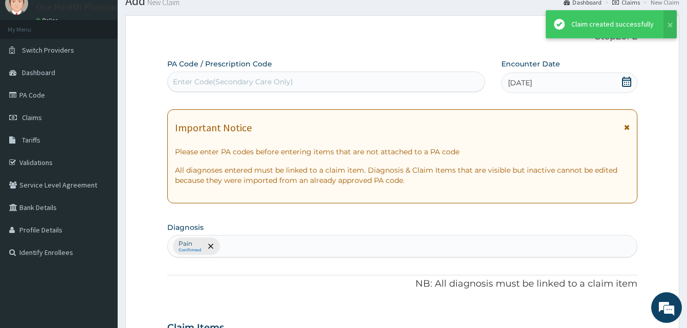
scroll to position [509, 0]
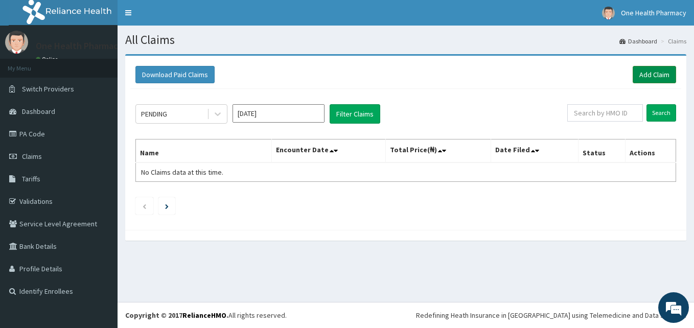
click at [642, 78] on link "Add Claim" at bounding box center [654, 74] width 43 height 17
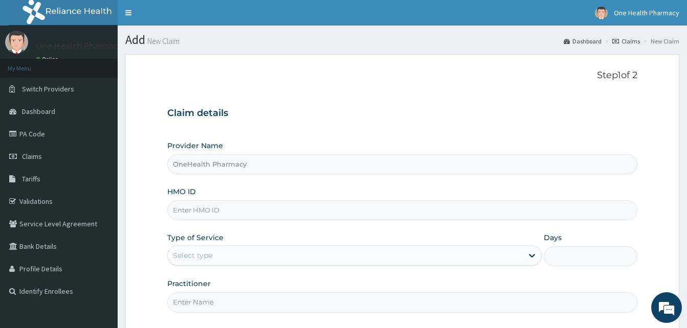
click at [215, 207] on input "HMO ID" at bounding box center [402, 210] width 470 height 20
paste input "ENP/10976/B"
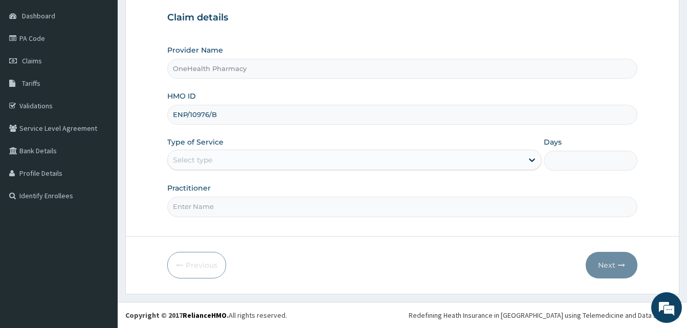
type input "ENP/10976/B"
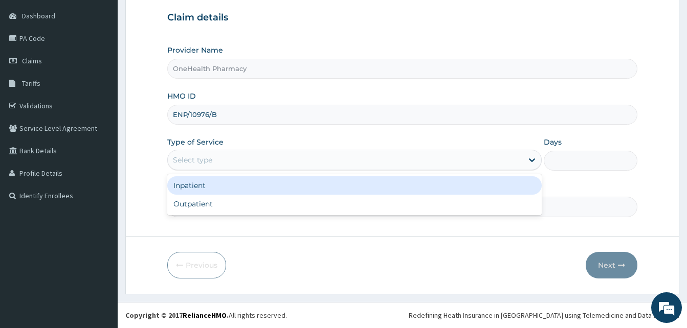
click at [340, 161] on div "Select type" at bounding box center [345, 160] width 355 height 16
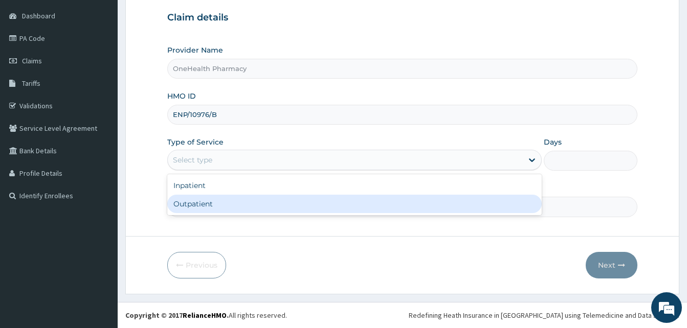
click at [320, 203] on div "Outpatient" at bounding box center [354, 204] width 374 height 18
type input "1"
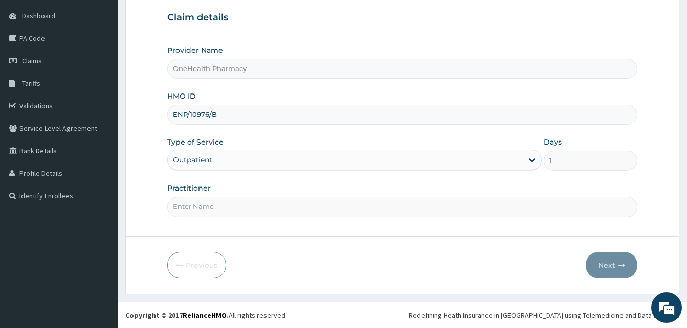
click at [320, 203] on input "Practitioner" at bounding box center [402, 207] width 470 height 20
type input "ONE HEALTH PHARMACY"
click at [605, 260] on button "Next" at bounding box center [611, 265] width 52 height 27
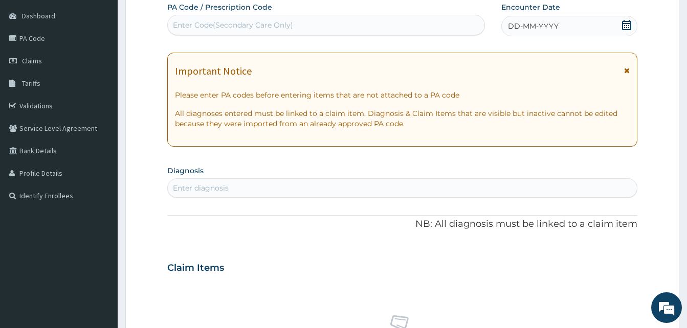
click at [564, 29] on div "DD-MM-YYYY" at bounding box center [569, 26] width 136 height 20
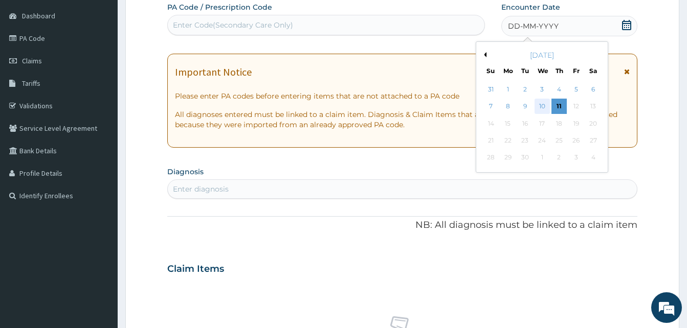
click at [537, 103] on div "10" at bounding box center [541, 106] width 15 height 15
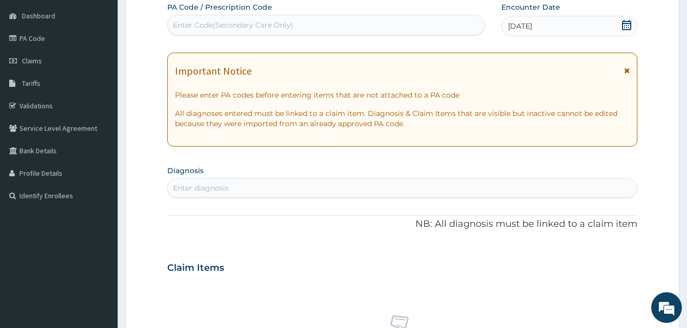
click at [386, 186] on div "Enter diagnosis" at bounding box center [402, 188] width 469 height 16
type input "pain"
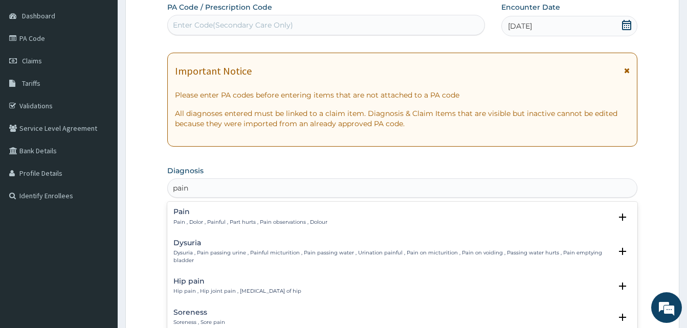
click at [238, 213] on h4 "Pain" at bounding box center [250, 212] width 154 height 8
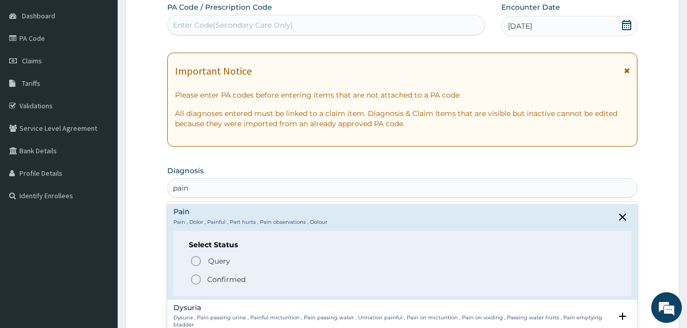
click at [261, 278] on span "Confirmed" at bounding box center [403, 280] width 426 height 12
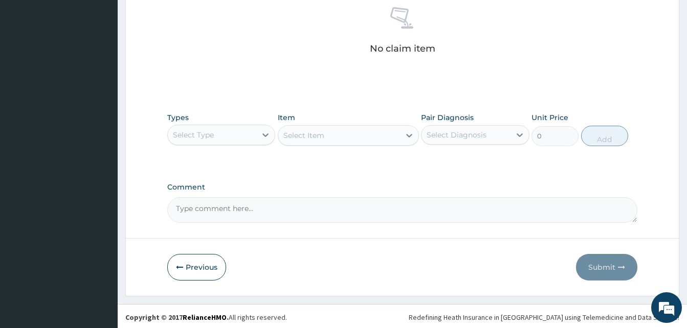
scroll to position [409, 0]
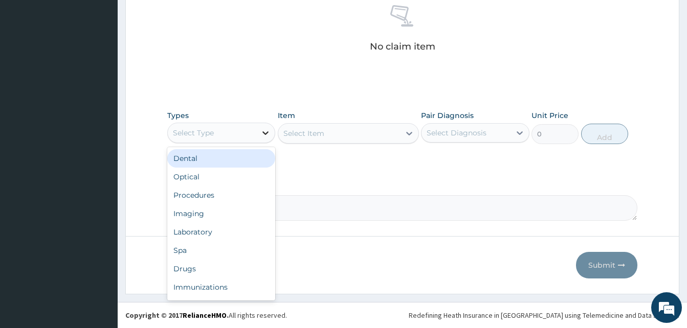
click at [260, 132] on div at bounding box center [265, 133] width 18 height 18
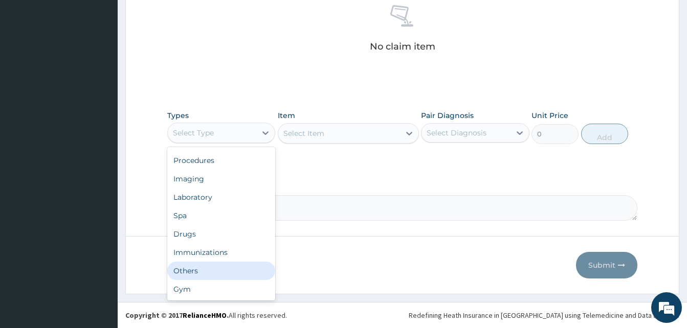
click at [215, 272] on div "Others" at bounding box center [221, 271] width 108 height 18
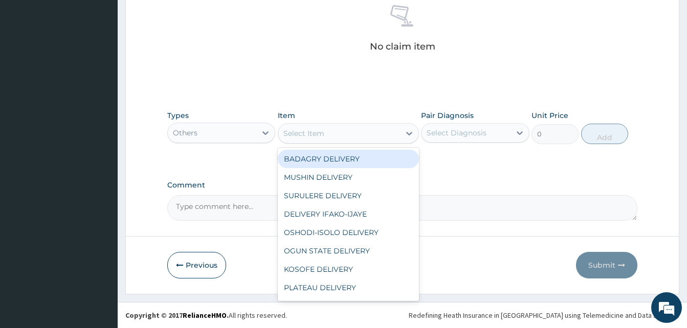
click at [317, 130] on div "Select Item" at bounding box center [303, 133] width 41 height 10
click at [358, 163] on div "BADAGRY DELIVERY" at bounding box center [348, 159] width 141 height 18
type input "3700"
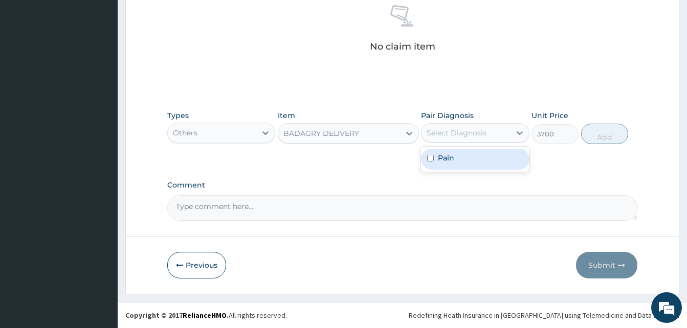
drag, startPoint x: 437, startPoint y: 141, endPoint x: 483, endPoint y: 164, distance: 51.2
click at [483, 143] on div "option Pain focused, 1 of 1. 1 result available. Use Up and Down to choose opti…" at bounding box center [475, 132] width 108 height 19
click at [483, 164] on div "Pain" at bounding box center [475, 159] width 108 height 21
checkbox input "true"
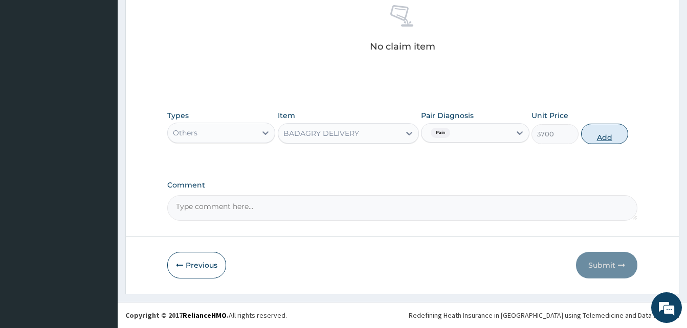
click at [588, 139] on button "Add" at bounding box center [604, 134] width 47 height 20
type input "0"
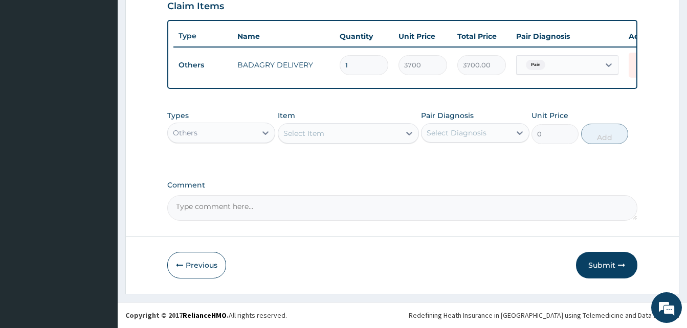
scroll to position [368, 0]
click at [244, 127] on div "Others" at bounding box center [212, 133] width 88 height 16
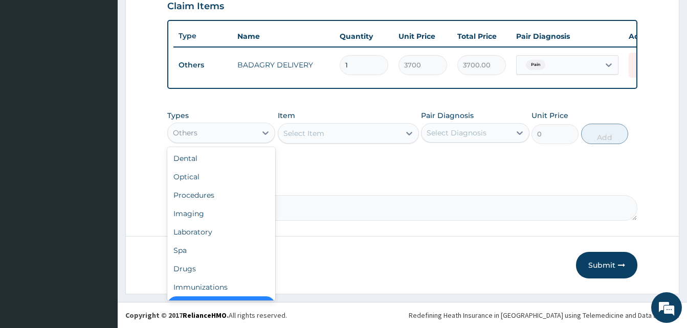
scroll to position [20, 0]
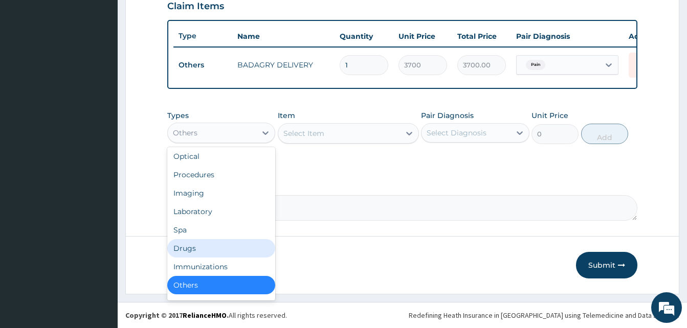
click at [222, 249] on div "Drugs" at bounding box center [221, 248] width 108 height 18
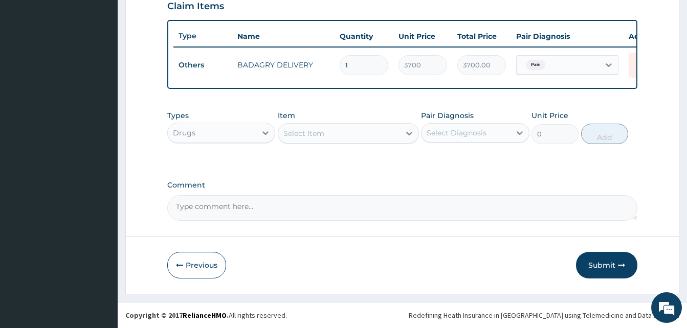
click at [337, 135] on div "Select Item" at bounding box center [339, 133] width 122 height 16
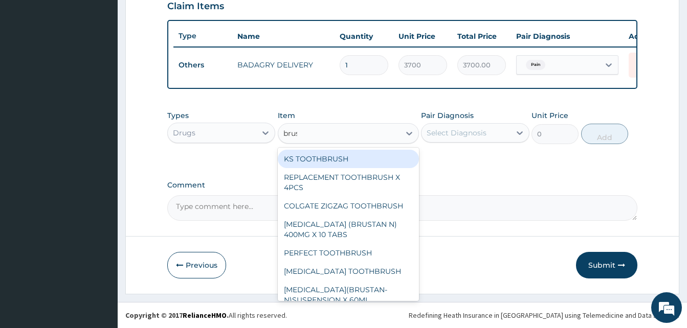
type input "brust"
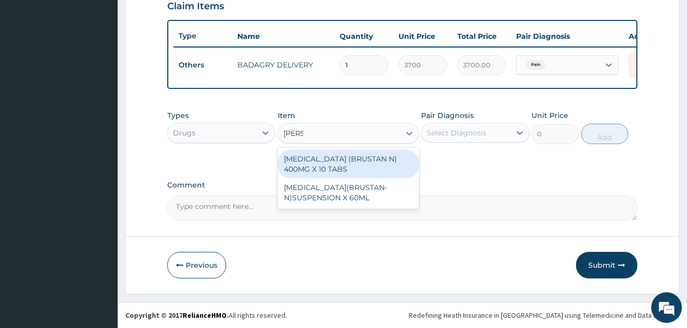
click at [366, 167] on div "IBUPROFEN (BRUSTAN N) 400MG X 10 TABS" at bounding box center [348, 164] width 141 height 29
type input "63"
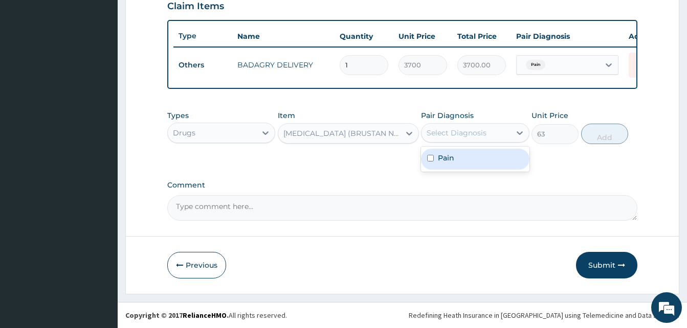
drag, startPoint x: 453, startPoint y: 133, endPoint x: 468, endPoint y: 153, distance: 25.2
click at [468, 143] on div "option Pain, selected. option Pain focused, 1 of 1. 1 result available. Use Up …" at bounding box center [475, 132] width 108 height 19
click at [468, 153] on div "Pain" at bounding box center [475, 159] width 108 height 21
checkbox input "true"
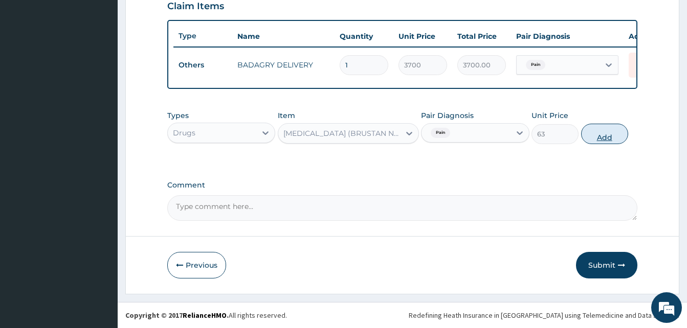
click at [592, 135] on button "Add" at bounding box center [604, 134] width 47 height 20
type input "0"
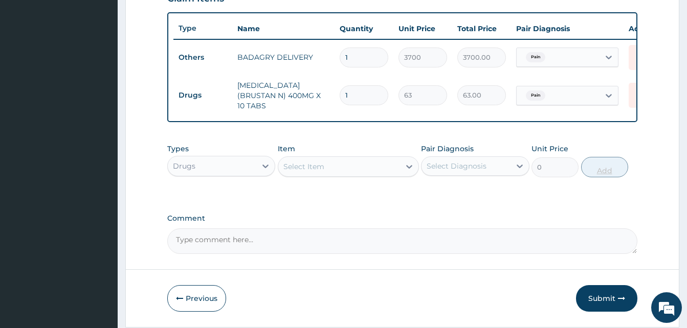
type input "10"
type input "630.00"
type input "10"
click at [368, 169] on div "Select Item" at bounding box center [339, 166] width 122 height 16
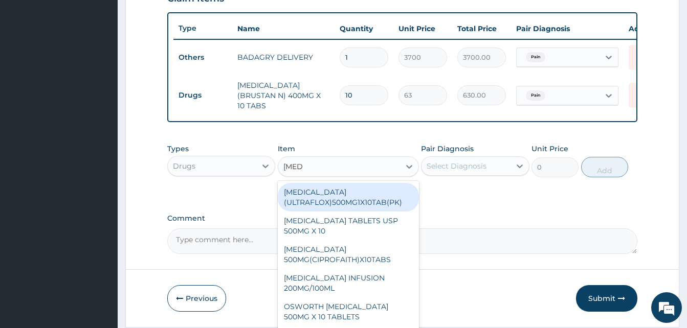
type input "ciprob"
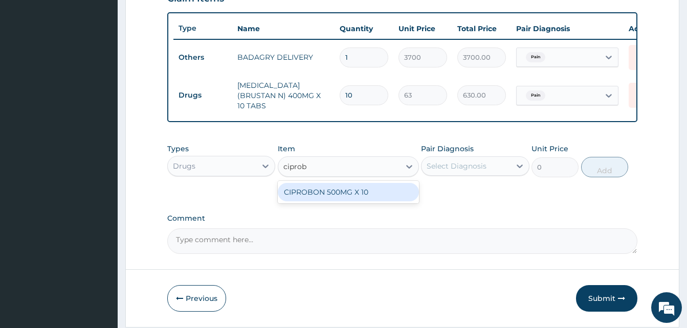
click at [372, 191] on div "CIPROBON 500MG X 10" at bounding box center [348, 192] width 141 height 18
type input "70"
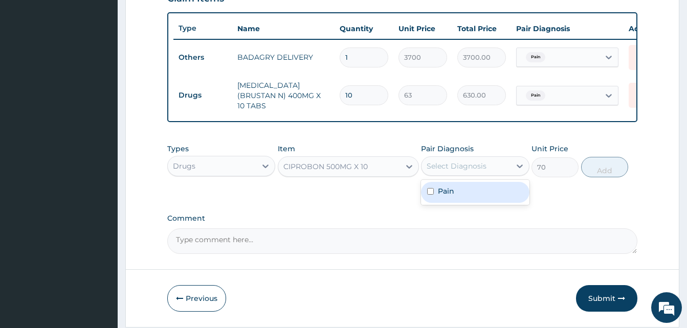
drag, startPoint x: 447, startPoint y: 169, endPoint x: 457, endPoint y: 190, distance: 22.6
click at [457, 176] on div "option Pain, selected. option Pain focused, 1 of 1. 1 result available. Use Up …" at bounding box center [475, 165] width 108 height 19
click at [457, 190] on div "Pain" at bounding box center [475, 192] width 108 height 21
checkbox input "true"
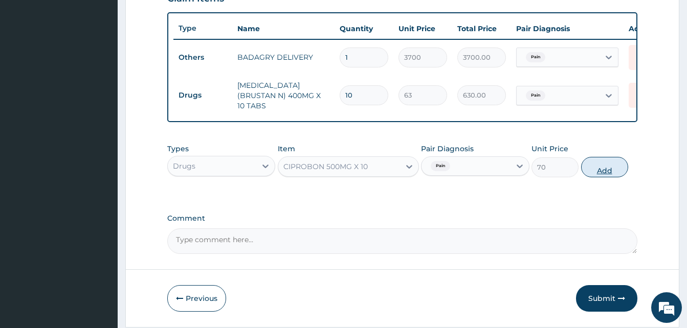
click at [603, 169] on button "Add" at bounding box center [604, 167] width 47 height 20
type input "0"
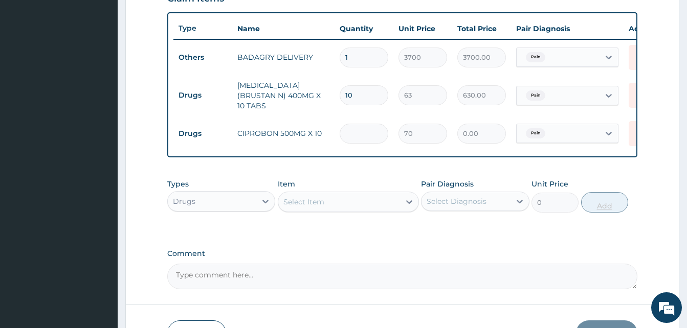
type input "2"
type input "140.00"
type input "20"
type input "1400.00"
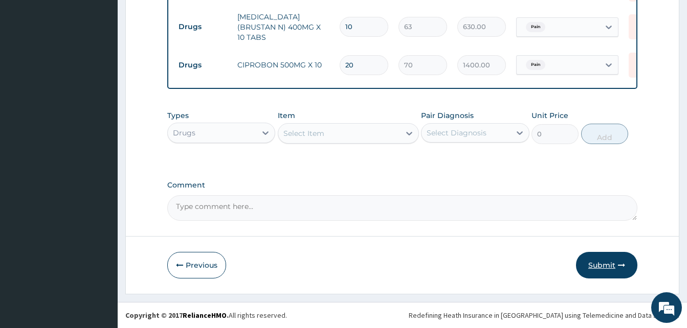
type input "20"
click at [611, 267] on button "Submit" at bounding box center [606, 265] width 61 height 27
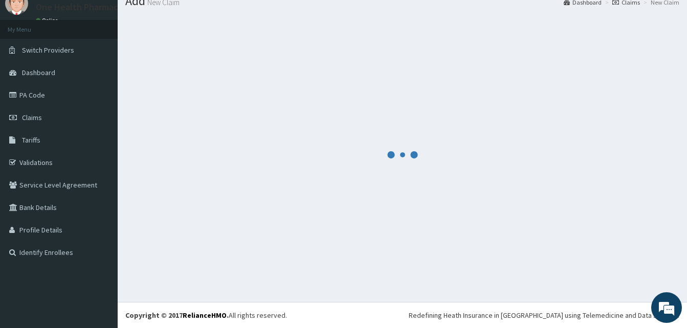
scroll to position [39, 0]
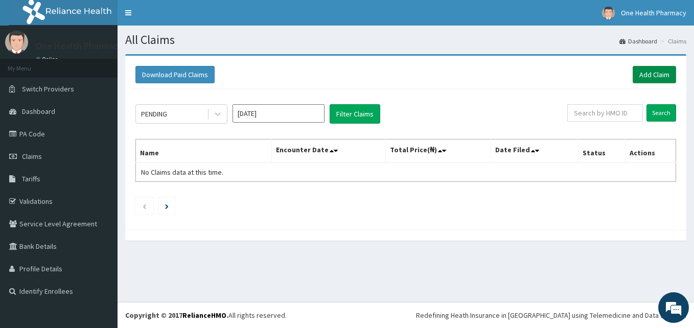
click at [642, 79] on link "Add Claim" at bounding box center [654, 74] width 43 height 17
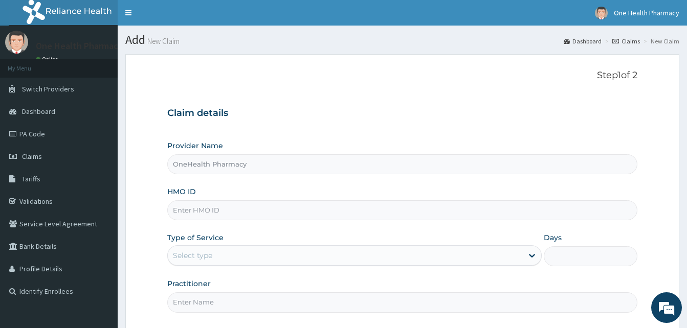
click at [237, 201] on input "HMO ID" at bounding box center [402, 210] width 470 height 20
paste input "EBZ/10006/A"
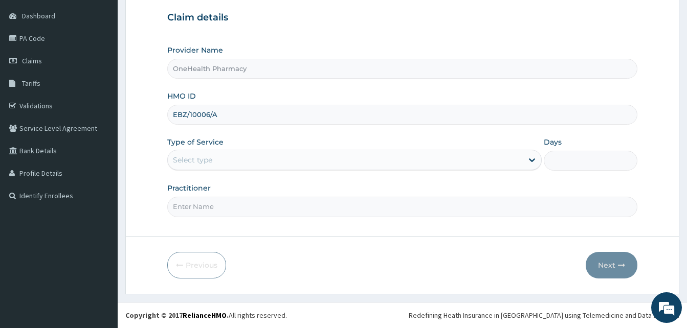
type input "EBZ/10006/A"
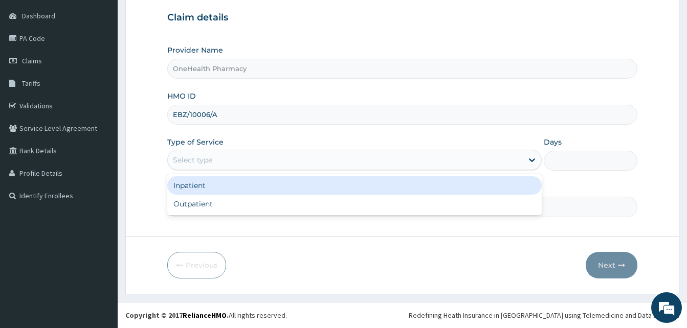
click at [280, 161] on div "Select type" at bounding box center [345, 160] width 355 height 16
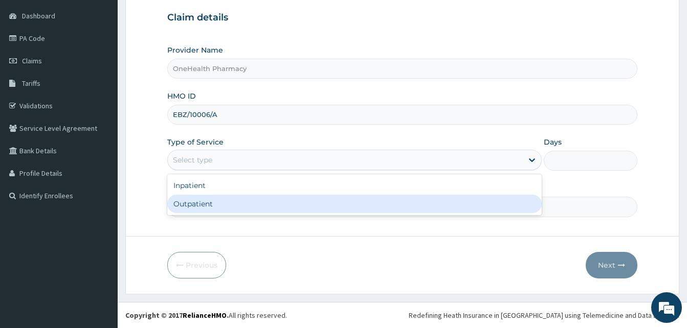
click at [325, 201] on div "Outpatient" at bounding box center [354, 204] width 374 height 18
type input "1"
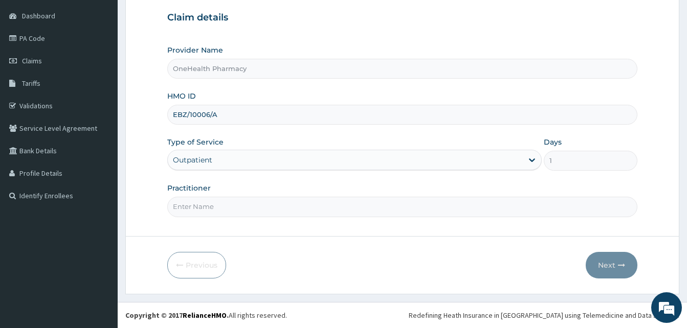
click at [325, 201] on input "Practitioner" at bounding box center [402, 207] width 470 height 20
type input "ONE HEALTH"
click at [599, 262] on button "Next" at bounding box center [611, 265] width 52 height 27
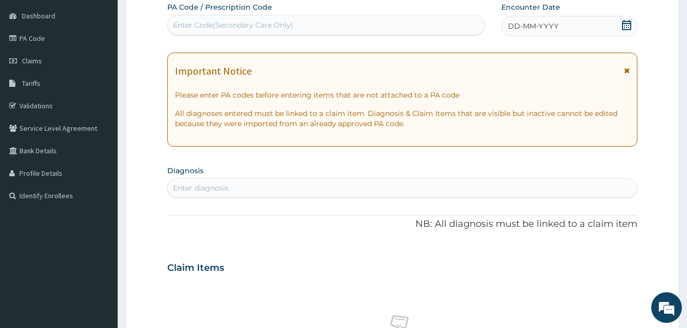
click at [562, 33] on div "DD-MM-YYYY" at bounding box center [569, 26] width 136 height 20
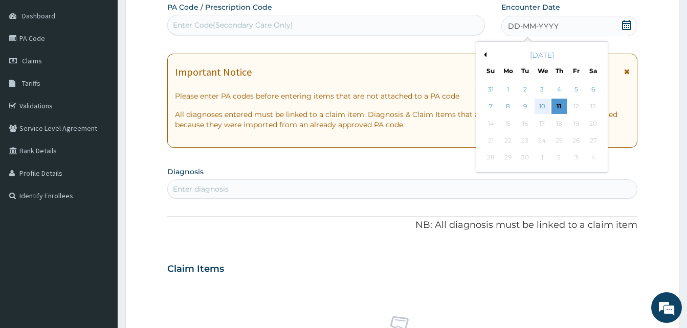
click at [538, 102] on div "10" at bounding box center [541, 106] width 15 height 15
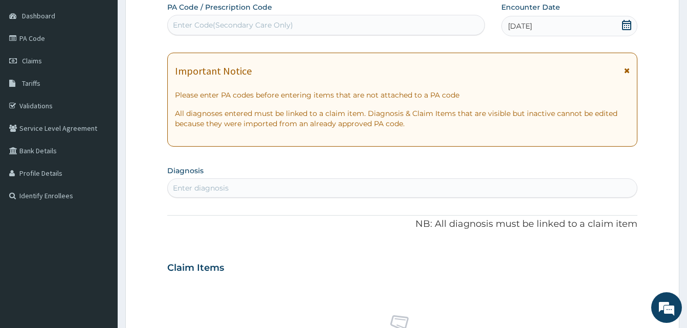
click at [339, 184] on div "Enter diagnosis" at bounding box center [402, 188] width 469 height 16
type input "malari"
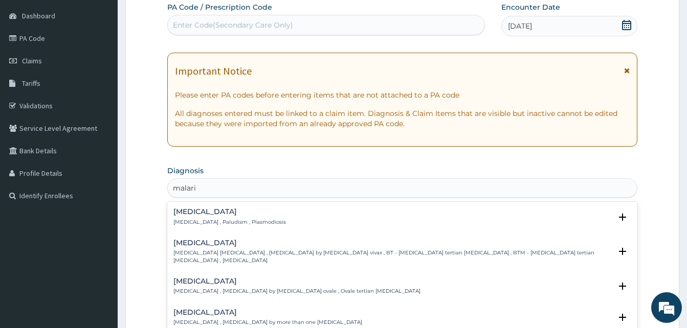
click at [267, 215] on div "[MEDICAL_DATA] [MEDICAL_DATA] , Paludism , Plasmodiosis" at bounding box center [402, 217] width 458 height 18
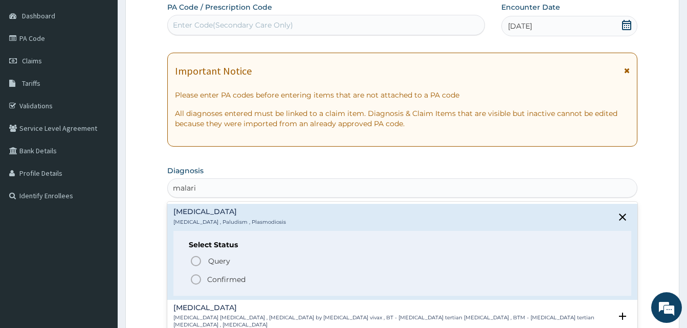
click at [268, 276] on span "Confirmed" at bounding box center [403, 280] width 426 height 12
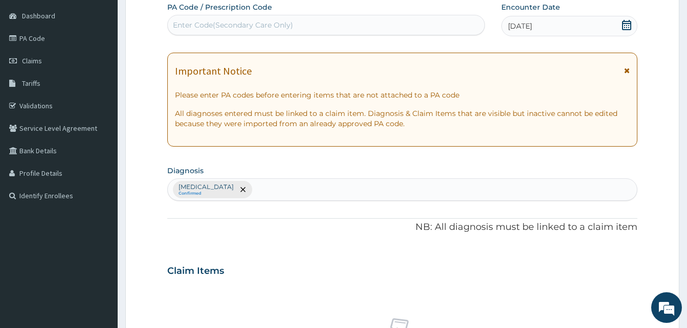
scroll to position [409, 0]
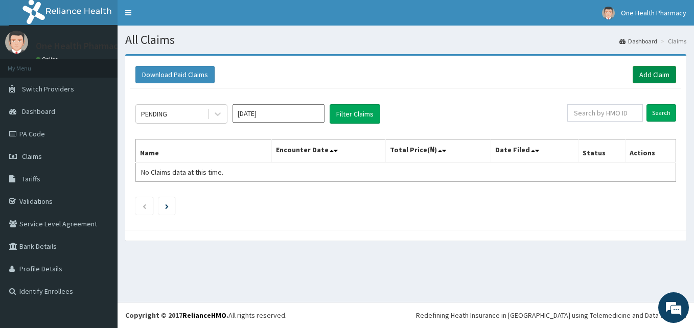
click at [651, 72] on link "Add Claim" at bounding box center [654, 74] width 43 height 17
click at [662, 76] on link "Add Claim" at bounding box center [654, 74] width 43 height 17
click at [656, 75] on link "Add Claim" at bounding box center [654, 74] width 43 height 17
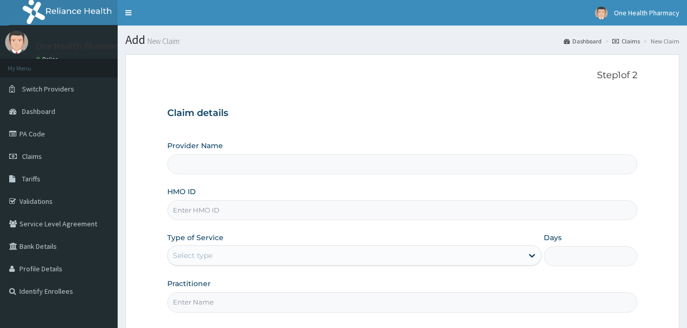
type input "OneHealth Pharmacy"
click at [236, 209] on input "HMO ID" at bounding box center [402, 210] width 470 height 20
paste input "ACQ/10133/E"
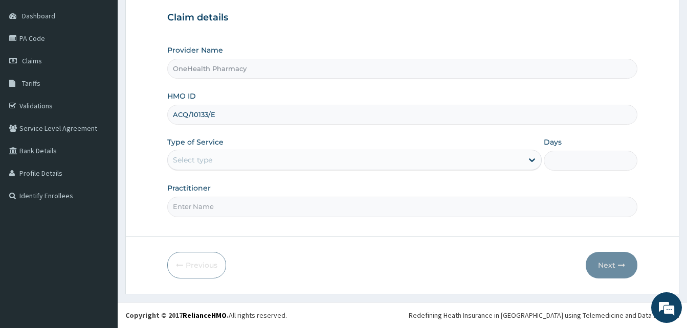
type input "ACQ/10133/E"
click at [295, 160] on div "Select type" at bounding box center [345, 160] width 355 height 16
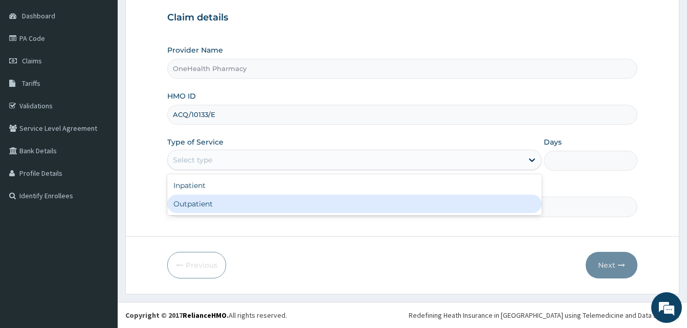
click at [297, 207] on div "Outpatient" at bounding box center [354, 204] width 374 height 18
type input "1"
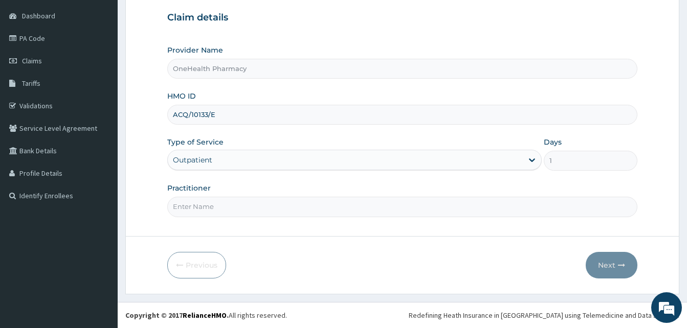
click at [297, 207] on input "Practitioner" at bounding box center [402, 207] width 470 height 20
type input "One Health"
click at [601, 266] on button "Next" at bounding box center [611, 265] width 52 height 27
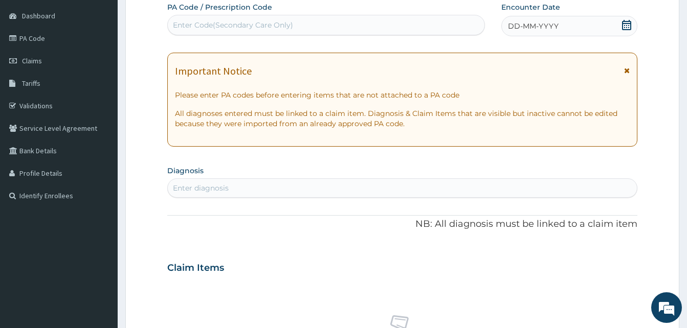
click at [561, 24] on div "DD-MM-YYYY" at bounding box center [569, 26] width 136 height 20
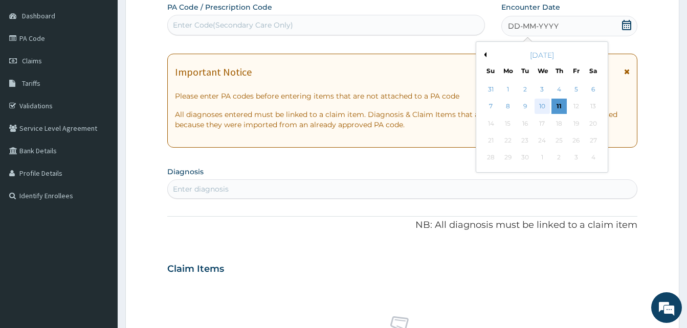
click at [539, 108] on div "10" at bounding box center [541, 106] width 15 height 15
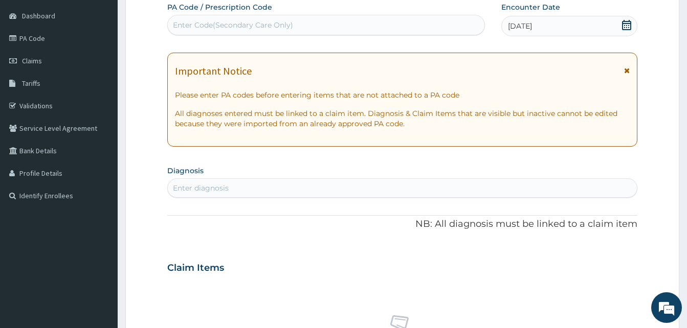
click at [323, 186] on div "Enter diagnosis" at bounding box center [402, 188] width 469 height 16
type input "pain"
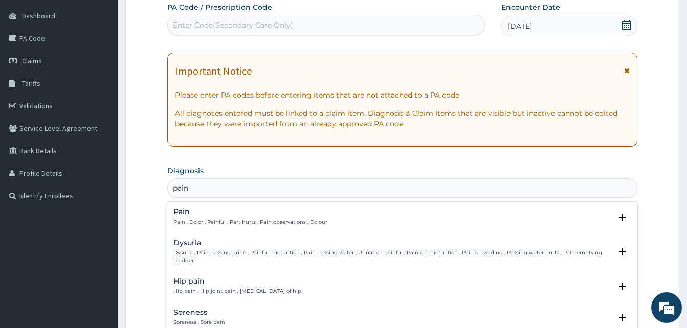
click at [262, 212] on h4 "Pain" at bounding box center [250, 212] width 154 height 8
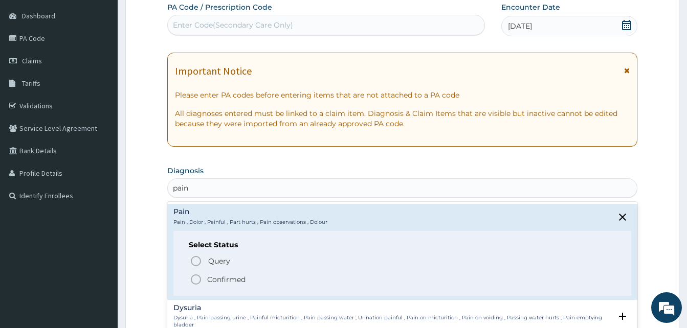
click at [260, 278] on span "Confirmed" at bounding box center [403, 280] width 426 height 12
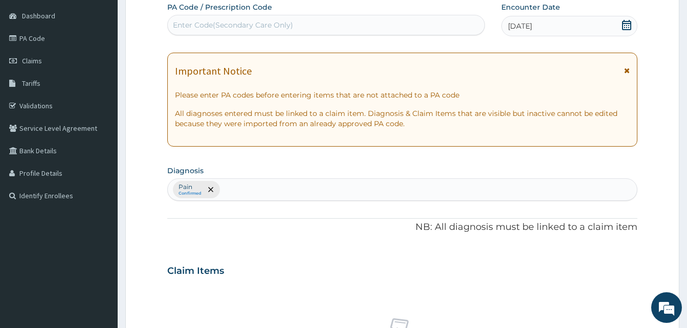
scroll to position [409, 0]
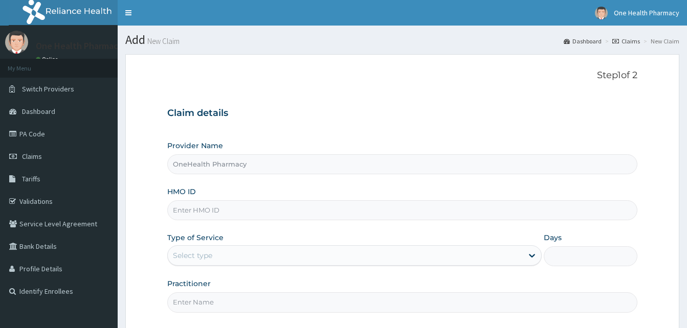
type input "OneHealth Pharmacy"
click at [237, 217] on input "HMO ID" at bounding box center [402, 210] width 470 height 20
paste input "SDI/10010/B"
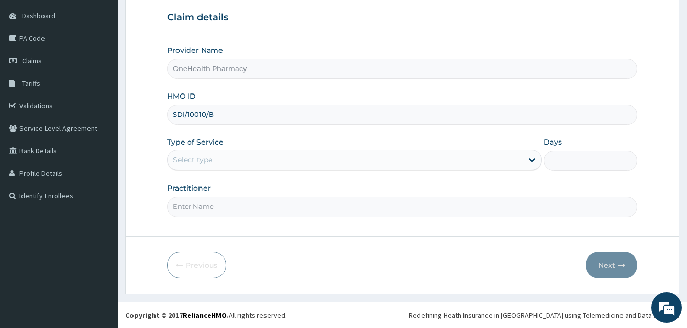
type input "SDI/10010/B"
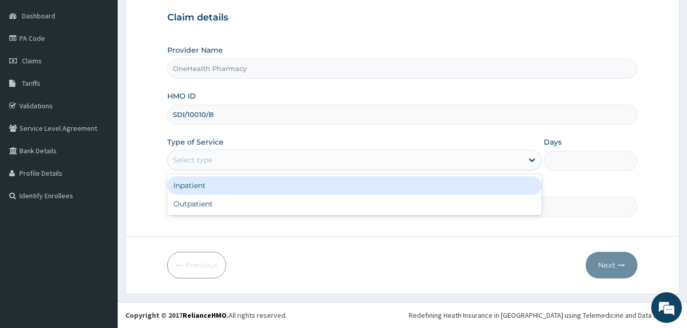
click at [333, 155] on div "Select type" at bounding box center [345, 160] width 355 height 16
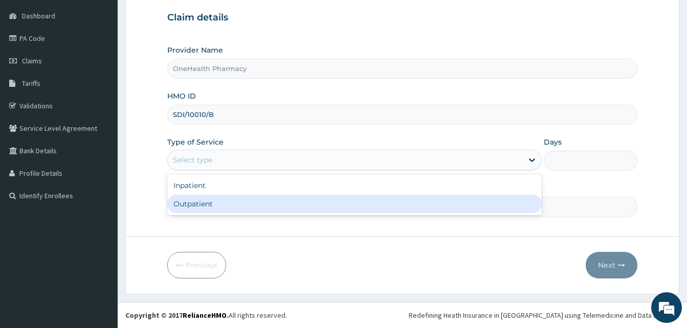
click at [342, 206] on div "Outpatient" at bounding box center [354, 204] width 374 height 18
type input "1"
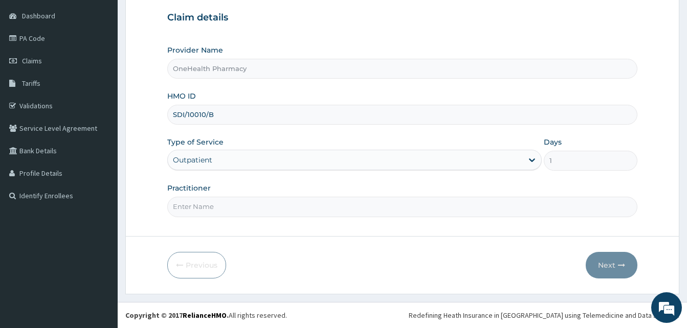
click at [342, 206] on input "Practitioner" at bounding box center [402, 207] width 470 height 20
type input "ONEHEALTH"
click at [616, 260] on button "Next" at bounding box center [611, 265] width 52 height 27
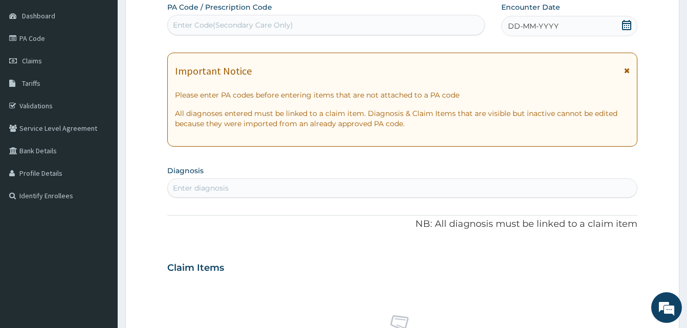
click at [566, 27] on div "DD-MM-YYYY" at bounding box center [569, 26] width 136 height 20
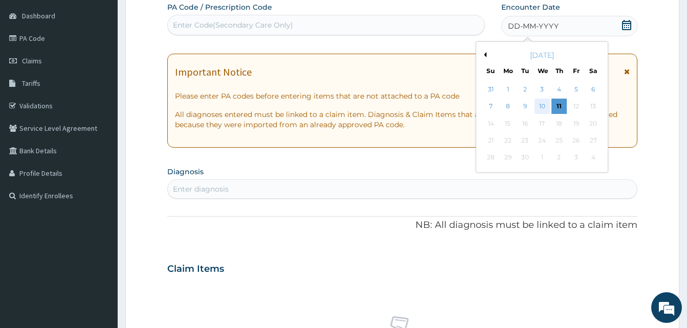
click at [539, 108] on div "10" at bounding box center [541, 106] width 15 height 15
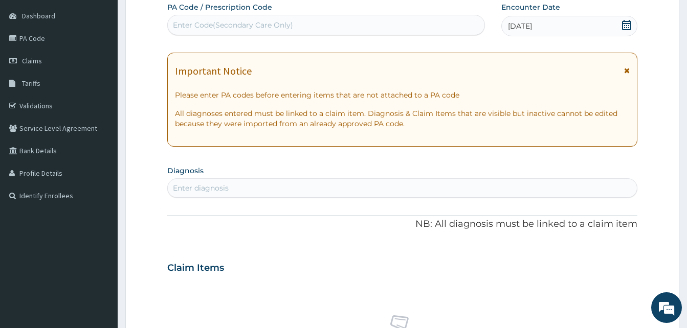
click at [318, 178] on div "Enter diagnosis" at bounding box center [402, 187] width 470 height 19
type input "malari"
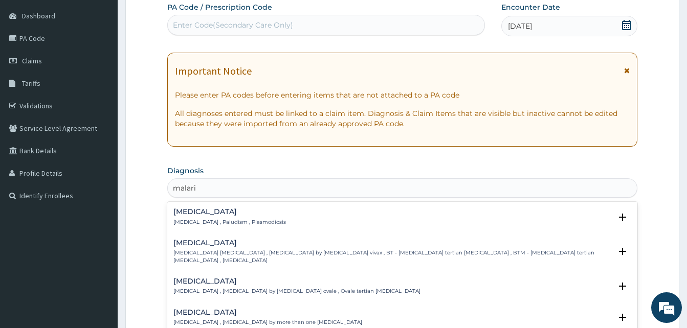
click at [250, 214] on h4 "[MEDICAL_DATA]" at bounding box center [229, 212] width 112 height 8
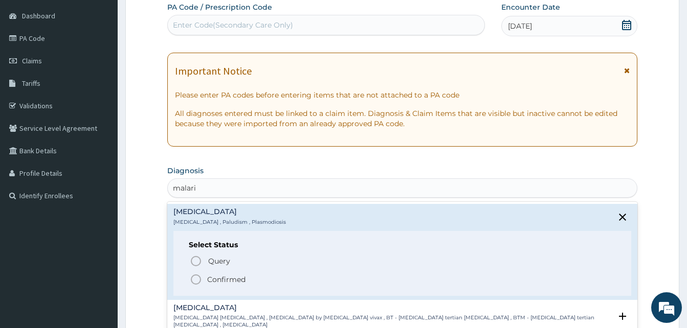
click at [258, 277] on span "Confirmed" at bounding box center [403, 280] width 426 height 12
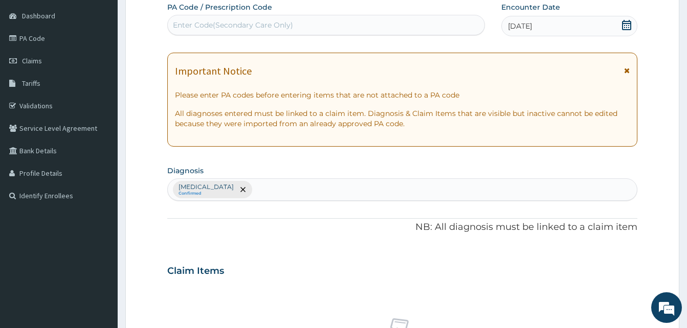
scroll to position [409, 0]
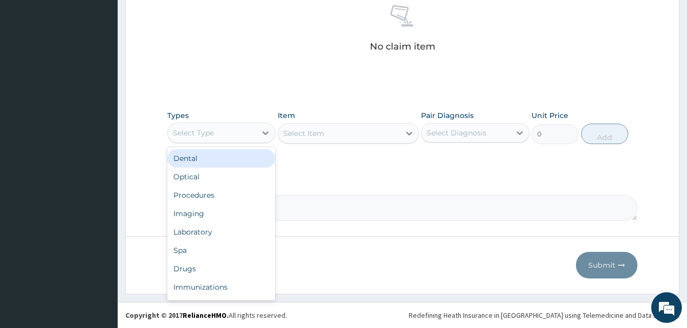
drag, startPoint x: 225, startPoint y: 131, endPoint x: 272, endPoint y: 178, distance: 66.2
click at [272, 143] on div "option Dental focused, 1 of 10. 10 results available. Use Up and Down to choose…" at bounding box center [221, 133] width 108 height 20
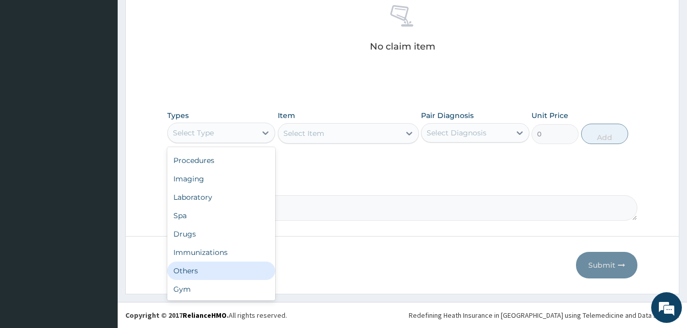
click at [231, 263] on div "Others" at bounding box center [221, 271] width 108 height 18
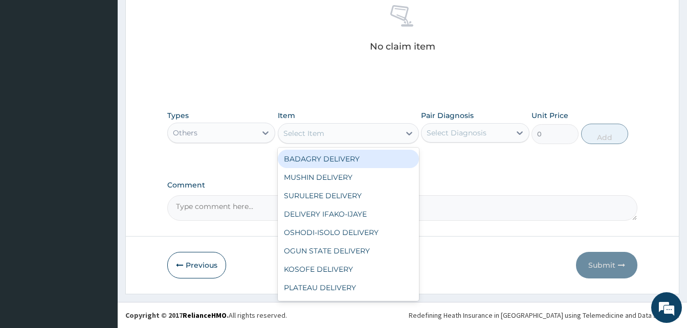
drag, startPoint x: 357, startPoint y: 132, endPoint x: 384, endPoint y: 159, distance: 38.3
click at [384, 144] on div "option BADAGRY DELIVERY focused, 1 of 29. 29 results available. Use Up and Down…" at bounding box center [348, 133] width 141 height 20
click at [384, 159] on div "BADAGRY DELIVERY" at bounding box center [348, 159] width 141 height 18
type input "3700"
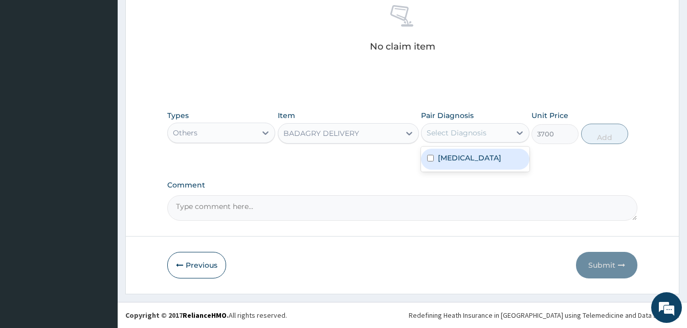
drag, startPoint x: 455, startPoint y: 132, endPoint x: 470, endPoint y: 152, distance: 25.0
click at [470, 143] on div "option [MEDICAL_DATA] focused, 1 of 1. 1 result available. Use Up and Down to c…" at bounding box center [475, 132] width 108 height 19
click at [470, 152] on div "[MEDICAL_DATA]" at bounding box center [475, 159] width 108 height 21
checkbox input "true"
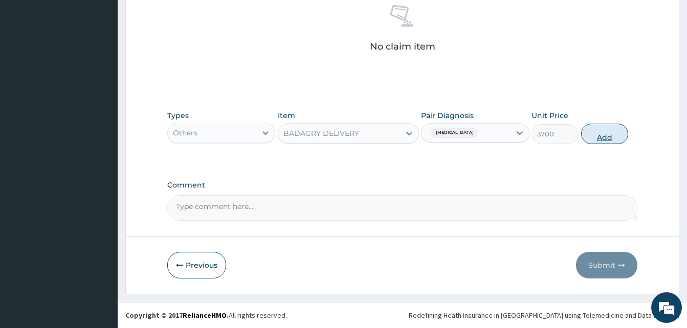
click at [599, 136] on button "Add" at bounding box center [604, 134] width 47 height 20
type input "0"
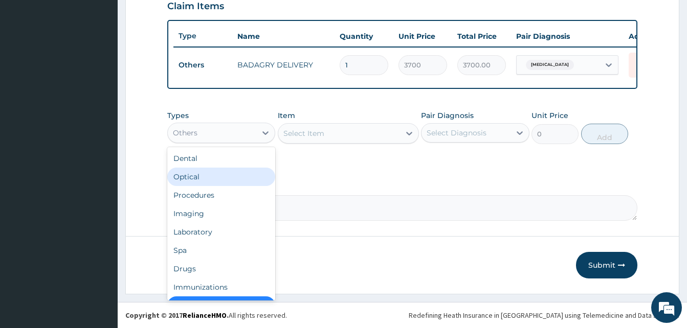
scroll to position [20, 0]
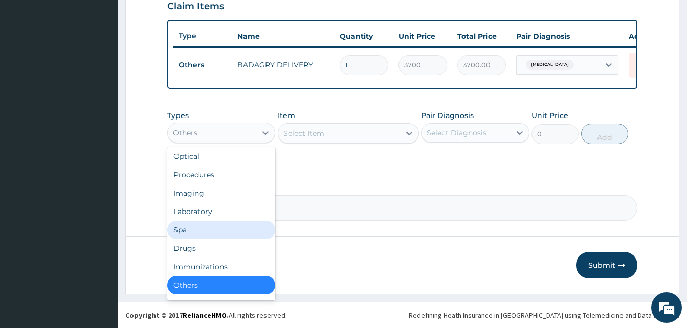
drag, startPoint x: 250, startPoint y: 139, endPoint x: 221, endPoint y: 248, distance: 113.2
click at [221, 143] on div "option Others, selected. option Spa focused, 6 of 10. 10 results available. Use…" at bounding box center [221, 133] width 108 height 20
click at [221, 248] on div "Drugs" at bounding box center [221, 248] width 108 height 18
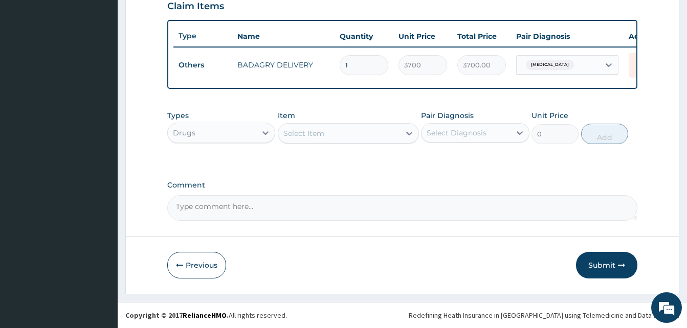
click at [345, 137] on div "Select Item" at bounding box center [339, 133] width 122 height 16
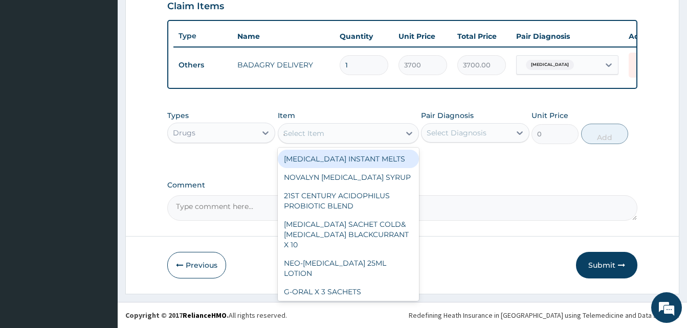
type input "atady"
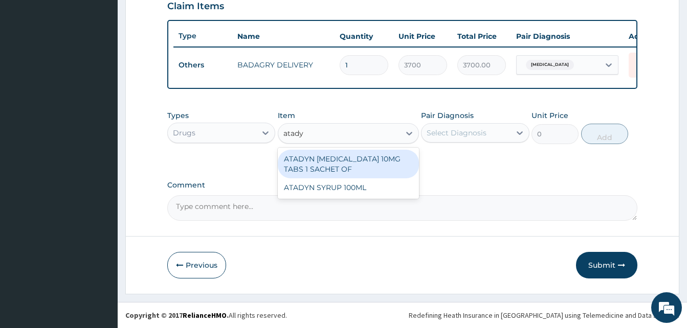
click at [358, 162] on div "ATADYN [MEDICAL_DATA] 10MG TABS 1 SACHET OF" at bounding box center [348, 164] width 141 height 29
type input "350"
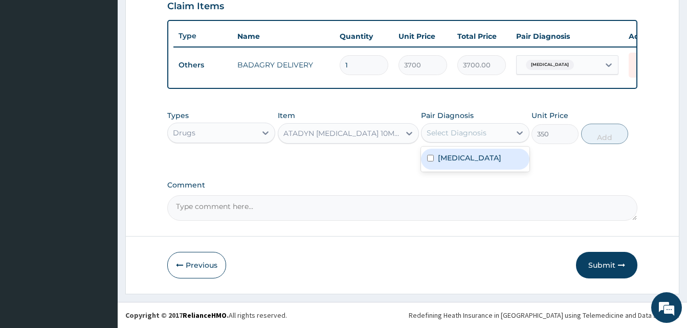
drag, startPoint x: 436, startPoint y: 138, endPoint x: 460, endPoint y: 156, distance: 30.6
click at [460, 143] on div "option [MEDICAL_DATA], selected. option [MEDICAL_DATA] focused, 1 of 1. 1 resul…" at bounding box center [475, 132] width 108 height 19
click at [460, 156] on label "[MEDICAL_DATA]" at bounding box center [469, 158] width 63 height 10
checkbox input "true"
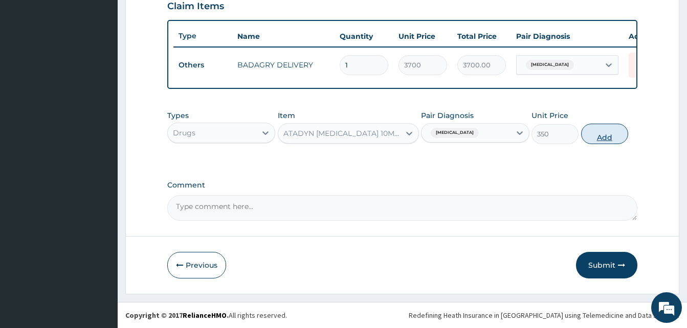
click at [596, 133] on button "Add" at bounding box center [604, 134] width 47 height 20
type input "0"
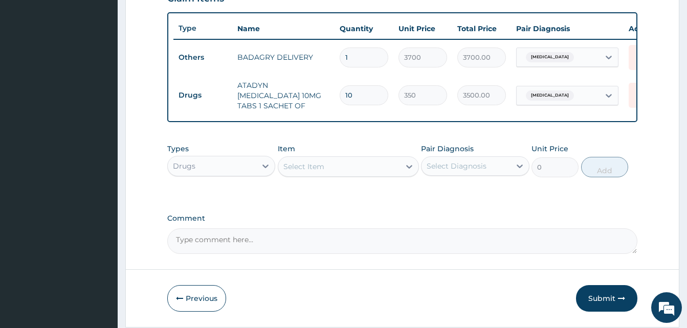
type input "10"
click at [385, 170] on div "Select Item" at bounding box center [339, 166] width 122 height 16
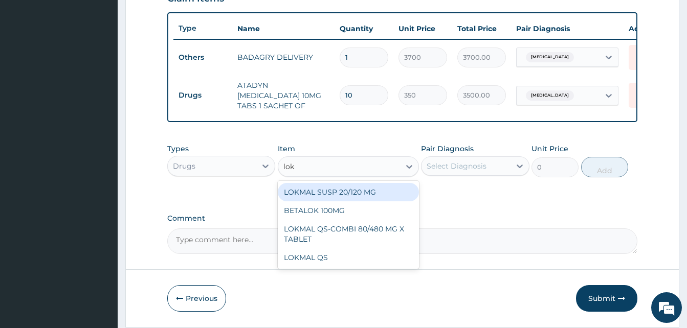
type input "lokm"
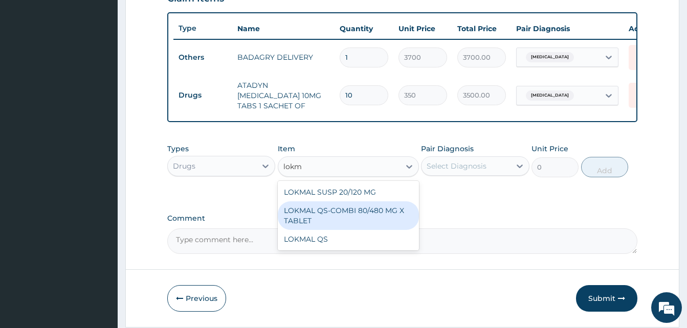
click at [376, 212] on div "LOKMAL QS-COMBI 80/480 MG X TABLET" at bounding box center [348, 215] width 141 height 29
type input "245"
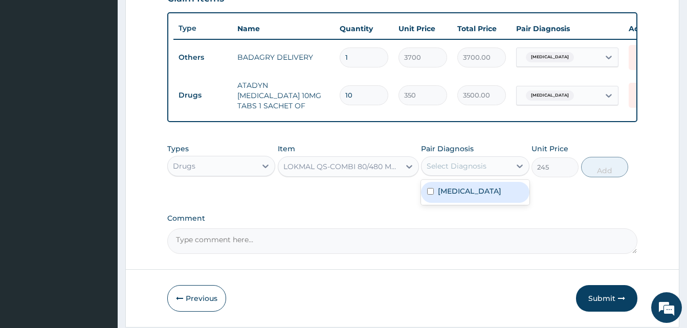
drag, startPoint x: 455, startPoint y: 173, endPoint x: 474, endPoint y: 190, distance: 25.3
click at [474, 176] on div "option [MEDICAL_DATA], selected. option [MEDICAL_DATA] focused, 1 of 1. 1 resul…" at bounding box center [475, 165] width 108 height 19
click at [474, 190] on div "[MEDICAL_DATA]" at bounding box center [475, 192] width 108 height 21
checkbox input "true"
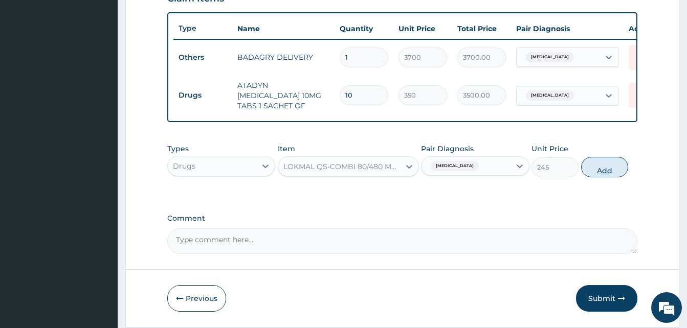
click at [602, 168] on button "Add" at bounding box center [604, 167] width 47 height 20
type input "0"
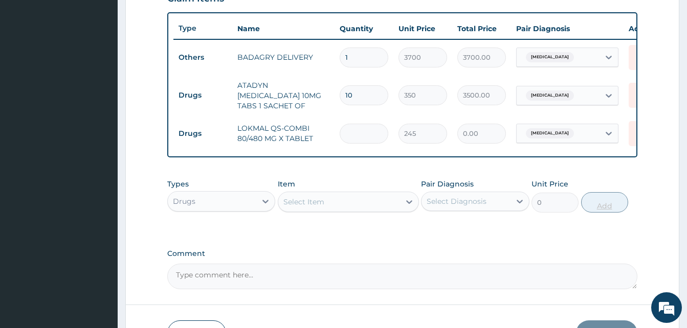
type input "6"
type input "1470.00"
type input "6"
click at [372, 201] on div "Select Item" at bounding box center [339, 202] width 122 height 16
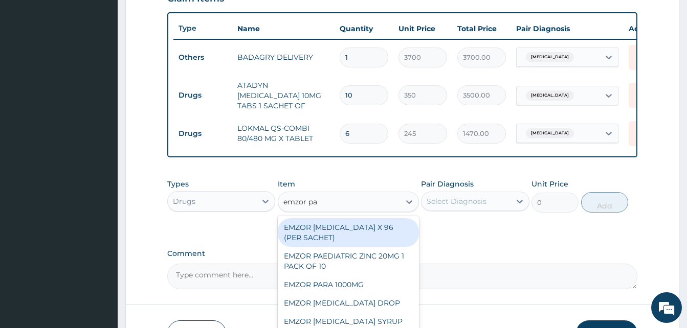
type input "emzor par"
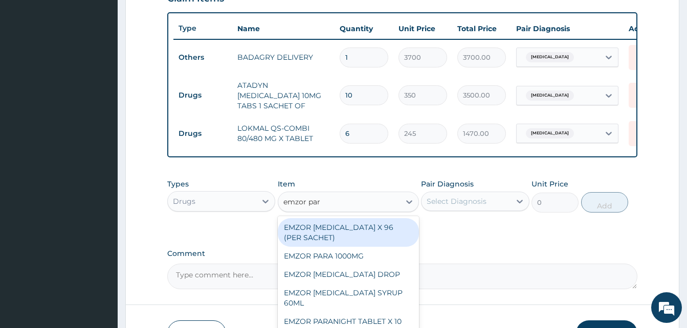
click at [374, 226] on div "EMZOR [MEDICAL_DATA] X 96 (PER SACHET)" at bounding box center [348, 232] width 141 height 29
type input "17.5"
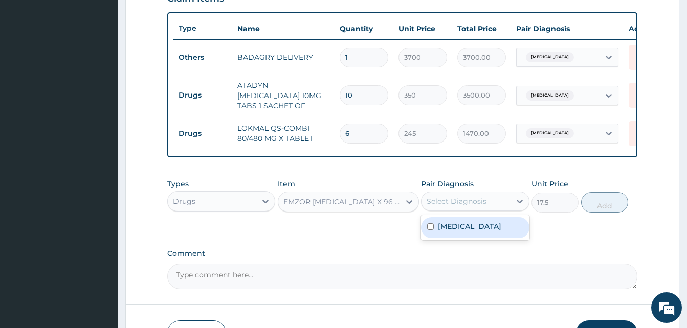
drag, startPoint x: 454, startPoint y: 203, endPoint x: 468, endPoint y: 228, distance: 28.4
click at [468, 211] on div "option [MEDICAL_DATA], selected. option [MEDICAL_DATA] focused, 1 of 1. 1 resul…" at bounding box center [475, 201] width 108 height 19
click at [468, 228] on div "[MEDICAL_DATA]" at bounding box center [475, 227] width 108 height 21
checkbox input "true"
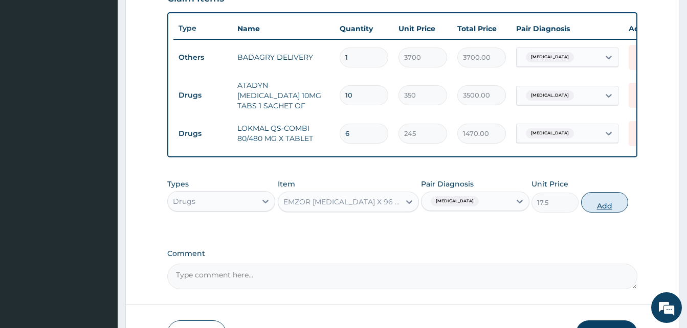
click at [589, 208] on button "Add" at bounding box center [604, 202] width 47 height 20
type input "0"
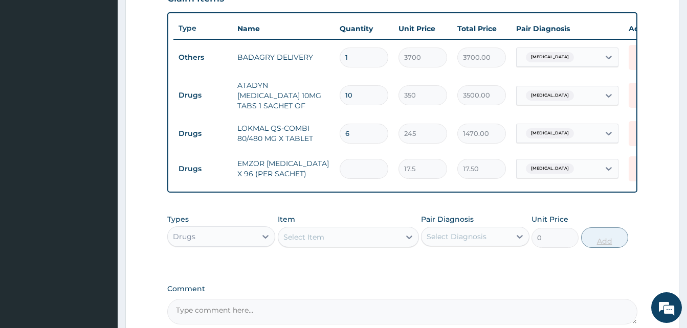
type input "0.00"
type input "3"
type input "52.50"
type input "36"
type input "630.00"
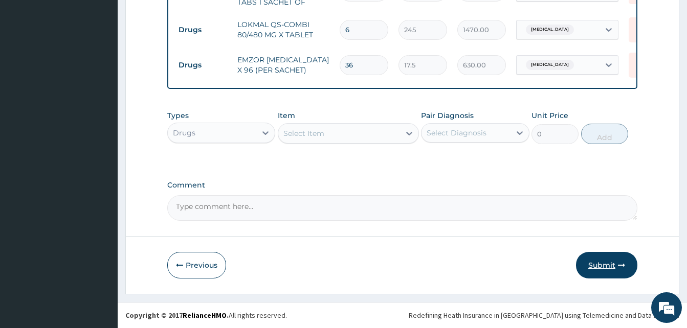
type input "36"
click at [615, 266] on button "Submit" at bounding box center [606, 265] width 61 height 27
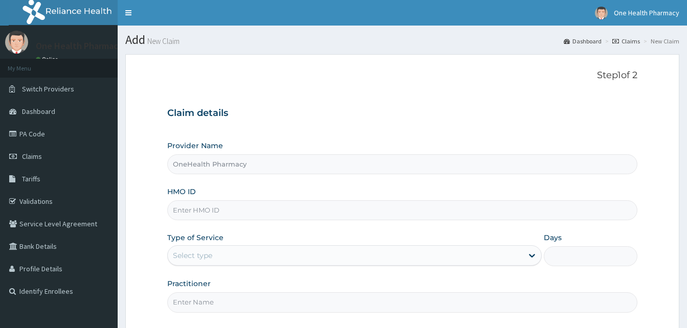
click at [217, 213] on input "HMO ID" at bounding box center [402, 210] width 470 height 20
paste input "EBZ/10006/A"
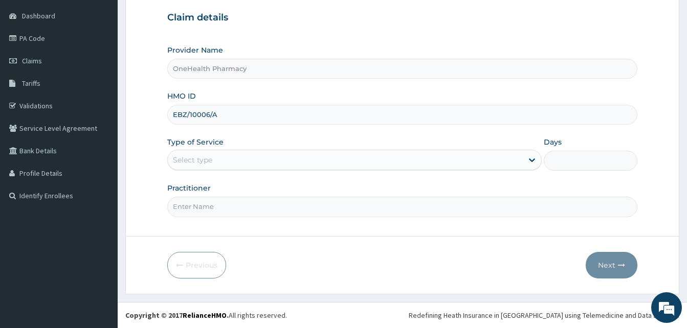
type input "EBZ/10006/A"
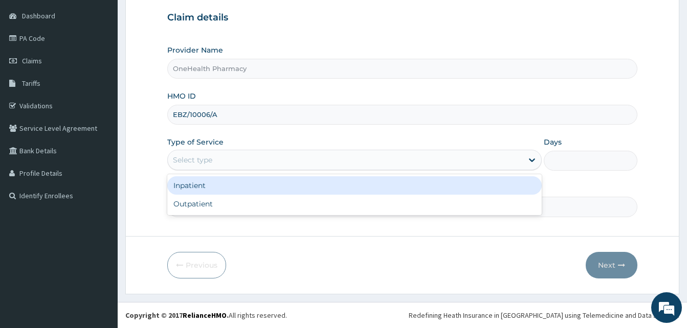
click at [316, 164] on div "Select type" at bounding box center [345, 160] width 355 height 16
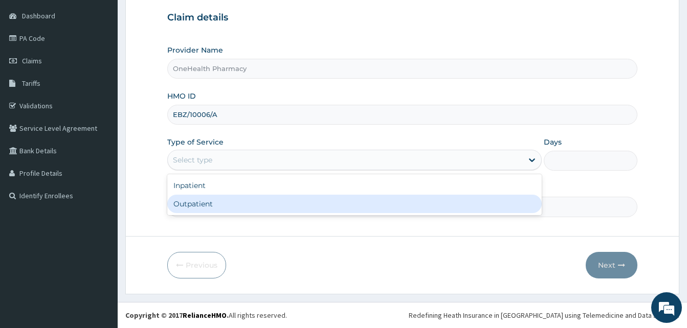
click at [289, 202] on div "Outpatient" at bounding box center [354, 204] width 374 height 18
type input "1"
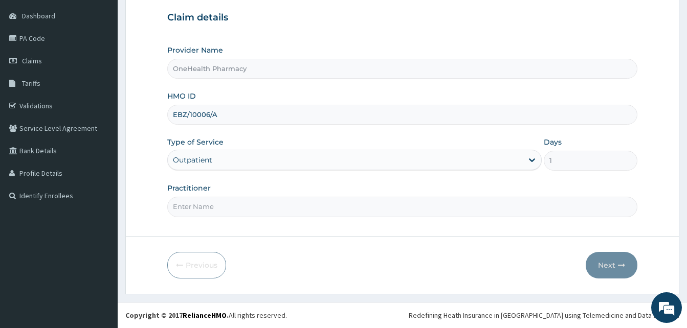
click at [289, 202] on input "Practitioner" at bounding box center [402, 207] width 470 height 20
type input "ONE HEALTH"
click at [610, 263] on button "Next" at bounding box center [611, 265] width 52 height 27
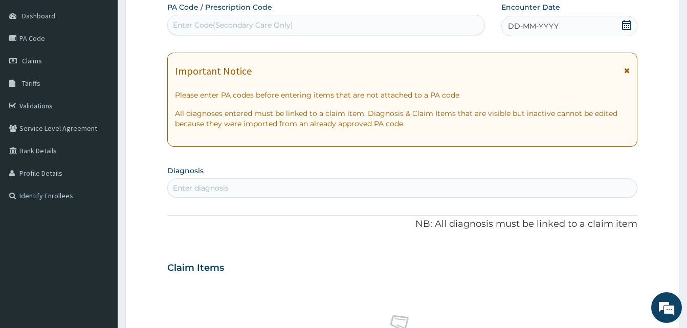
click at [554, 30] on span "DD-MM-YYYY" at bounding box center [533, 26] width 51 height 10
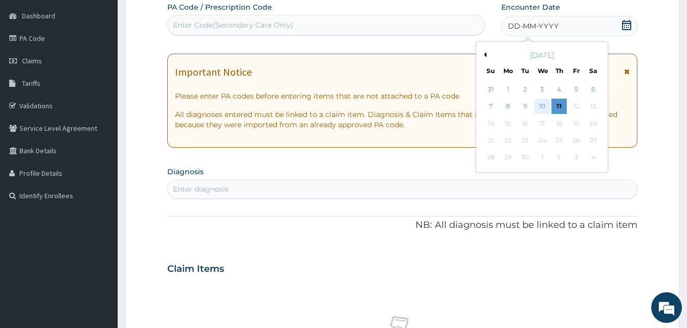
click at [539, 100] on div "10" at bounding box center [541, 106] width 15 height 15
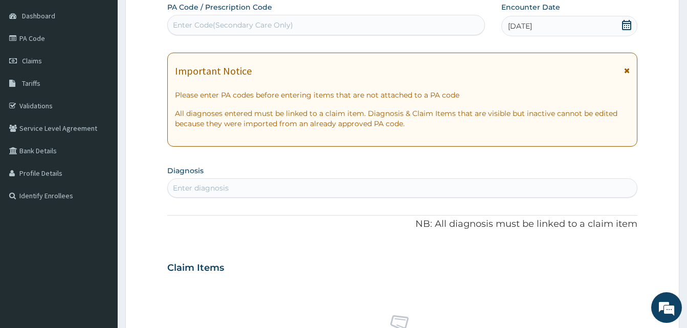
click at [319, 189] on div "Enter diagnosis" at bounding box center [402, 188] width 469 height 16
type input "malari"
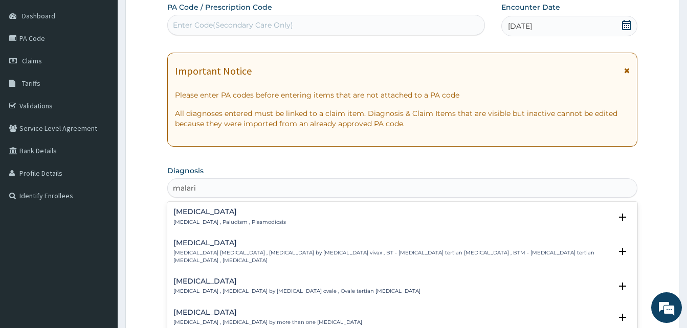
click at [252, 215] on h4 "[MEDICAL_DATA]" at bounding box center [229, 212] width 112 height 8
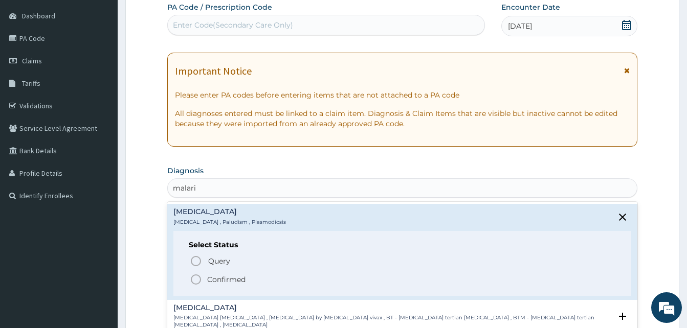
scroll to position [0, 0]
click at [260, 280] on span "Confirmed" at bounding box center [403, 280] width 426 height 12
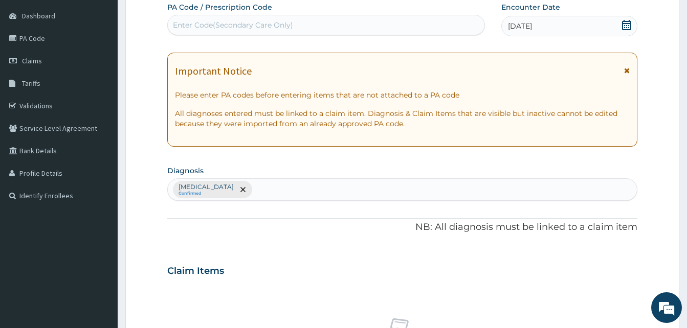
scroll to position [409, 0]
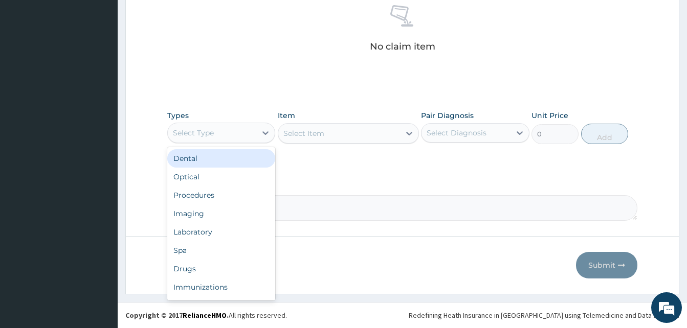
drag, startPoint x: 246, startPoint y: 142, endPoint x: 271, endPoint y: 176, distance: 42.8
click at [271, 143] on div "option Dental focused, 1 of 10. 10 results available. Use Up and Down to choose…" at bounding box center [221, 133] width 108 height 20
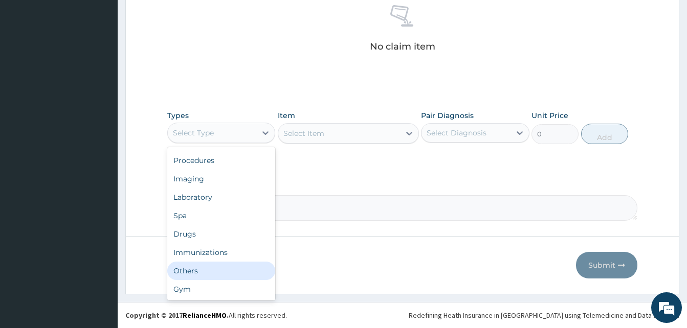
click at [220, 271] on div "Others" at bounding box center [221, 271] width 108 height 18
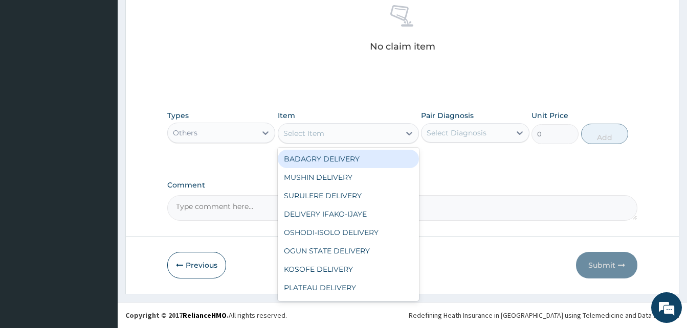
click at [344, 128] on div "Select Item" at bounding box center [339, 133] width 122 height 16
click at [370, 150] on div "BADAGRY DELIVERY" at bounding box center [348, 159] width 141 height 18
type input "3700"
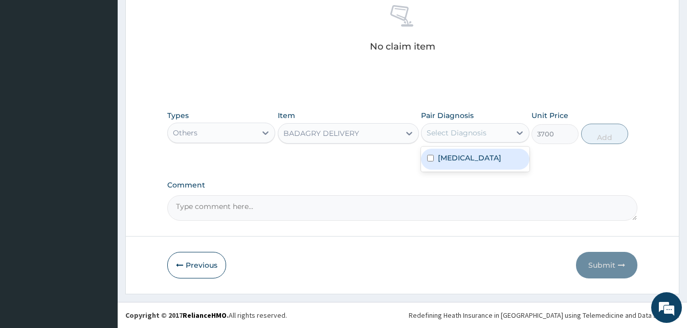
drag, startPoint x: 453, startPoint y: 133, endPoint x: 471, endPoint y: 151, distance: 25.7
click at [471, 143] on div "option [MEDICAL_DATA] focused, 1 of 1. 1 result available. Use Up and Down to c…" at bounding box center [475, 132] width 108 height 19
click at [471, 151] on div "[MEDICAL_DATA]" at bounding box center [475, 159] width 108 height 21
checkbox input "true"
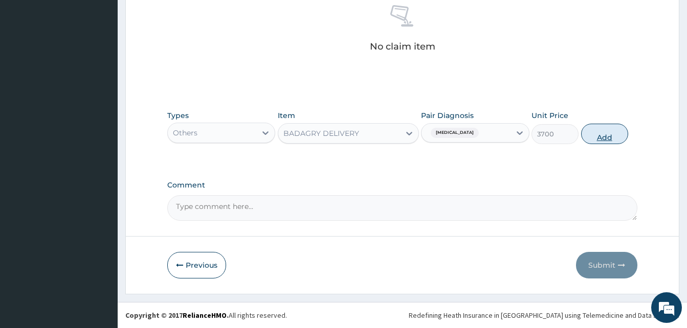
click at [591, 135] on button "Add" at bounding box center [604, 134] width 47 height 20
type input "0"
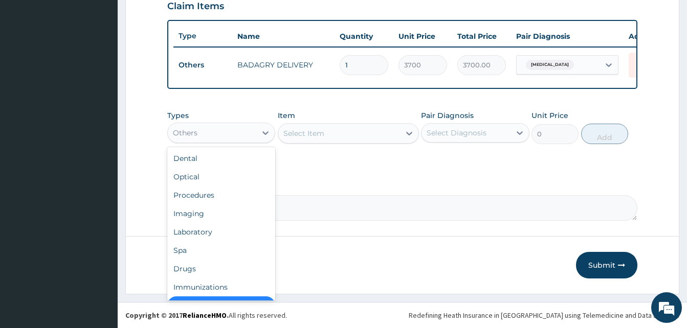
scroll to position [20, 0]
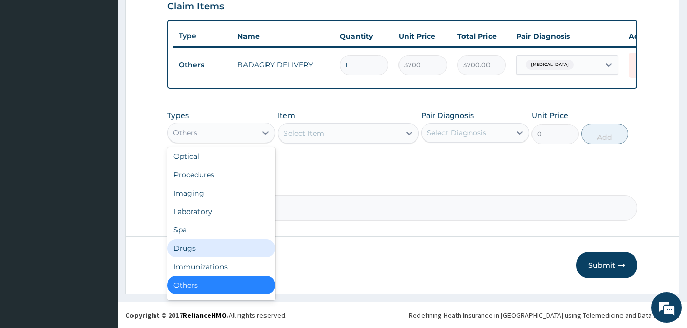
drag, startPoint x: 184, startPoint y: 140, endPoint x: 223, endPoint y: 248, distance: 115.3
click at [223, 143] on div "option Others, selected. option Drugs focused, 7 of 10. 10 results available. U…" at bounding box center [221, 133] width 108 height 20
click at [223, 248] on div "Drugs" at bounding box center [221, 248] width 108 height 18
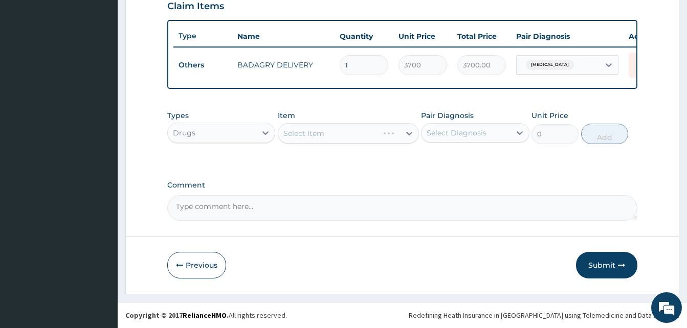
click at [333, 135] on div "Select Item" at bounding box center [348, 133] width 141 height 20
click at [333, 135] on div "Select Item" at bounding box center [339, 133] width 122 height 16
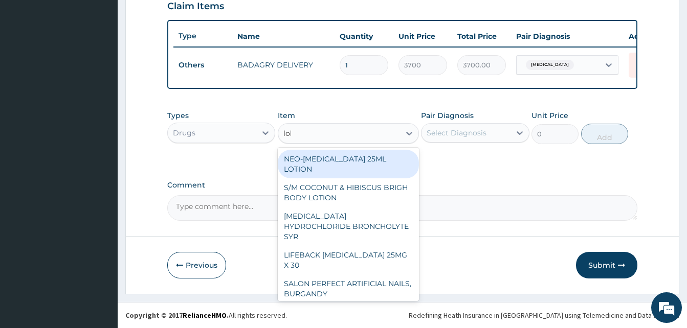
type input "lokm"
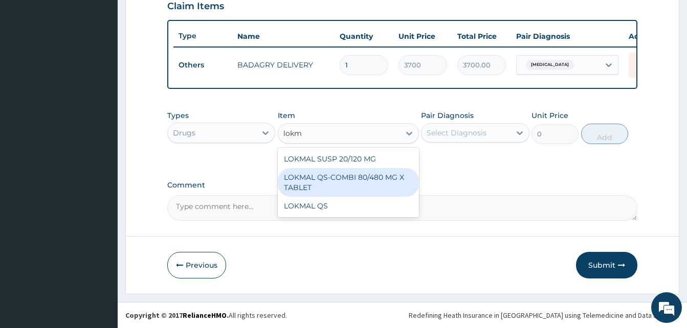
click at [357, 180] on div "LOKMAL QS-COMBI 80/480 MG X TABLET" at bounding box center [348, 182] width 141 height 29
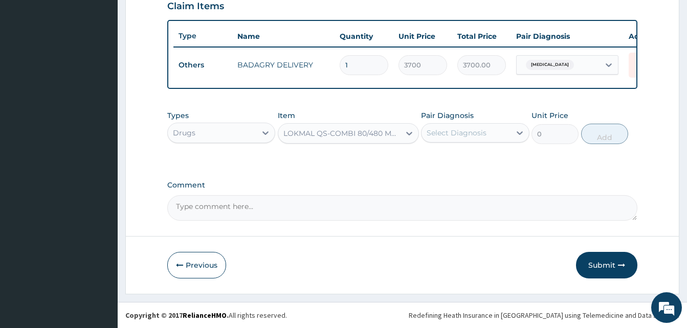
type input "245"
click at [446, 139] on div "Select Diagnosis" at bounding box center [465, 133] width 88 height 16
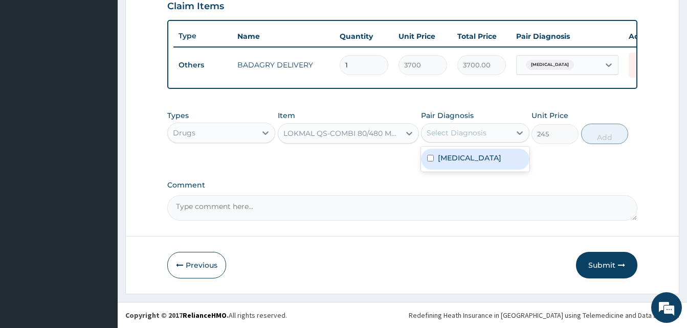
click at [472, 161] on div "[MEDICAL_DATA]" at bounding box center [475, 159] width 108 height 21
checkbox input "true"
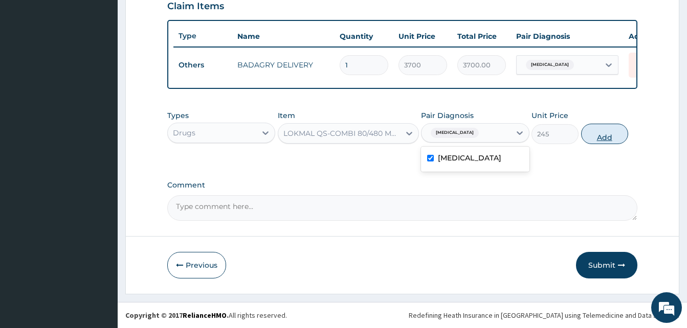
click at [599, 131] on button "Add" at bounding box center [604, 134] width 47 height 20
type input "0"
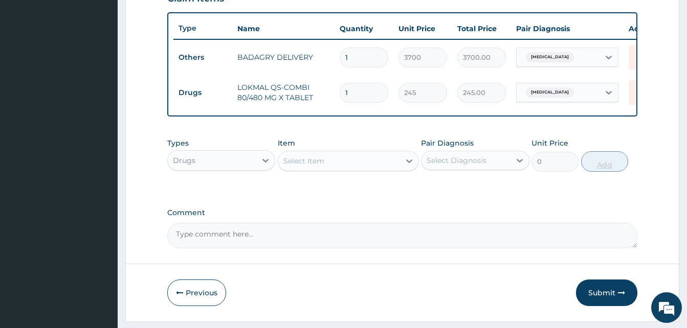
type input "0.00"
type input "6"
type input "1470.00"
type input "6"
click at [313, 166] on div "Select Item" at bounding box center [303, 161] width 41 height 10
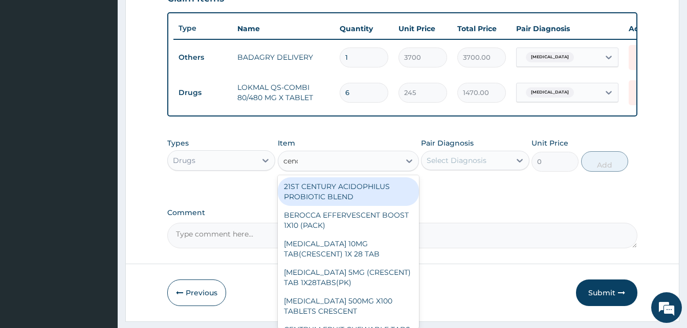
type input "cenox"
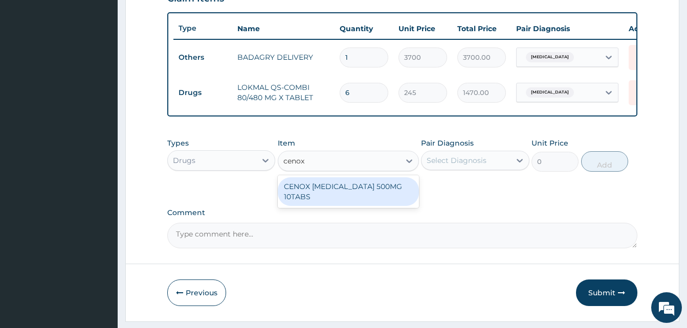
click at [344, 194] on div "CENOX [MEDICAL_DATA] 500MG 10TABS" at bounding box center [348, 191] width 141 height 29
type input "119"
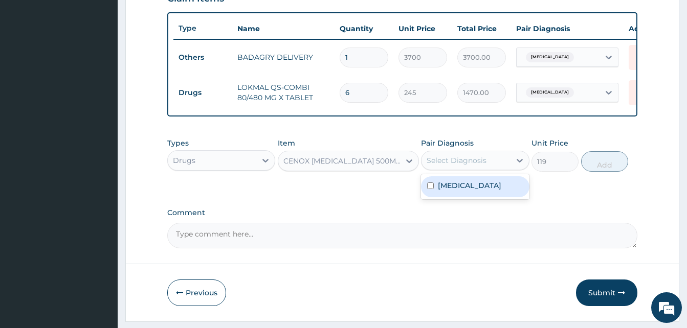
click at [433, 166] on div "Select Diagnosis" at bounding box center [456, 160] width 60 height 10
click at [481, 191] on div "[MEDICAL_DATA]" at bounding box center [475, 186] width 108 height 21
checkbox input "true"
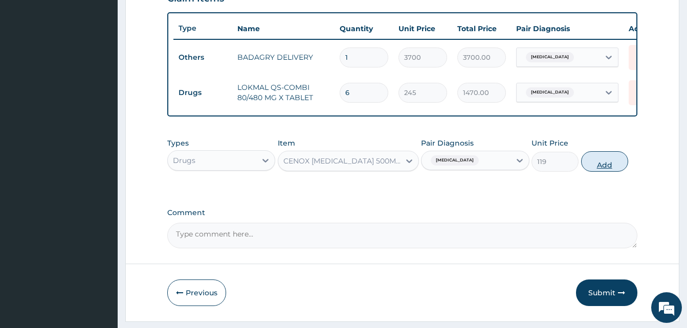
click at [603, 169] on button "Add" at bounding box center [604, 161] width 47 height 20
type input "0"
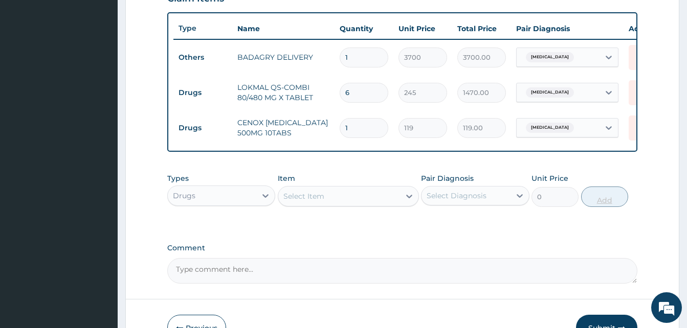
type input "0.00"
type input "2"
type input "238.00"
type input "20"
type input "2380.00"
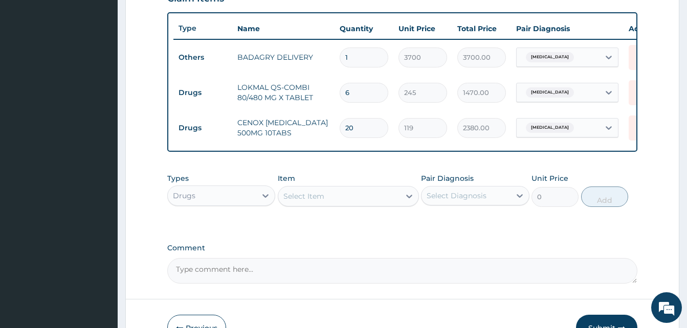
type input "20"
click at [381, 201] on div "Select Item" at bounding box center [339, 196] width 122 height 16
type input "sorep"
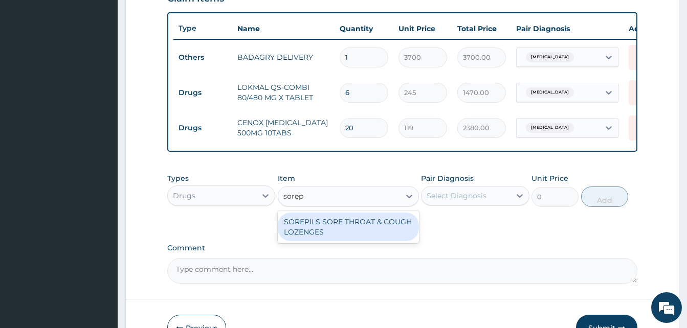
click at [380, 229] on div "SOREPILS SORE THROAT & COUGH LOZENGES" at bounding box center [348, 227] width 141 height 29
type input "40.83333206176758"
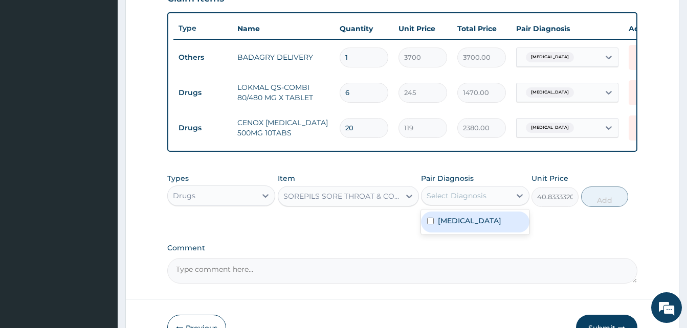
drag, startPoint x: 450, startPoint y: 199, endPoint x: 466, endPoint y: 226, distance: 31.6
click at [466, 206] on div "option Malaria, selected. option Malaria focused, 1 of 1. 1 result available. U…" at bounding box center [475, 195] width 108 height 19
click at [466, 226] on div "Malaria" at bounding box center [475, 222] width 108 height 21
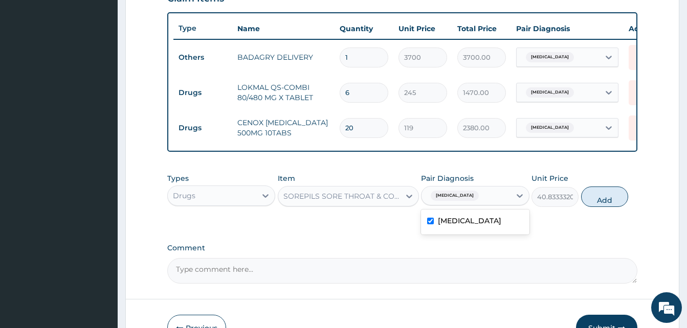
checkbox input "true"
click at [609, 199] on button "Add" at bounding box center [604, 197] width 47 height 20
type input "0"
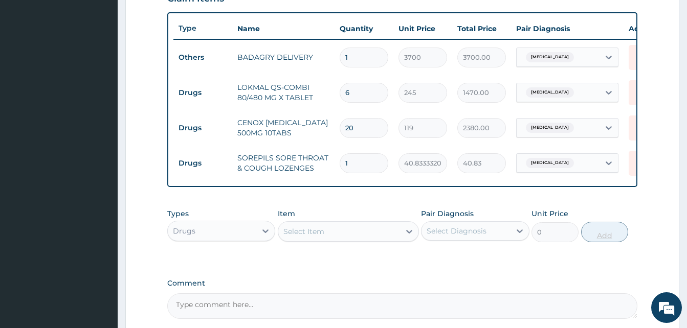
type input "0.00"
type input "2"
type input "81.67"
type input "24"
type input "980.00"
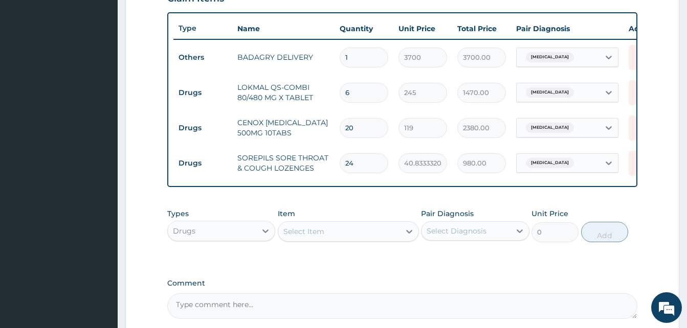
type input "24"
click at [346, 239] on div "Select Item" at bounding box center [339, 231] width 122 height 16
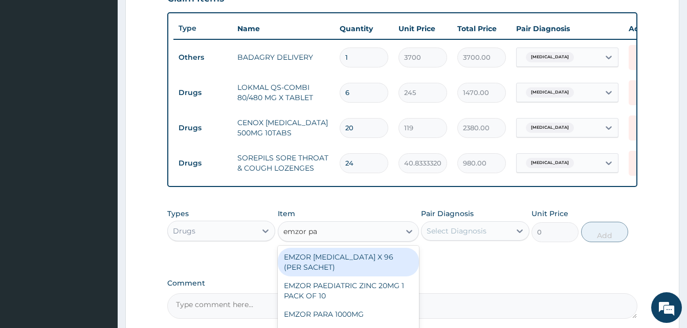
type input "emzor par"
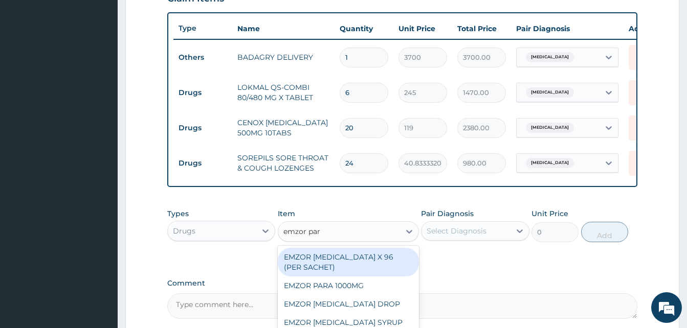
click at [373, 262] on div "EMZOR PARACETAMOL X 96 (PER SACHET)" at bounding box center [348, 262] width 141 height 29
type input "17.5"
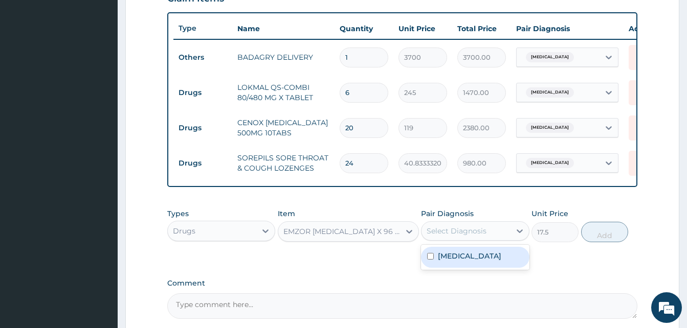
drag, startPoint x: 436, startPoint y: 242, endPoint x: 470, endPoint y: 262, distance: 39.6
click at [470, 241] on div "option Malaria, selected. option Malaria focused, 1 of 1. 1 result available. U…" at bounding box center [475, 230] width 108 height 19
click at [470, 262] on div "Malaria" at bounding box center [475, 257] width 108 height 21
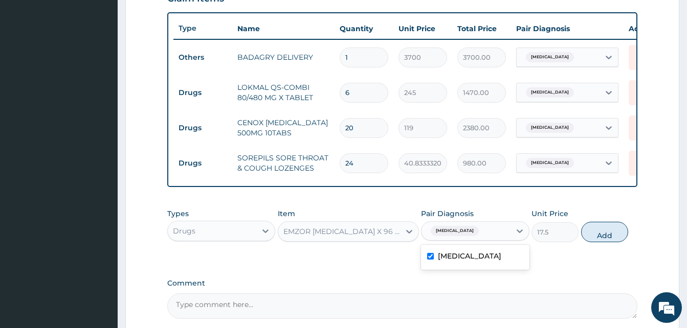
checkbox input "true"
click at [595, 238] on button "Add" at bounding box center [604, 232] width 47 height 20
type input "0"
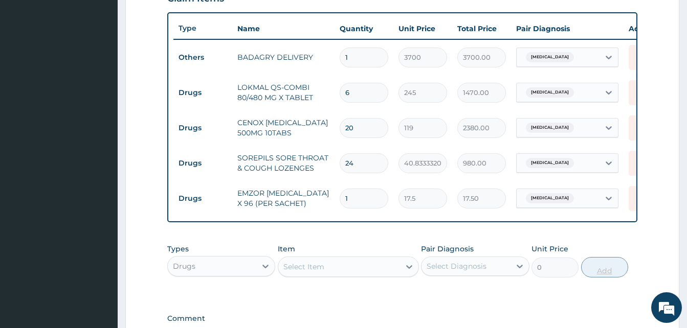
type input "0.00"
type input "3"
type input "52.50"
type input "36"
type input "630.00"
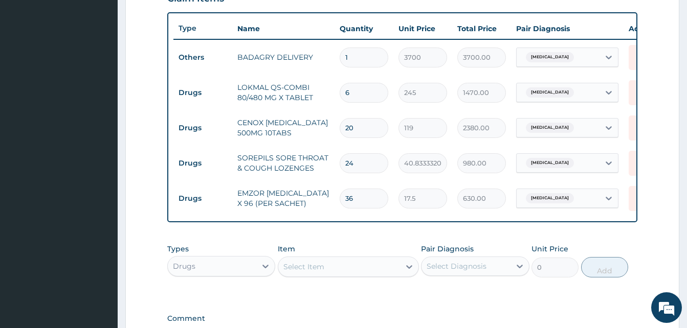
scroll to position [509, 0]
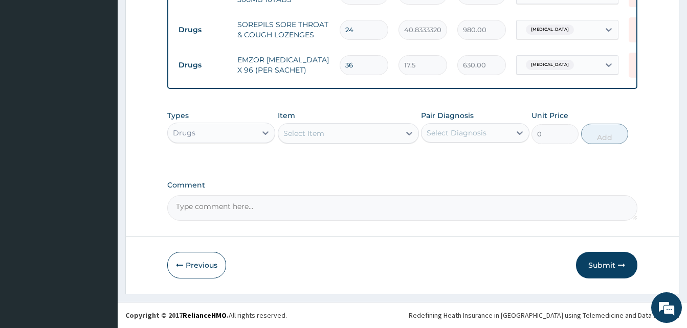
type input "36"
click at [324, 133] on div "Select Item" at bounding box center [339, 133] width 122 height 16
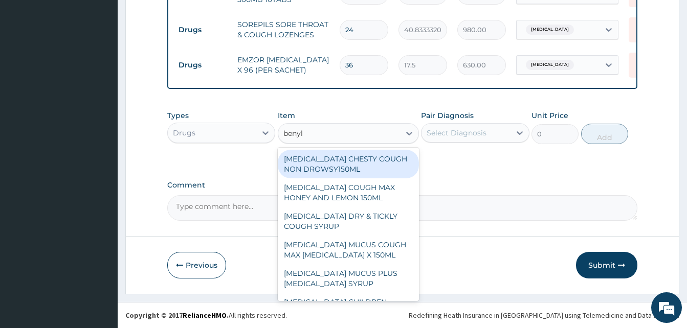
type input "benyli"
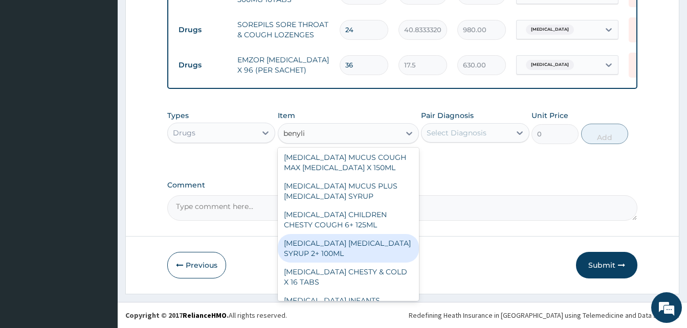
click at [346, 246] on div "BENYLIN DRY COUGH SYRUP 2+ 100ML" at bounding box center [348, 248] width 141 height 29
type input "2100"
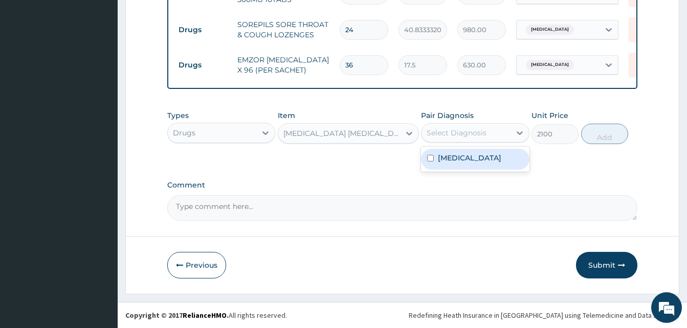
click at [471, 138] on div "Select Diagnosis" at bounding box center [465, 133] width 88 height 16
click at [476, 152] on div "Malaria" at bounding box center [475, 159] width 108 height 21
checkbox input "true"
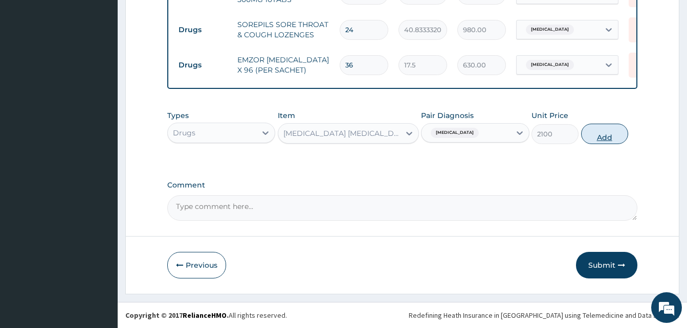
click at [602, 134] on button "Add" at bounding box center [604, 134] width 47 height 20
type input "0"
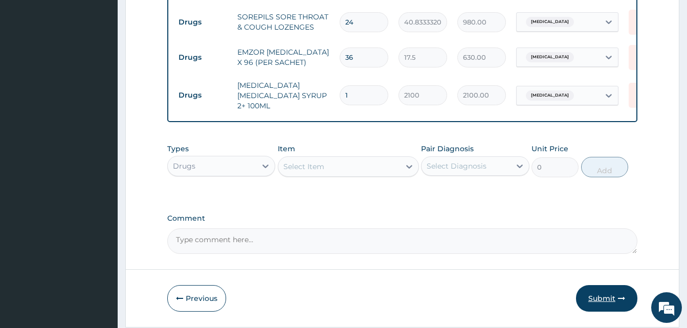
click at [606, 299] on button "Submit" at bounding box center [606, 298] width 61 height 27
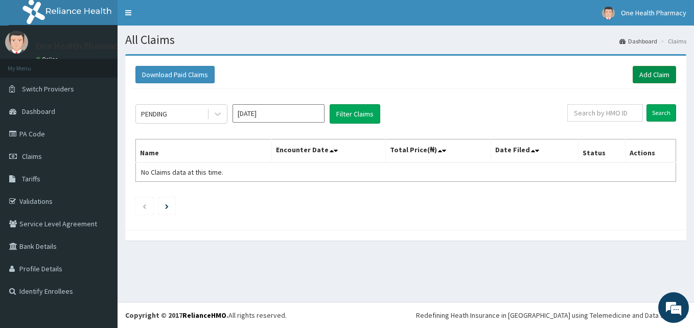
click at [646, 72] on link "Add Claim" at bounding box center [654, 74] width 43 height 17
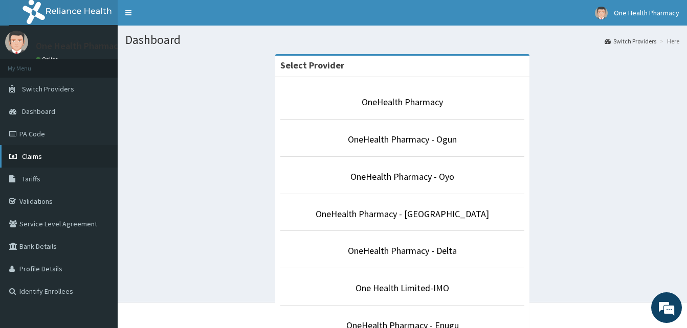
click at [50, 157] on link "Claims" at bounding box center [59, 156] width 118 height 22
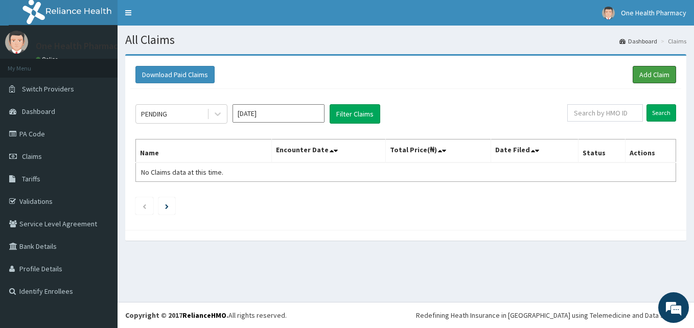
click at [639, 70] on link "Add Claim" at bounding box center [654, 74] width 43 height 17
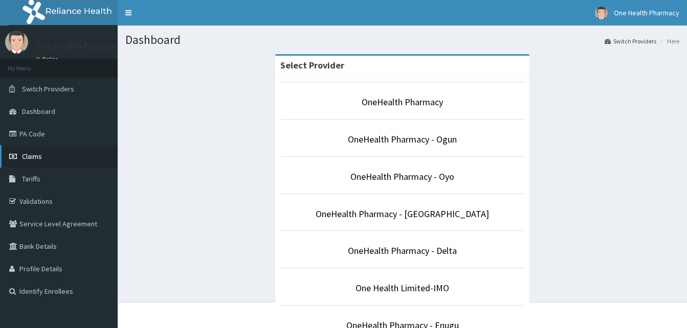
click at [69, 156] on link "Claims" at bounding box center [59, 156] width 118 height 22
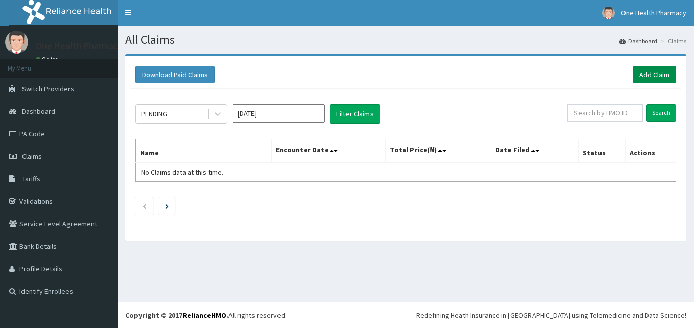
click at [647, 72] on link "Add Claim" at bounding box center [654, 74] width 43 height 17
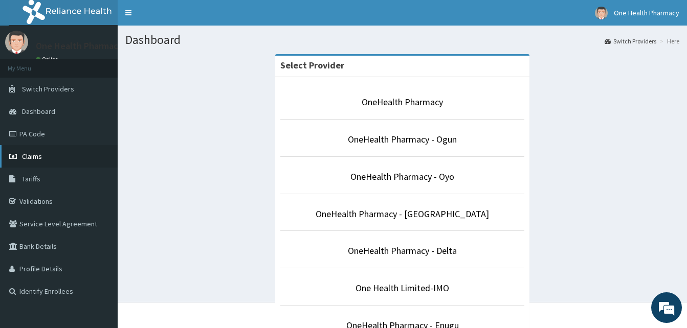
click at [60, 158] on link "Claims" at bounding box center [59, 156] width 118 height 22
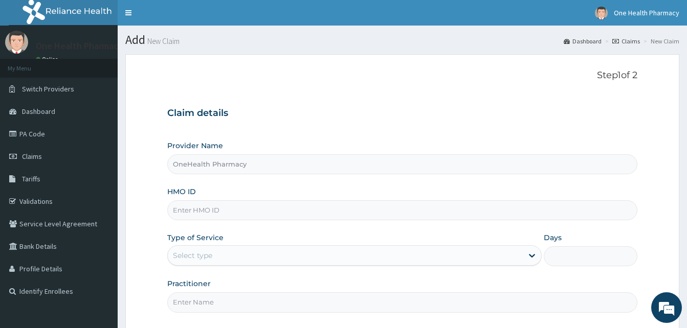
click at [226, 209] on input "HMO ID" at bounding box center [402, 210] width 470 height 20
paste input "ACQ/10133/E"
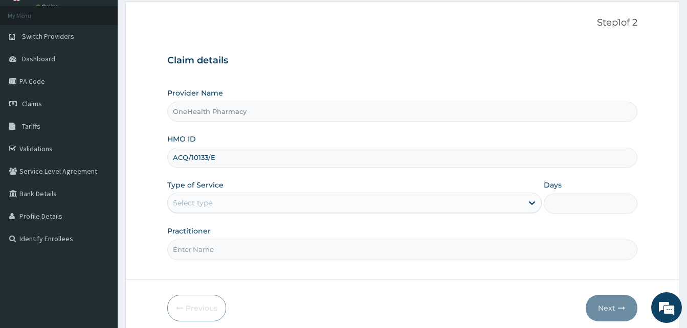
scroll to position [96, 0]
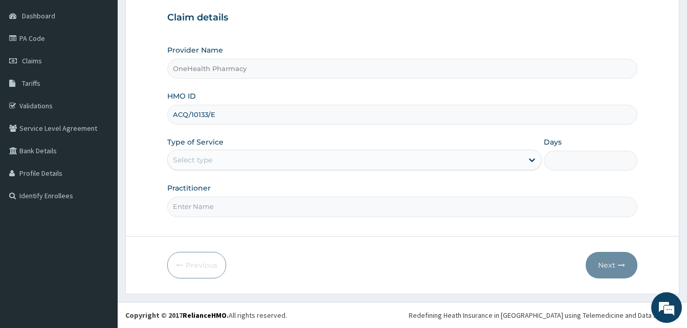
type input "ACQ/10133/E"
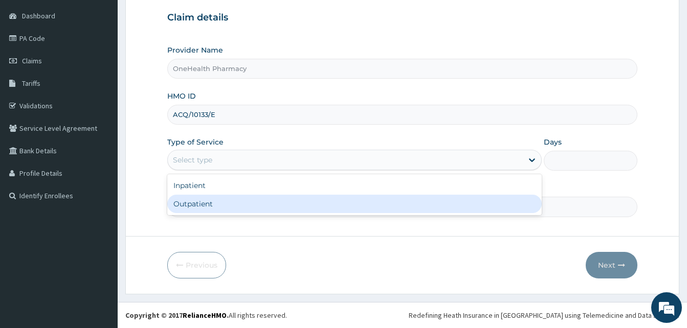
drag, startPoint x: 281, startPoint y: 160, endPoint x: 328, endPoint y: 203, distance: 63.3
click at [328, 170] on div "option Outpatient focused, 2 of 2. 2 results available. Use Up and Down to choo…" at bounding box center [354, 160] width 374 height 20
click at [328, 203] on div "Outpatient" at bounding box center [354, 204] width 374 height 18
type input "1"
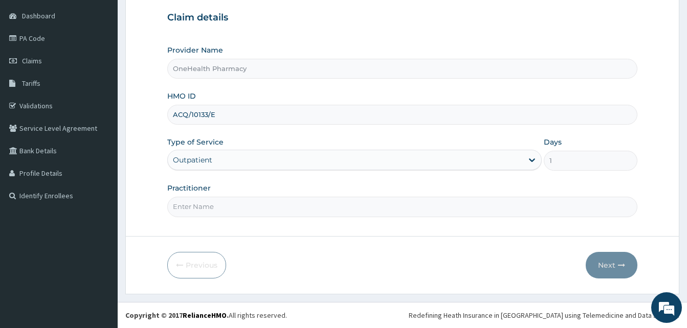
click at [328, 203] on input "Practitioner" at bounding box center [402, 207] width 470 height 20
type input "one health"
click at [599, 269] on button "Next" at bounding box center [611, 265] width 52 height 27
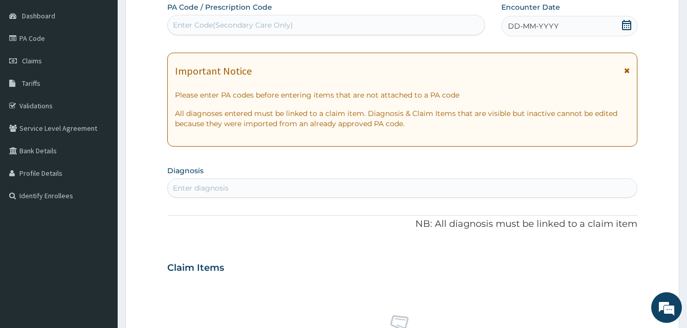
click at [596, 21] on div "DD-MM-YYYY" at bounding box center [569, 26] width 136 height 20
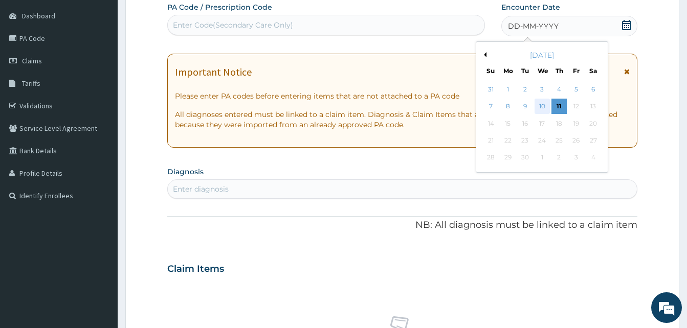
click at [543, 105] on div "10" at bounding box center [541, 106] width 15 height 15
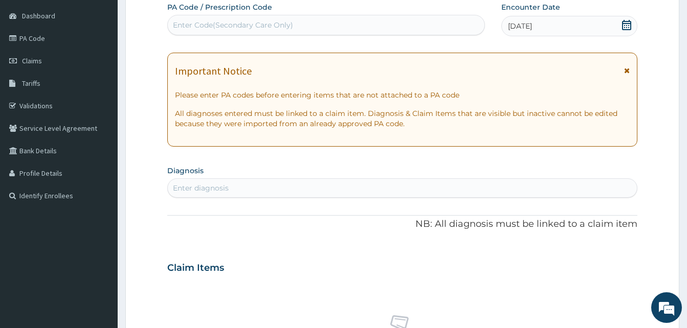
click at [347, 187] on div "Enter diagnosis" at bounding box center [402, 188] width 469 height 16
type input "pain"
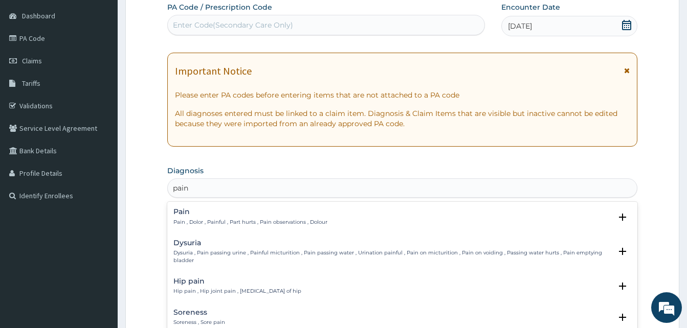
click at [252, 220] on p "Pain , Dolor , Painful , Part hurts , Pain observations , Dolour" at bounding box center [250, 222] width 154 height 7
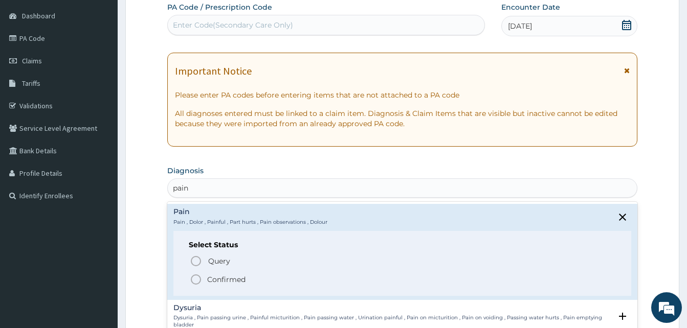
click at [257, 280] on span "Confirmed" at bounding box center [403, 280] width 426 height 12
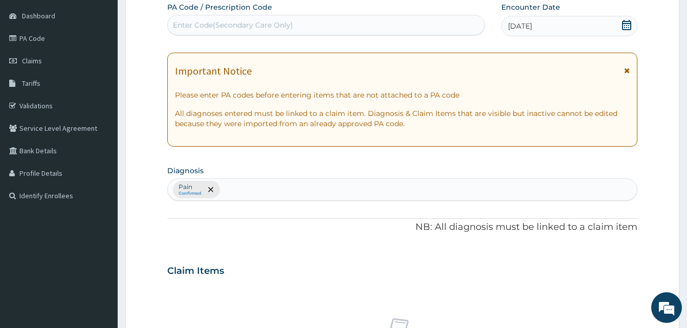
scroll to position [409, 0]
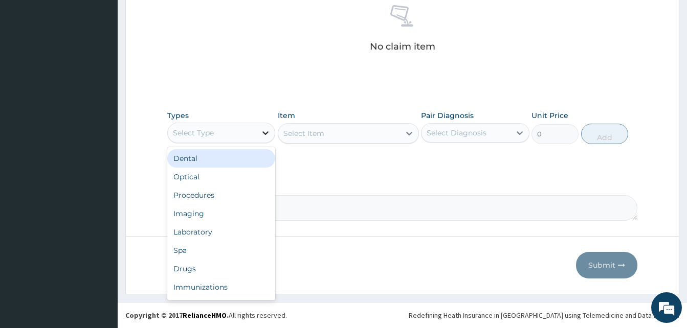
click at [260, 135] on icon at bounding box center [265, 133] width 10 height 10
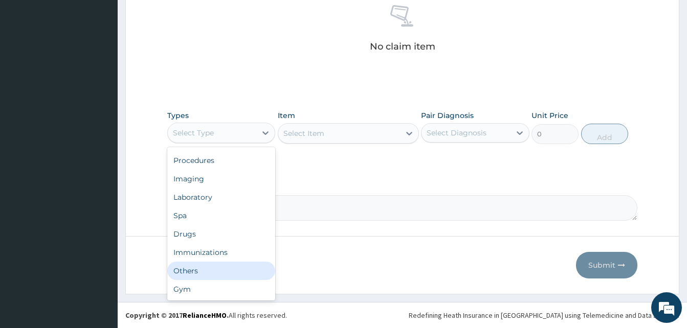
click at [222, 267] on div "Others" at bounding box center [221, 271] width 108 height 18
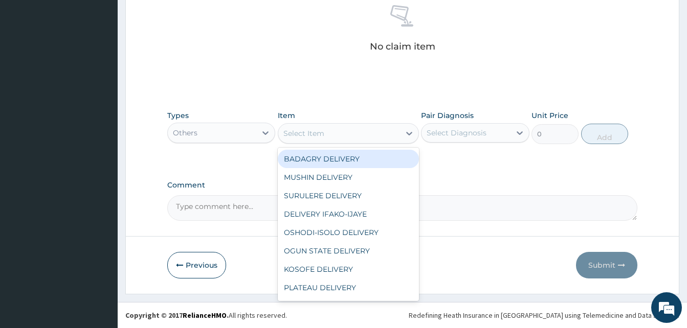
click at [329, 130] on div "Select Item" at bounding box center [339, 133] width 122 height 16
click at [361, 160] on div "BADAGRY DELIVERY" at bounding box center [348, 159] width 141 height 18
type input "3700"
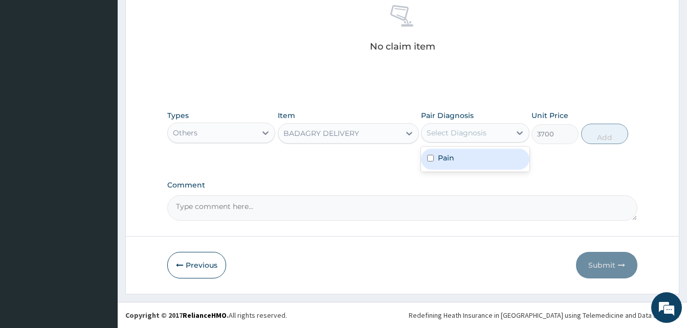
drag, startPoint x: 449, startPoint y: 136, endPoint x: 464, endPoint y: 153, distance: 22.8
click at [464, 143] on div "option Pain focused, 1 of 1. 1 result available. Use Up and Down to choose opti…" at bounding box center [475, 132] width 108 height 19
click at [464, 153] on div "Pain" at bounding box center [475, 159] width 108 height 21
checkbox input "true"
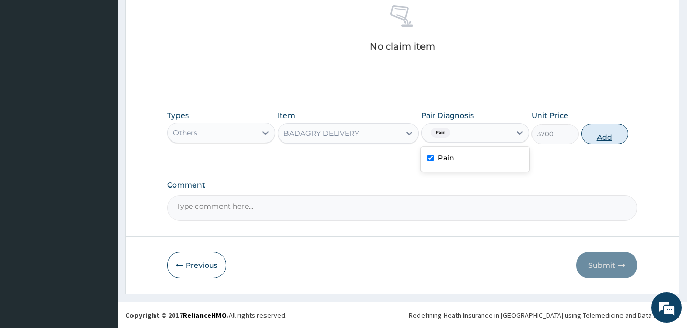
click at [603, 137] on button "Add" at bounding box center [604, 134] width 47 height 20
type input "0"
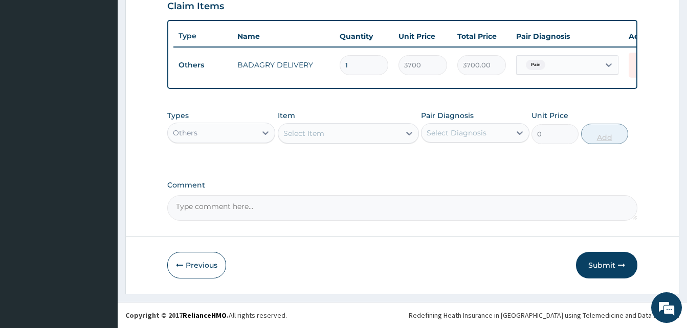
scroll to position [368, 0]
click at [257, 135] on div at bounding box center [265, 133] width 18 height 18
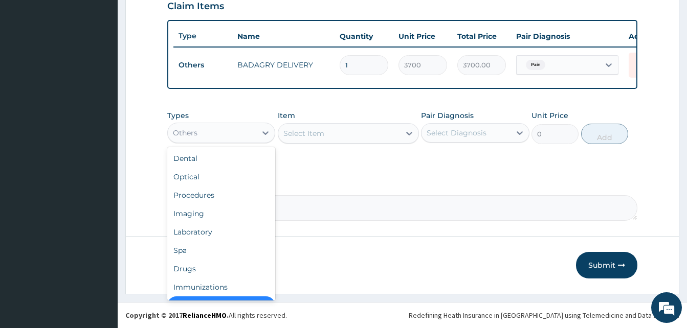
scroll to position [20, 0]
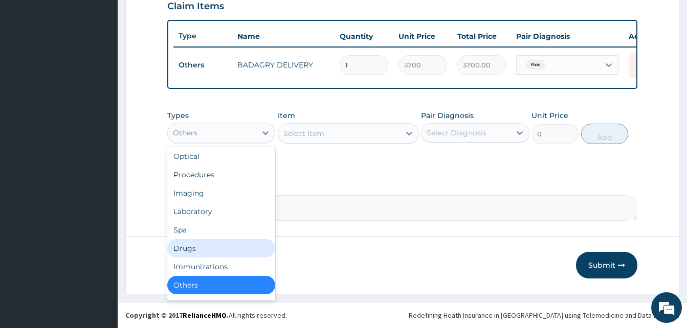
click at [232, 253] on div "Drugs" at bounding box center [221, 248] width 108 height 18
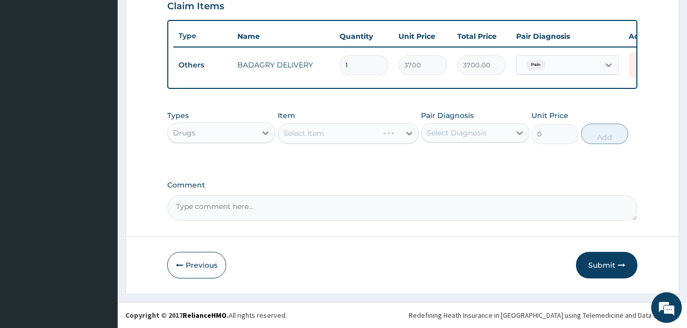
click at [344, 133] on div "Select Item" at bounding box center [348, 133] width 141 height 20
click at [344, 133] on div "Select Item" at bounding box center [339, 133] width 122 height 16
type input "sorep"
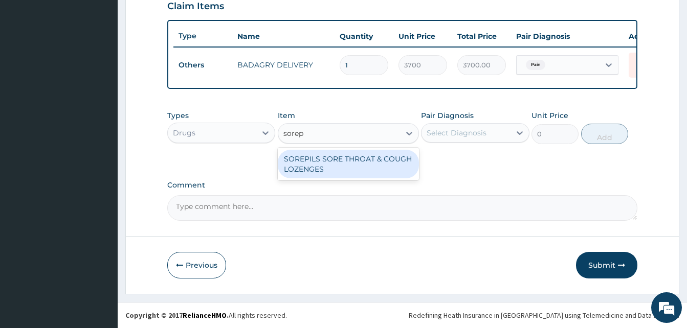
click at [364, 156] on div "SOREPILS SORE THROAT & COUGH LOZENGES" at bounding box center [348, 164] width 141 height 29
type input "40.83333206176758"
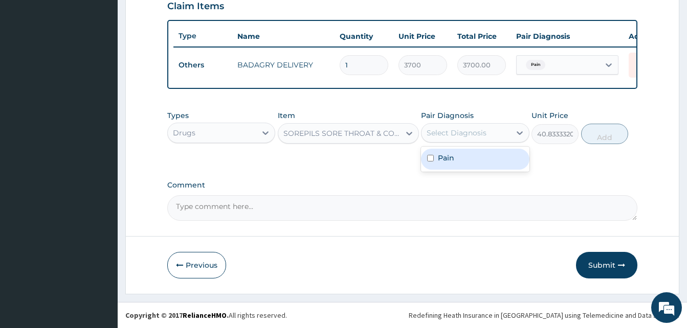
drag, startPoint x: 444, startPoint y: 138, endPoint x: 460, endPoint y: 160, distance: 27.2
click at [460, 143] on div "option Pain, selected. option Pain focused, 1 of 1. 1 result available. Use Up …" at bounding box center [475, 132] width 108 height 19
click at [460, 160] on div "Pain" at bounding box center [475, 159] width 108 height 21
checkbox input "true"
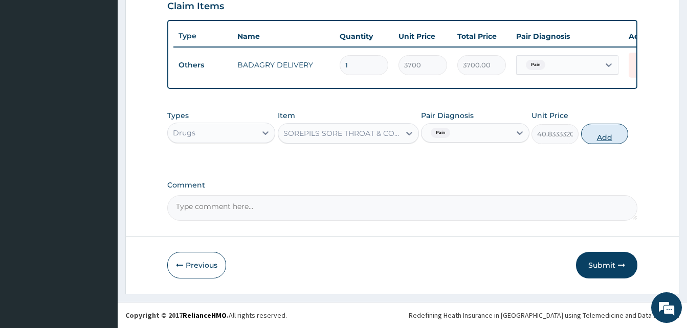
click at [610, 139] on button "Add" at bounding box center [604, 134] width 47 height 20
type input "0"
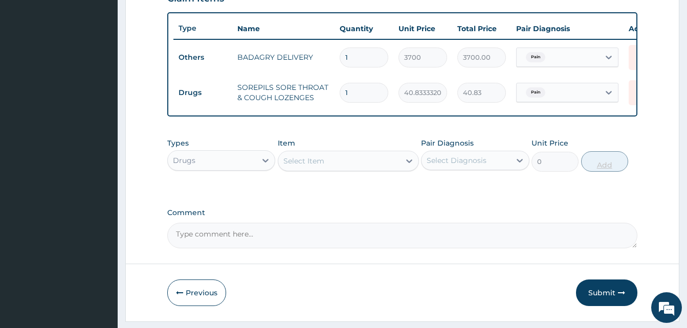
type input "0.00"
type input "2"
type input "81.67"
type input "24"
type input "980.00"
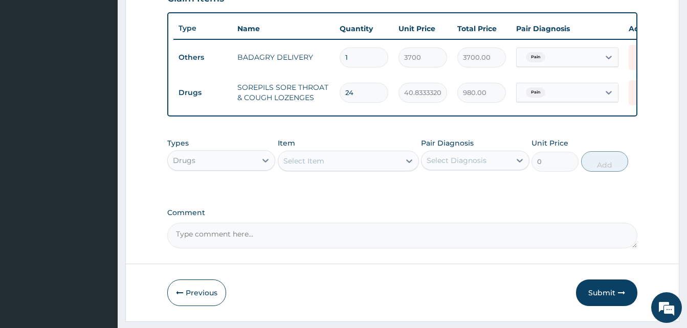
type input "24"
click at [370, 166] on div "Select Item" at bounding box center [339, 161] width 122 height 16
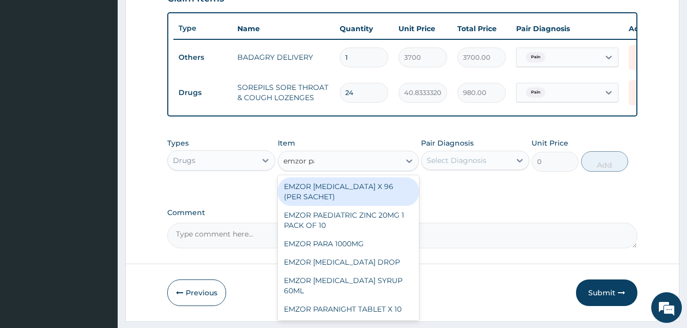
type input "emzor par"
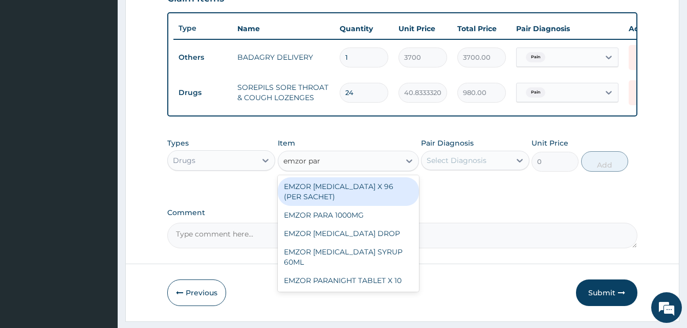
click at [378, 195] on div "EMZOR PARACETAMOL X 96 (PER SACHET)" at bounding box center [348, 191] width 141 height 29
type input "17.5"
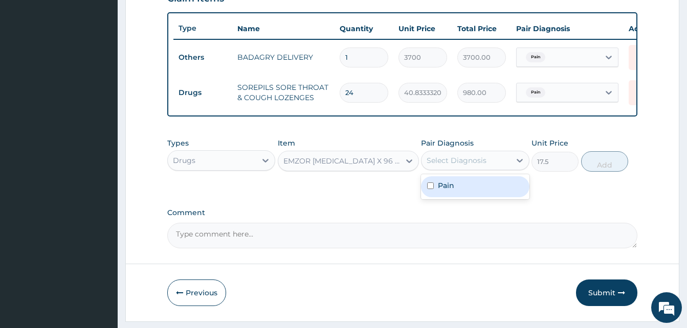
drag, startPoint x: 460, startPoint y: 169, endPoint x: 476, endPoint y: 194, distance: 29.8
click at [476, 170] on div "option Pain, selected. option Pain focused, 1 of 1. 1 result available. Use Up …" at bounding box center [475, 160] width 108 height 19
click at [476, 194] on div "Pain" at bounding box center [475, 186] width 108 height 21
checkbox input "true"
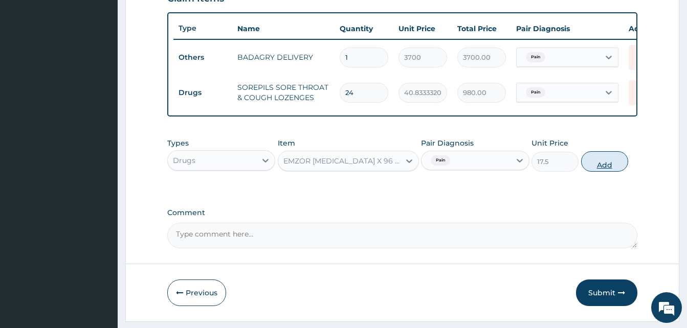
click at [601, 170] on button "Add" at bounding box center [604, 161] width 47 height 20
type input "0"
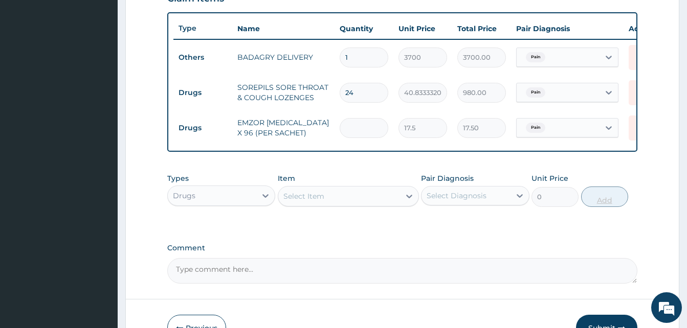
type input "0.00"
type input "3"
type input "52.50"
type input "36"
type input "630.00"
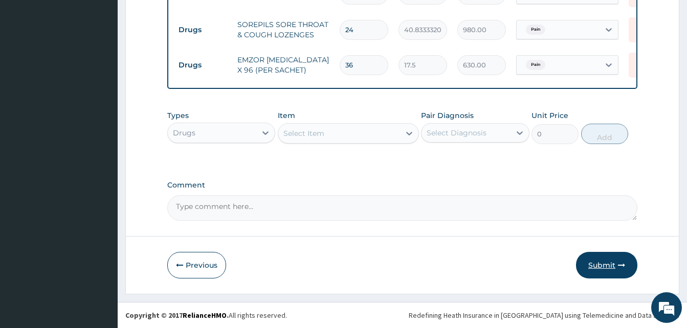
type input "36"
click at [603, 265] on button "Submit" at bounding box center [606, 265] width 61 height 27
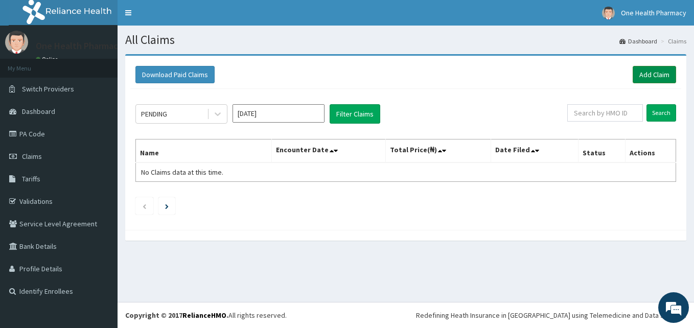
click at [646, 74] on link "Add Claim" at bounding box center [654, 74] width 43 height 17
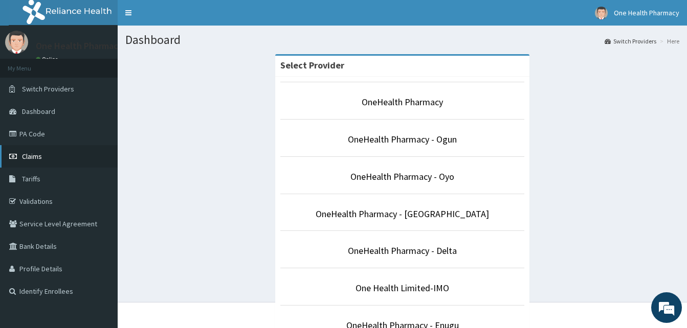
click at [47, 150] on link "Claims" at bounding box center [59, 156] width 118 height 22
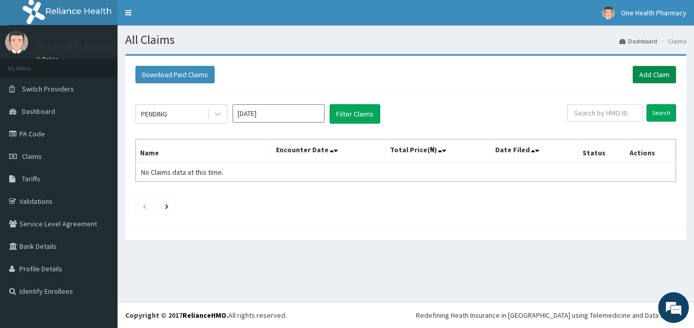
click at [642, 71] on link "Add Claim" at bounding box center [654, 74] width 43 height 17
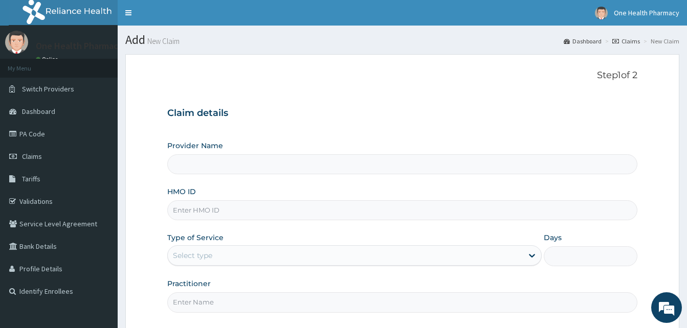
type input "OneHealth Pharmacy"
click at [233, 204] on input "HMO ID" at bounding box center [402, 210] width 470 height 20
paste input "SDI/10010/B"
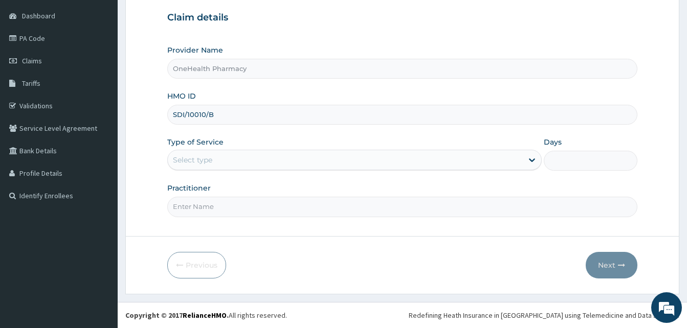
type input "SDI/10010/B"
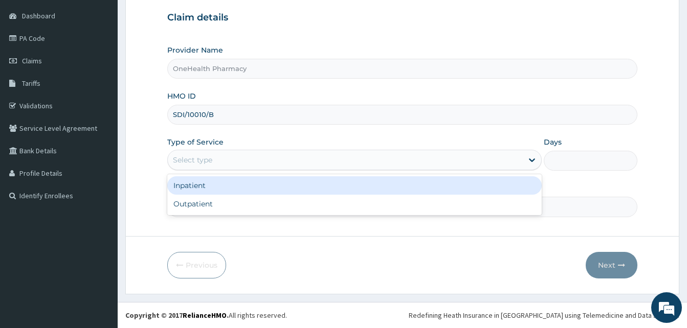
click at [308, 162] on div "Select type" at bounding box center [345, 160] width 355 height 16
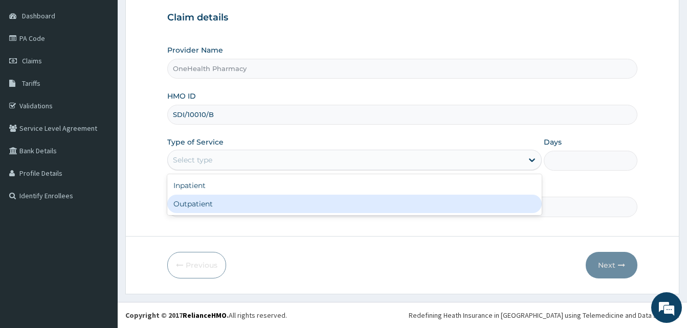
click at [294, 209] on div "Outpatient" at bounding box center [354, 204] width 374 height 18
type input "1"
click at [294, 209] on input "Practitioner" at bounding box center [402, 207] width 470 height 20
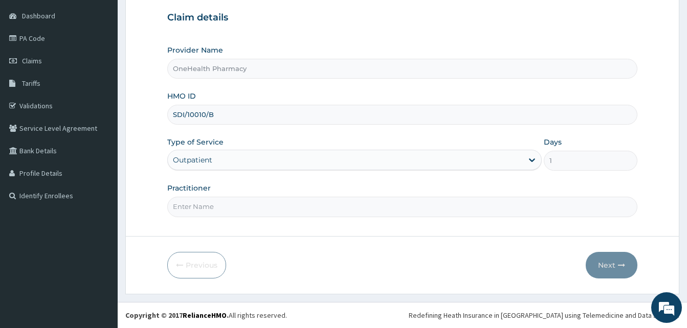
type input "onehealth"
click at [604, 257] on button "Next" at bounding box center [611, 265] width 52 height 27
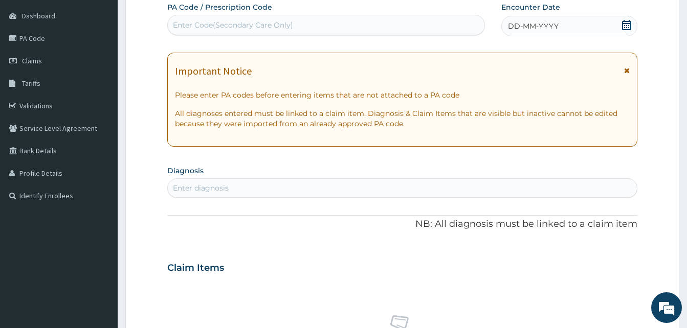
click at [564, 33] on div "DD-MM-YYYY" at bounding box center [569, 26] width 136 height 20
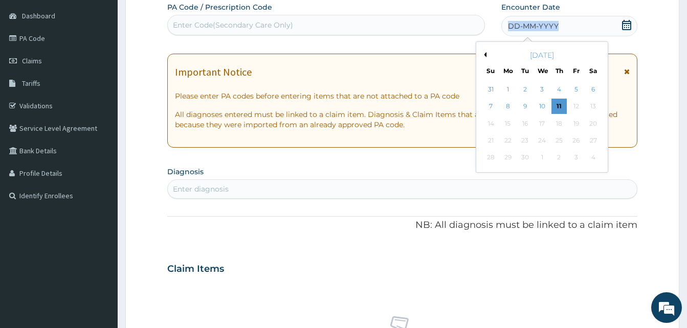
click at [564, 33] on div "DD-MM-YYYY" at bounding box center [569, 26] width 136 height 20
click at [541, 101] on div "10" at bounding box center [541, 106] width 15 height 15
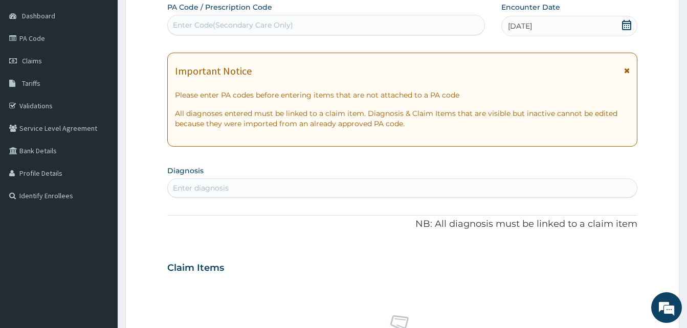
click at [359, 189] on div "Enter diagnosis" at bounding box center [402, 188] width 469 height 16
type input "malari"
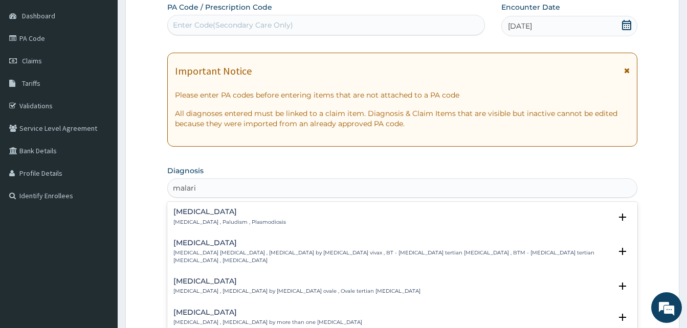
click at [256, 215] on h4 "Malaria" at bounding box center [229, 212] width 112 height 8
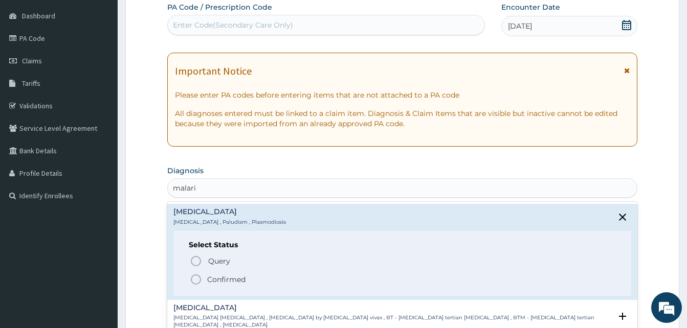
click at [263, 280] on span "Confirmed" at bounding box center [403, 280] width 426 height 12
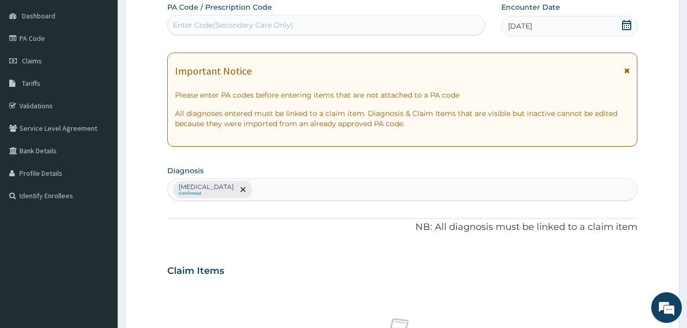
scroll to position [409, 0]
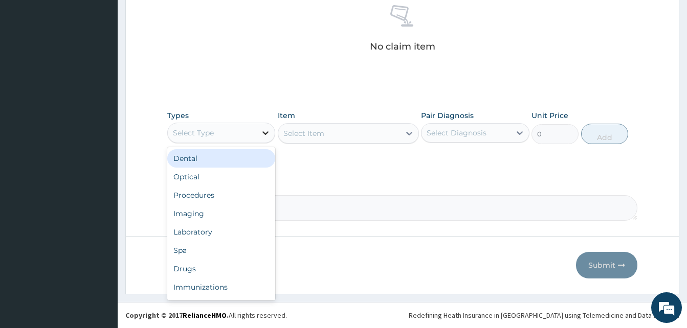
click at [264, 126] on div at bounding box center [265, 133] width 18 height 18
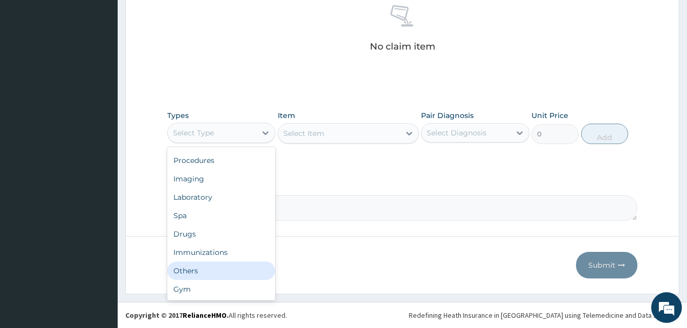
click at [223, 270] on div "Others" at bounding box center [221, 271] width 108 height 18
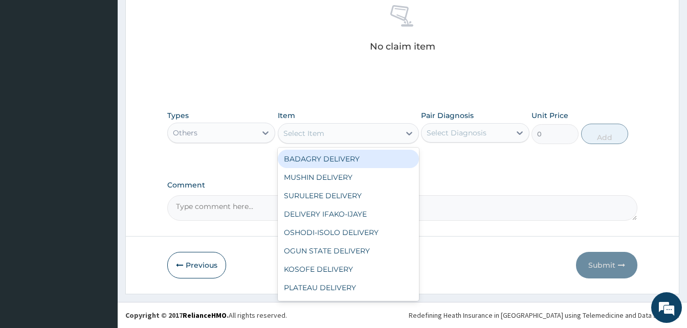
click at [333, 132] on div "Select Item" at bounding box center [339, 133] width 122 height 16
click at [360, 158] on div "BADAGRY DELIVERY" at bounding box center [348, 159] width 141 height 18
type input "3700"
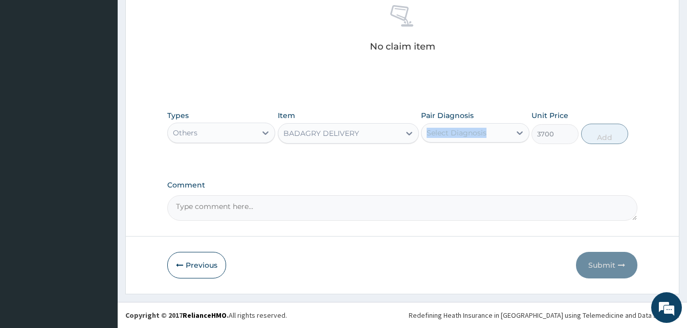
drag, startPoint x: 447, startPoint y: 121, endPoint x: 440, endPoint y: 171, distance: 50.6
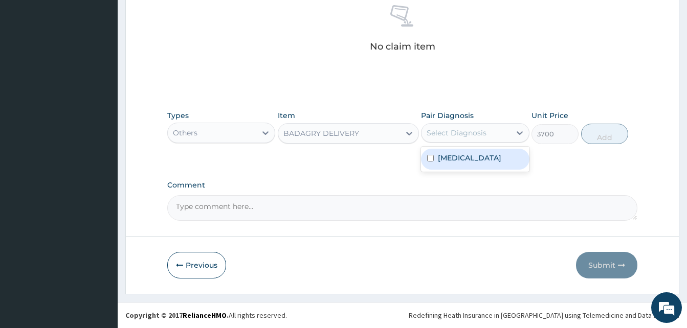
drag, startPoint x: 480, startPoint y: 136, endPoint x: 480, endPoint y: 158, distance: 22.0
click at [480, 143] on div "option Malaria focused, 1 of 1. 1 result available. Use Up and Down to choose o…" at bounding box center [475, 132] width 108 height 19
click at [480, 158] on div "Malaria" at bounding box center [475, 159] width 108 height 21
checkbox input "true"
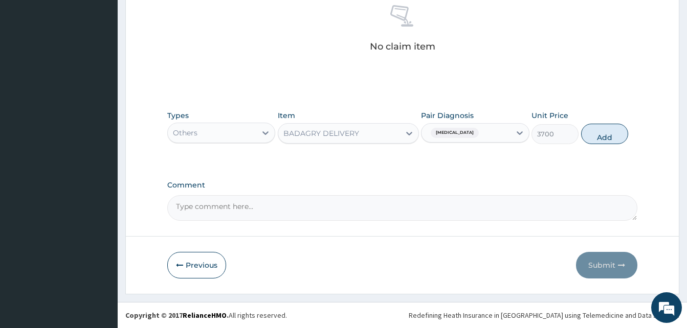
click at [578, 138] on div "3700" at bounding box center [554, 134] width 47 height 20
click at [587, 137] on button "Add" at bounding box center [604, 134] width 47 height 20
type input "0"
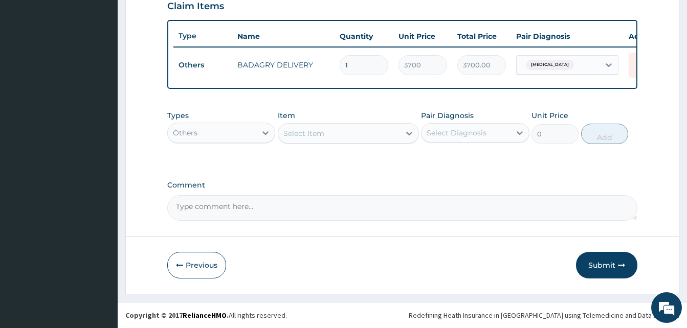
scroll to position [368, 0]
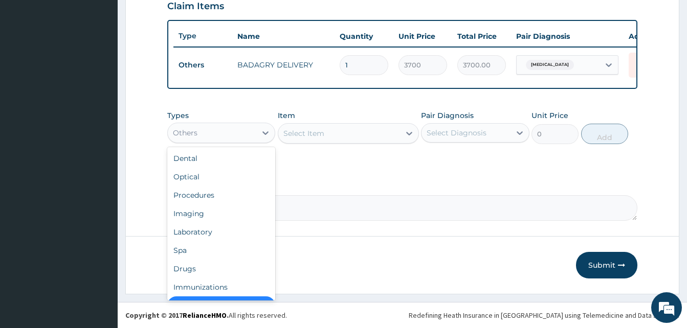
click at [233, 128] on div "Others" at bounding box center [212, 133] width 88 height 16
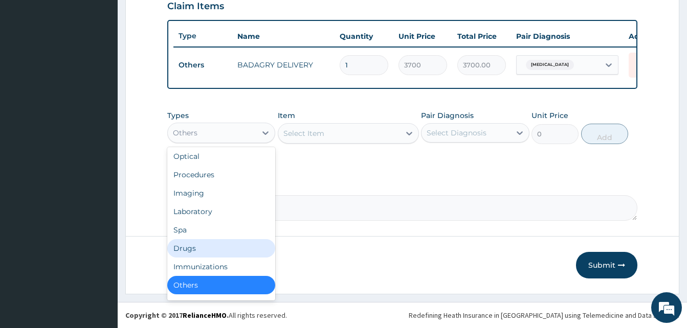
click at [220, 252] on div "Drugs" at bounding box center [221, 248] width 108 height 18
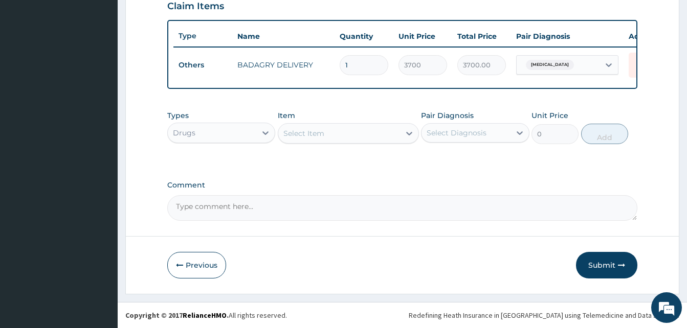
click at [346, 126] on div "Select Item" at bounding box center [339, 133] width 122 height 16
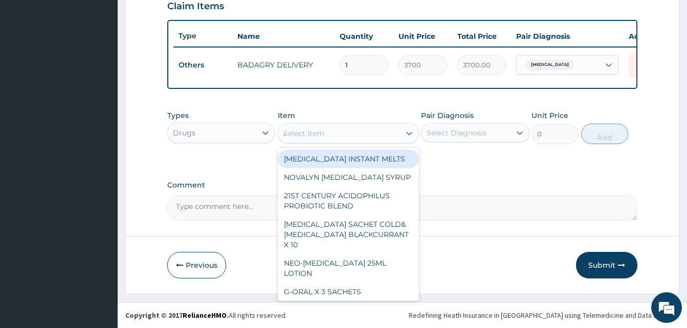
type input "atady"
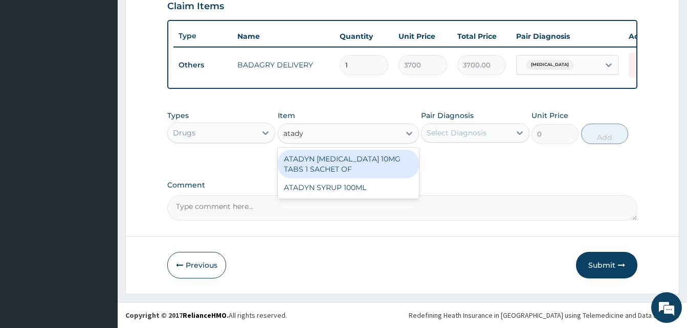
click at [361, 162] on div "ATADYN LORATADINE 10MG TABS 1 SACHET OF" at bounding box center [348, 164] width 141 height 29
type input "350"
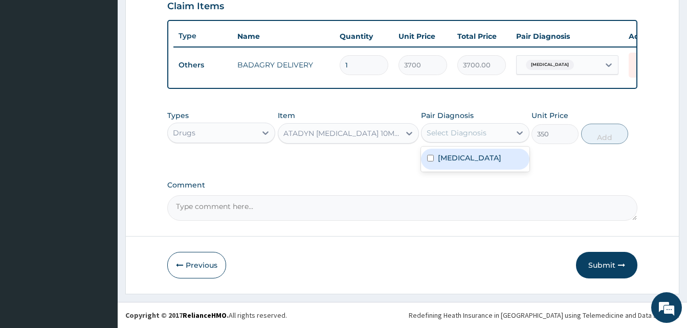
drag, startPoint x: 437, startPoint y: 137, endPoint x: 469, endPoint y: 158, distance: 38.4
click at [469, 143] on div "option Malaria, selected. option Malaria focused, 1 of 1. 1 result available. U…" at bounding box center [475, 132] width 108 height 19
click at [469, 158] on div "Malaria" at bounding box center [475, 159] width 108 height 21
checkbox input "true"
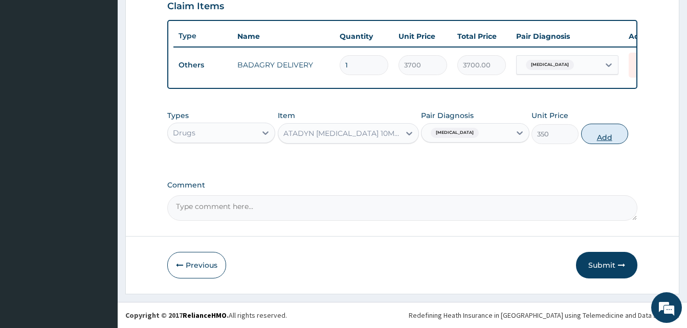
click at [592, 135] on button "Add" at bounding box center [604, 134] width 47 height 20
type input "0"
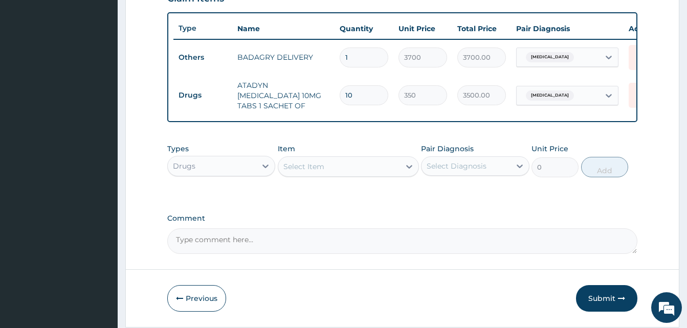
type input "10"
click at [368, 164] on div "Select Item" at bounding box center [339, 166] width 122 height 16
type input "lokm"
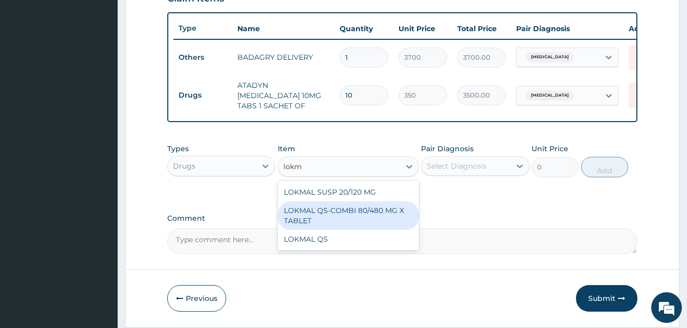
click at [380, 219] on div "LOKMAL QS-COMBI 80/480 MG X TABLET" at bounding box center [348, 215] width 141 height 29
type input "245"
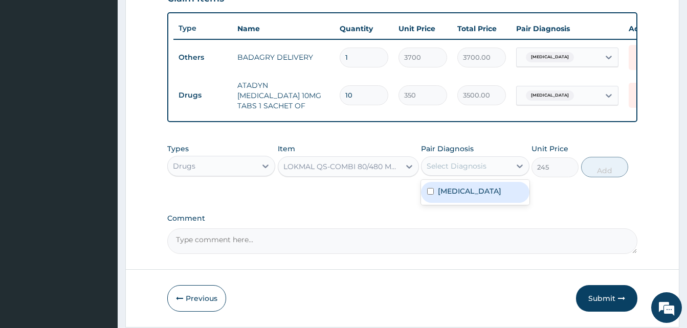
drag, startPoint x: 460, startPoint y: 168, endPoint x: 470, endPoint y: 190, distance: 23.6
click at [470, 176] on div "option Malaria, selected. option Malaria focused, 1 of 1. 1 result available. U…" at bounding box center [475, 165] width 108 height 19
click at [470, 190] on div "Malaria" at bounding box center [475, 192] width 108 height 21
checkbox input "true"
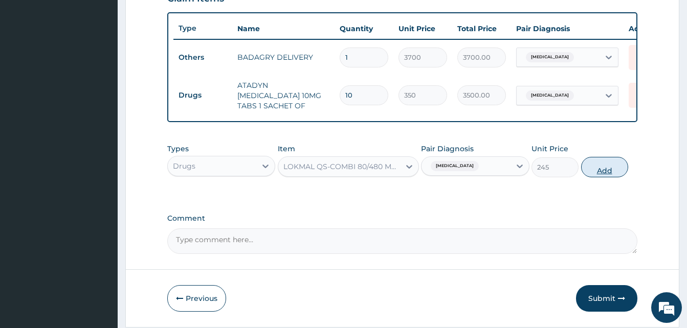
click at [594, 171] on button "Add" at bounding box center [604, 167] width 47 height 20
type input "0"
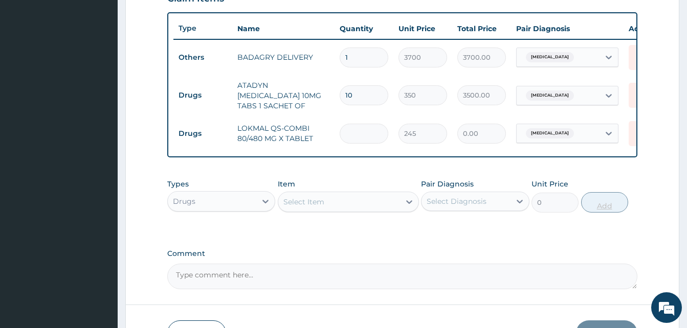
type input "6"
type input "1470.00"
type input "6"
click at [337, 205] on div "Select Item" at bounding box center [339, 202] width 122 height 16
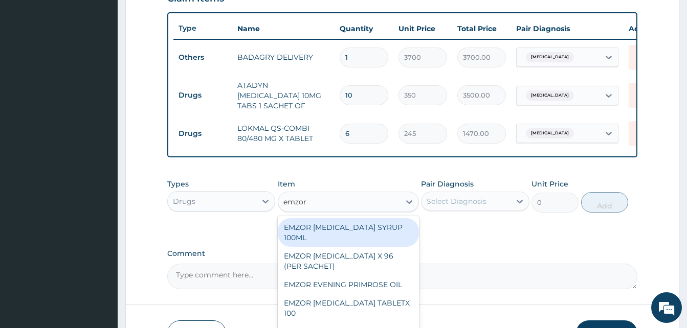
type input "emzor par"
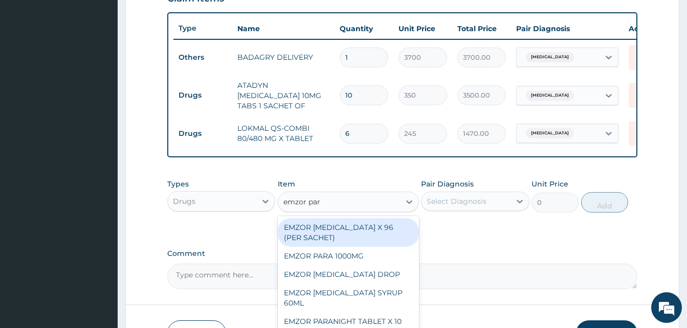
click at [373, 230] on div "EMZOR PARACETAMOL X 96 (PER SACHET)" at bounding box center [348, 232] width 141 height 29
type input "17.5"
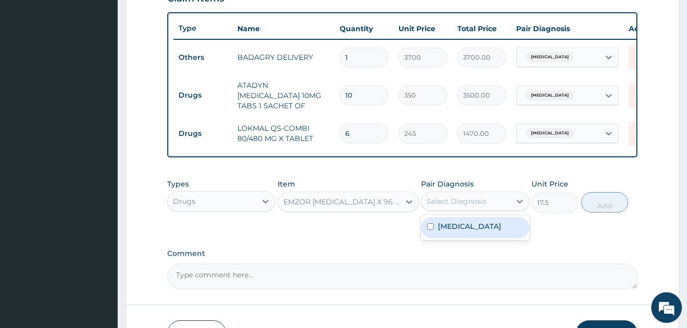
drag, startPoint x: 443, startPoint y: 209, endPoint x: 467, endPoint y: 228, distance: 31.3
click at [467, 211] on div "option Malaria, selected. option Malaria focused, 1 of 1. 1 result available. U…" at bounding box center [475, 201] width 108 height 19
click at [467, 228] on div "Malaria" at bounding box center [475, 227] width 108 height 21
checkbox input "true"
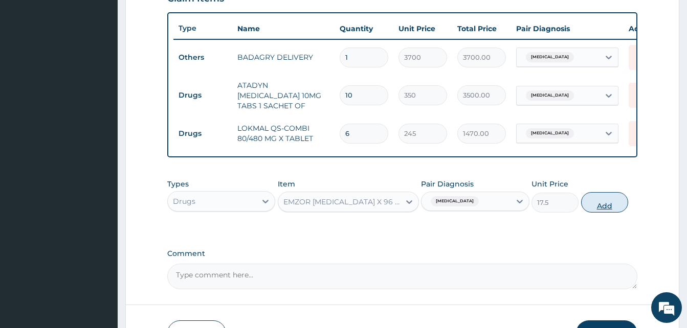
click at [611, 203] on button "Add" at bounding box center [604, 202] width 47 height 20
type input "0"
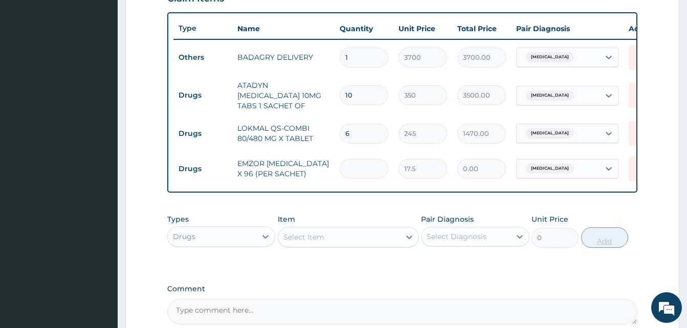
type input "3"
type input "52.50"
type input "36"
type input "630.00"
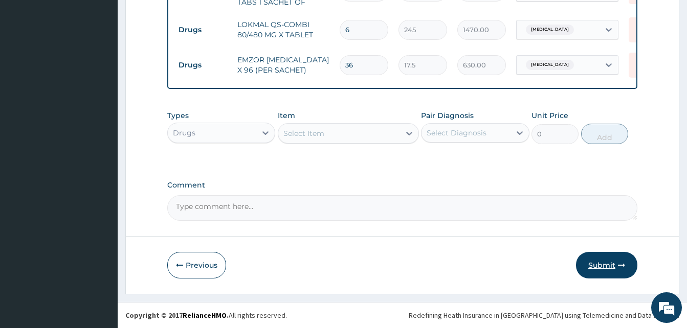
type input "36"
click at [624, 262] on icon "button" at bounding box center [621, 265] width 7 height 7
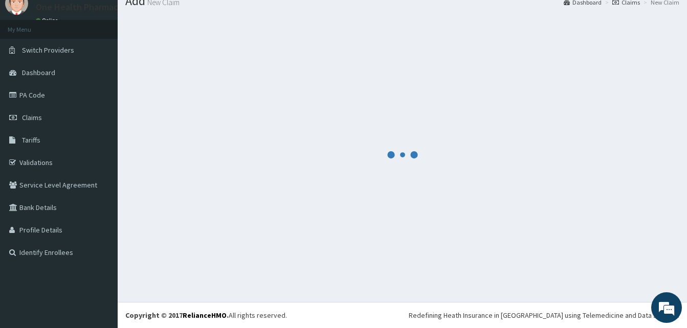
scroll to position [39, 0]
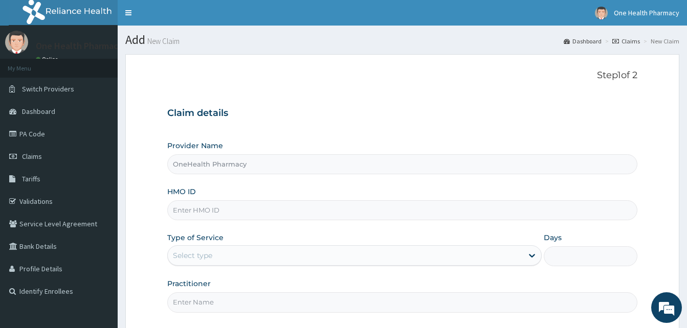
click at [238, 206] on input "HMO ID" at bounding box center [402, 210] width 470 height 20
paste input "MOJ/10033/A"
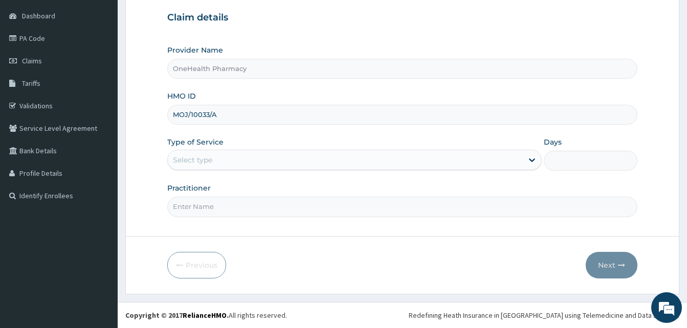
type input "MOJ/10033/A"
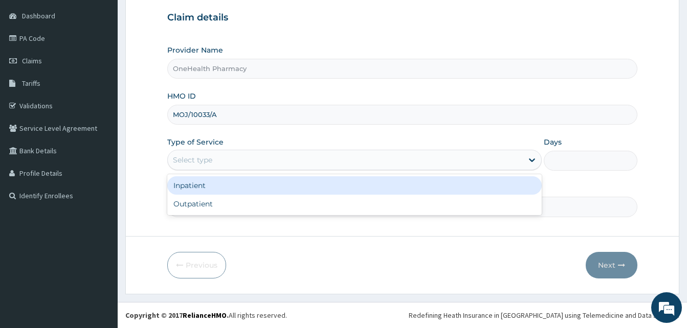
click at [311, 167] on div "Select type" at bounding box center [345, 160] width 355 height 16
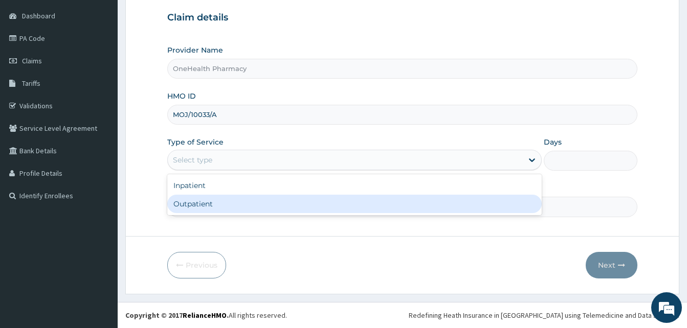
click at [303, 208] on div "Outpatient" at bounding box center [354, 204] width 374 height 18
type input "1"
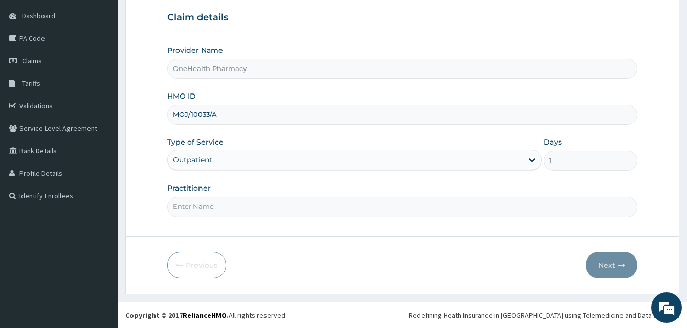
click at [303, 208] on input "Practitioner" at bounding box center [402, 207] width 470 height 20
type input "ONE HEALTH PHARMACY"
click at [602, 264] on button "Next" at bounding box center [611, 265] width 52 height 27
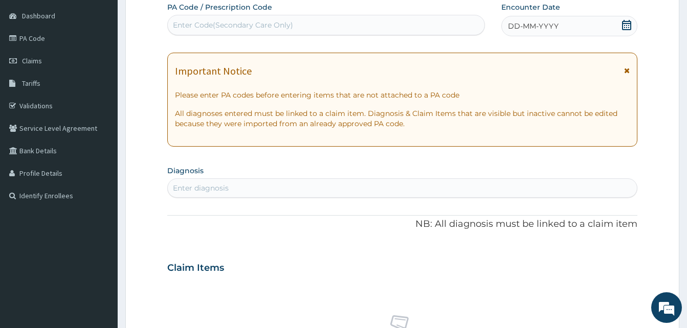
click at [570, 31] on div "DD-MM-YYYY" at bounding box center [569, 26] width 136 height 20
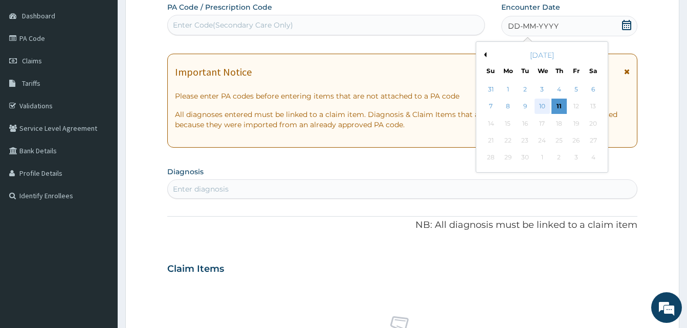
click at [544, 99] on div "10" at bounding box center [541, 106] width 15 height 15
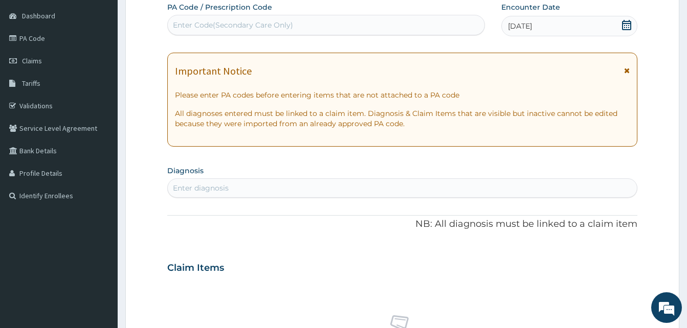
click at [343, 191] on div "Enter diagnosis" at bounding box center [402, 188] width 469 height 16
type input "pain"
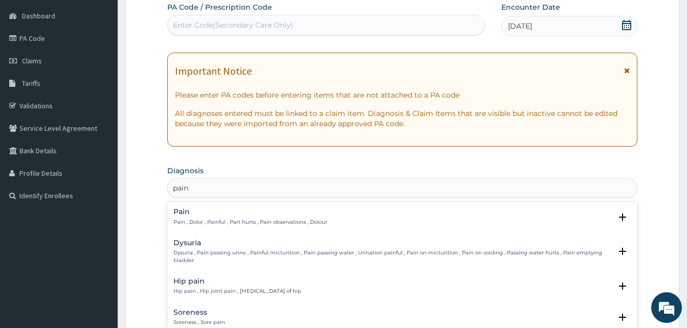
click at [264, 214] on h4 "Pain" at bounding box center [250, 212] width 154 height 8
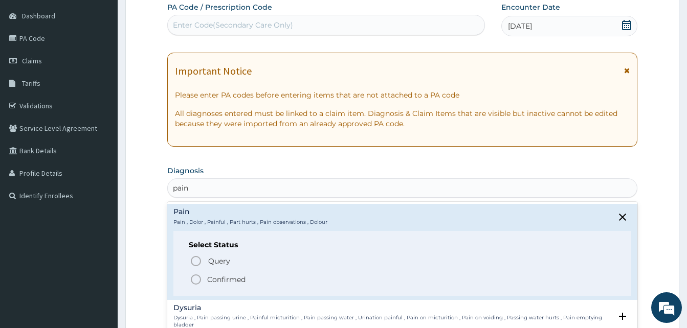
click at [266, 278] on span "Confirmed" at bounding box center [403, 280] width 426 height 12
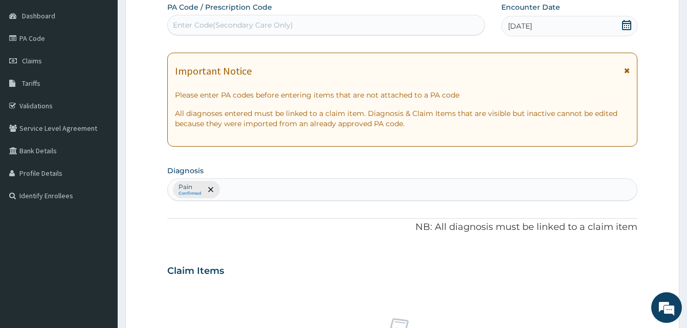
scroll to position [409, 0]
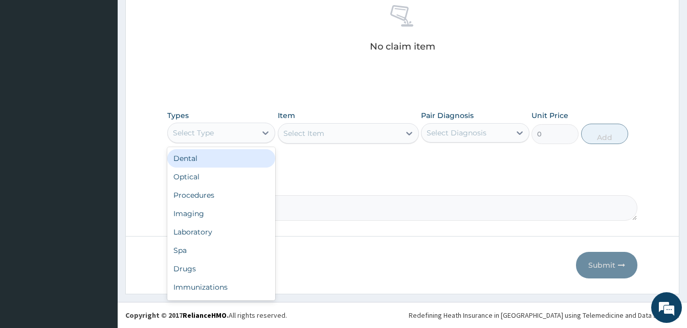
drag, startPoint x: 259, startPoint y: 131, endPoint x: 271, endPoint y: 171, distance: 41.4
click at [271, 143] on div "option Dental focused, 1 of 10. 10 results available. Use Up and Down to choose…" at bounding box center [221, 133] width 108 height 20
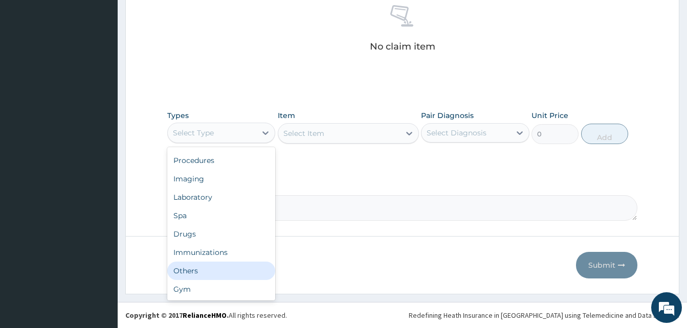
click at [225, 266] on div "Others" at bounding box center [221, 271] width 108 height 18
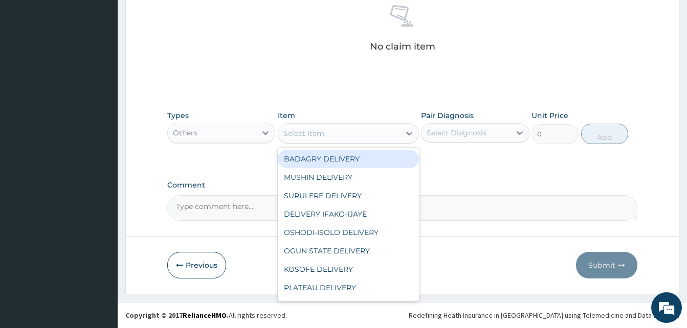
click at [337, 135] on div "Select Item" at bounding box center [339, 133] width 122 height 16
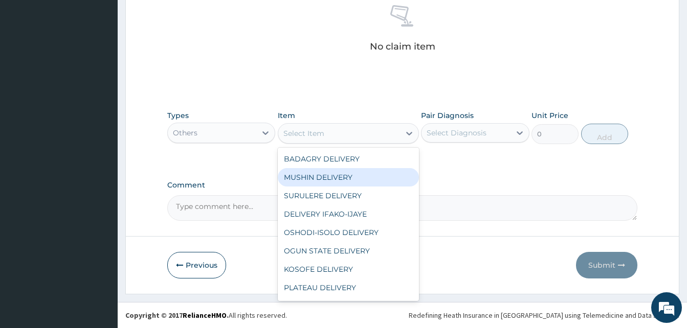
click at [349, 180] on div "MUSHIN DELIVERY" at bounding box center [348, 177] width 141 height 18
type input "2200"
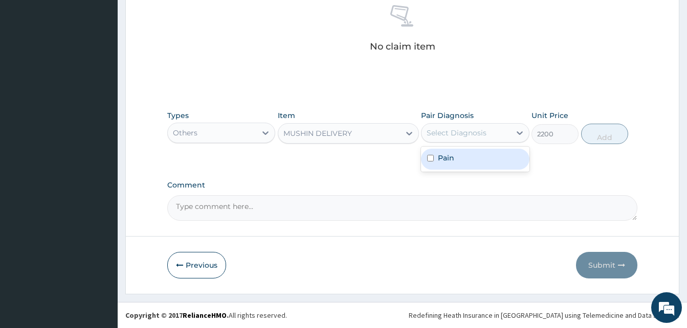
drag, startPoint x: 451, startPoint y: 136, endPoint x: 465, endPoint y: 157, distance: 25.4
click at [465, 143] on div "option Pain focused, 1 of 1. 1 result available. Use Up and Down to choose opti…" at bounding box center [475, 132] width 108 height 19
click at [465, 157] on div "Pain" at bounding box center [475, 159] width 108 height 21
checkbox input "true"
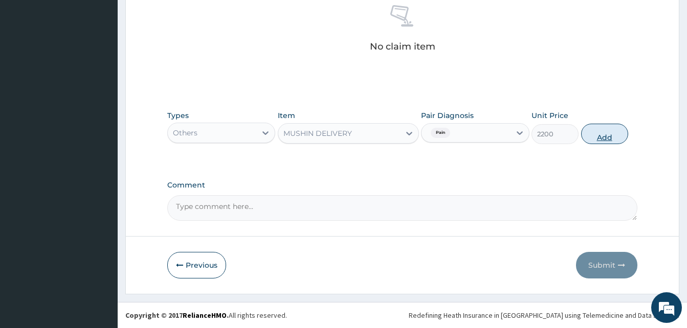
click at [593, 139] on button "Add" at bounding box center [604, 134] width 47 height 20
type input "0"
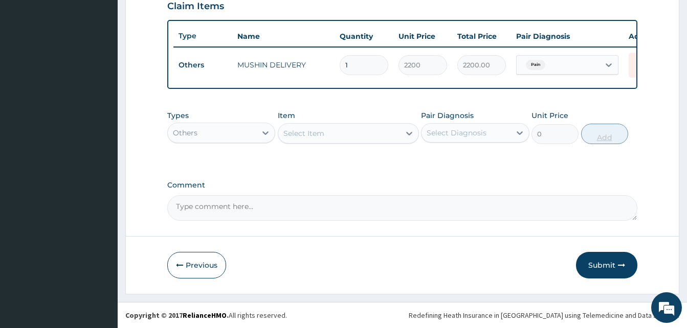
scroll to position [368, 0]
click at [243, 133] on div "Others" at bounding box center [212, 133] width 88 height 16
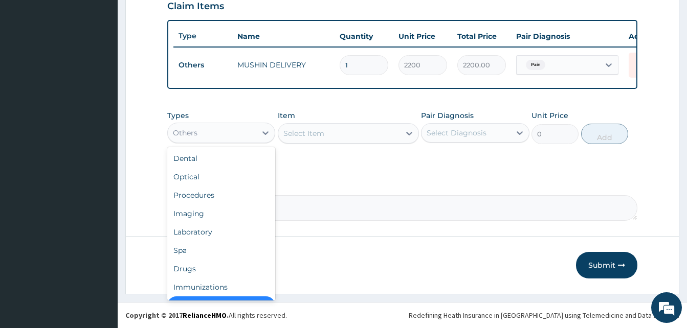
scroll to position [20, 0]
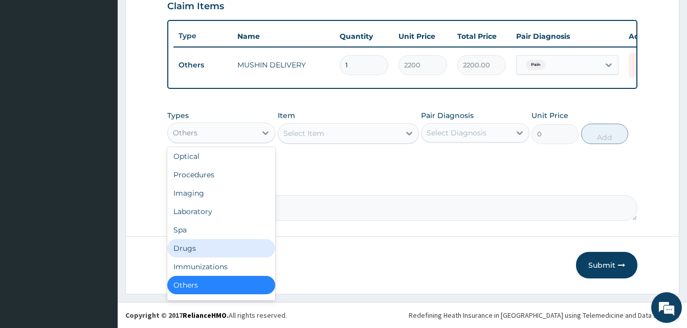
click at [229, 247] on div "Drugs" at bounding box center [221, 248] width 108 height 18
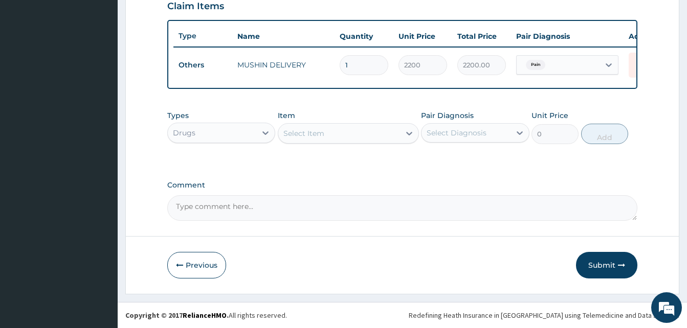
click at [325, 130] on div "Select Item" at bounding box center [339, 133] width 122 height 16
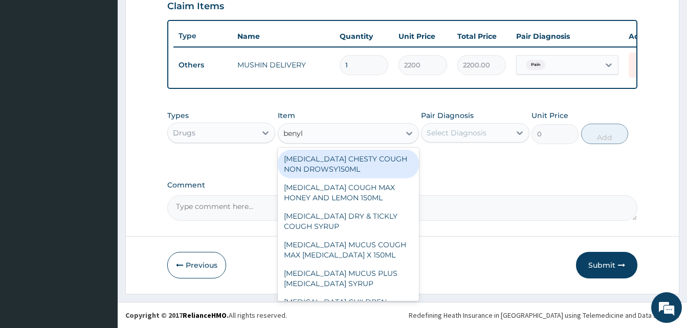
type input "benyli"
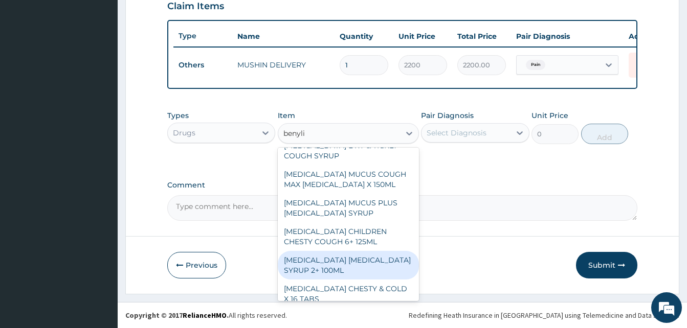
click at [357, 264] on div "BENYLIN DRY COUGH SYRUP 2+ 100ML" at bounding box center [348, 265] width 141 height 29
type input "2100"
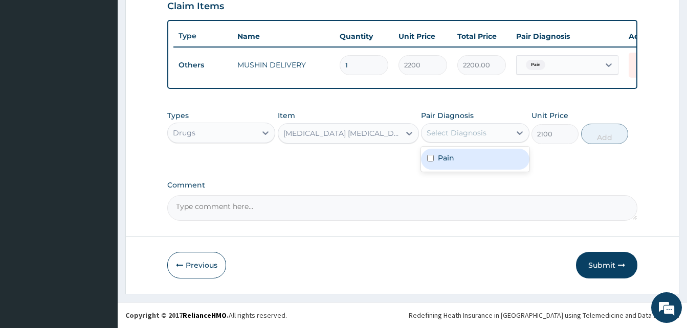
click at [489, 135] on div "Select Diagnosis" at bounding box center [465, 133] width 88 height 16
click at [491, 153] on div "Pain" at bounding box center [475, 159] width 108 height 21
checkbox input "true"
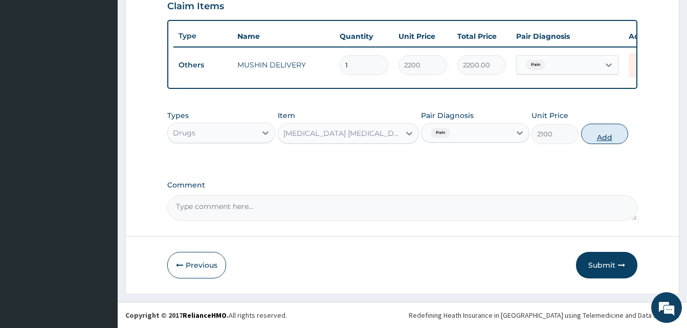
click at [597, 128] on button "Add" at bounding box center [604, 134] width 47 height 20
type input "0"
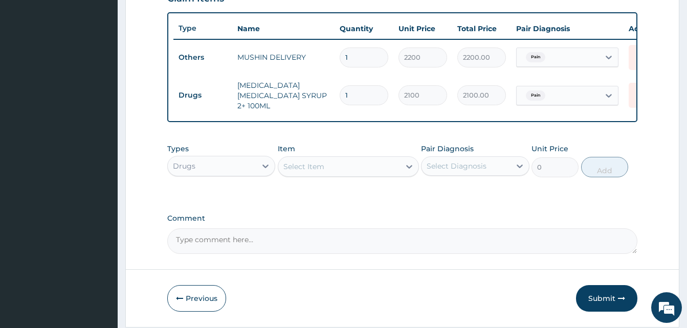
click at [332, 167] on div "Select Item" at bounding box center [339, 166] width 122 height 16
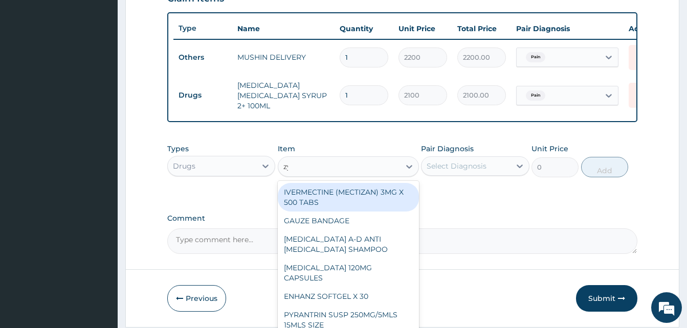
type input "zyn"
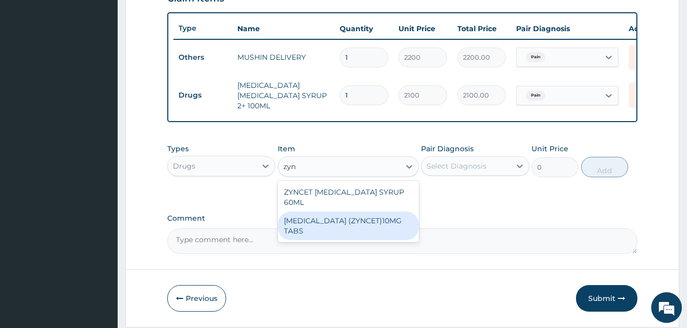
click at [378, 212] on div "CETIRIZINE (ZYNCET)10MG TABS" at bounding box center [348, 226] width 141 height 29
type input "119"
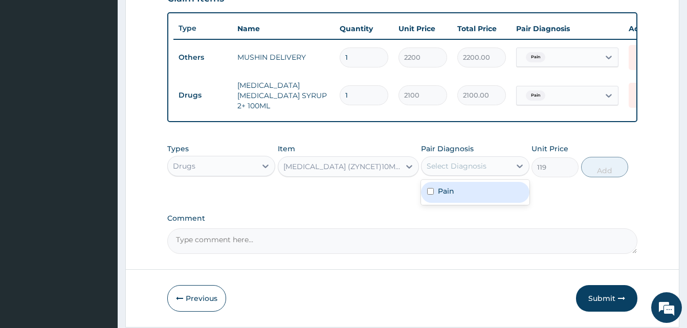
click at [464, 166] on div "Select Diagnosis" at bounding box center [456, 166] width 60 height 10
click at [476, 193] on div "Pain" at bounding box center [475, 192] width 108 height 21
checkbox input "true"
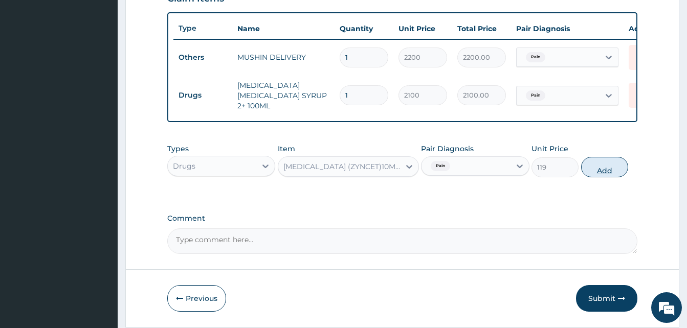
click at [595, 168] on button "Add" at bounding box center [604, 167] width 47 height 20
type input "0"
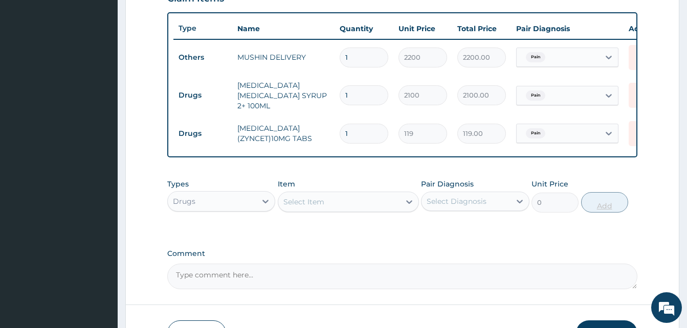
type input "10"
type input "1190.00"
type input "10"
click at [363, 207] on div "Select Item" at bounding box center [339, 202] width 122 height 16
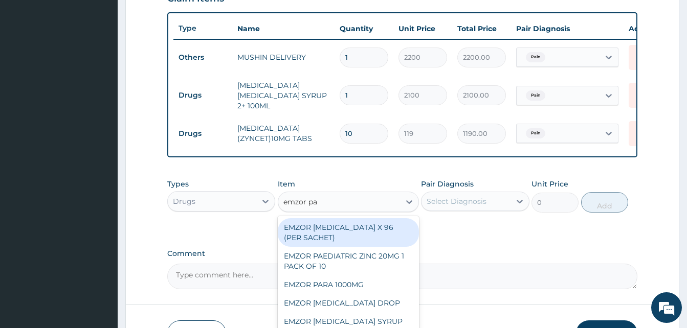
type input "emzor par"
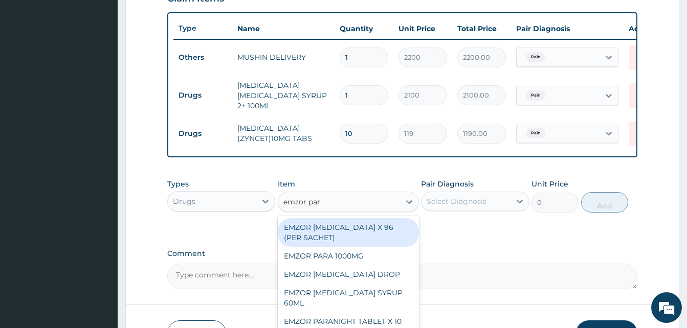
click at [384, 232] on div "EMZOR PARACETAMOL X 96 (PER SACHET)" at bounding box center [348, 232] width 141 height 29
type input "17.5"
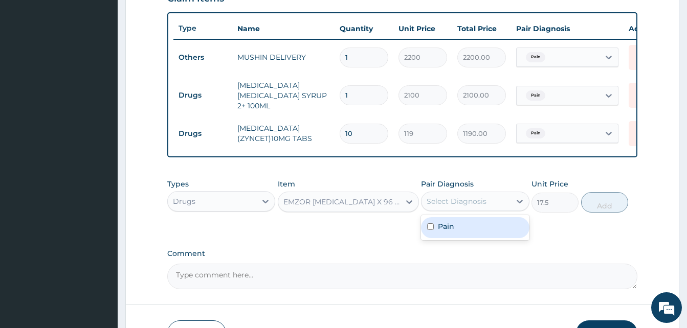
drag, startPoint x: 446, startPoint y: 207, endPoint x: 468, endPoint y: 233, distance: 33.8
click at [468, 211] on div "option Pain, selected. option Pain focused, 1 of 1. 1 result available. Use Up …" at bounding box center [475, 201] width 108 height 19
click at [468, 233] on div "Pain" at bounding box center [475, 227] width 108 height 21
checkbox input "true"
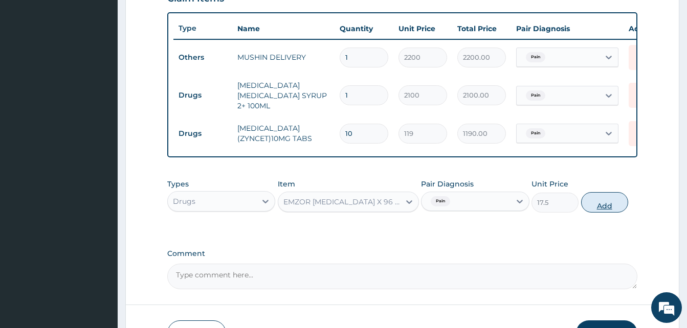
click at [587, 210] on button "Add" at bounding box center [604, 202] width 47 height 20
type input "0"
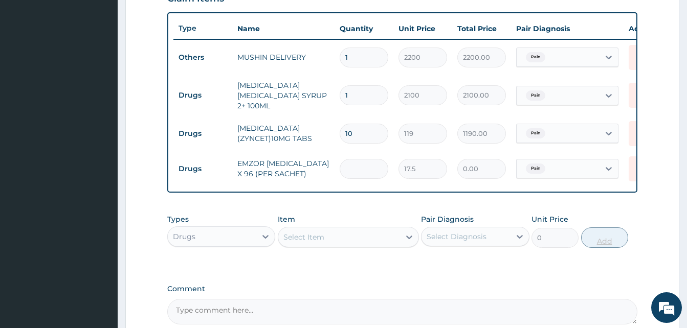
type input "3"
type input "52.50"
type input "36"
type input "630.00"
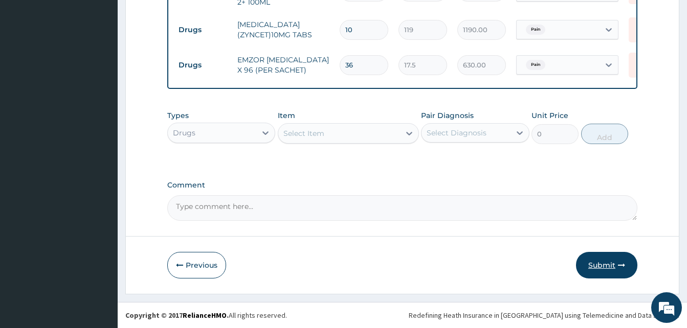
type input "36"
click at [607, 261] on button "Submit" at bounding box center [606, 265] width 61 height 27
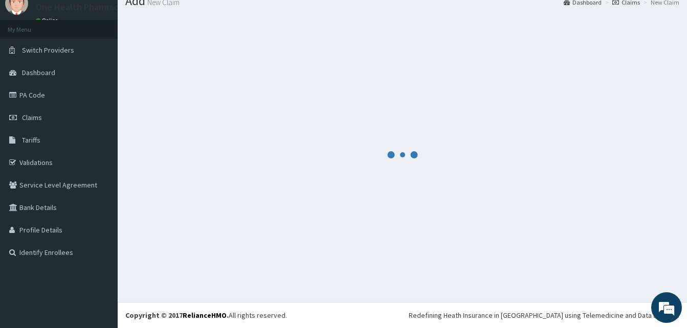
scroll to position [39, 0]
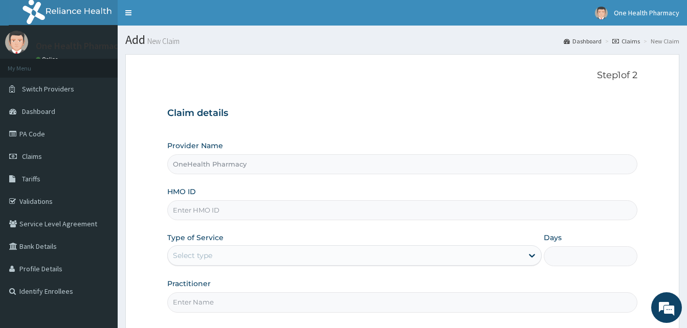
click at [247, 207] on input "HMO ID" at bounding box center [402, 210] width 470 height 20
paste input "MLO/10035/A"
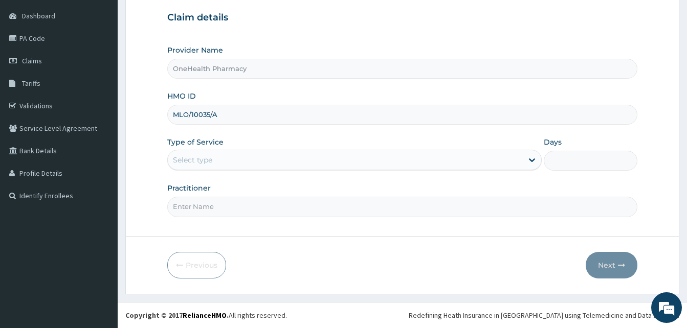
type input "MLO/10035/A"
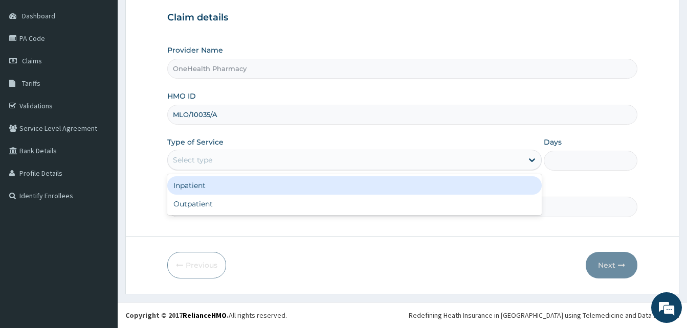
drag, startPoint x: 305, startPoint y: 156, endPoint x: 290, endPoint y: 211, distance: 56.0
click at [290, 170] on div "option Inpatient focused, 1 of 2. 2 results available. Use Up and Down to choos…" at bounding box center [354, 160] width 374 height 20
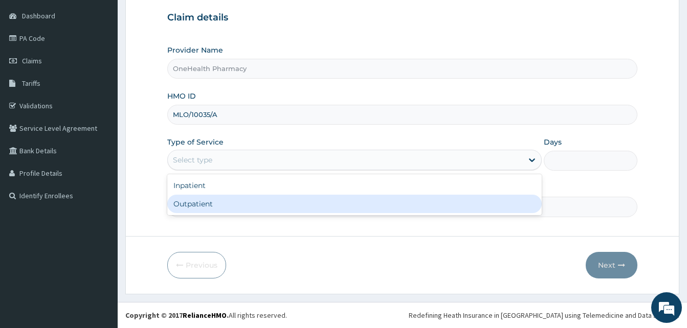
click at [290, 211] on div "Outpatient" at bounding box center [354, 204] width 374 height 18
type input "1"
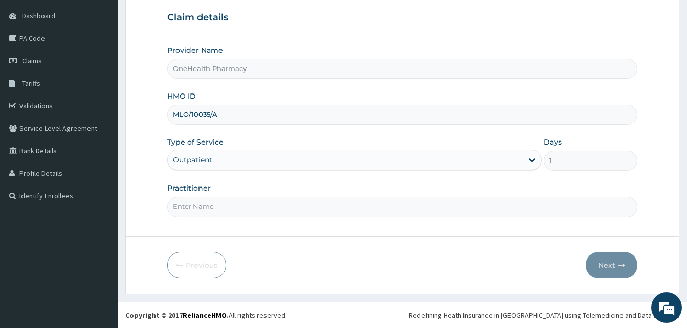
click at [290, 211] on input "Practitioner" at bounding box center [402, 207] width 470 height 20
type input "ONE HEALTH"
click at [607, 269] on button "Next" at bounding box center [611, 265] width 52 height 27
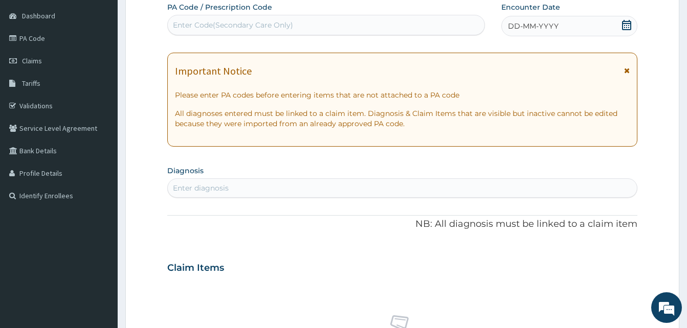
click at [567, 33] on div "DD-MM-YYYY" at bounding box center [569, 26] width 136 height 20
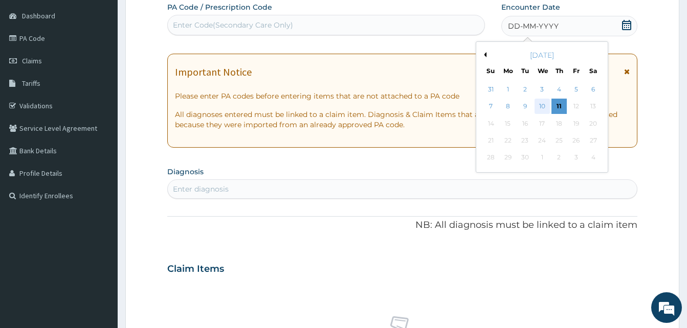
click at [537, 104] on div "10" at bounding box center [541, 106] width 15 height 15
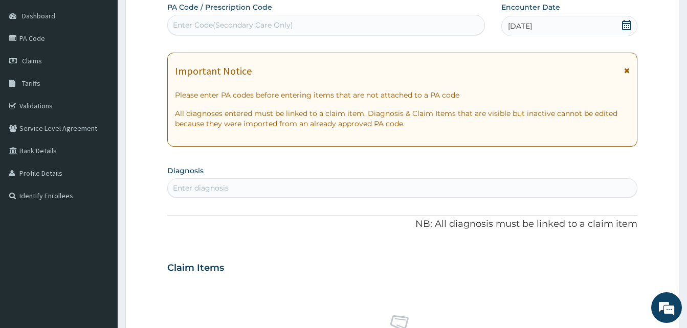
click at [361, 187] on div "Enter diagnosis" at bounding box center [402, 188] width 469 height 16
type input "malari"
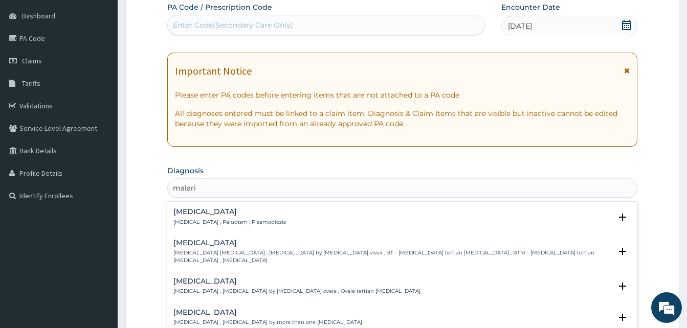
click at [259, 214] on div "[MEDICAL_DATA] [MEDICAL_DATA] , Paludism , Plasmodiosis" at bounding box center [402, 217] width 458 height 18
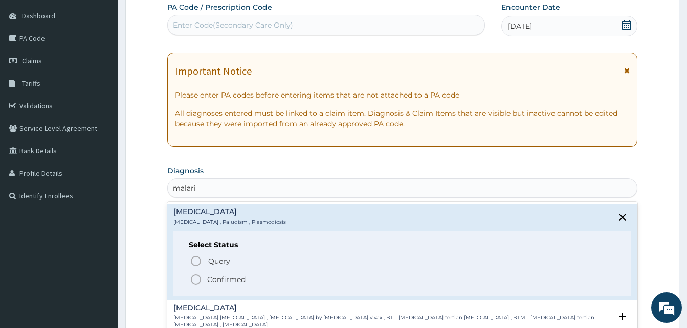
click at [266, 277] on span "Confirmed" at bounding box center [403, 280] width 426 height 12
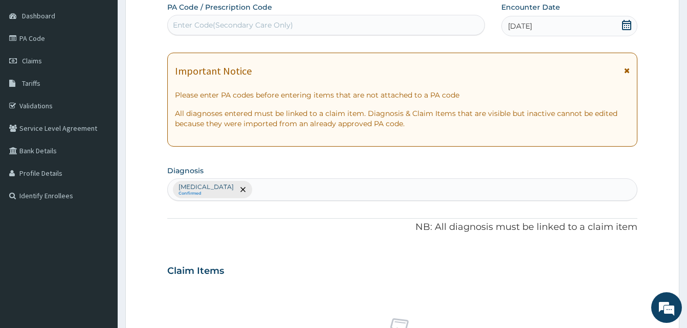
scroll to position [409, 0]
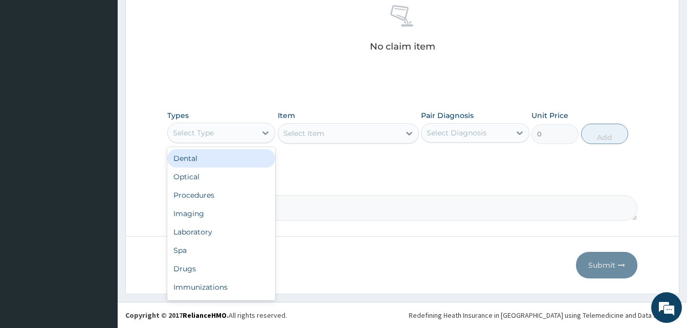
drag, startPoint x: 232, startPoint y: 130, endPoint x: 268, endPoint y: 173, distance: 56.2
click at [268, 143] on div "option Dental focused, 1 of 10. 10 results available. Use Up and Down to choose…" at bounding box center [221, 133] width 108 height 20
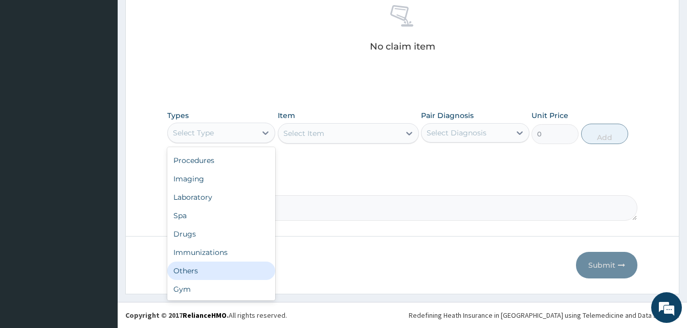
click at [226, 267] on div "Others" at bounding box center [221, 271] width 108 height 18
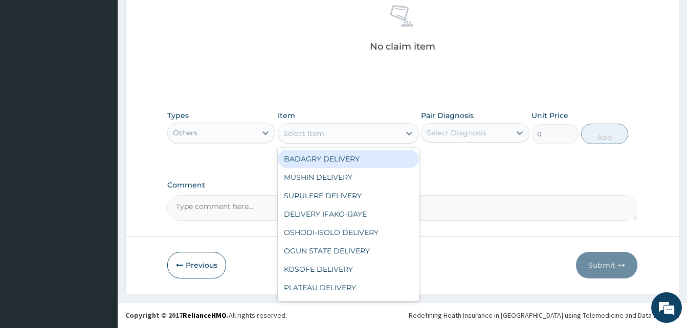
drag, startPoint x: 349, startPoint y: 133, endPoint x: 415, endPoint y: 170, distance: 75.1
click at [415, 144] on div "option BADAGRY DELIVERY focused, 1 of 29. 29 results available. Use Up and Down…" at bounding box center [348, 133] width 141 height 20
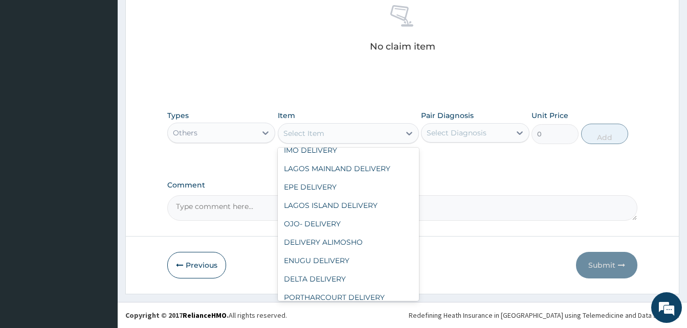
scroll to position [384, 0]
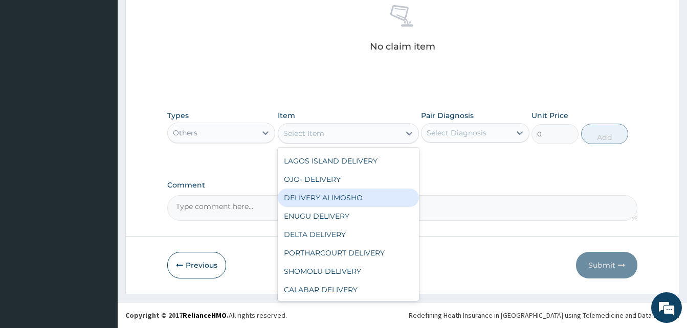
click at [379, 196] on div "DELIVERY ALIMOSHO" at bounding box center [348, 198] width 141 height 18
type input "3000"
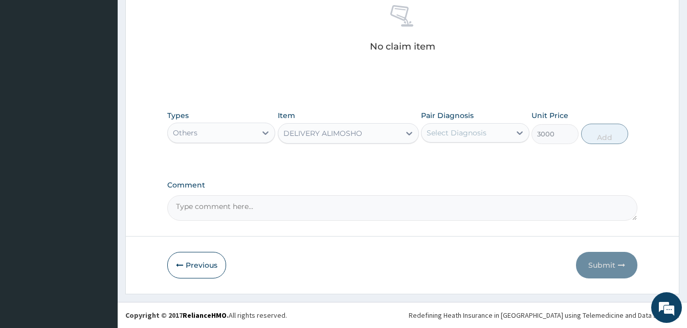
click at [473, 142] on div "Select Diagnosis" at bounding box center [475, 132] width 108 height 19
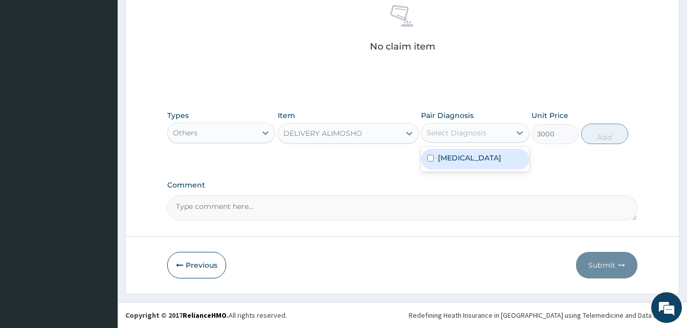
click at [484, 156] on div "[MEDICAL_DATA]" at bounding box center [475, 159] width 108 height 21
checkbox input "true"
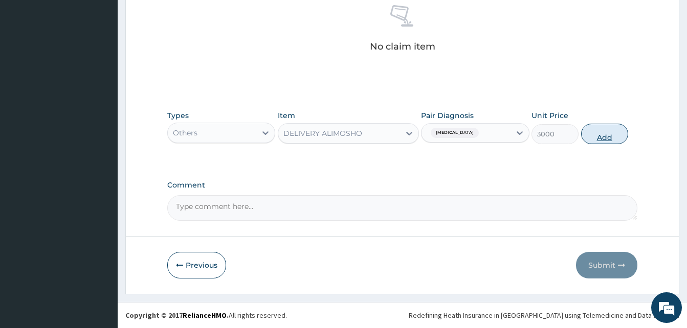
click at [593, 135] on button "Add" at bounding box center [604, 134] width 47 height 20
type input "0"
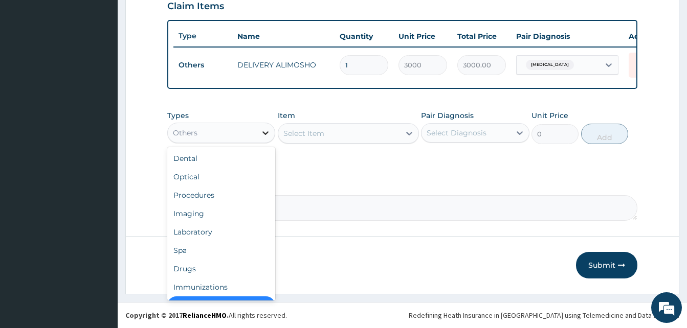
click at [258, 136] on div at bounding box center [265, 133] width 18 height 18
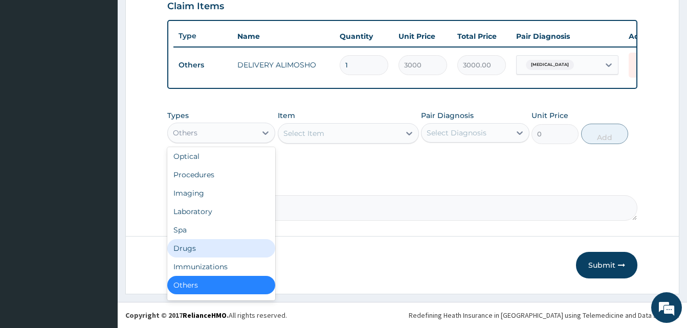
click at [215, 245] on div "Drugs" at bounding box center [221, 248] width 108 height 18
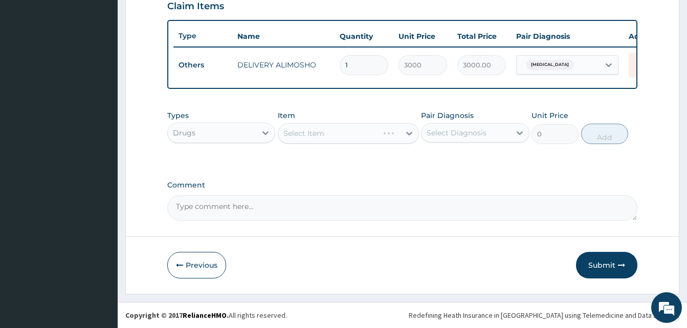
click at [350, 133] on div "Select Item" at bounding box center [348, 133] width 141 height 20
click at [350, 133] on div "Select Item" at bounding box center [339, 133] width 122 height 16
type input "artel"
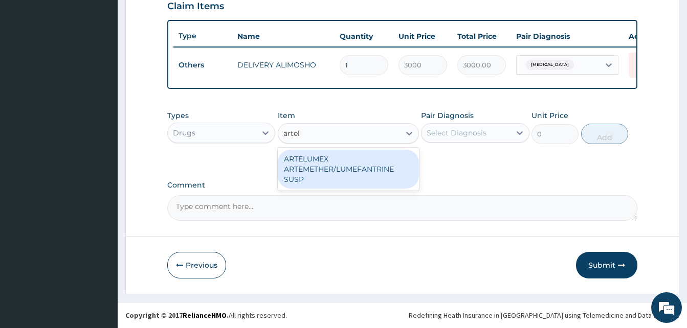
click at [371, 152] on div "ARTELUMEX ARTEMETHER/LUMEFANTRINE SUSP" at bounding box center [348, 169] width 141 height 39
type input "1260"
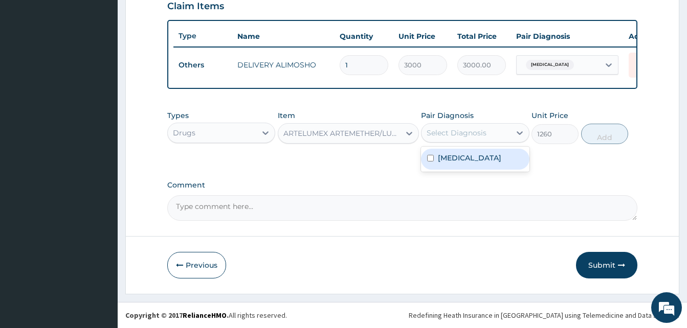
drag, startPoint x: 442, startPoint y: 137, endPoint x: 471, endPoint y: 156, distance: 34.3
click at [471, 143] on div "option [MEDICAL_DATA], selected. option [MEDICAL_DATA] focused, 1 of 1. 1 resul…" at bounding box center [475, 132] width 108 height 19
click at [471, 156] on div "[MEDICAL_DATA]" at bounding box center [475, 159] width 108 height 21
checkbox input "true"
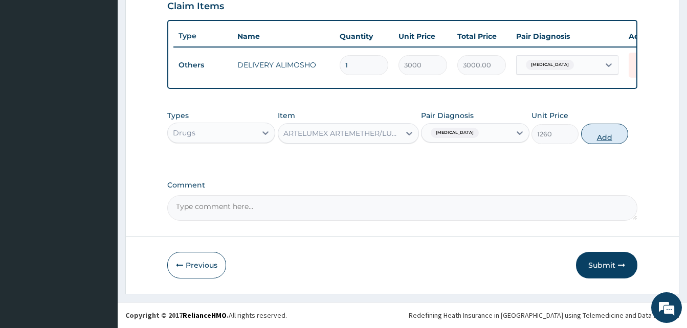
click at [591, 136] on button "Add" at bounding box center [604, 134] width 47 height 20
type input "0"
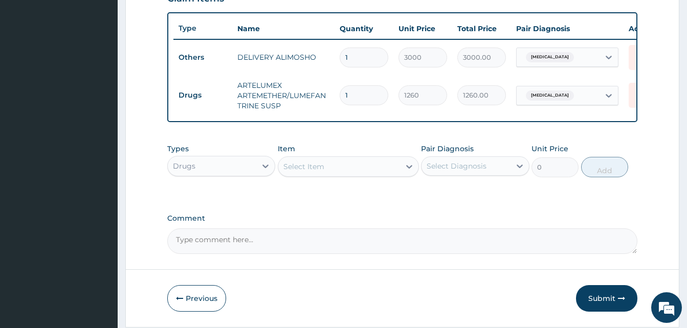
click at [375, 175] on div "Select Item" at bounding box center [339, 166] width 122 height 16
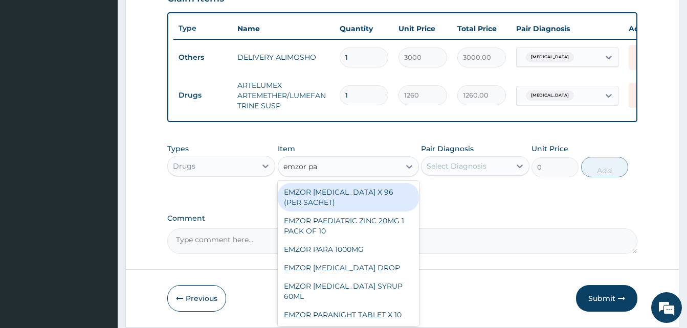
type input "emzor par"
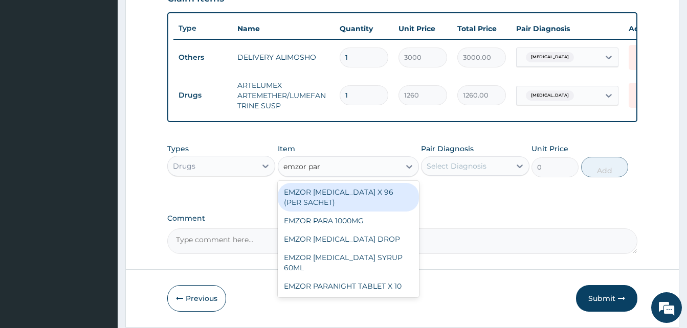
click at [383, 200] on div "EMZOR [MEDICAL_DATA] X 96 (PER SACHET)" at bounding box center [348, 197] width 141 height 29
type input "17.5"
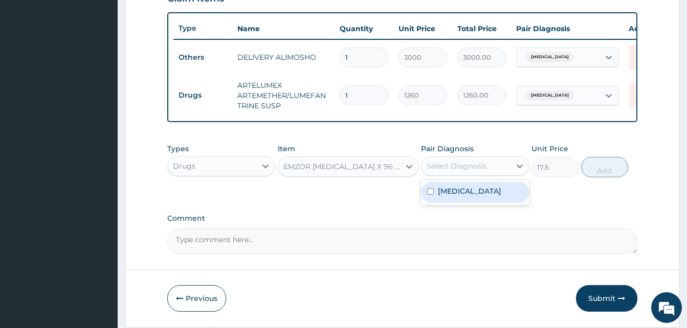
drag, startPoint x: 459, startPoint y: 177, endPoint x: 475, endPoint y: 192, distance: 22.1
click at [475, 176] on div "option [MEDICAL_DATA], selected. option [MEDICAL_DATA] focused, 1 of 1. 1 resul…" at bounding box center [475, 165] width 108 height 19
click at [475, 192] on div "[MEDICAL_DATA]" at bounding box center [475, 192] width 108 height 21
checkbox input "true"
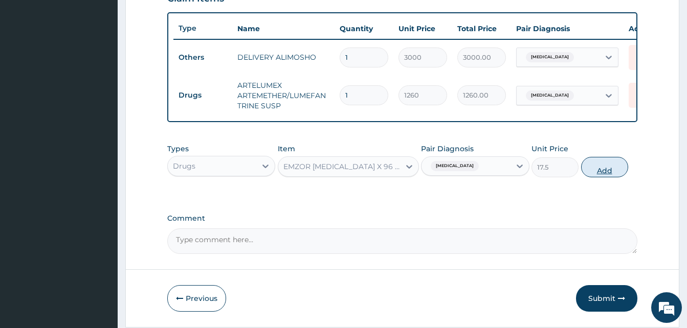
click at [592, 176] on button "Add" at bounding box center [604, 167] width 47 height 20
type input "0"
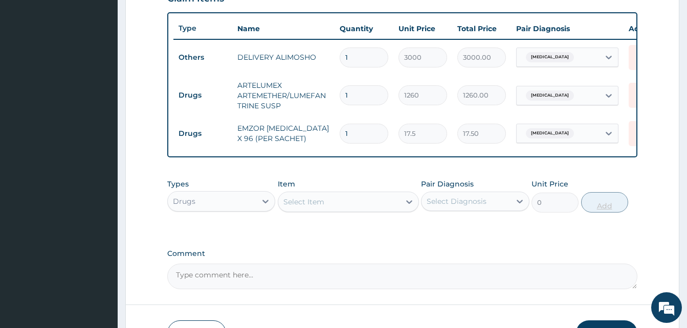
type input "0.00"
type input "3"
type input "52.50"
type input "36"
type input "630.00"
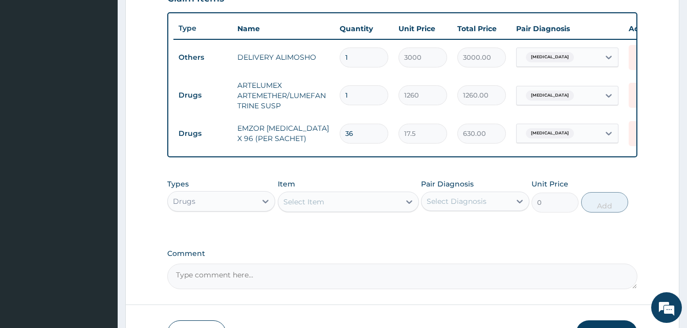
scroll to position [444, 0]
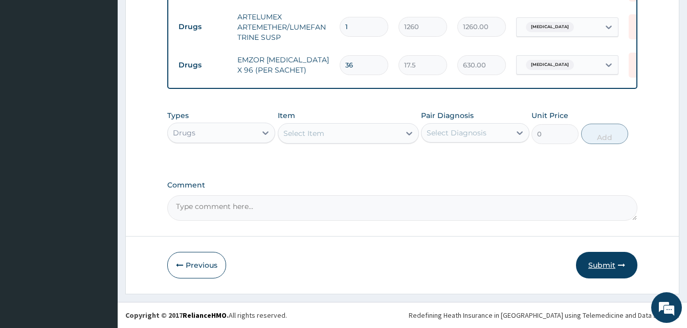
type input "36"
click at [619, 269] on button "Submit" at bounding box center [606, 265] width 61 height 27
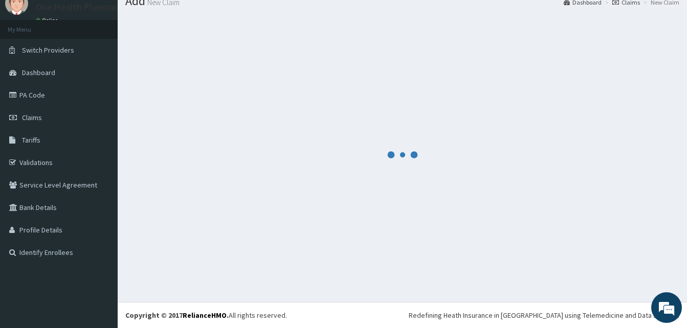
scroll to position [39, 0]
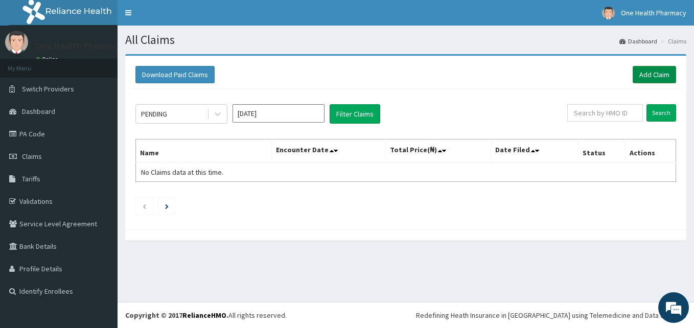
click at [659, 72] on link "Add Claim" at bounding box center [654, 74] width 43 height 17
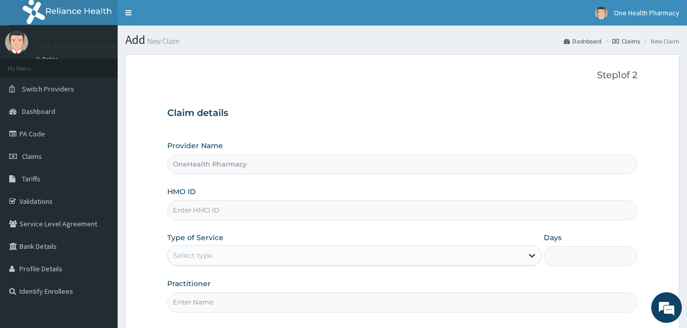
click at [234, 206] on input "HMO ID" at bounding box center [402, 210] width 470 height 20
paste input "ERM/10411/A"
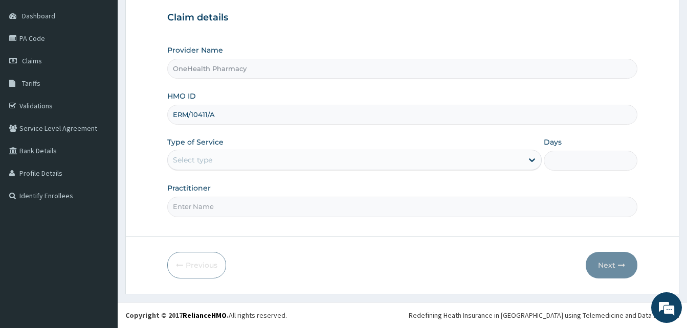
type input "ERM/10411/A"
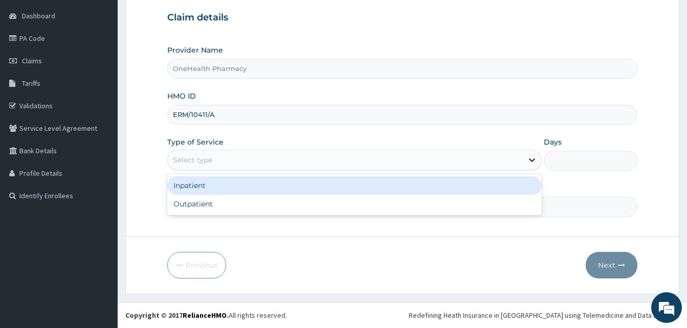
click at [332, 154] on div "Select type" at bounding box center [345, 160] width 355 height 16
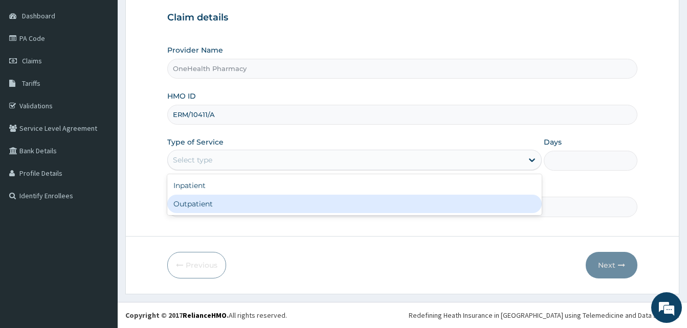
click at [309, 203] on div "Outpatient" at bounding box center [354, 204] width 374 height 18
type input "1"
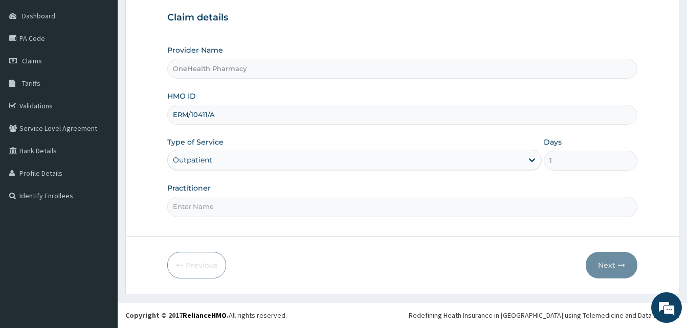
click at [309, 203] on input "Practitioner" at bounding box center [402, 207] width 470 height 20
type input "ONEHEALTH"
click at [617, 256] on button "Next" at bounding box center [611, 265] width 52 height 27
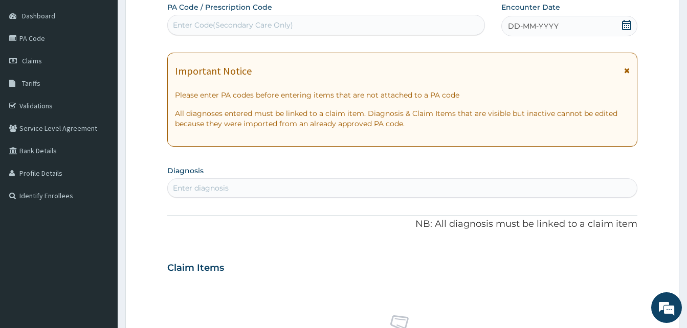
click at [562, 19] on div "DD-MM-YYYY" at bounding box center [569, 26] width 136 height 20
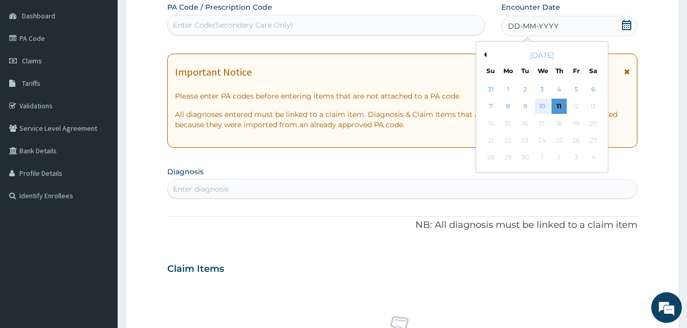
click at [541, 107] on div "10" at bounding box center [541, 106] width 15 height 15
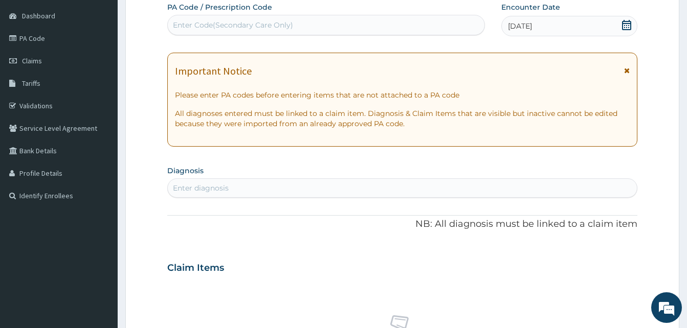
click at [354, 186] on div "Enter diagnosis" at bounding box center [402, 188] width 469 height 16
type input "pain"
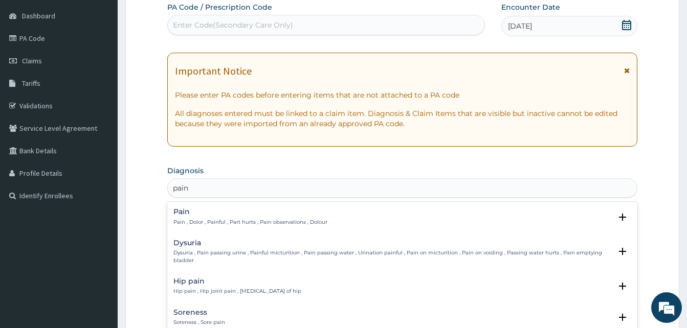
click at [252, 216] on div "Pain Pain , Dolor , Painful , Part hurts , Pain observations , Dolour" at bounding box center [250, 217] width 154 height 18
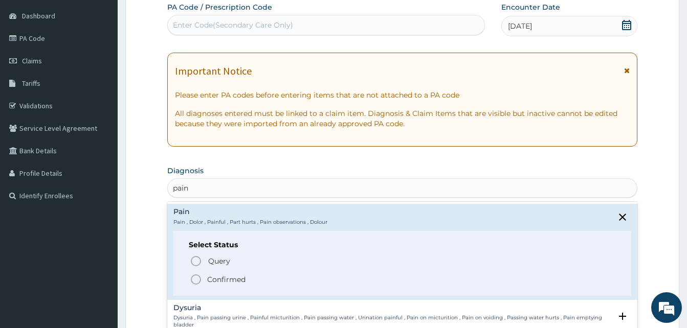
click at [260, 280] on span "Confirmed" at bounding box center [403, 280] width 426 height 12
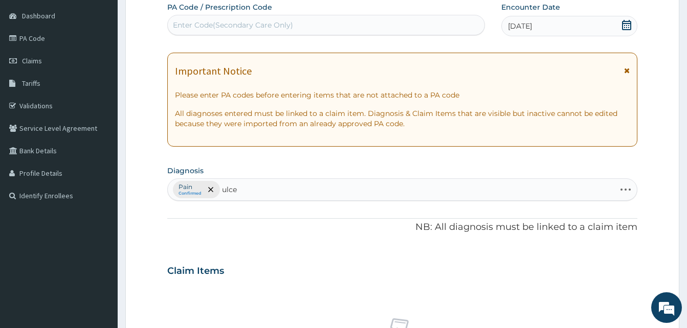
type input "ulcer"
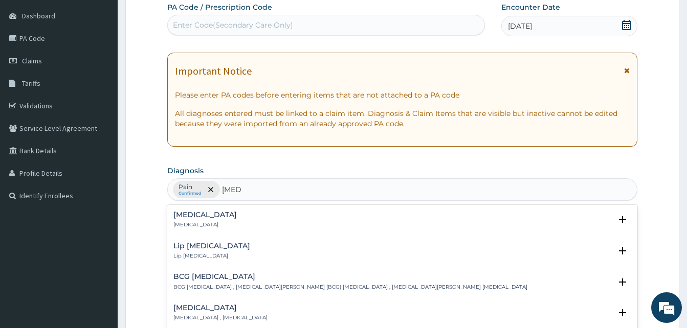
click at [236, 216] on div "Ulcer Ulcer" at bounding box center [402, 220] width 458 height 18
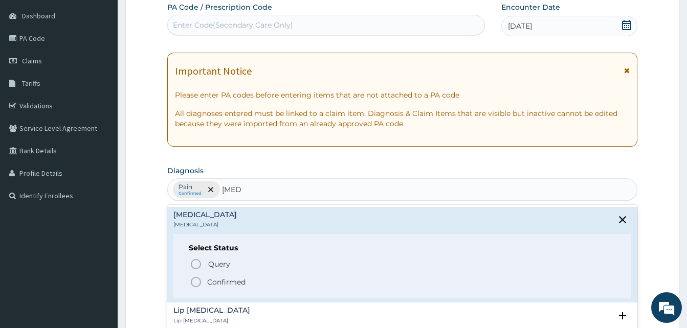
click at [250, 277] on span "Confirmed" at bounding box center [403, 282] width 426 height 12
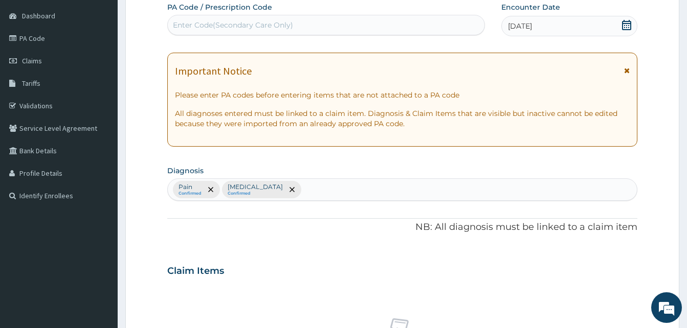
scroll to position [409, 0]
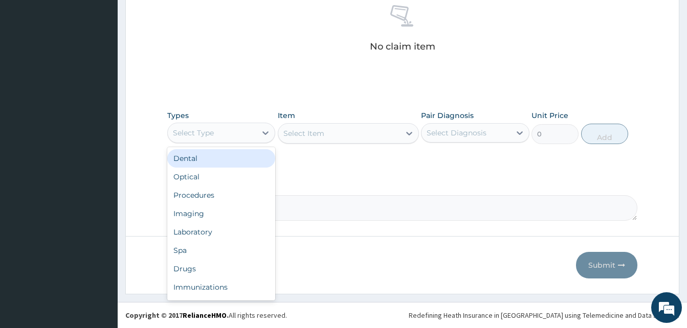
drag, startPoint x: 248, startPoint y: 134, endPoint x: 272, endPoint y: 181, distance: 53.5
click at [272, 143] on div "option Dental focused, 1 of 10. 10 results available. Use Up and Down to choose…" at bounding box center [221, 133] width 108 height 20
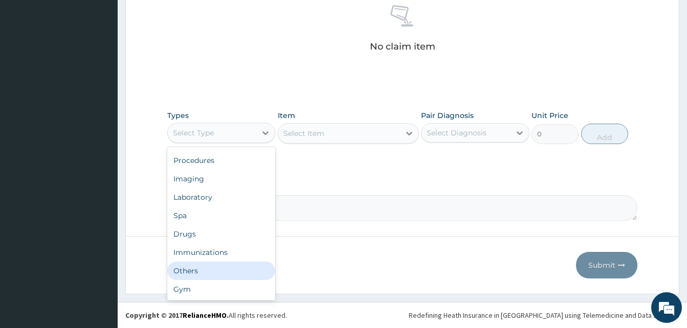
click at [226, 270] on div "Others" at bounding box center [221, 271] width 108 height 18
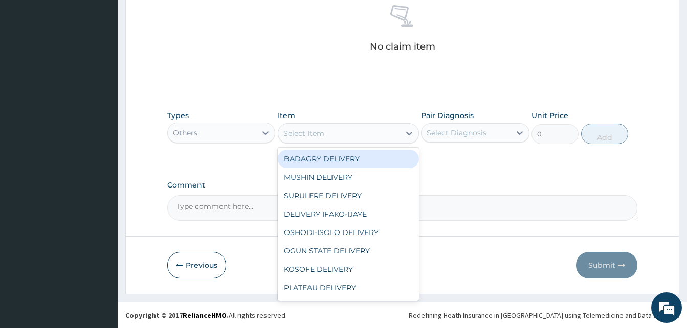
click at [307, 129] on div "Select Item" at bounding box center [303, 133] width 41 height 10
click at [337, 159] on div "BADAGRY DELIVERY" at bounding box center [348, 159] width 141 height 18
type input "3700"
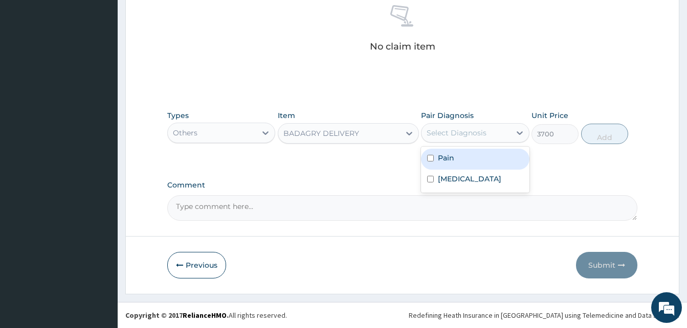
drag, startPoint x: 429, startPoint y: 131, endPoint x: 456, endPoint y: 149, distance: 32.5
click at [456, 143] on div "option Pain focused, 1 of 2. 2 results available. Use Up and Down to choose opt…" at bounding box center [475, 132] width 108 height 19
click at [456, 149] on div "Pain" at bounding box center [475, 159] width 108 height 21
checkbox input "true"
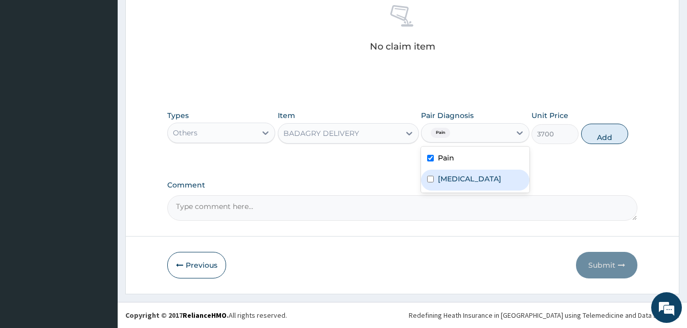
click at [483, 183] on div "Ulcer" at bounding box center [475, 180] width 108 height 21
checkbox input "true"
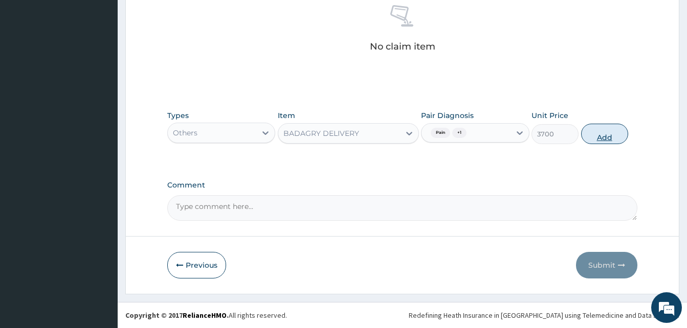
click at [594, 137] on button "Add" at bounding box center [604, 134] width 47 height 20
type input "0"
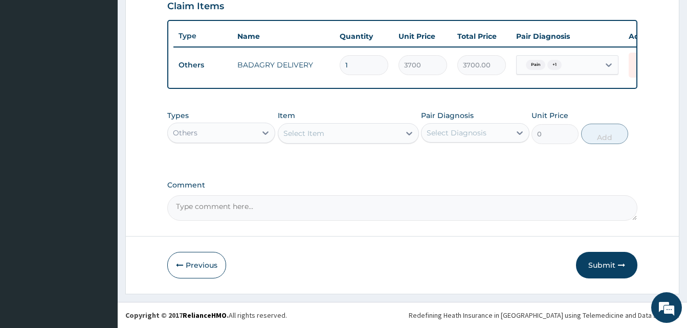
scroll to position [368, 0]
click at [231, 139] on div "Others" at bounding box center [212, 133] width 88 height 16
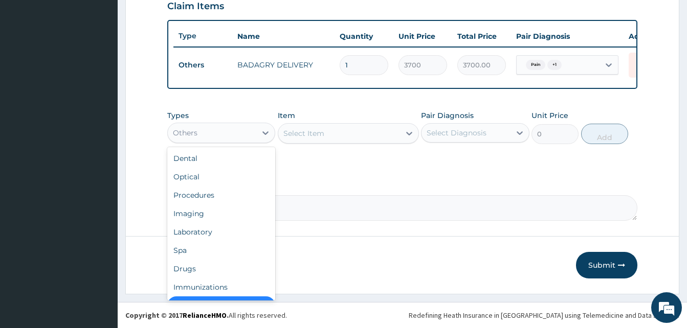
scroll to position [20, 0]
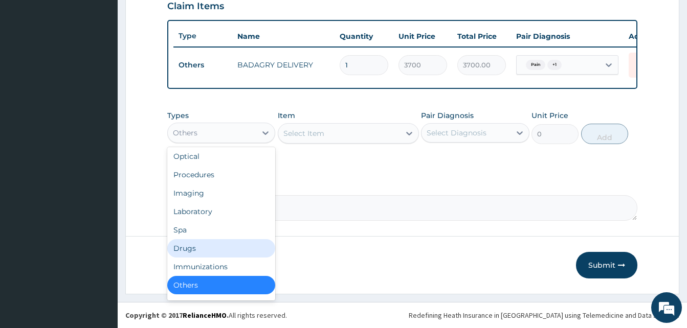
click at [218, 245] on div "Drugs" at bounding box center [221, 248] width 108 height 18
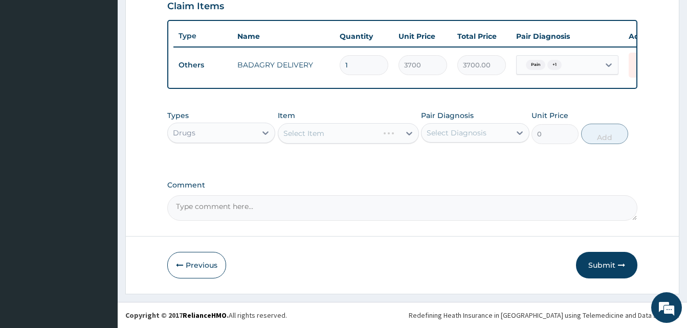
click at [333, 129] on div "Select Item" at bounding box center [348, 133] width 141 height 20
click at [333, 129] on div "Select Item" at bounding box center [339, 133] width 122 height 16
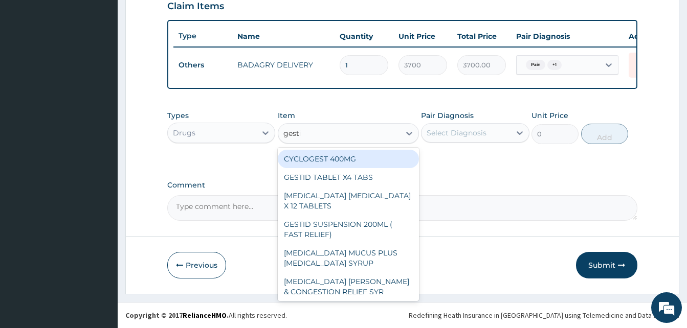
type input "gestid"
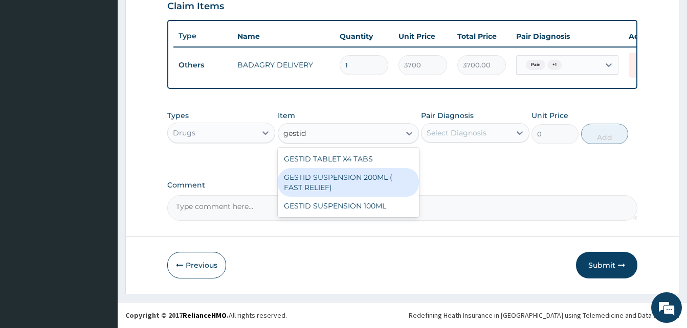
click at [372, 179] on div "GESTID SUSPENSION 200ML ( FAST RELIEF)" at bounding box center [348, 182] width 141 height 29
type input "1540"
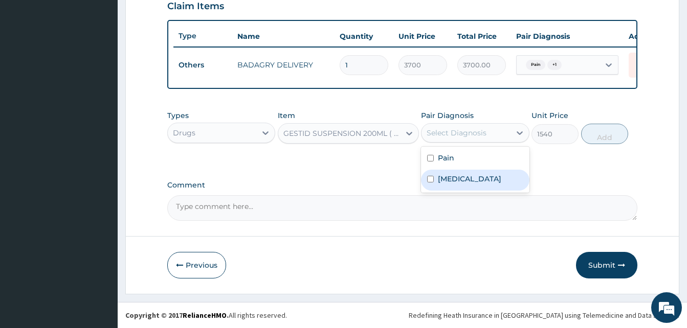
drag, startPoint x: 454, startPoint y: 140, endPoint x: 486, endPoint y: 177, distance: 48.6
click at [486, 143] on div "option Ulcer, selected. option Ulcer focused, 2 of 2. 2 results available. Use …" at bounding box center [475, 132] width 108 height 19
click at [486, 177] on div "Ulcer" at bounding box center [475, 180] width 108 height 21
checkbox input "true"
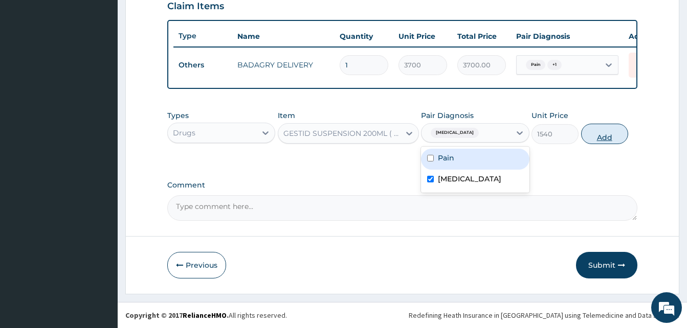
click at [596, 138] on button "Add" at bounding box center [604, 134] width 47 height 20
type input "0"
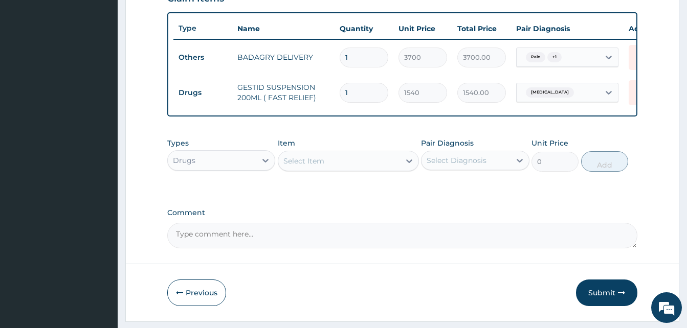
click at [357, 165] on div "Select Item" at bounding box center [339, 161] width 122 height 16
type input "colip"
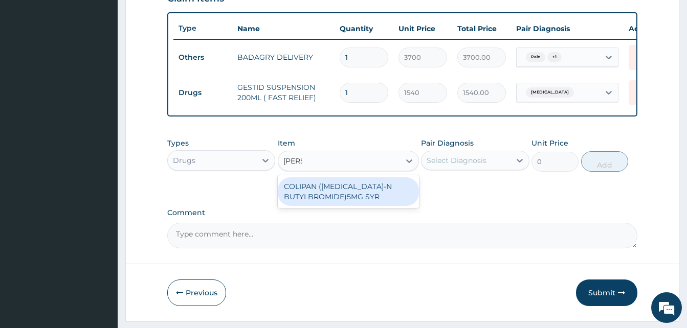
click at [376, 192] on div "COLIPAN ([MEDICAL_DATA]-N BUTYLBROMIDE)5MG SYR" at bounding box center [348, 191] width 141 height 29
type input "1260"
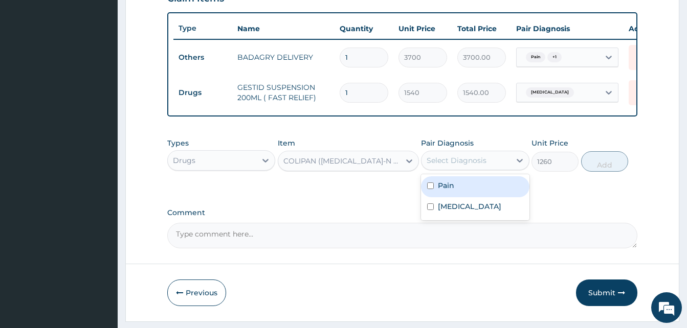
drag, startPoint x: 447, startPoint y: 165, endPoint x: 472, endPoint y: 192, distance: 36.9
click at [472, 170] on div "option Ulcer, selected. option Pain focused, 1 of 2. 2 results available. Use U…" at bounding box center [475, 160] width 108 height 19
click at [472, 192] on div "Pain" at bounding box center [475, 186] width 108 height 21
checkbox input "true"
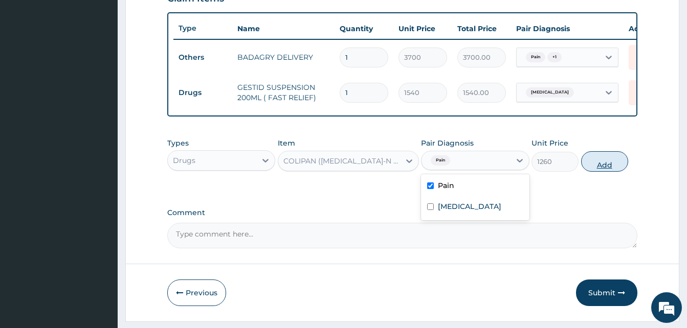
click at [601, 166] on button "Add" at bounding box center [604, 161] width 47 height 20
type input "0"
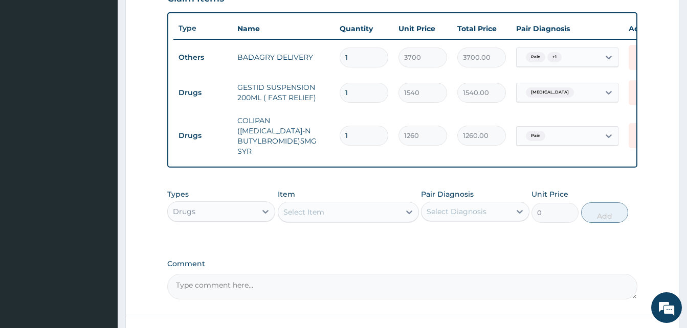
click at [346, 216] on div "Select Item" at bounding box center [339, 212] width 122 height 16
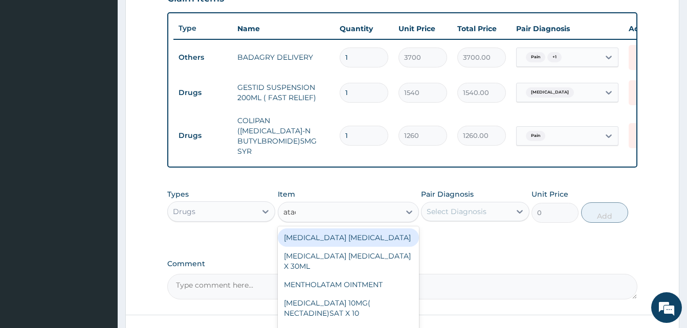
type input "atady"
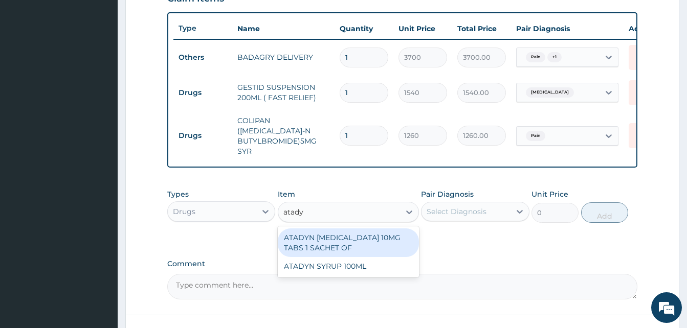
click at [371, 238] on div "ATADYN [MEDICAL_DATA] 10MG TABS 1 SACHET OF" at bounding box center [348, 243] width 141 height 29
type input "350"
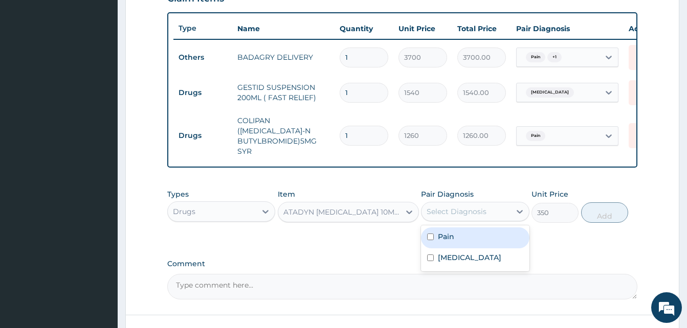
drag, startPoint x: 449, startPoint y: 212, endPoint x: 469, endPoint y: 236, distance: 31.6
click at [469, 221] on div "option Pain, selected. option Pain focused, 1 of 2. 2 results available. Use Up…" at bounding box center [475, 211] width 108 height 19
click at [469, 236] on div "Pain" at bounding box center [475, 237] width 108 height 21
checkbox input "true"
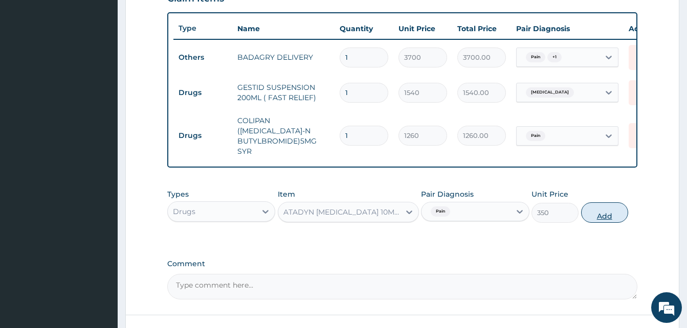
click at [600, 211] on button "Add" at bounding box center [604, 212] width 47 height 20
type input "0"
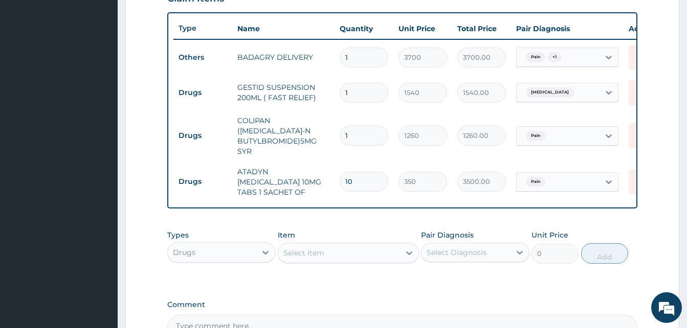
scroll to position [480, 0]
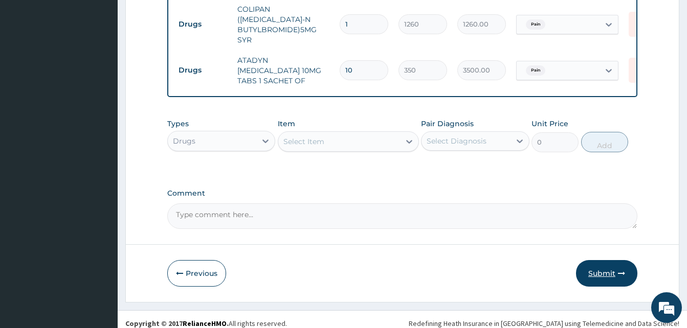
type input "10"
click at [595, 265] on button "Submit" at bounding box center [606, 273] width 61 height 27
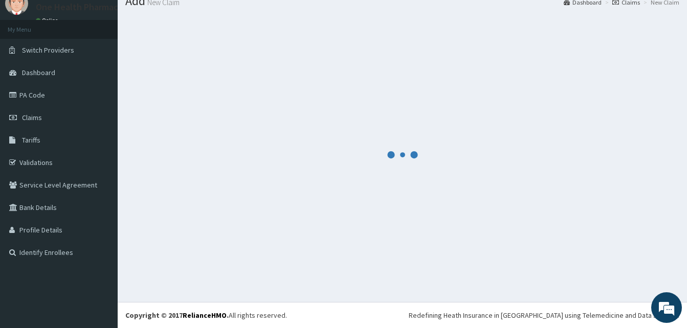
scroll to position [39, 0]
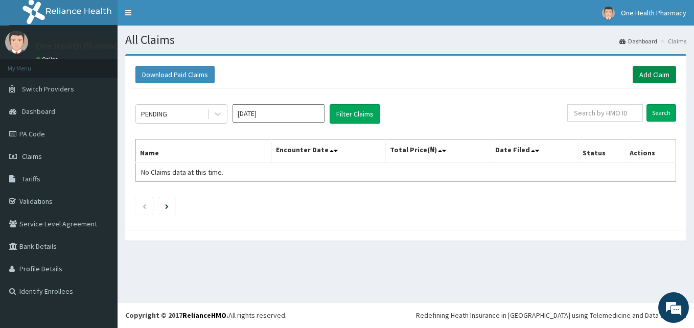
click at [638, 75] on link "Add Claim" at bounding box center [654, 74] width 43 height 17
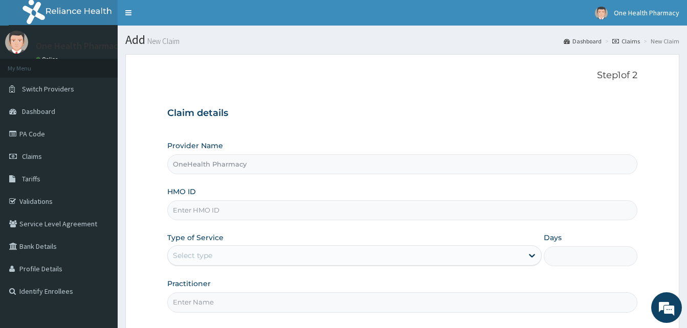
click at [233, 214] on input "HMO ID" at bounding box center [402, 210] width 470 height 20
paste input "SUN/10034/D"
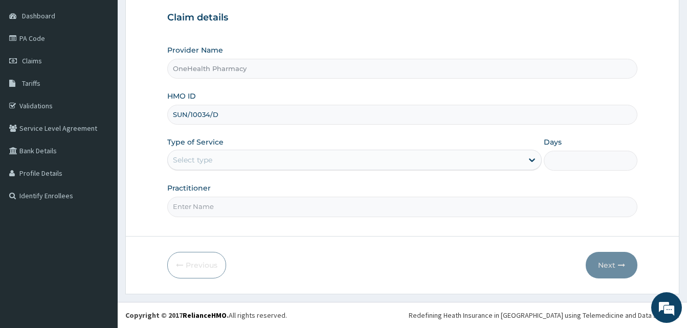
type input "SUN/10034/D"
drag, startPoint x: 276, startPoint y: 147, endPoint x: 276, endPoint y: 156, distance: 9.2
click at [276, 156] on div "Type of Service Select type" at bounding box center [354, 154] width 374 height 34
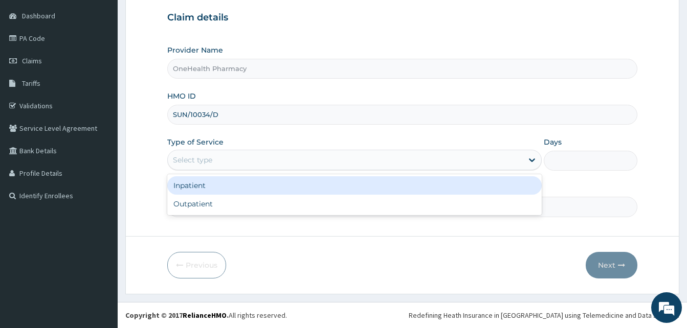
click at [276, 156] on div "Select type" at bounding box center [345, 160] width 355 height 16
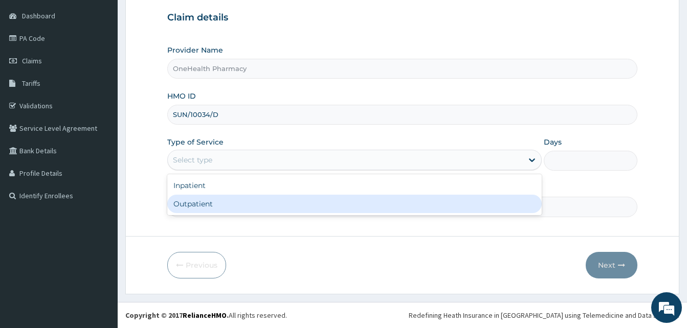
click at [275, 199] on div "Outpatient" at bounding box center [354, 204] width 374 height 18
type input "1"
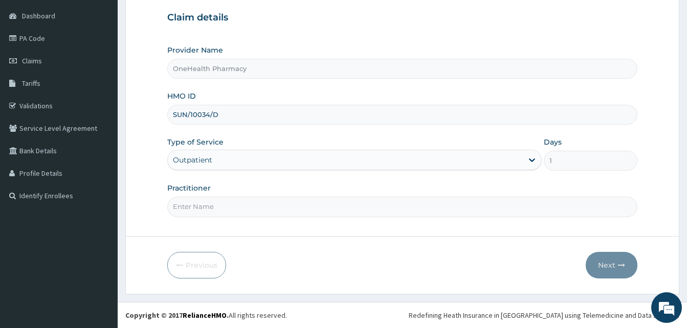
click at [275, 199] on input "Practitioner" at bounding box center [402, 207] width 470 height 20
type input "One Health"
click at [604, 263] on button "Next" at bounding box center [611, 265] width 52 height 27
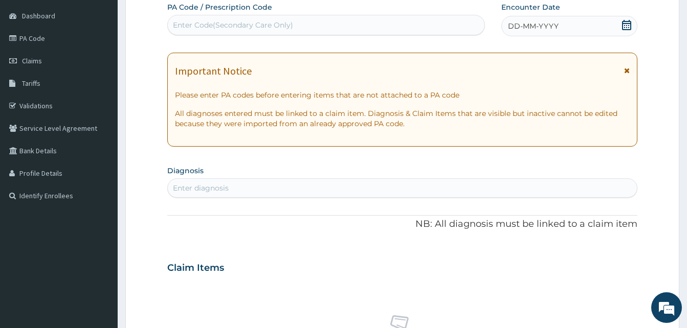
click at [555, 20] on div "DD-MM-YYYY" at bounding box center [569, 26] width 136 height 20
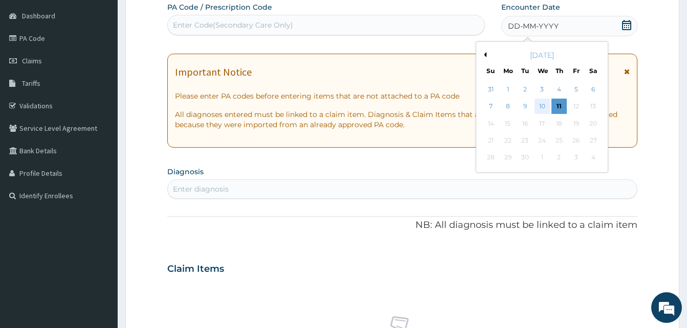
click at [538, 108] on div "10" at bounding box center [541, 106] width 15 height 15
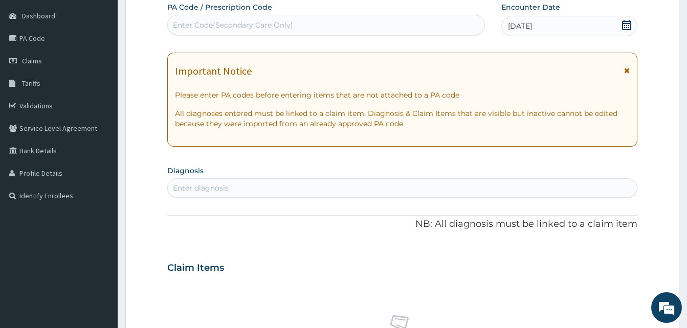
click at [352, 195] on div "Enter diagnosis" at bounding box center [402, 188] width 469 height 16
type input "malari"
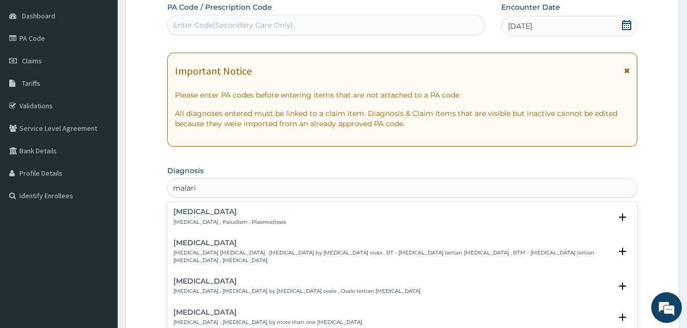
click at [269, 215] on div "[MEDICAL_DATA] [MEDICAL_DATA] , Paludism , Plasmodiosis" at bounding box center [402, 217] width 458 height 18
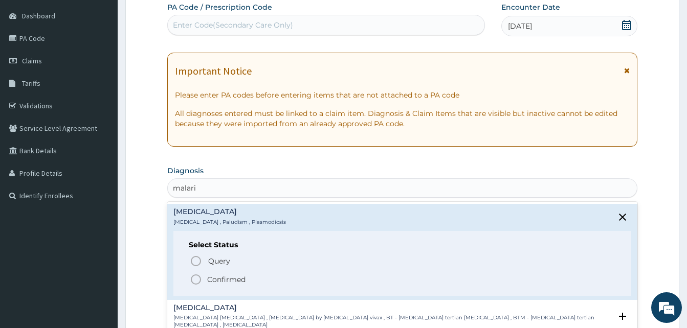
click at [265, 278] on span "Confirmed" at bounding box center [403, 280] width 426 height 12
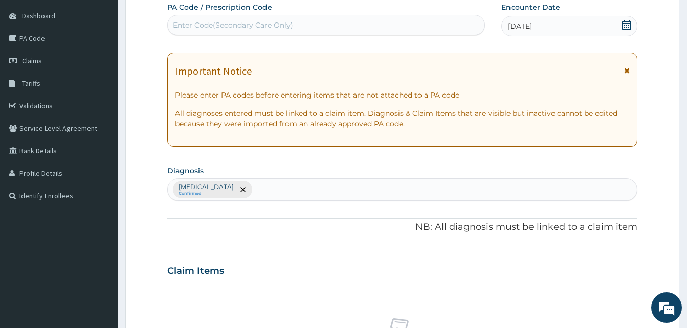
scroll to position [409, 0]
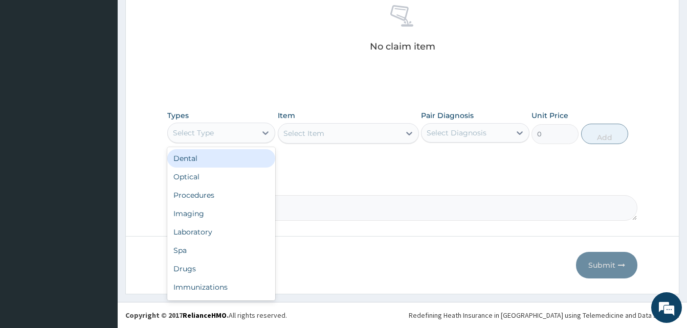
drag, startPoint x: 258, startPoint y: 130, endPoint x: 272, endPoint y: 169, distance: 41.4
click at [272, 143] on div "option Dental focused, 1 of 10. 10 results available. Use Up and Down to choose…" at bounding box center [221, 133] width 108 height 20
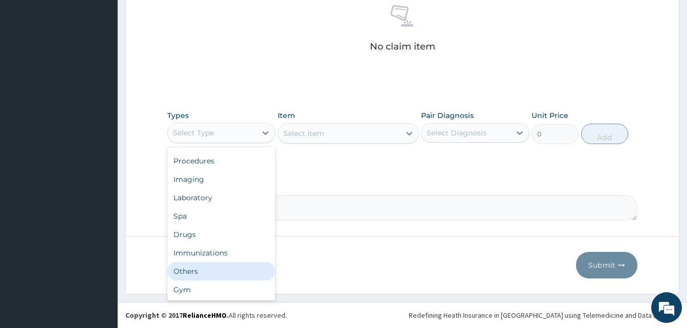
click at [221, 271] on div "Others" at bounding box center [221, 271] width 108 height 18
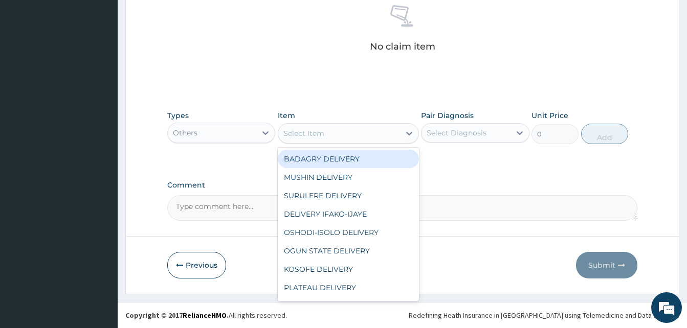
click at [333, 133] on div "Select Item" at bounding box center [339, 133] width 122 height 16
click at [355, 153] on div "BADAGRY DELIVERY" at bounding box center [348, 159] width 141 height 18
type input "3700"
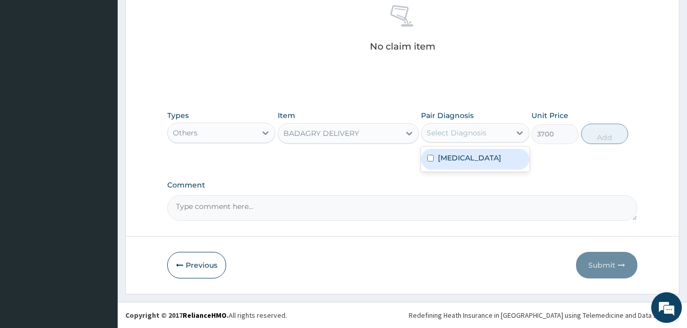
drag, startPoint x: 429, startPoint y: 140, endPoint x: 459, endPoint y: 157, distance: 34.4
click at [459, 143] on div "option [MEDICAL_DATA] focused, 1 of 1. 1 result available. Use Up and Down to c…" at bounding box center [475, 132] width 108 height 19
click at [459, 157] on label "[MEDICAL_DATA]" at bounding box center [469, 158] width 63 height 10
checkbox input "true"
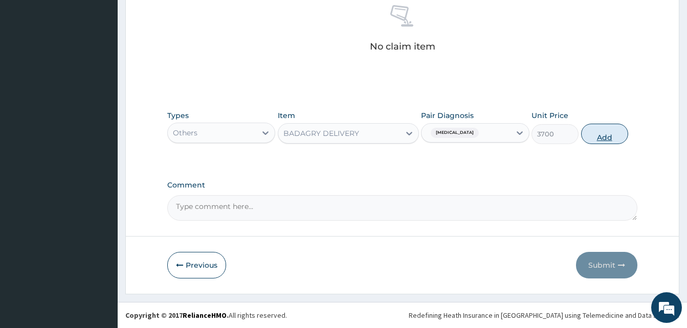
click at [590, 131] on button "Add" at bounding box center [604, 134] width 47 height 20
type input "0"
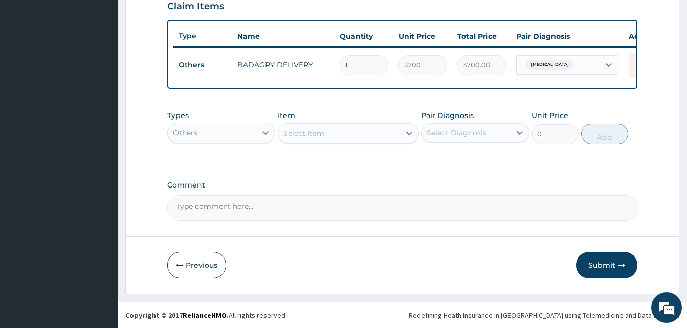
scroll to position [368, 0]
click at [255, 140] on div "Others" at bounding box center [212, 133] width 88 height 16
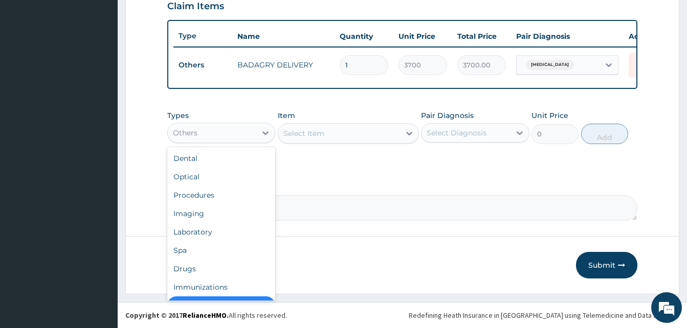
scroll to position [20, 0]
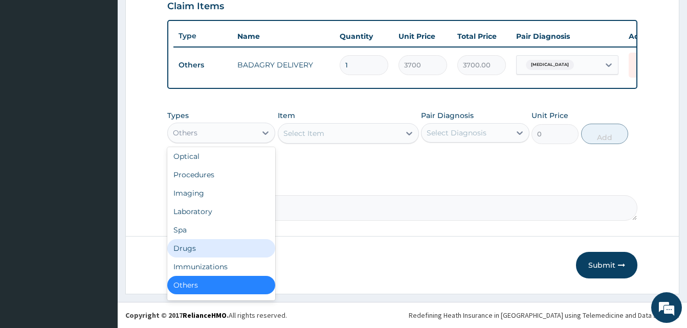
click at [211, 247] on div "Drugs" at bounding box center [221, 248] width 108 height 18
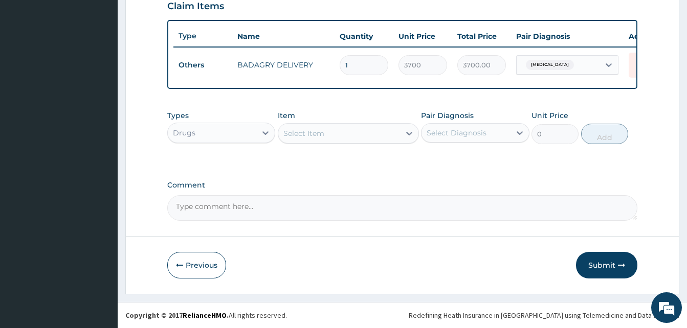
click at [352, 131] on div "Select Item" at bounding box center [339, 133] width 122 height 16
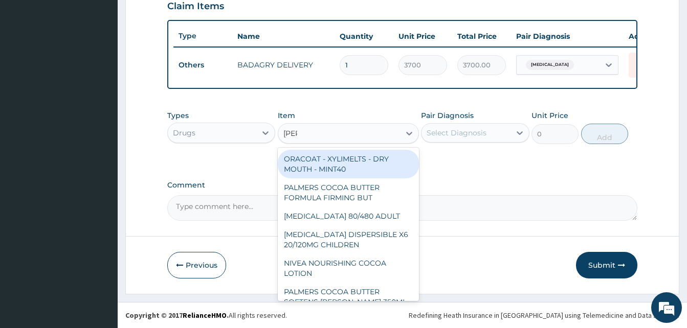
type input "coart"
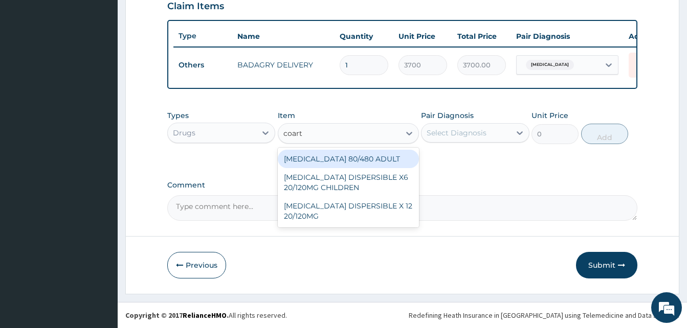
click at [388, 163] on div "[MEDICAL_DATA] 80/480 ADULT" at bounding box center [348, 159] width 141 height 18
type input "513.3333129882812"
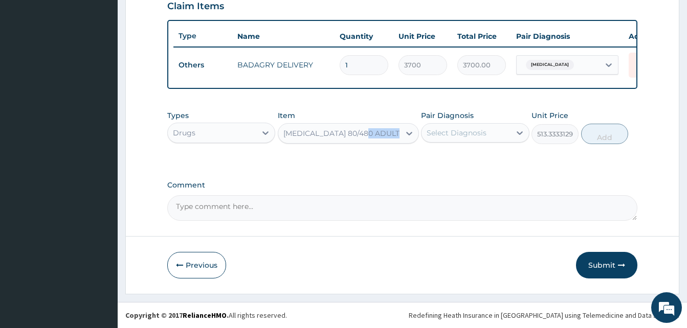
click at [388, 163] on div "Types Drugs Item [MEDICAL_DATA] 80/480 ADULT Pair Diagnosis Select Diagnosis Un…" at bounding box center [402, 134] width 470 height 59
drag, startPoint x: 388, startPoint y: 163, endPoint x: 461, endPoint y: 136, distance: 78.3
click at [461, 136] on div "Select Diagnosis" at bounding box center [456, 133] width 60 height 10
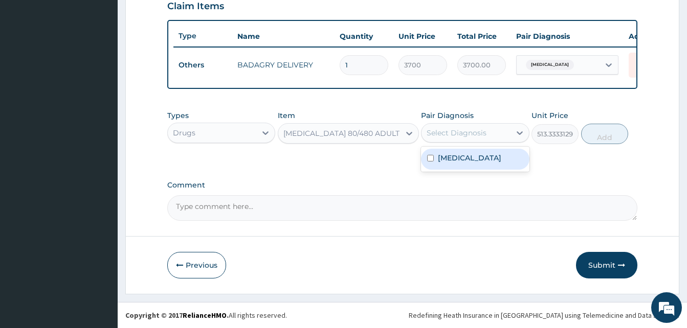
click at [477, 156] on div "[MEDICAL_DATA]" at bounding box center [475, 159] width 108 height 21
checkbox input "true"
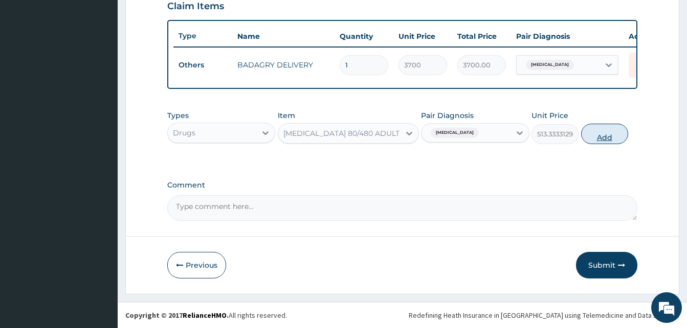
click at [596, 135] on button "Add" at bounding box center [604, 134] width 47 height 20
type input "0"
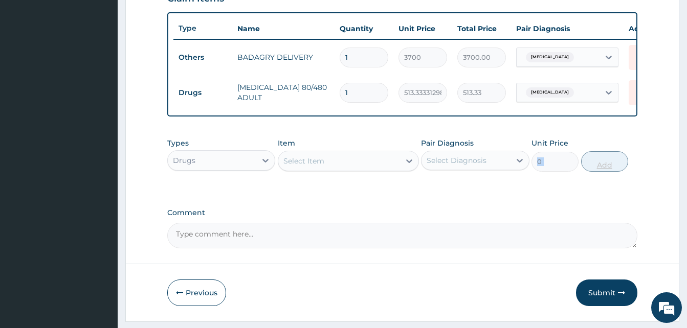
click at [357, 94] on input "1" at bounding box center [363, 93] width 49 height 20
type input "0.00"
type input "4"
type input "2053.33"
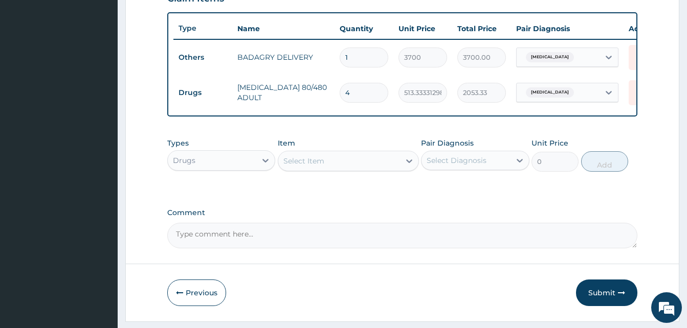
type input "4"
click at [349, 160] on div "Select Item" at bounding box center [339, 161] width 122 height 16
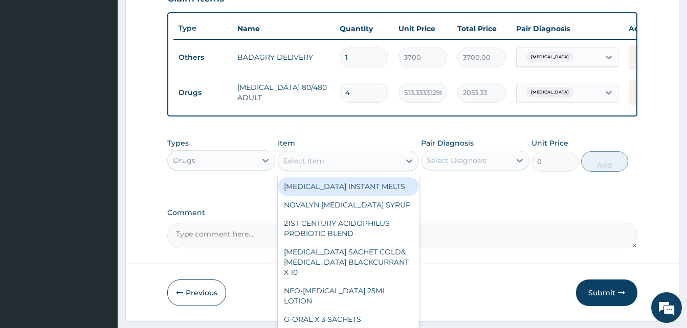
type input "atady"
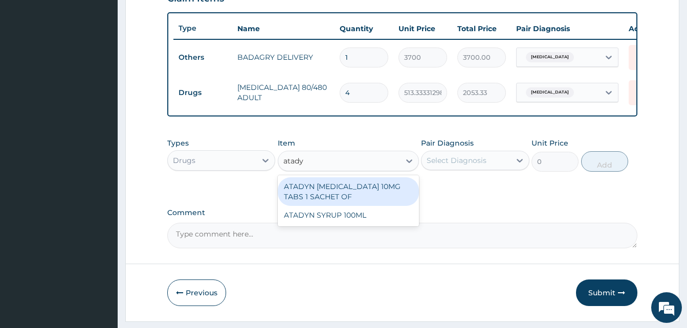
click at [356, 199] on div "ATADYN [MEDICAL_DATA] 10MG TABS 1 SACHET OF" at bounding box center [348, 191] width 141 height 29
type input "350"
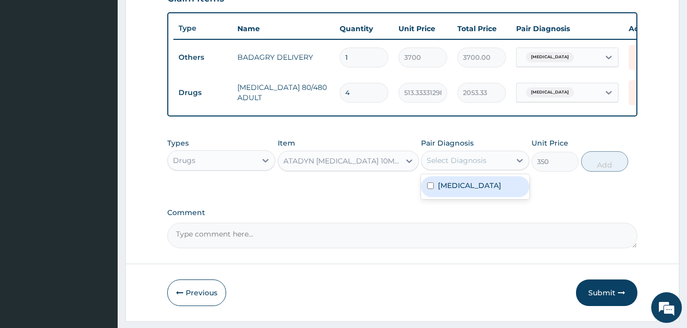
drag, startPoint x: 441, startPoint y: 169, endPoint x: 466, endPoint y: 192, distance: 34.4
click at [466, 170] on div "option [MEDICAL_DATA], selected. option [MEDICAL_DATA] focused, 1 of 1. 1 resul…" at bounding box center [475, 160] width 108 height 19
click at [466, 192] on div "[MEDICAL_DATA]" at bounding box center [475, 186] width 108 height 21
checkbox input "true"
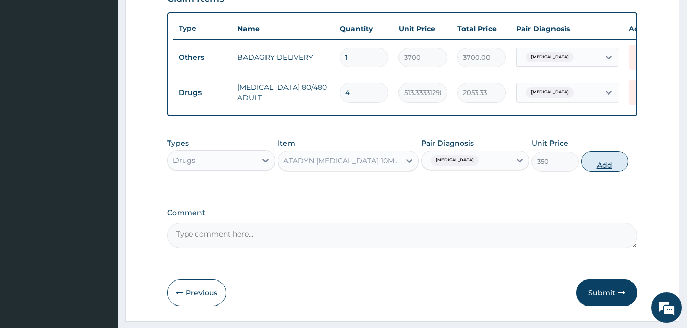
click at [614, 167] on button "Add" at bounding box center [604, 161] width 47 height 20
type input "0"
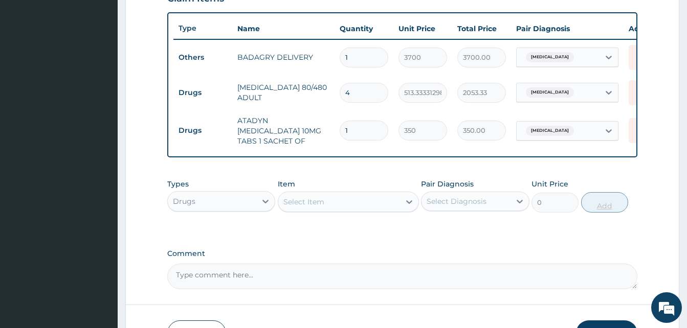
type input "10"
type input "3500.00"
type input "10"
click at [356, 209] on div "Select Item" at bounding box center [339, 202] width 122 height 16
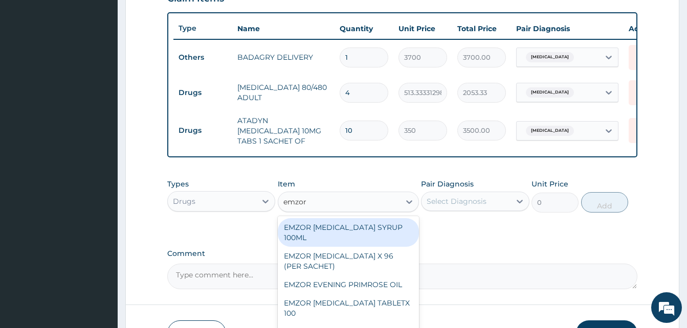
type input "emzor par"
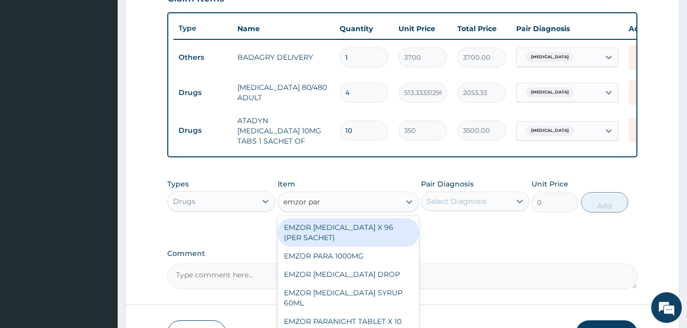
click at [365, 230] on div "EMZOR [MEDICAL_DATA] X 96 (PER SACHET)" at bounding box center [348, 232] width 141 height 29
type input "17.5"
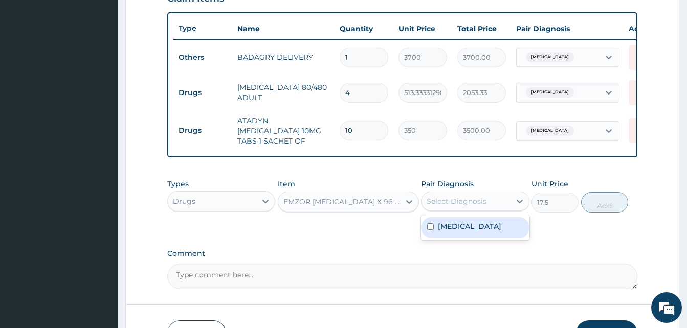
drag, startPoint x: 434, startPoint y: 211, endPoint x: 467, endPoint y: 230, distance: 38.2
click at [467, 211] on div "option [MEDICAL_DATA], selected. option [MEDICAL_DATA] focused, 1 of 1. 1 resul…" at bounding box center [475, 201] width 108 height 19
click at [467, 230] on div "[MEDICAL_DATA]" at bounding box center [475, 227] width 108 height 21
checkbox input "true"
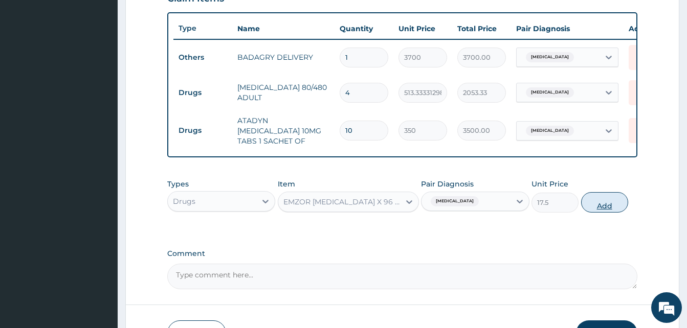
click at [595, 207] on button "Add" at bounding box center [604, 202] width 47 height 20
type input "0"
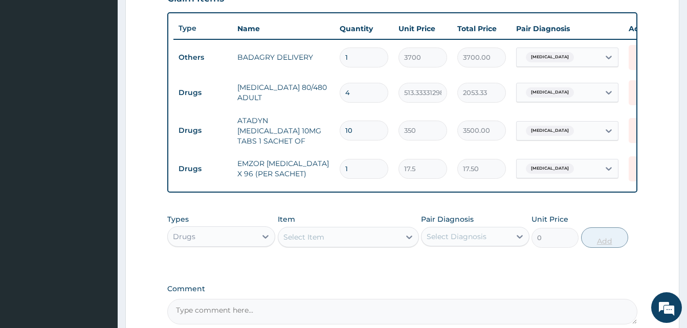
type input "0.00"
type input "3"
type input "52.50"
type input "36"
type input "630.00"
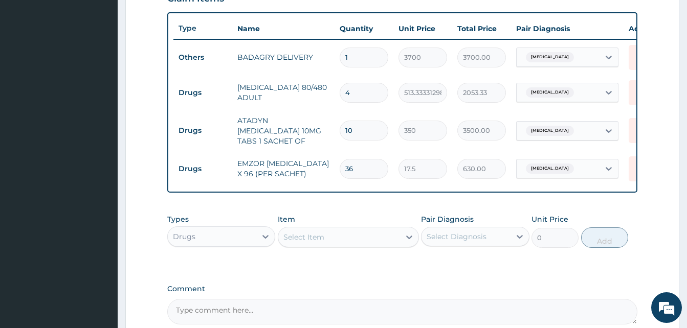
scroll to position [474, 0]
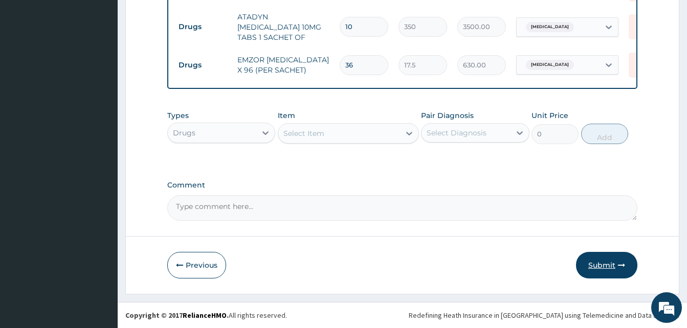
type input "36"
click at [612, 262] on button "Submit" at bounding box center [606, 265] width 61 height 27
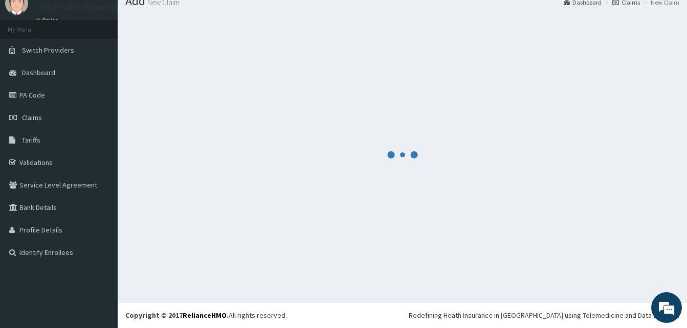
scroll to position [39, 0]
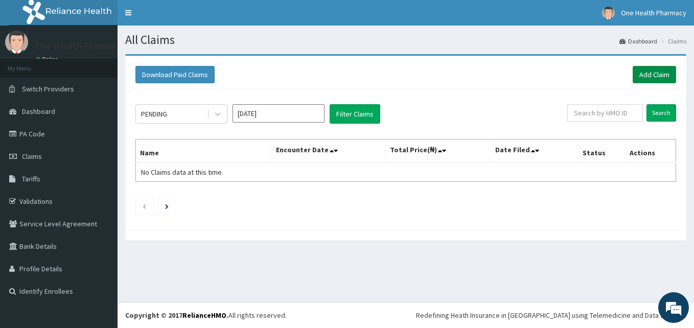
click at [642, 72] on link "Add Claim" at bounding box center [654, 74] width 43 height 17
click at [646, 70] on link "Add Claim" at bounding box center [654, 74] width 43 height 17
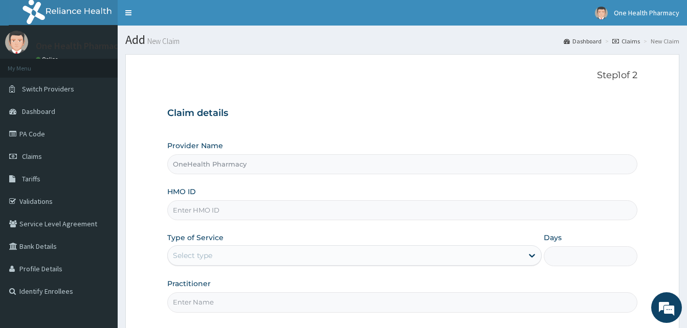
click at [217, 212] on input "HMO ID" at bounding box center [402, 210] width 470 height 20
paste input "EBZ/10005/A"
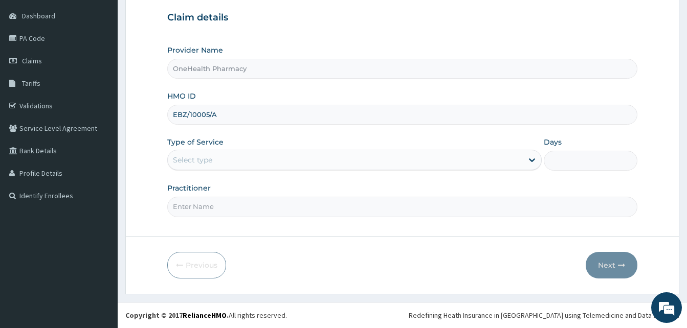
type input "EBZ/10005/A"
click at [338, 158] on div "Select type" at bounding box center [345, 160] width 355 height 16
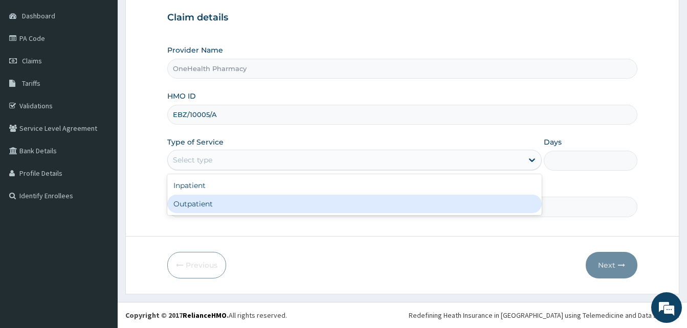
click at [304, 204] on div "Outpatient" at bounding box center [354, 204] width 374 height 18
type input "1"
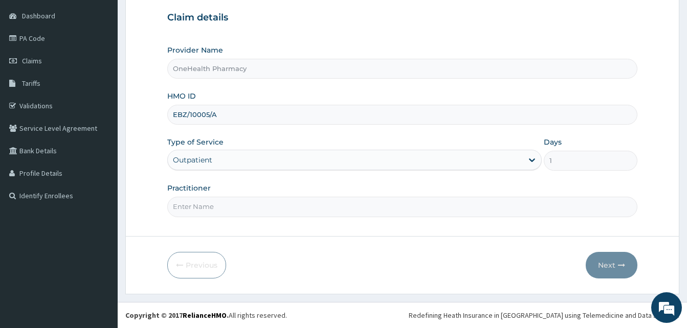
click at [304, 204] on input "Practitioner" at bounding box center [402, 207] width 470 height 20
type input "onehealth"
click at [600, 263] on button "Next" at bounding box center [611, 265] width 52 height 27
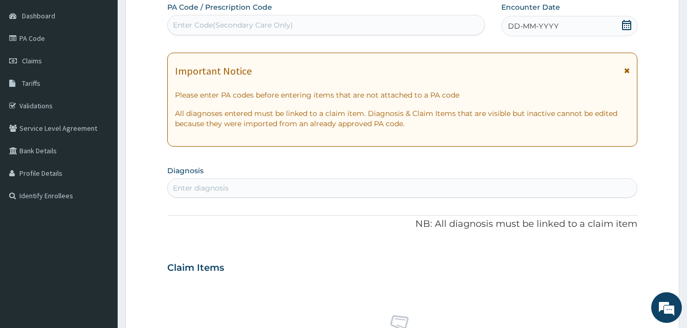
click at [554, 30] on span "DD-MM-YYYY" at bounding box center [533, 26] width 51 height 10
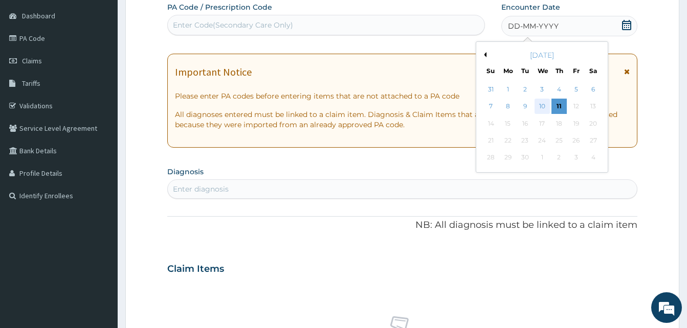
click at [537, 108] on div "10" at bounding box center [541, 106] width 15 height 15
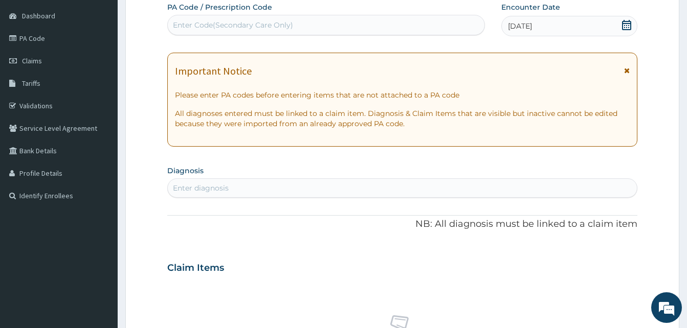
click at [323, 184] on div "Enter diagnosis" at bounding box center [402, 188] width 469 height 16
type input "pain"
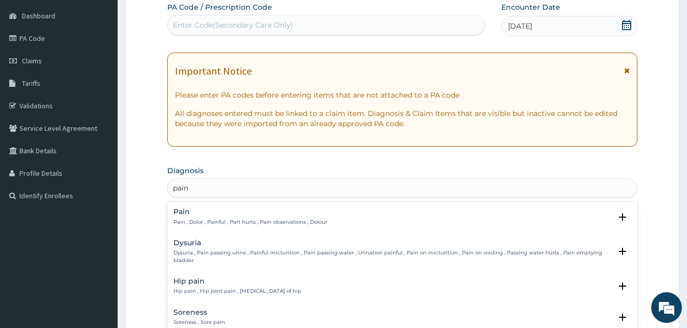
click at [261, 212] on h4 "Pain" at bounding box center [250, 212] width 154 height 8
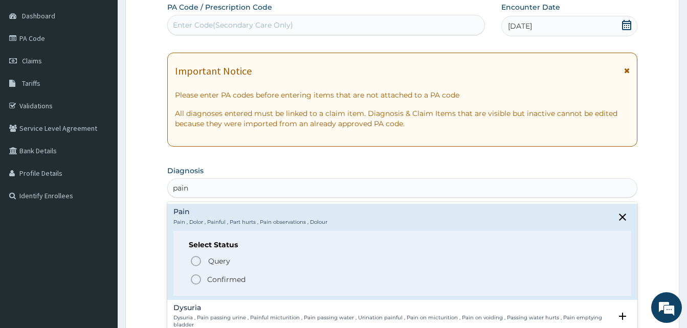
click at [261, 274] on span "Confirmed" at bounding box center [403, 280] width 426 height 12
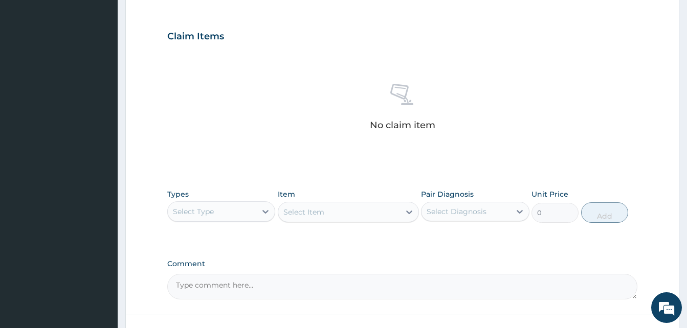
scroll to position [402, 0]
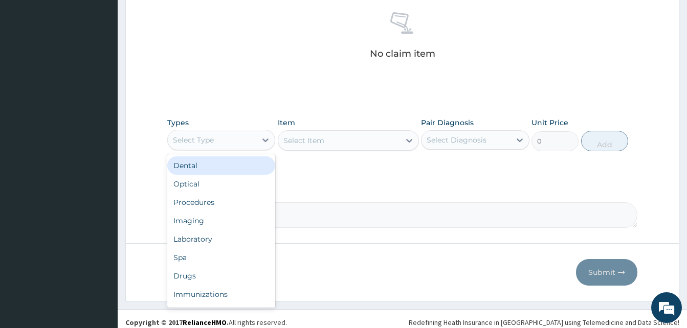
click at [215, 135] on div "Select Type" at bounding box center [212, 140] width 88 height 16
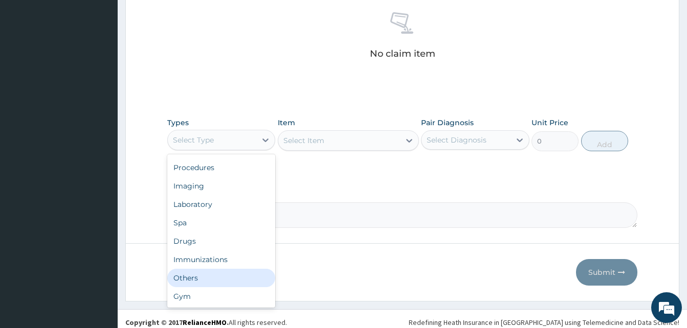
click at [221, 270] on div "Others" at bounding box center [221, 278] width 108 height 18
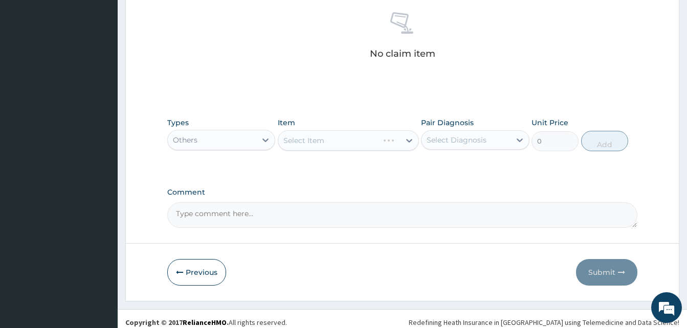
click at [349, 140] on div "Select Item" at bounding box center [348, 140] width 141 height 20
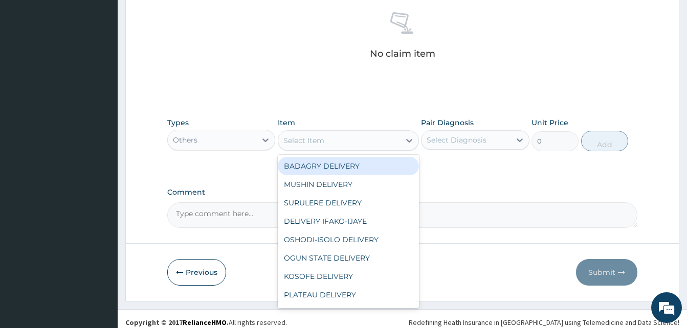
click at [349, 140] on div "Select Item" at bounding box center [339, 140] width 122 height 16
click at [371, 168] on div "BADAGRY DELIVERY" at bounding box center [348, 166] width 141 height 18
type input "3700"
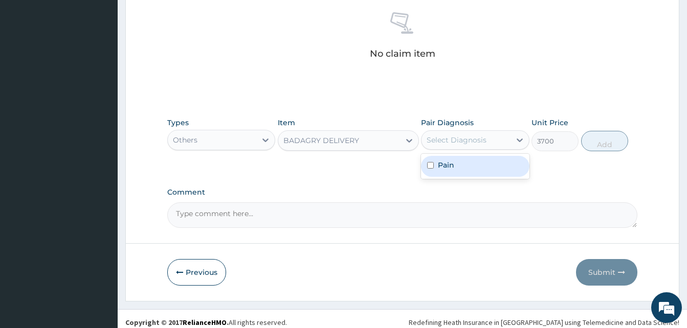
drag, startPoint x: 450, startPoint y: 142, endPoint x: 465, endPoint y: 162, distance: 24.5
click at [465, 150] on div "option Pain focused, 1 of 1. 1 result available. Use Up and Down to choose opti…" at bounding box center [475, 139] width 108 height 19
click at [465, 162] on div "Pain" at bounding box center [475, 166] width 108 height 21
checkbox input "true"
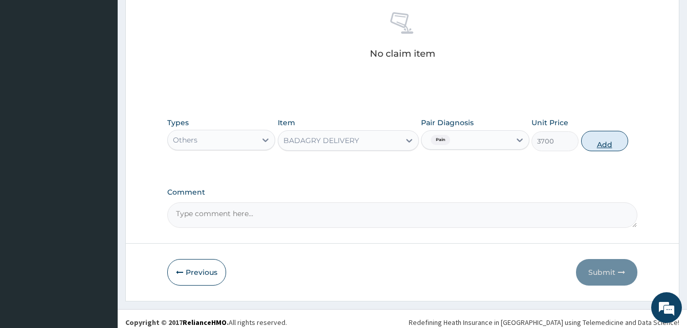
click at [587, 144] on button "Add" at bounding box center [604, 141] width 47 height 20
type input "0"
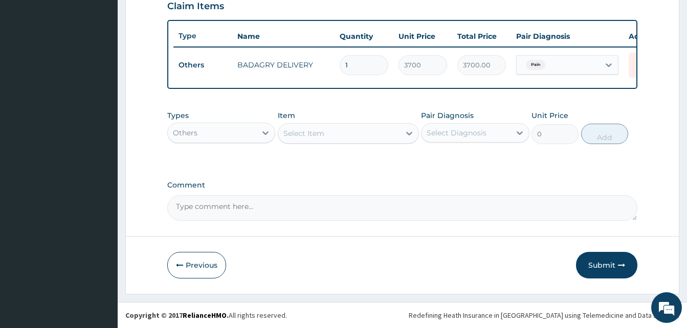
scroll to position [368, 0]
click at [227, 138] on div "Others" at bounding box center [212, 133] width 88 height 16
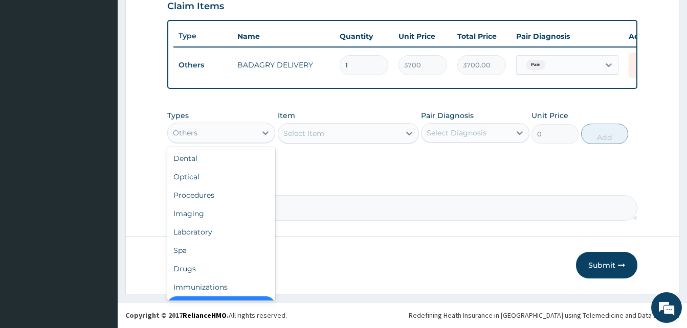
scroll to position [20, 0]
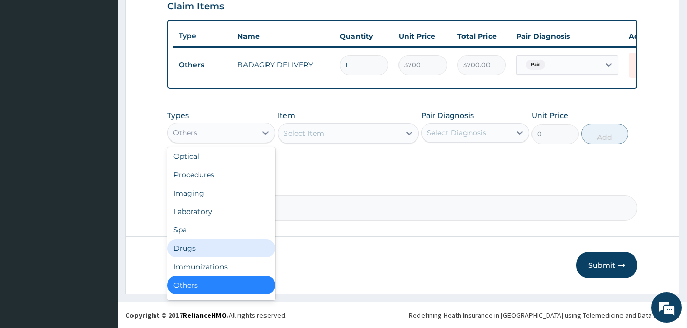
click at [212, 249] on div "Drugs" at bounding box center [221, 248] width 108 height 18
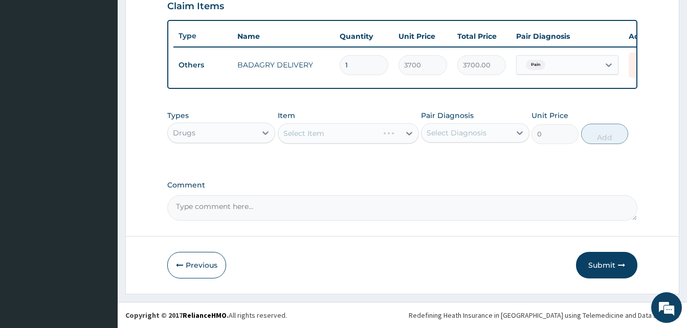
click at [315, 133] on div "Select Item" at bounding box center [348, 133] width 141 height 20
click at [345, 135] on div "Select Item" at bounding box center [339, 133] width 122 height 16
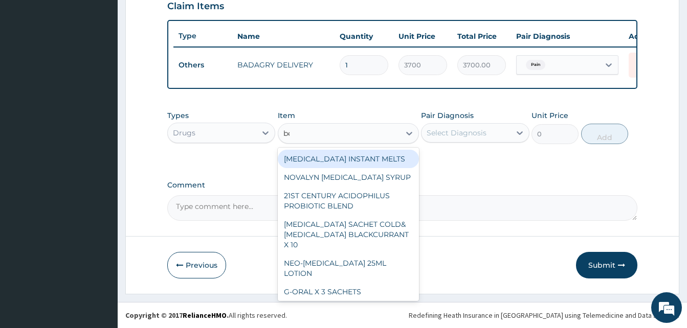
type input "benyli"
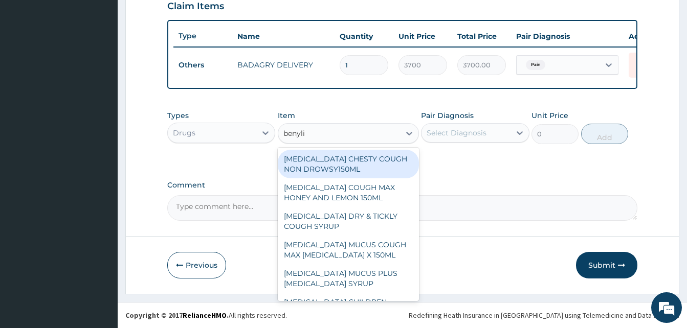
scroll to position [78, 0]
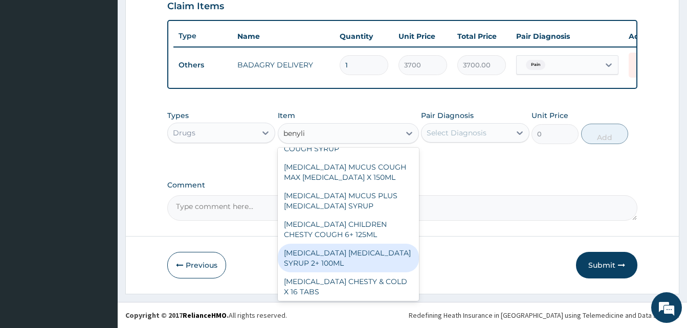
click at [362, 245] on div "BENYLIN DRY COUGH SYRUP 2+ 100ML" at bounding box center [348, 258] width 141 height 29
type input "2100"
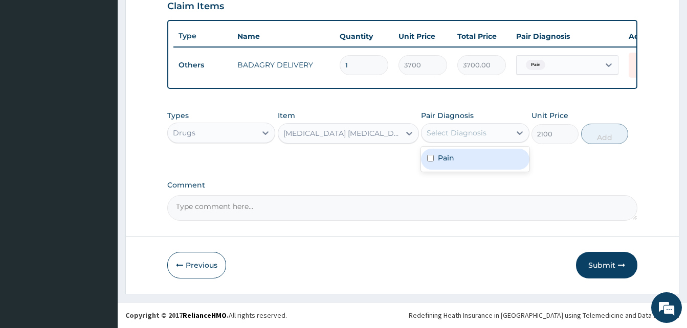
click at [469, 131] on div "Select Diagnosis" at bounding box center [456, 133] width 60 height 10
click at [488, 157] on div "Pain" at bounding box center [475, 159] width 108 height 21
checkbox input "true"
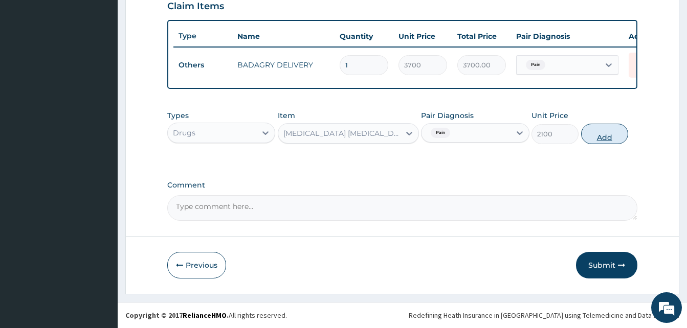
click at [585, 139] on button "Add" at bounding box center [604, 134] width 47 height 20
type input "0"
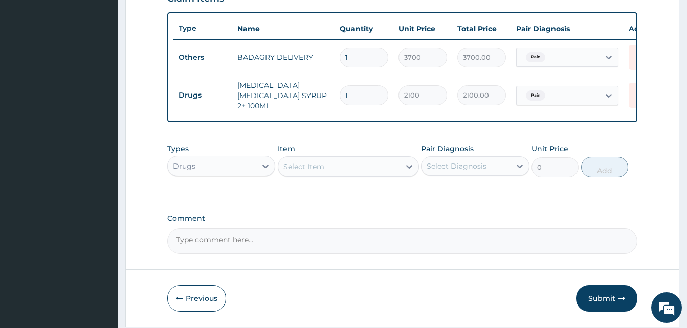
click at [350, 170] on div "Select Item" at bounding box center [339, 166] width 122 height 16
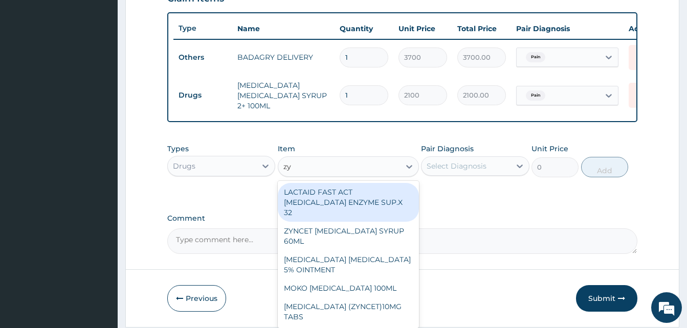
type input "zyn"
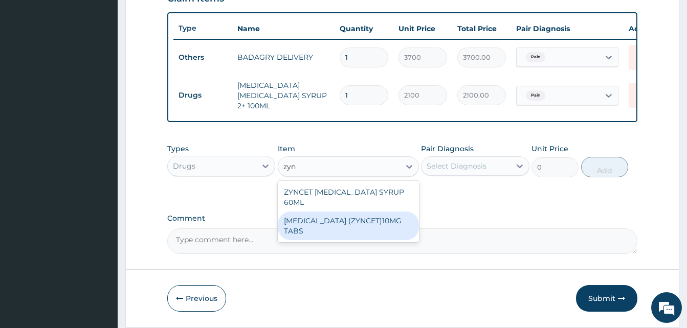
click at [381, 212] on div "CETIRIZINE (ZYNCET)10MG TABS" at bounding box center [348, 226] width 141 height 29
type input "119"
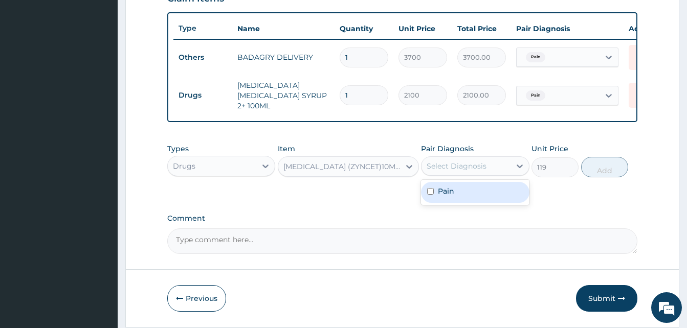
drag, startPoint x: 462, startPoint y: 166, endPoint x: 477, endPoint y: 193, distance: 30.7
click at [477, 176] on div "option Pain, selected. option Pain focused, 1 of 1. 1 result available. Use Up …" at bounding box center [475, 165] width 108 height 19
click at [477, 193] on div "Pain" at bounding box center [475, 192] width 108 height 21
checkbox input "true"
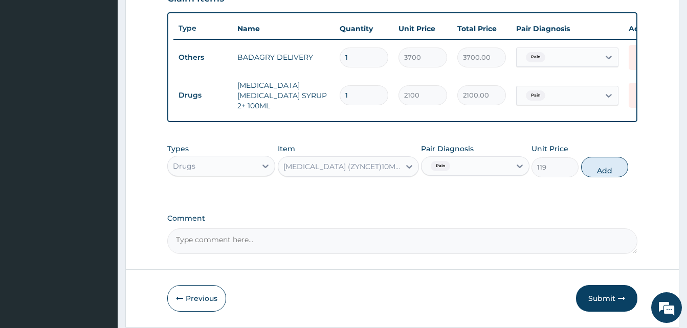
click at [585, 175] on button "Add" at bounding box center [604, 167] width 47 height 20
type input "0"
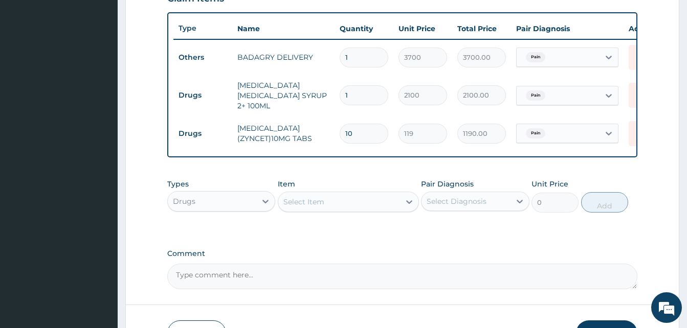
type input "10"
click at [363, 210] on div "Select Item" at bounding box center [339, 202] width 122 height 16
type input "sorep"
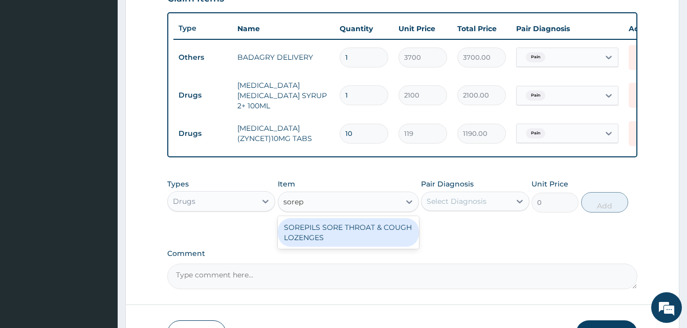
click at [383, 234] on div "SOREPILS SORE THROAT & COUGH LOZENGES" at bounding box center [348, 232] width 141 height 29
type input "40.83333206176758"
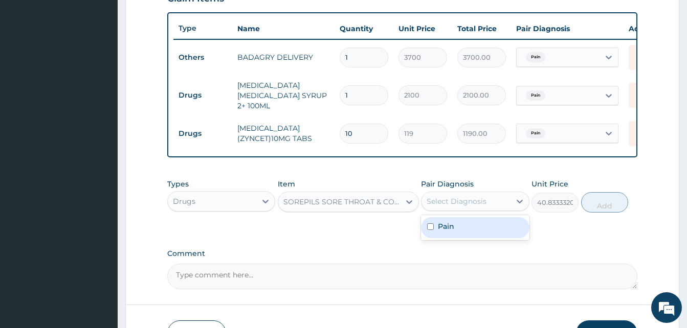
drag, startPoint x: 436, startPoint y: 210, endPoint x: 483, endPoint y: 224, distance: 49.3
click at [483, 211] on div "option Pain, selected. option Pain focused, 1 of 1. 1 result available. Use Up …" at bounding box center [475, 201] width 108 height 19
click at [483, 224] on div "Pain" at bounding box center [475, 227] width 108 height 21
checkbox input "true"
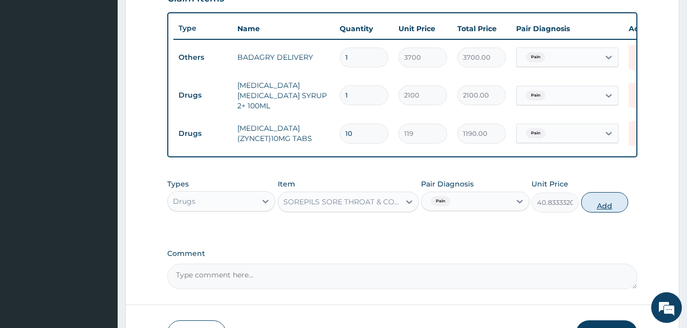
drag, startPoint x: 578, startPoint y: 211, endPoint x: 590, endPoint y: 207, distance: 12.8
click at [590, 207] on div "Types Drugs Item SOREPILS SORE THROAT & COUGH LOZENGES Pair Diagnosis Pain Unit…" at bounding box center [402, 196] width 470 height 44
click at [590, 207] on button "Add" at bounding box center [604, 202] width 47 height 20
type input "0"
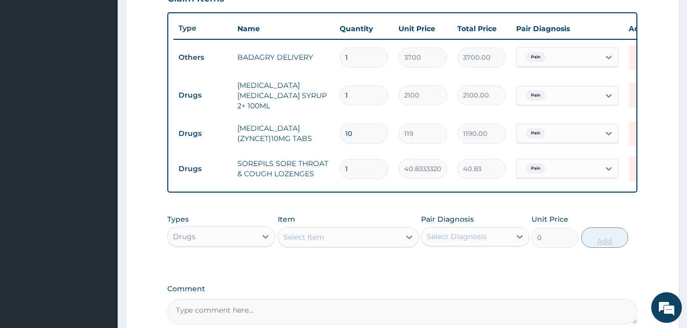
type input "0.00"
type input "2"
type input "81.67"
type input "24"
type input "980.00"
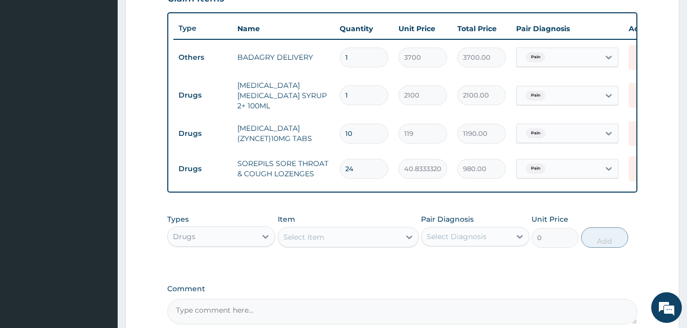
type input "24"
click at [365, 238] on div "Select Item" at bounding box center [339, 237] width 122 height 16
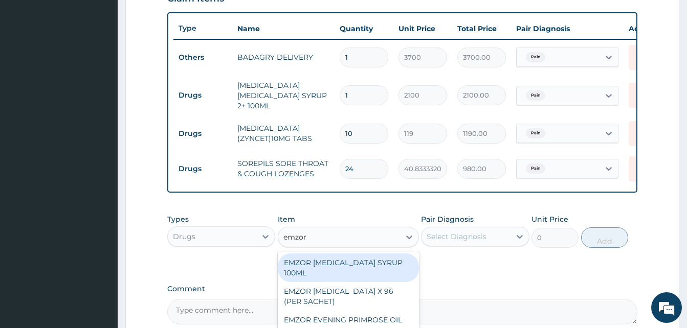
type input "emzor par"
click at [386, 265] on div "EMZOR PARACETAMOL X 96 (PER SACHET)" at bounding box center [348, 268] width 141 height 29
type input "17.5"
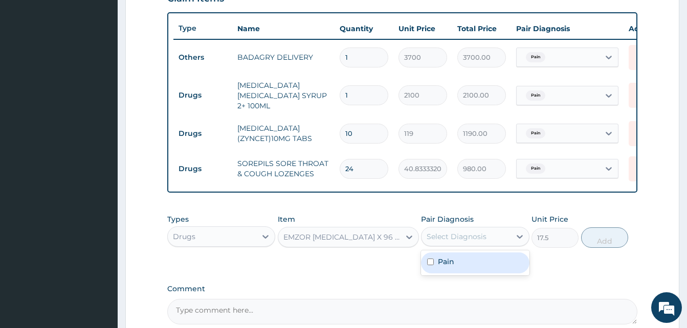
drag, startPoint x: 446, startPoint y: 239, endPoint x: 463, endPoint y: 261, distance: 27.3
click at [463, 246] on div "option Pain, selected. option Pain focused, 1 of 1. 1 result available. Use Up …" at bounding box center [475, 236] width 108 height 19
click at [463, 261] on div "Pain" at bounding box center [475, 263] width 108 height 21
checkbox input "true"
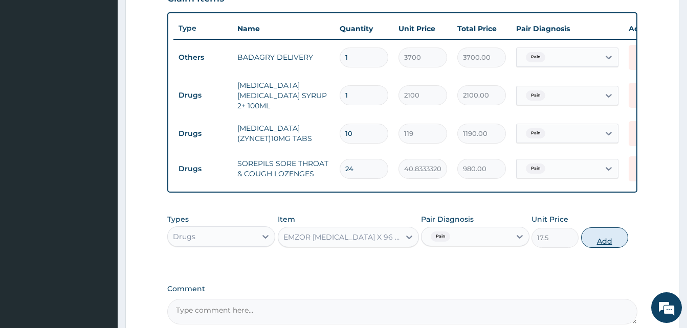
click at [595, 242] on button "Add" at bounding box center [604, 237] width 47 height 20
type input "0"
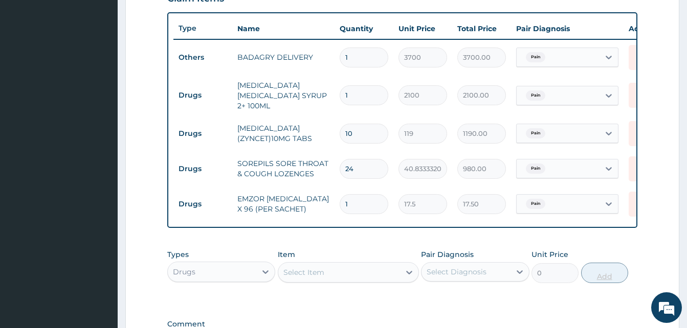
type input "0.00"
type input "3"
type input "52.50"
type input "36"
type input "630.00"
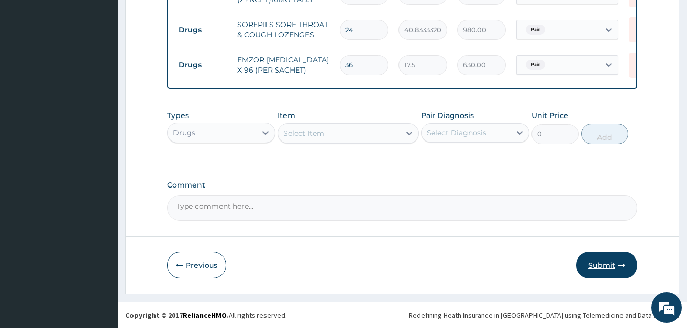
type input "36"
click at [617, 260] on button "Submit" at bounding box center [606, 265] width 61 height 27
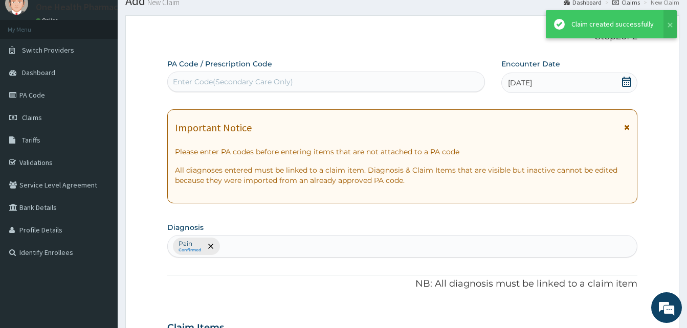
scroll to position [509, 0]
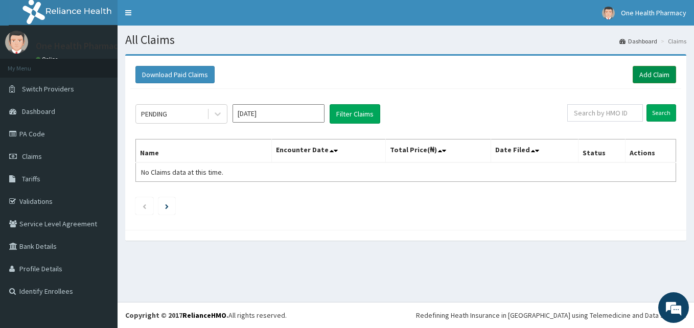
click at [644, 74] on link "Add Claim" at bounding box center [654, 74] width 43 height 17
